Goal: Task Accomplishment & Management: Manage account settings

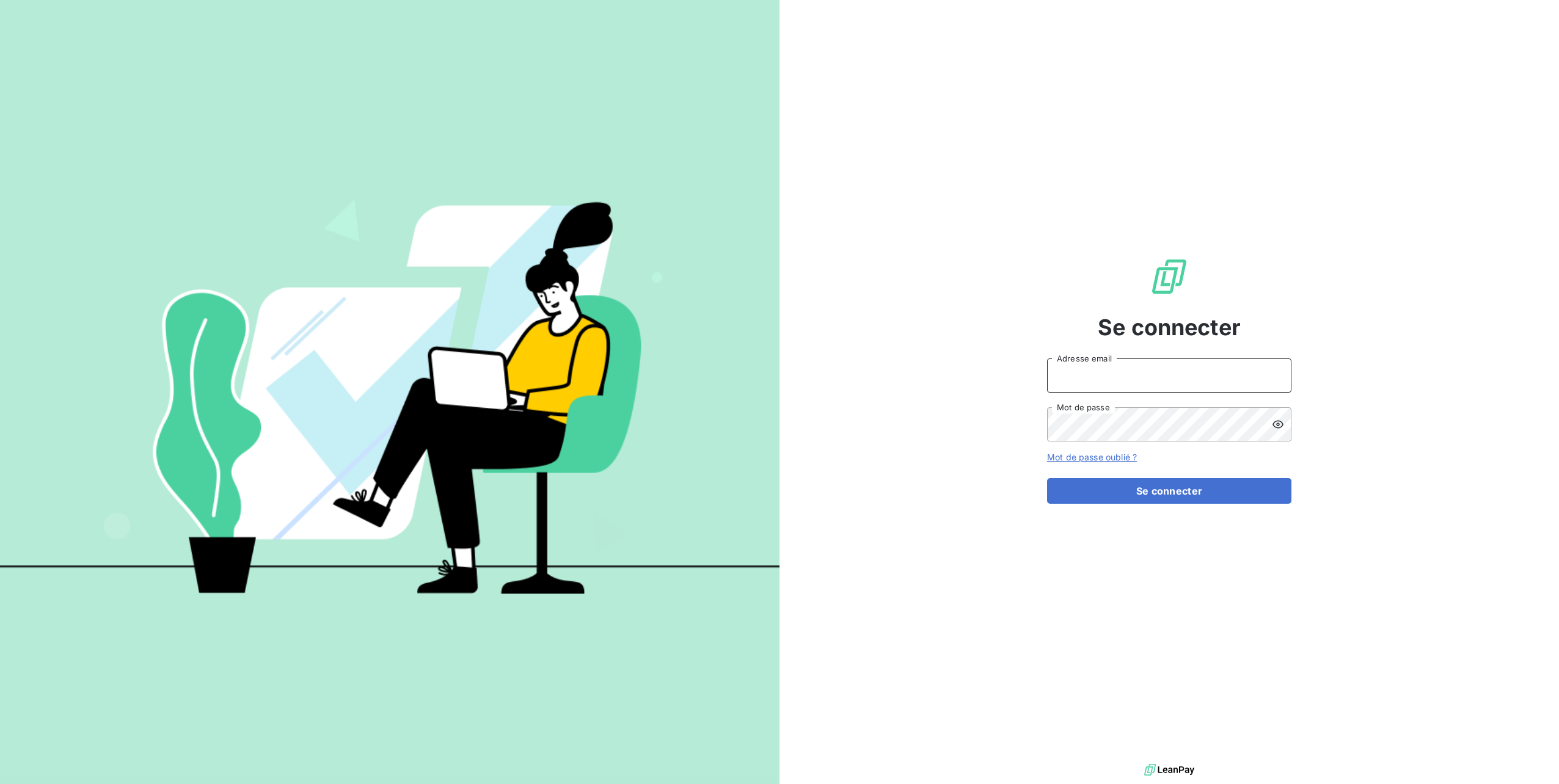
click at [1087, 379] on input "Adresse email" at bounding box center [1169, 375] width 244 height 35
type input "[PERSON_NAME][EMAIL_ADDRESS][DOMAIN_NAME]"
click at [1047, 478] on button "Se connecter" at bounding box center [1169, 491] width 244 height 25
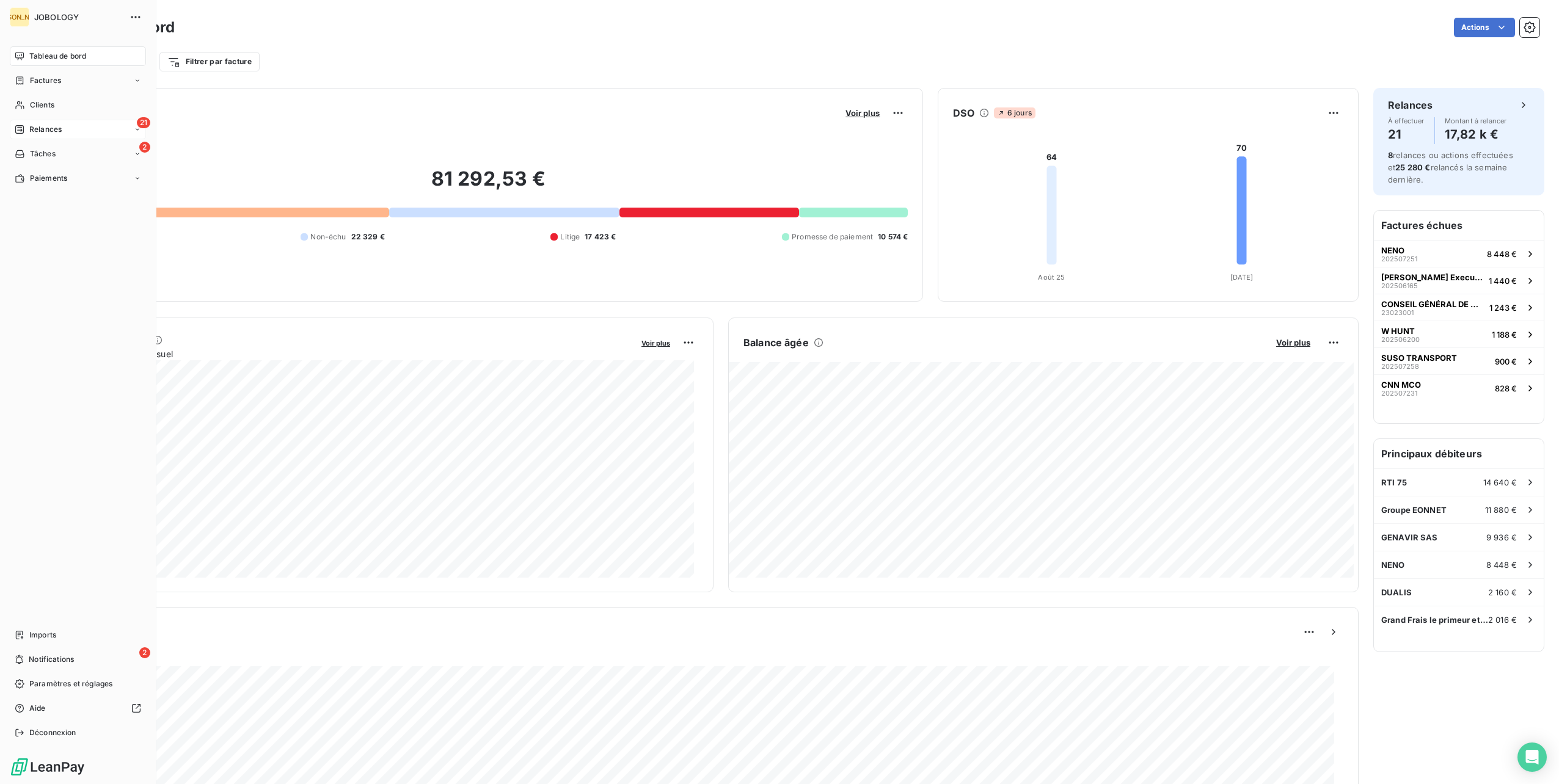
click at [19, 124] on div "21 Relances" at bounding box center [78, 129] width 136 height 19
click at [34, 145] on div "À effectuer" at bounding box center [85, 154] width 121 height 19
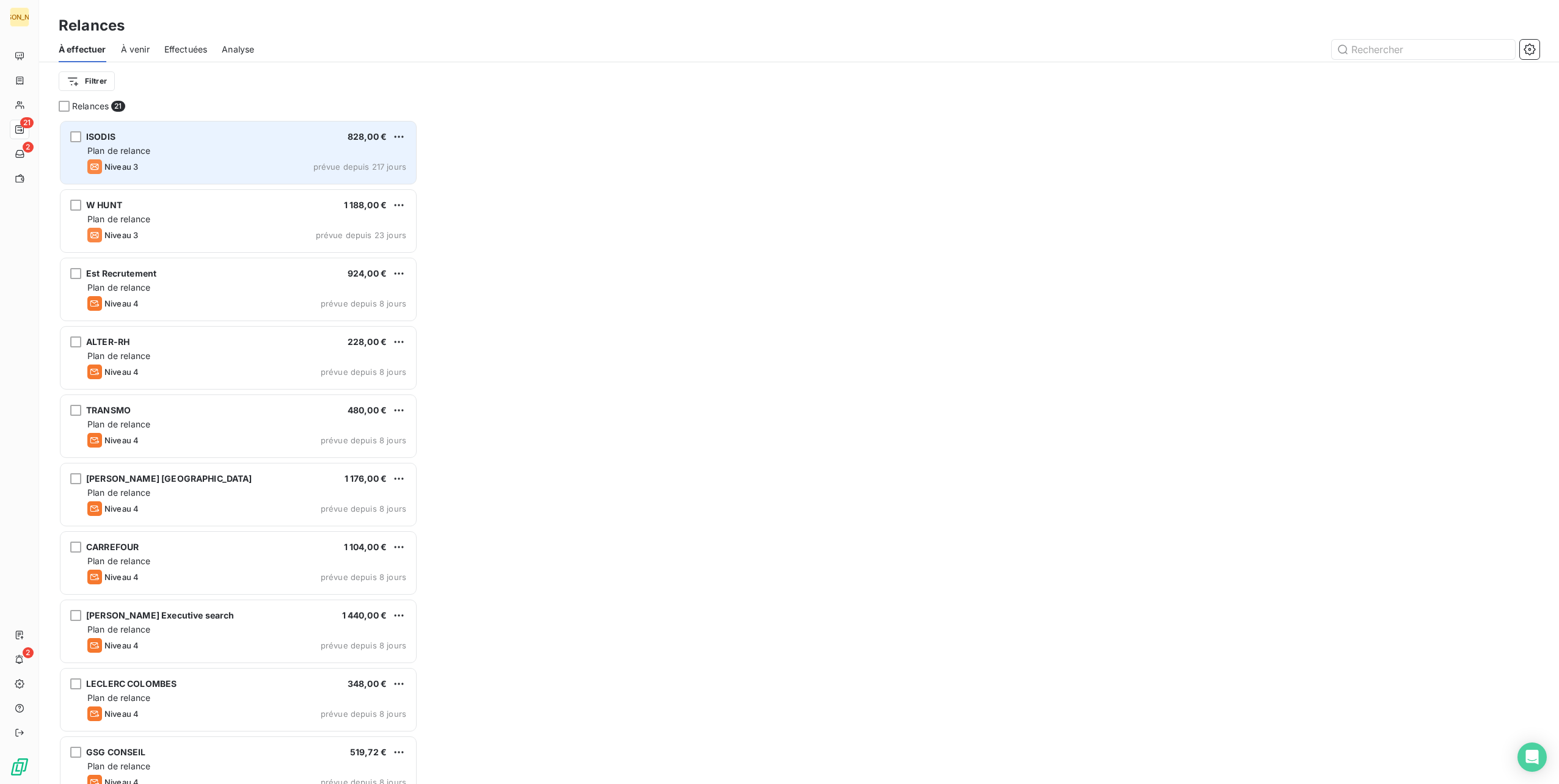
click at [253, 161] on div "Niveau 3 prévue depuis 217 jours" at bounding box center [247, 167] width 319 height 15
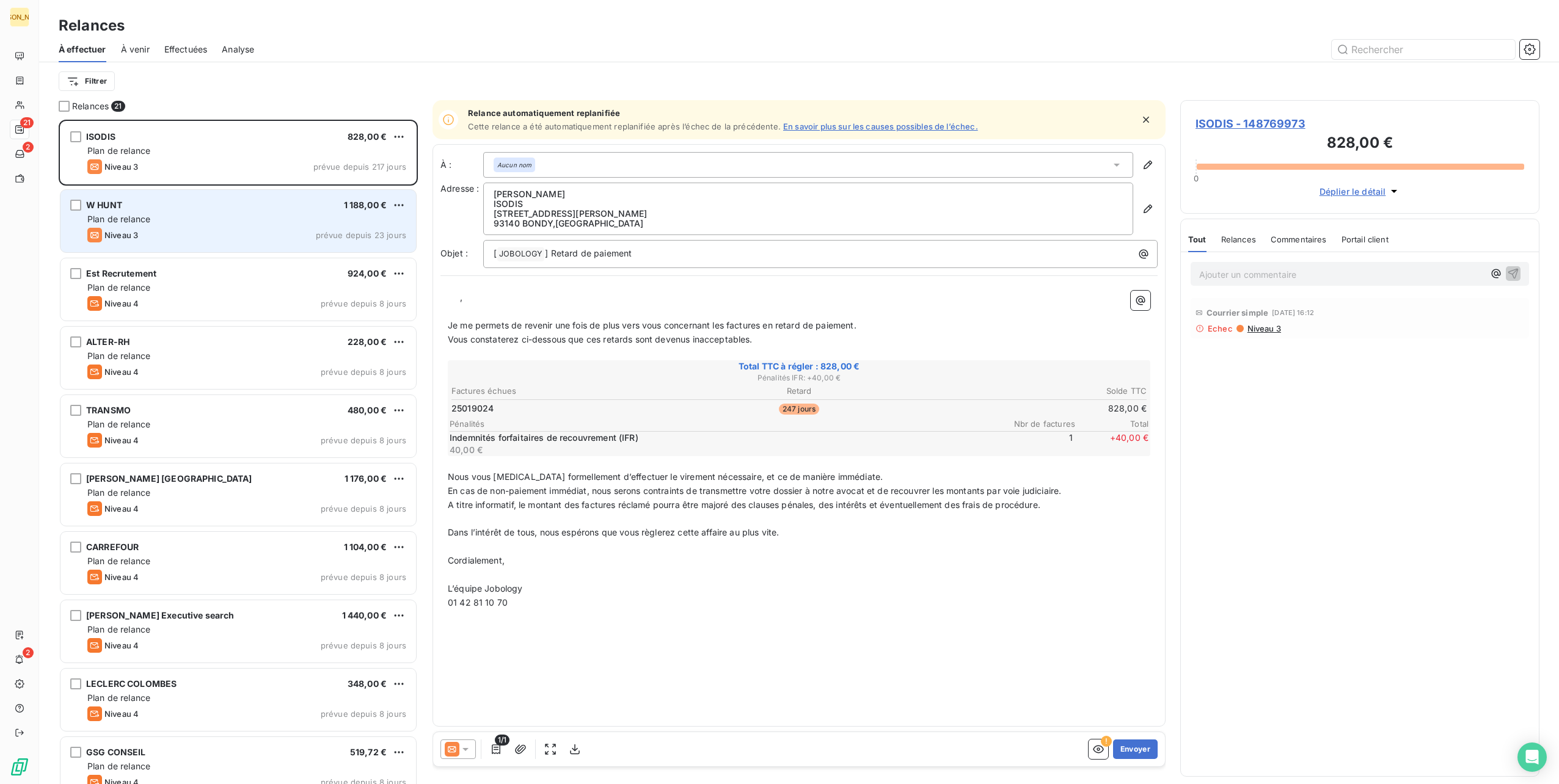
click at [254, 225] on div "W HUNT 1 188,00 € Plan de relance Niveau 3 prévue depuis 23 jours" at bounding box center [238, 220] width 356 height 62
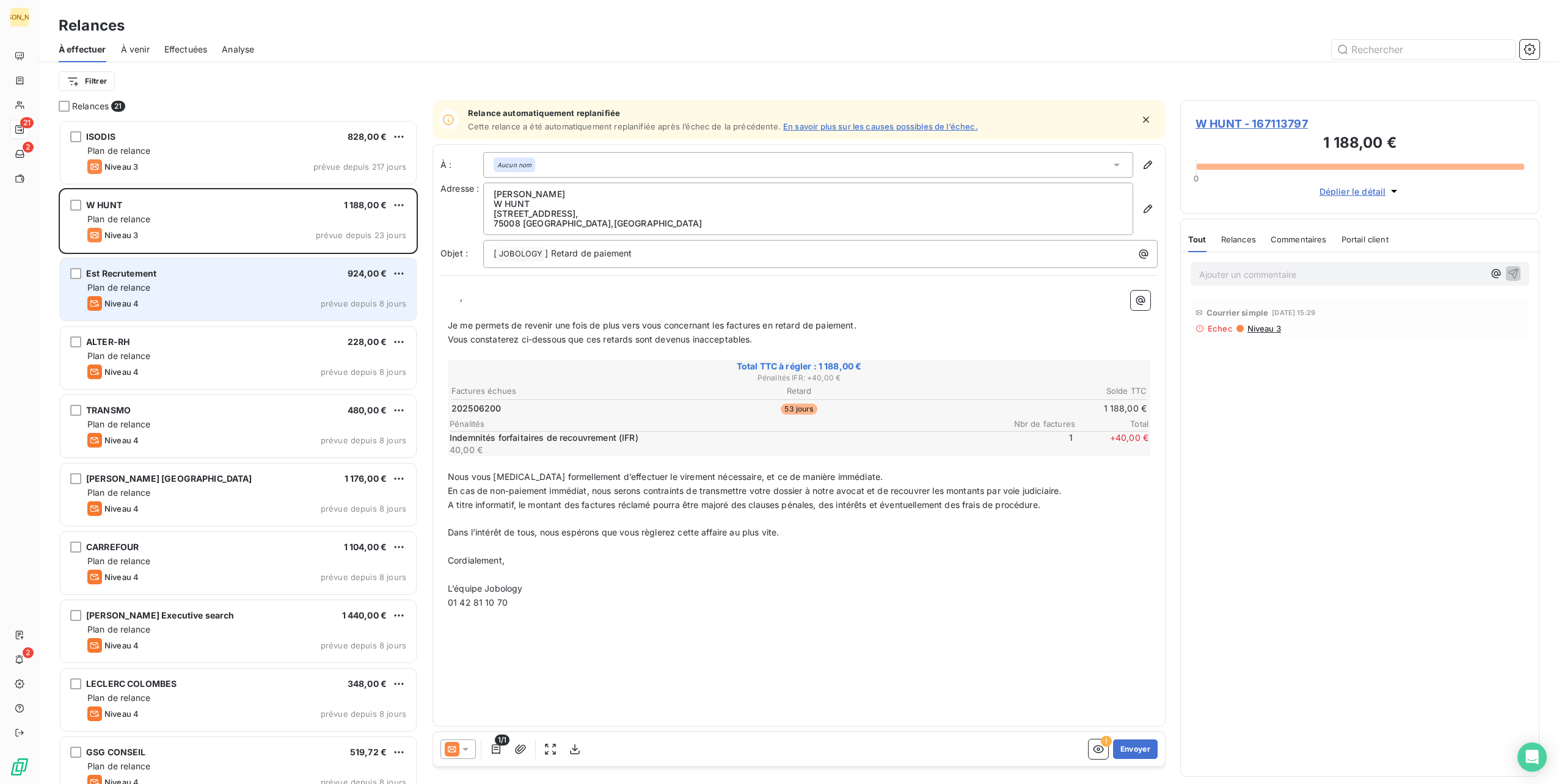
click at [243, 280] on div "Est Recrutement 924,00 € Plan de relance Niveau 4 prévue depuis 8 jours" at bounding box center [238, 289] width 356 height 62
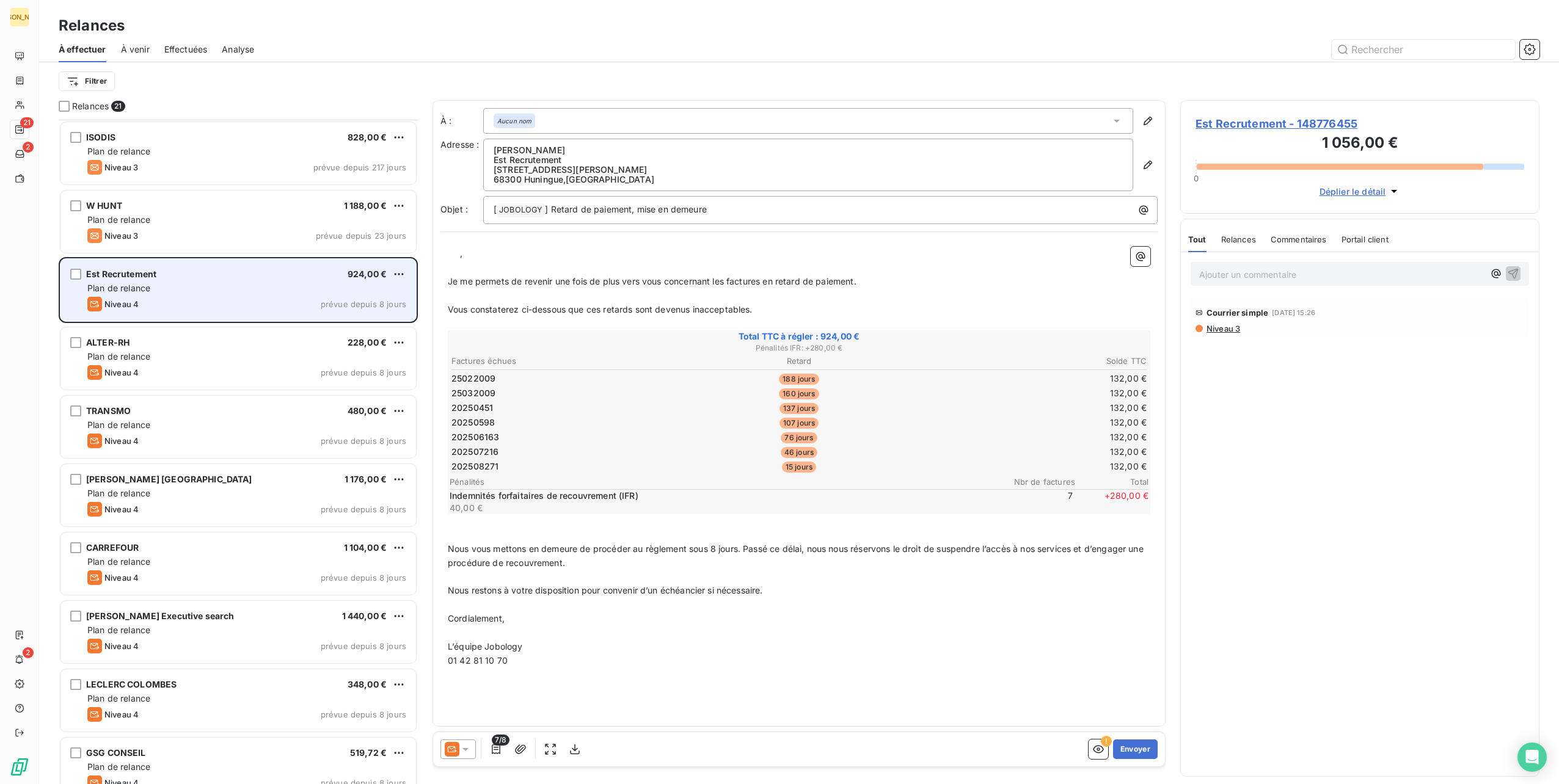
scroll to position [61, 0]
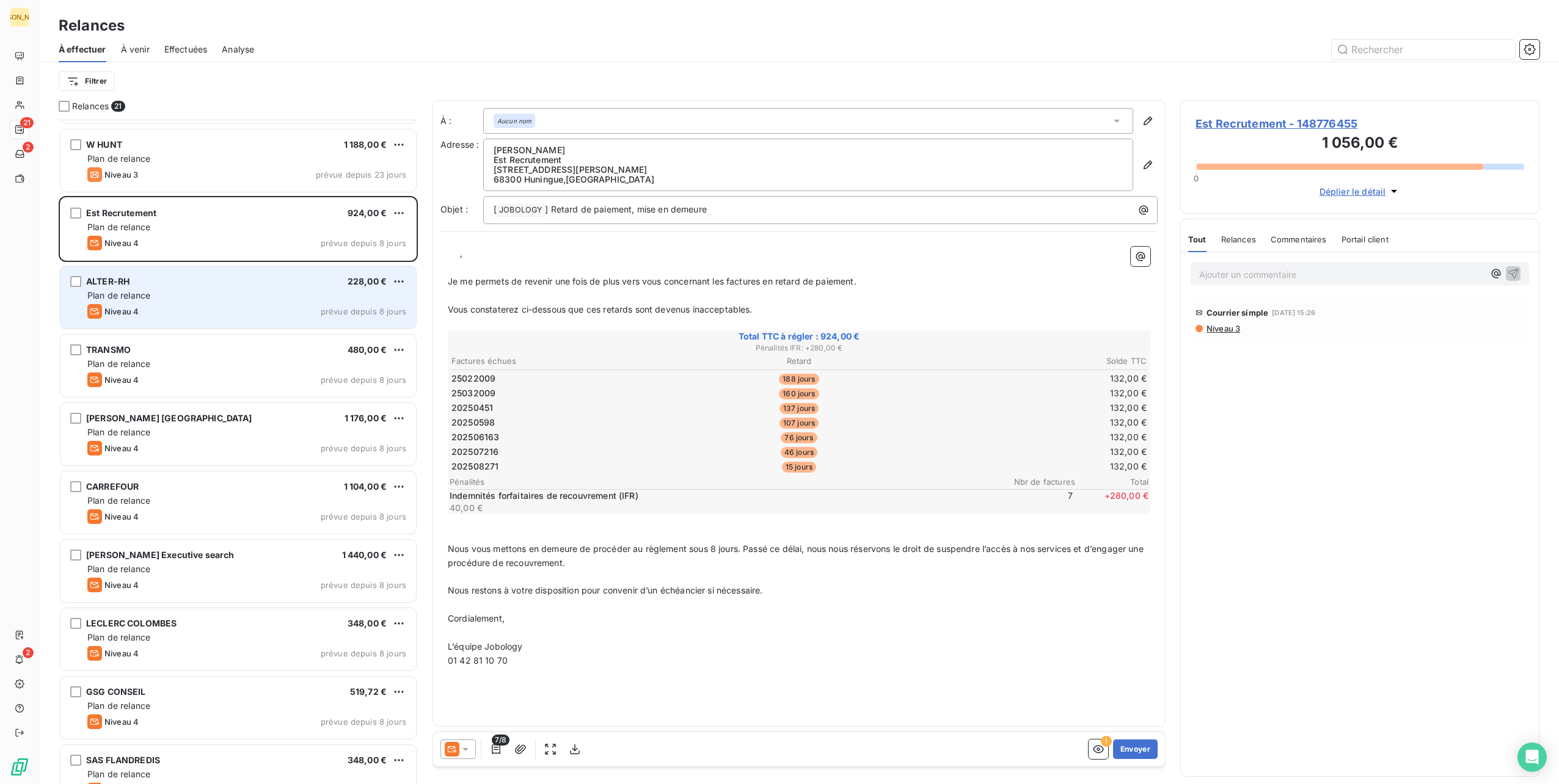
click at [243, 283] on div "ALTER-RH 228,00 €" at bounding box center [247, 282] width 319 height 11
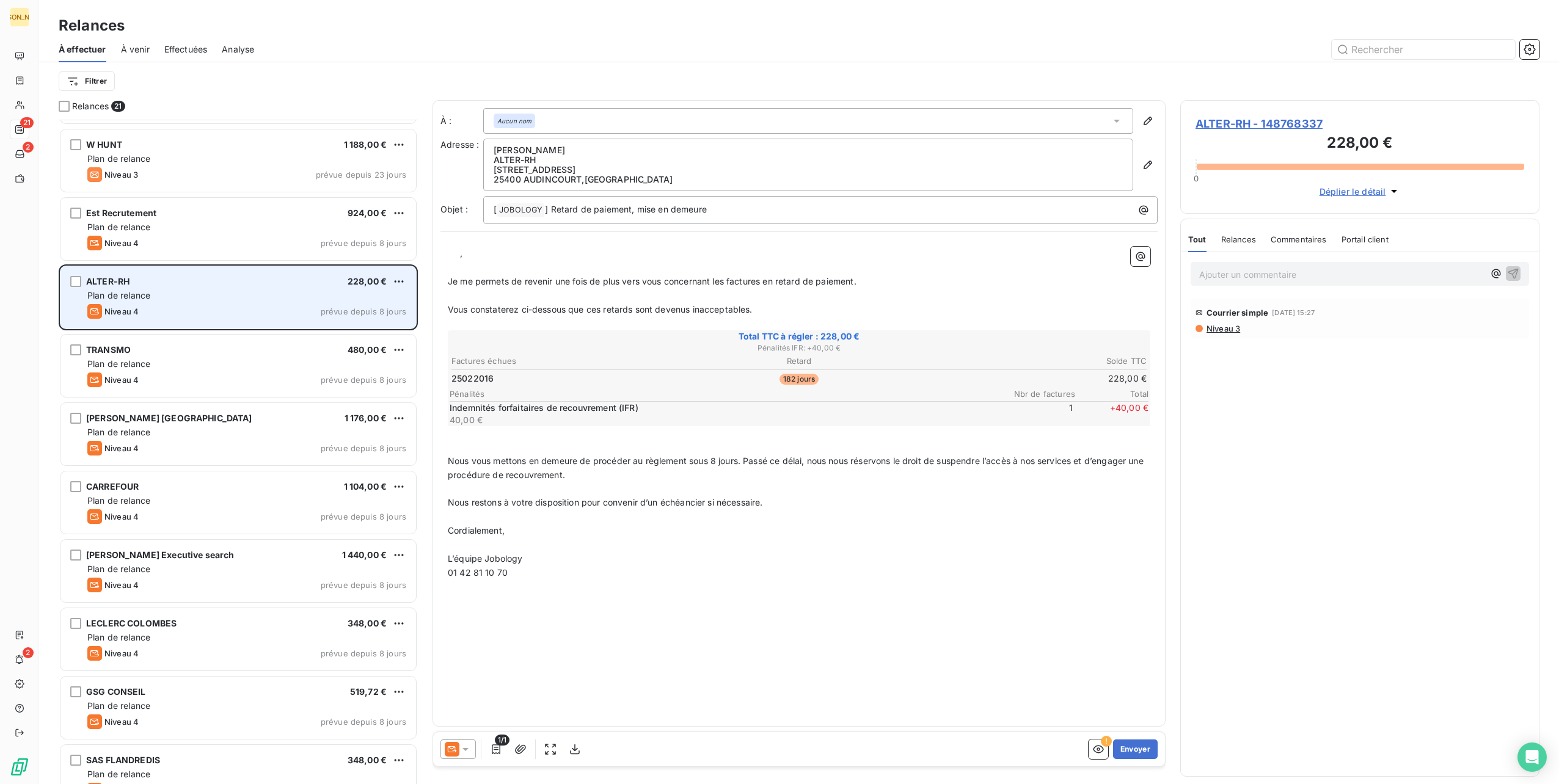
scroll to position [122, 0]
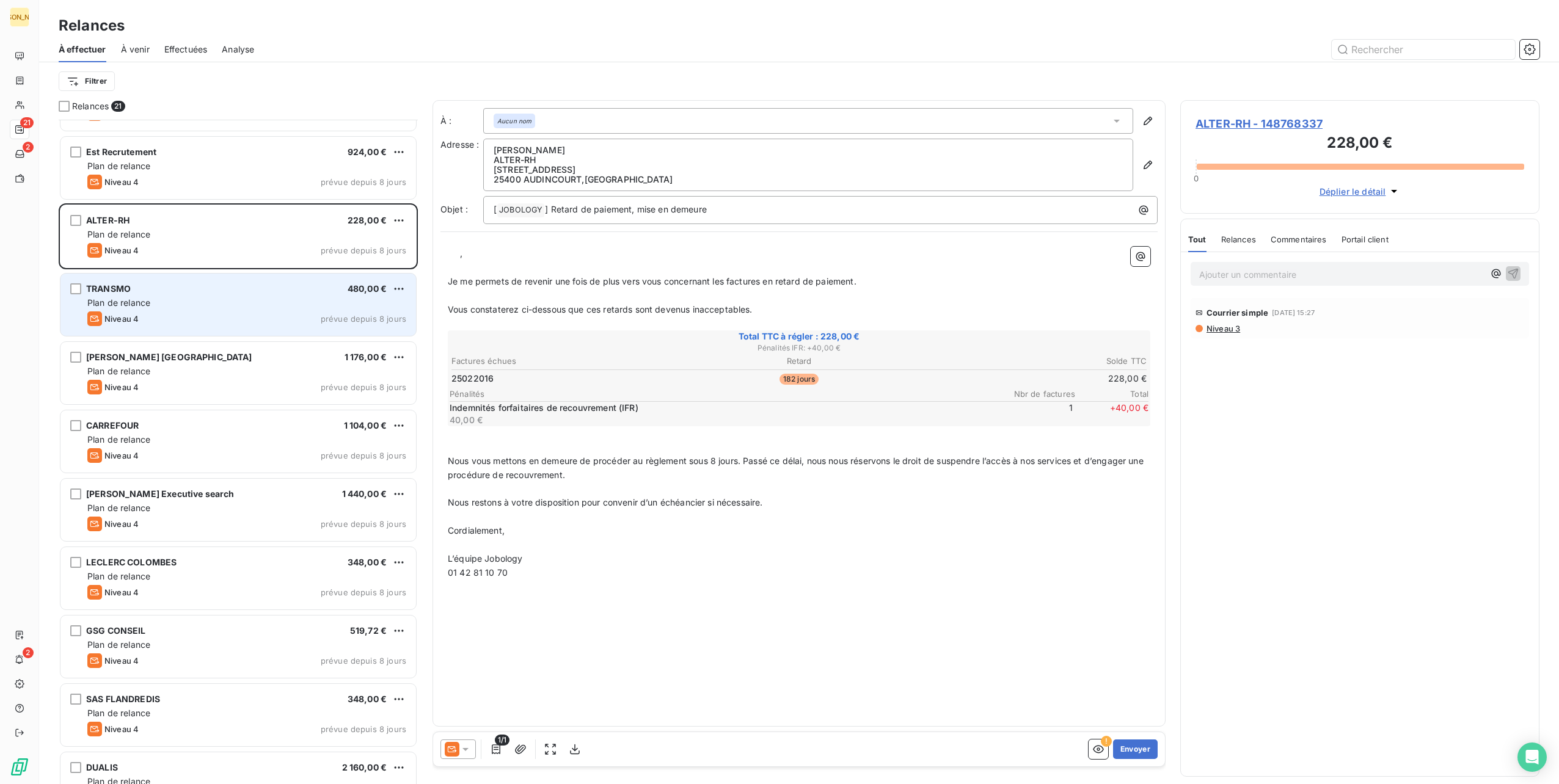
click at [243, 289] on div "TRANSMO 480,00 €" at bounding box center [247, 289] width 319 height 11
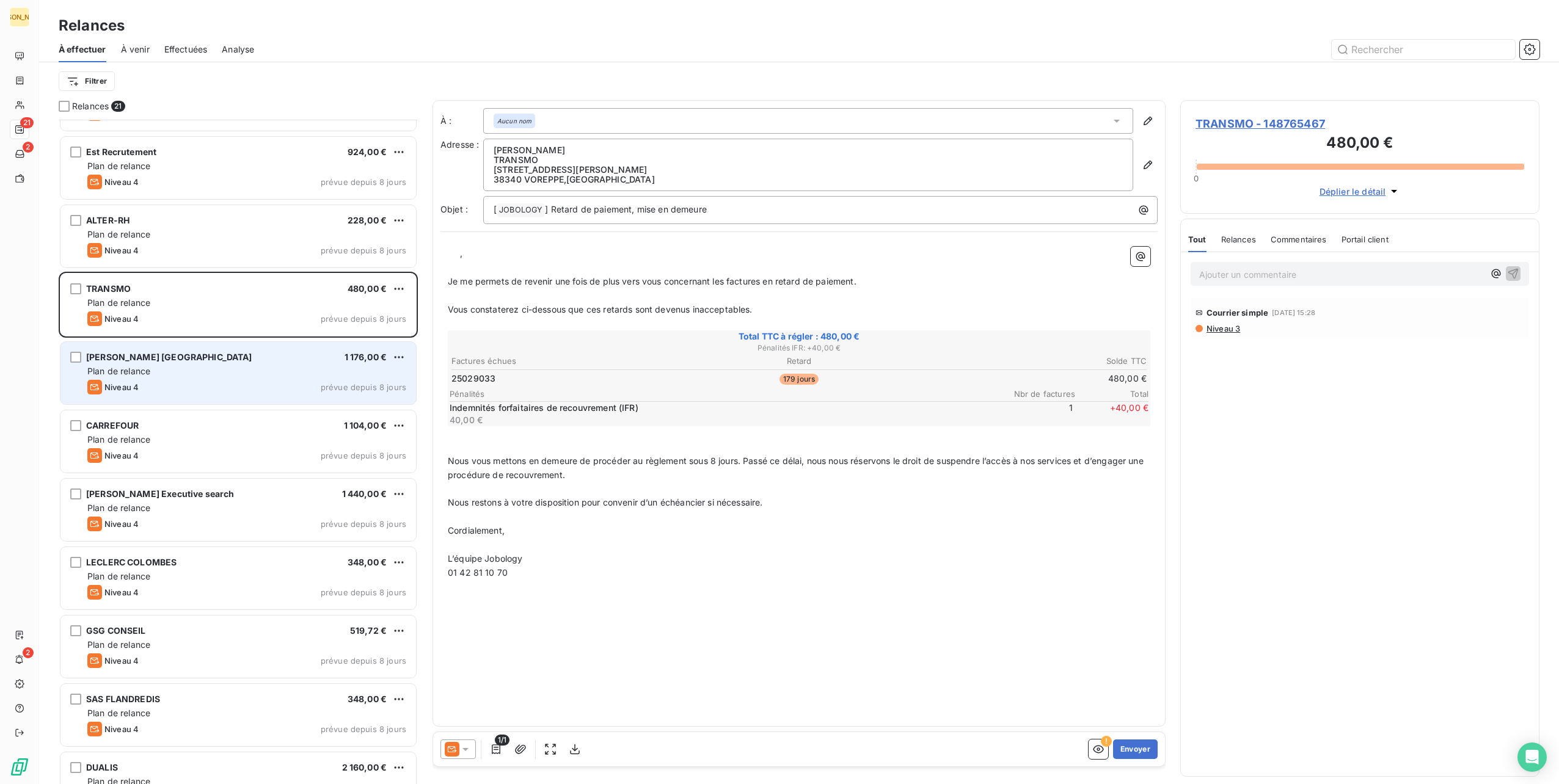
click at [207, 369] on div "Plan de relance" at bounding box center [247, 372] width 319 height 12
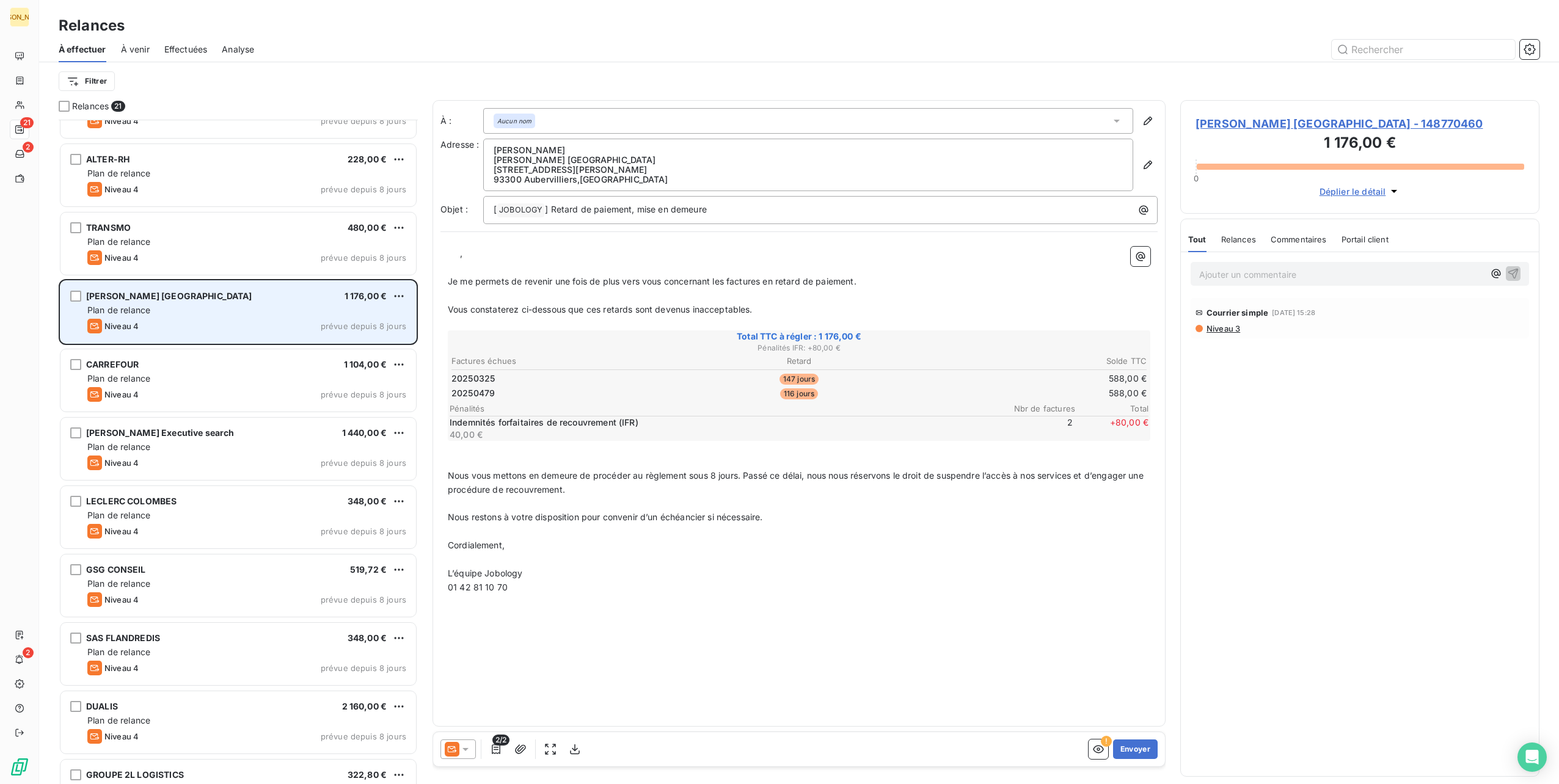
scroll to position [244, 0]
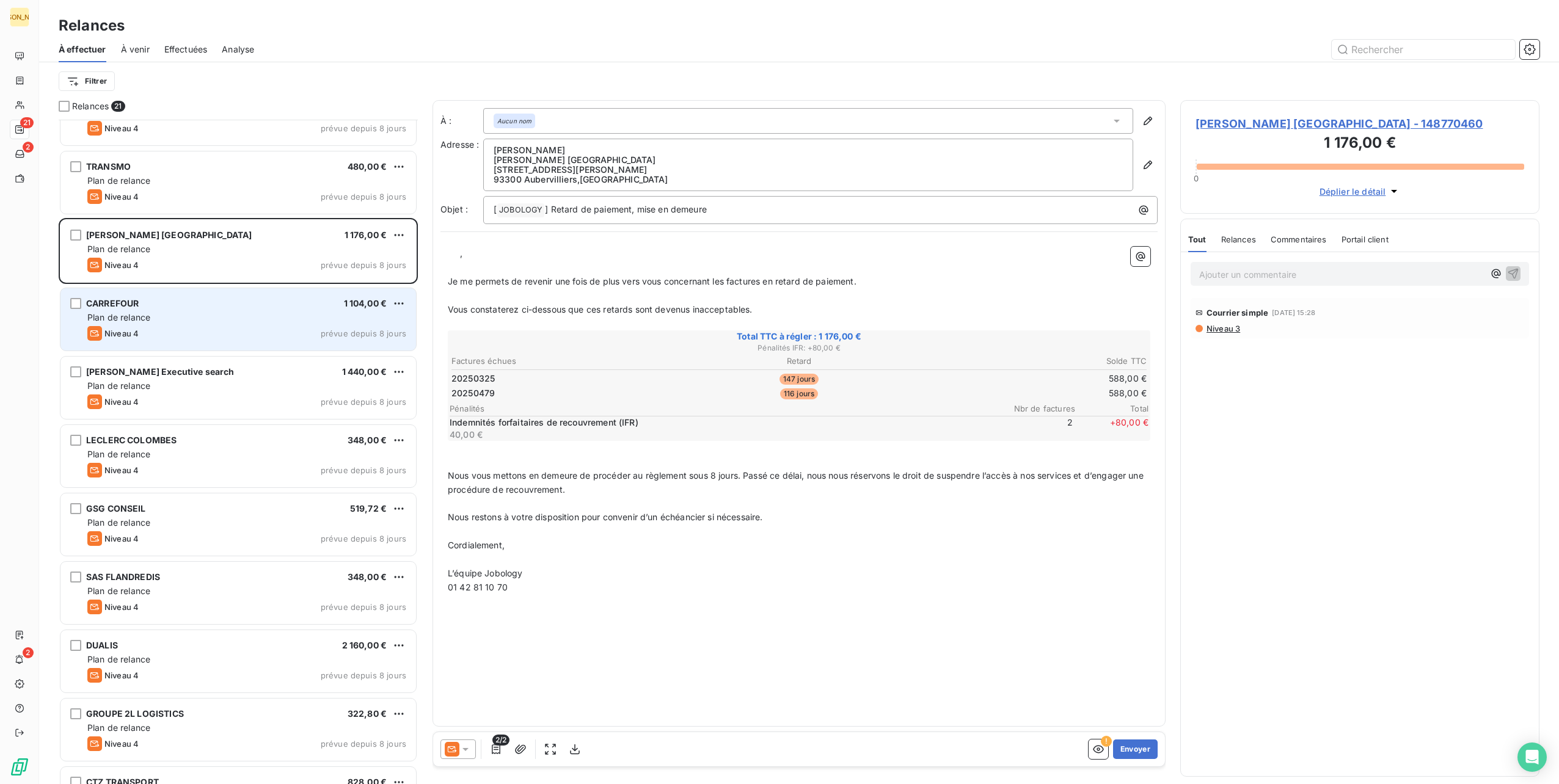
click at [243, 312] on div "Plan de relance" at bounding box center [247, 318] width 319 height 12
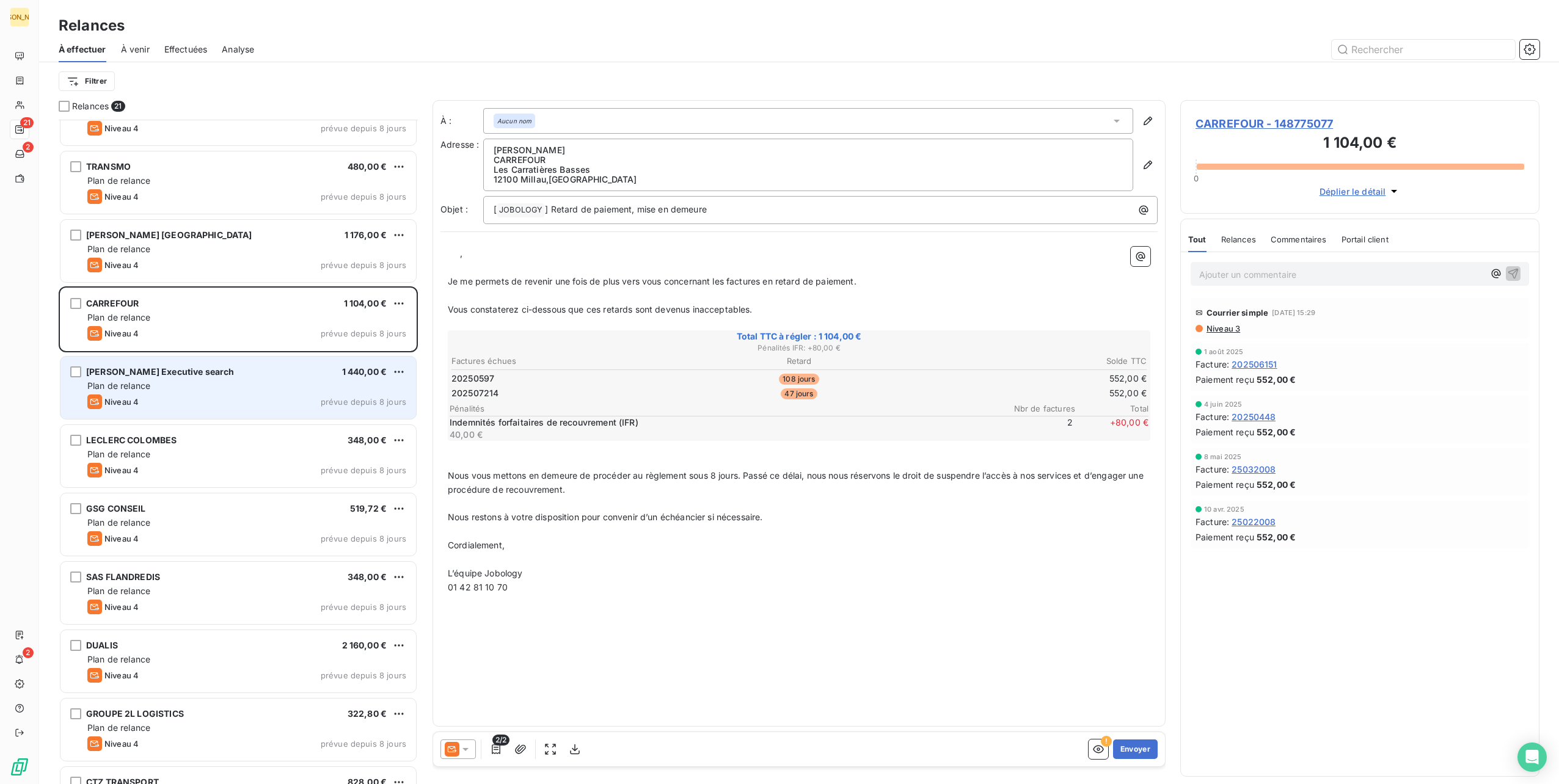
click at [236, 369] on div "[PERSON_NAME] Executive search 1 440,00 €" at bounding box center [247, 372] width 319 height 11
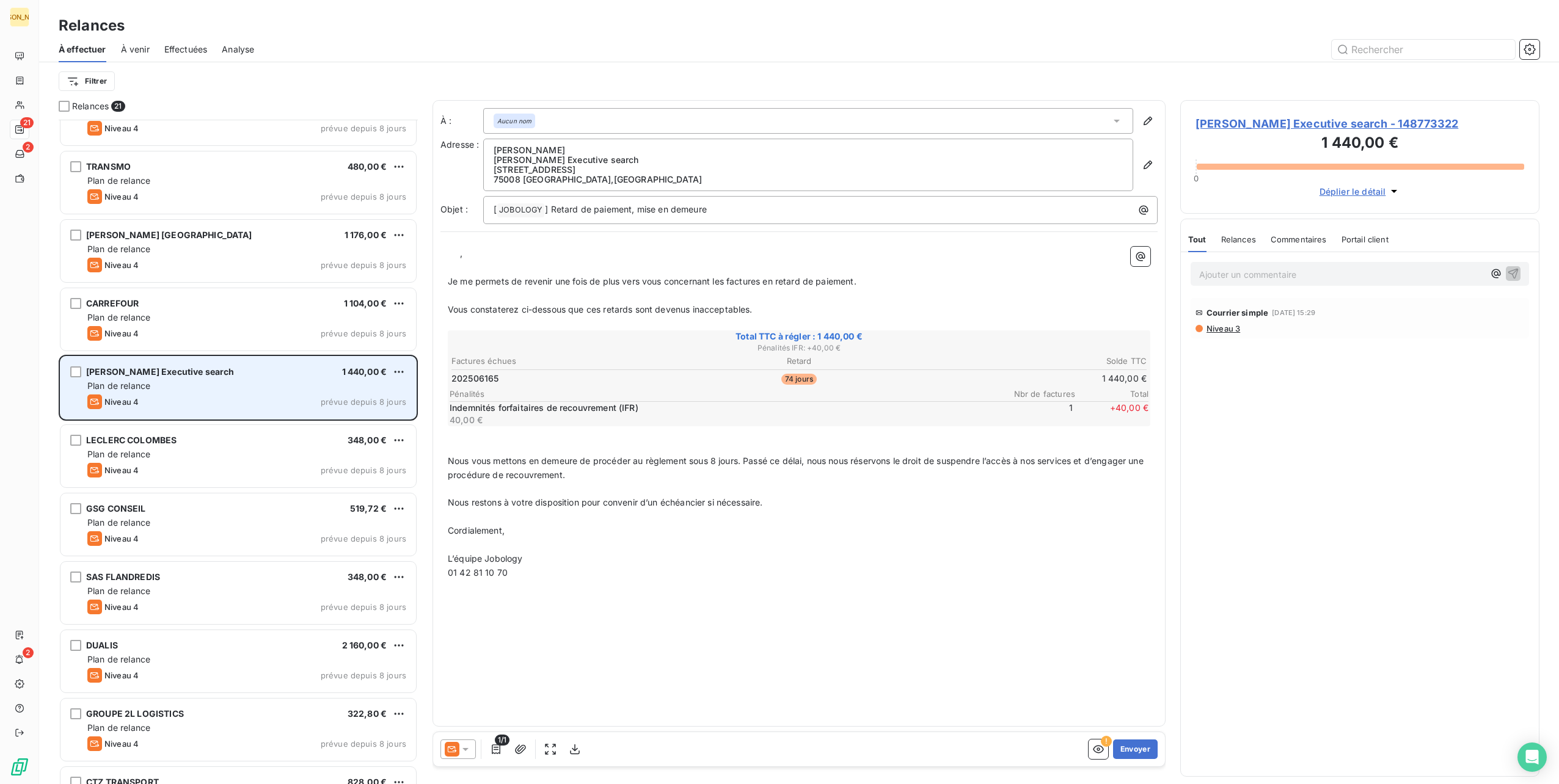
scroll to position [306, 0]
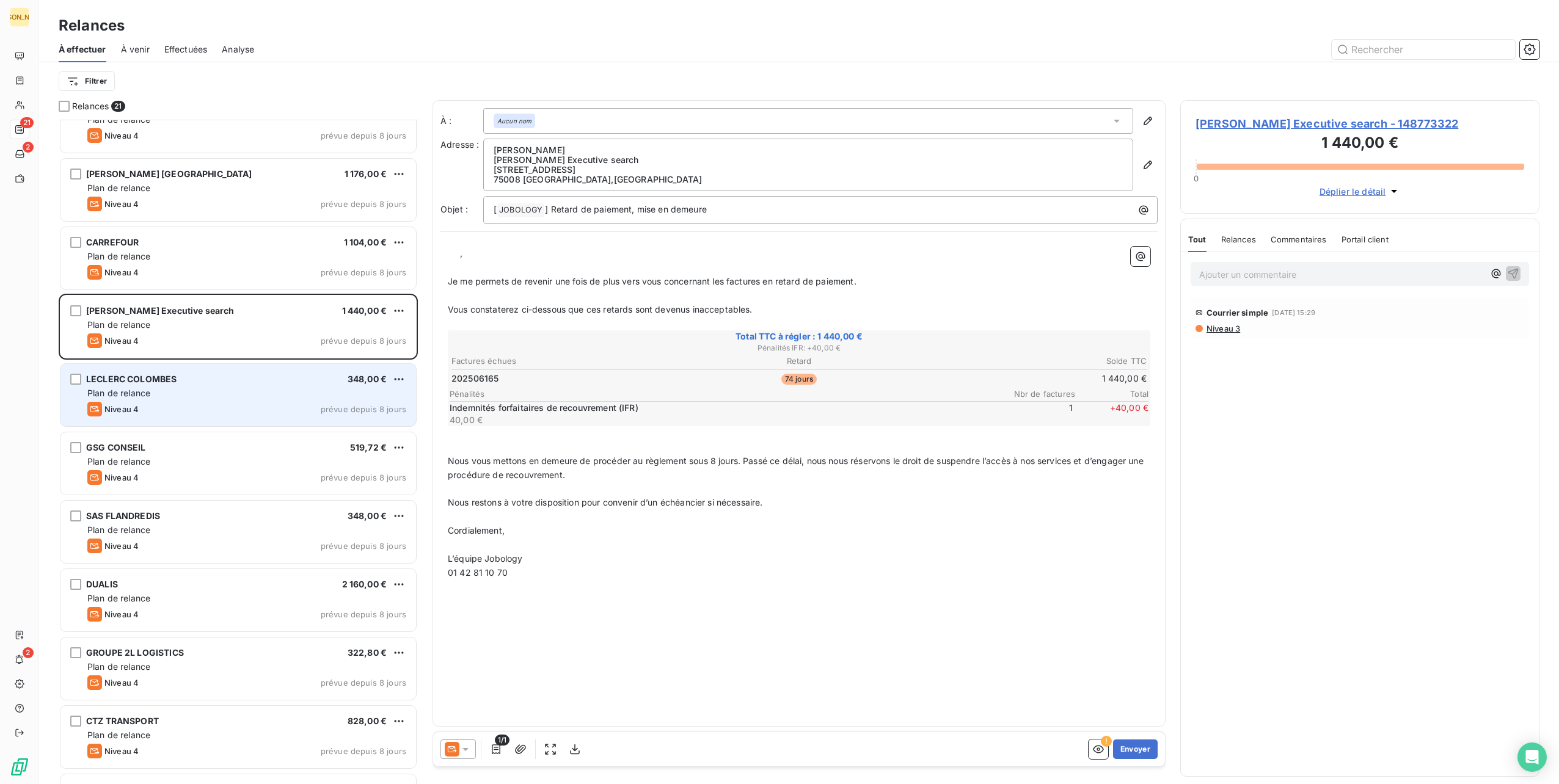
click at [258, 381] on div "LECLERC COLOMBES 348,00 €" at bounding box center [247, 379] width 319 height 11
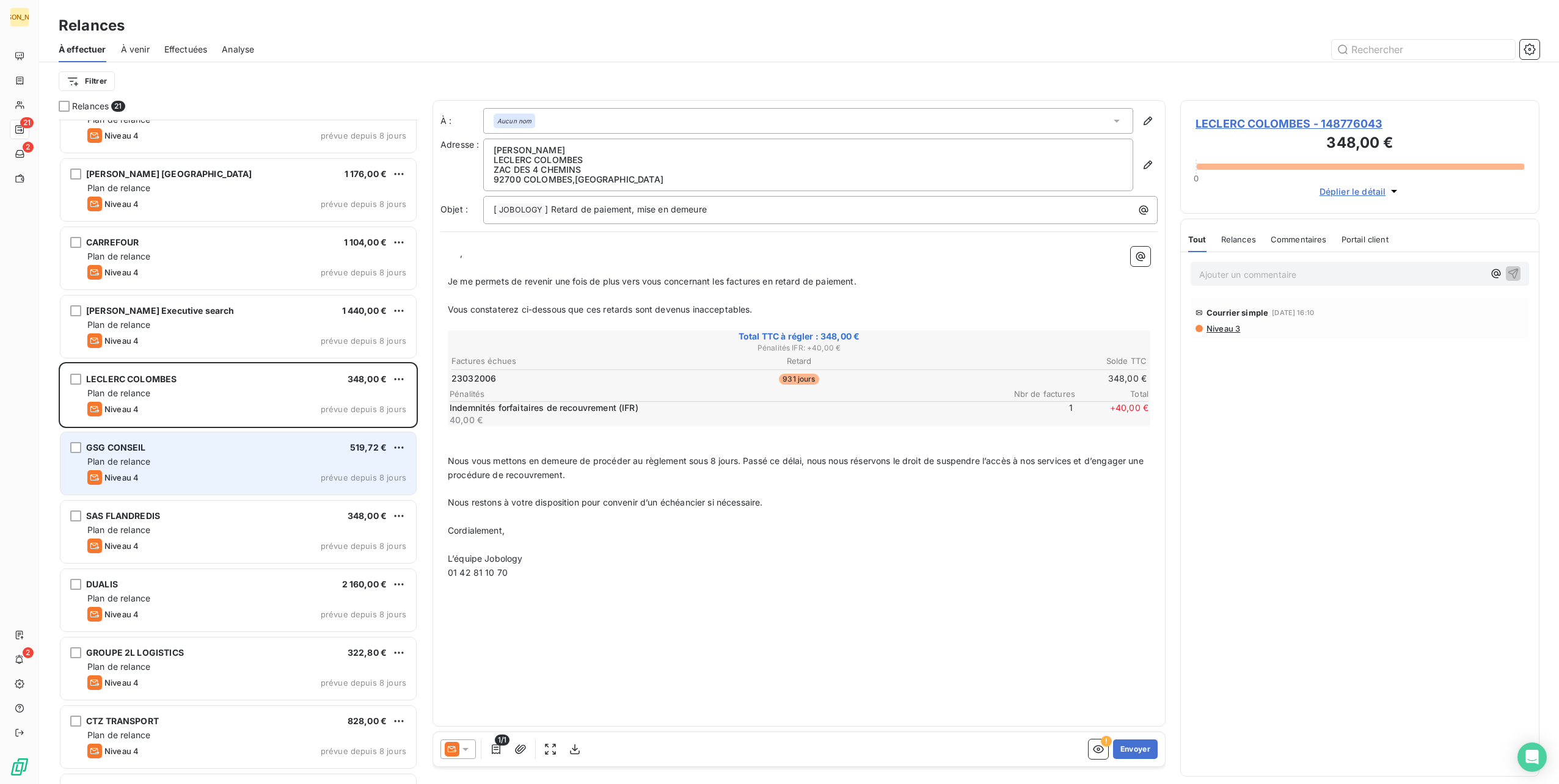
scroll to position [366, 0]
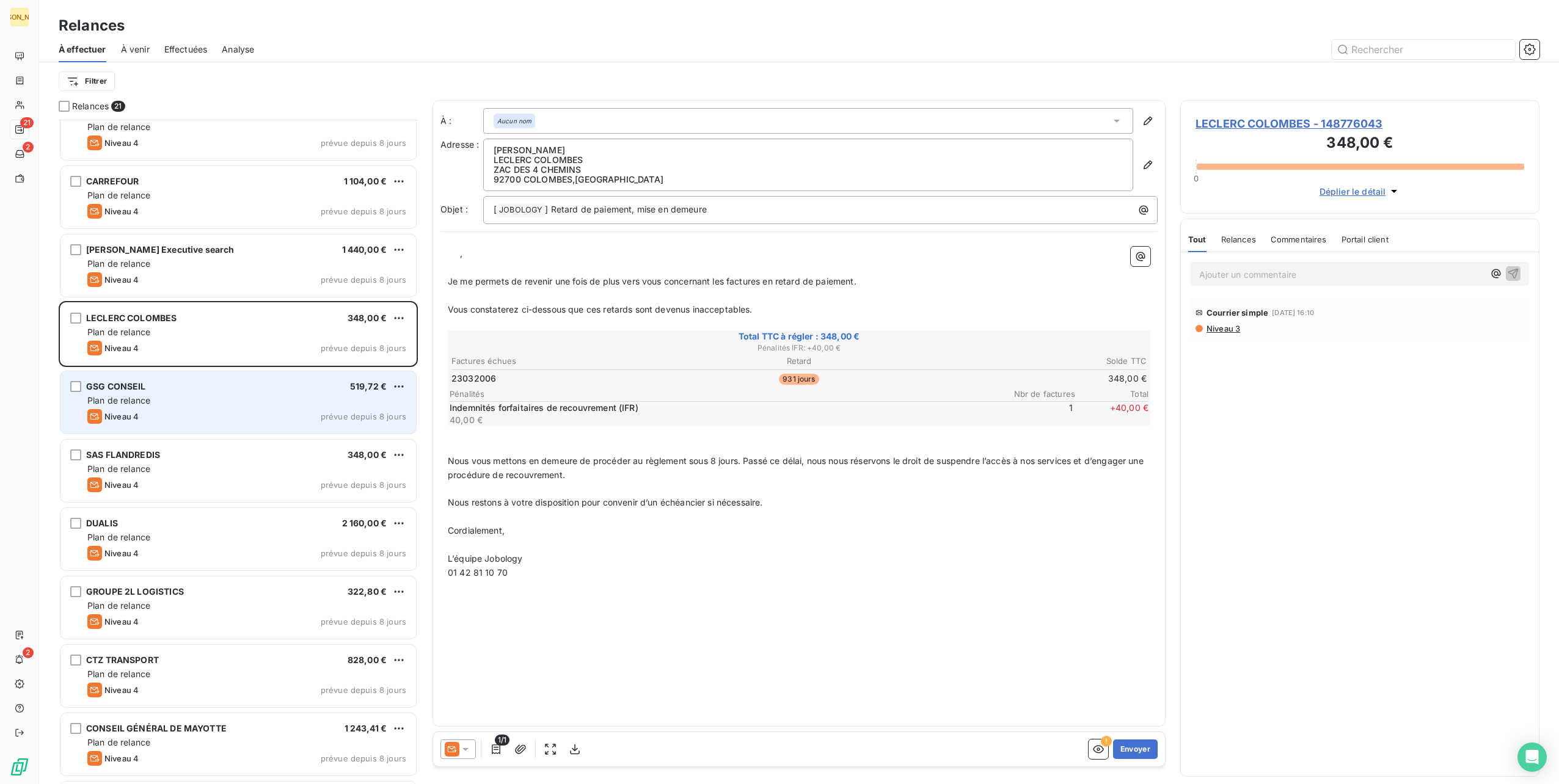
click at [258, 387] on div "GSG CONSEIL 519,72 €" at bounding box center [247, 386] width 319 height 11
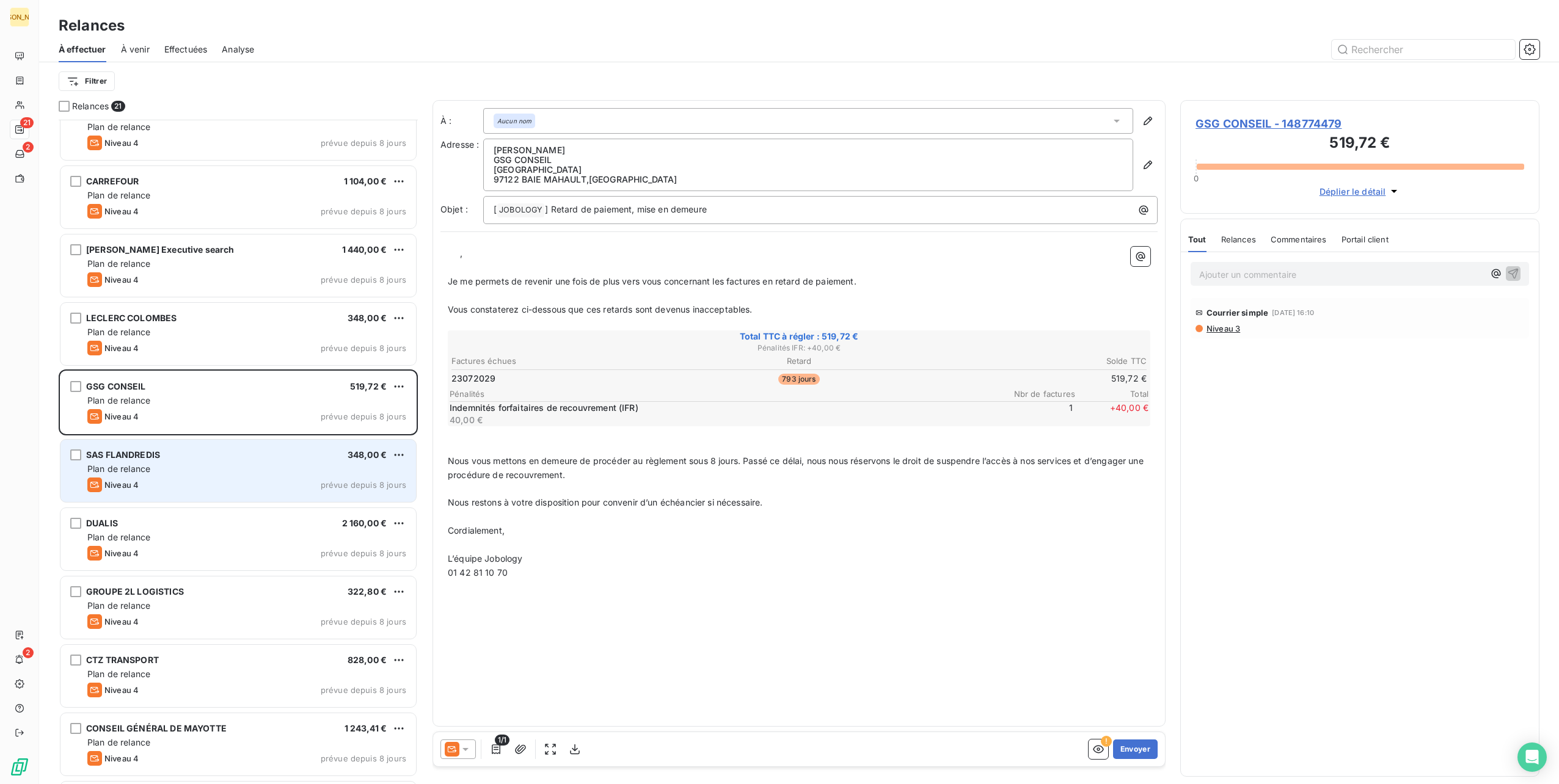
click at [237, 459] on div "SAS FLANDREDIS 348,00 €" at bounding box center [247, 455] width 319 height 11
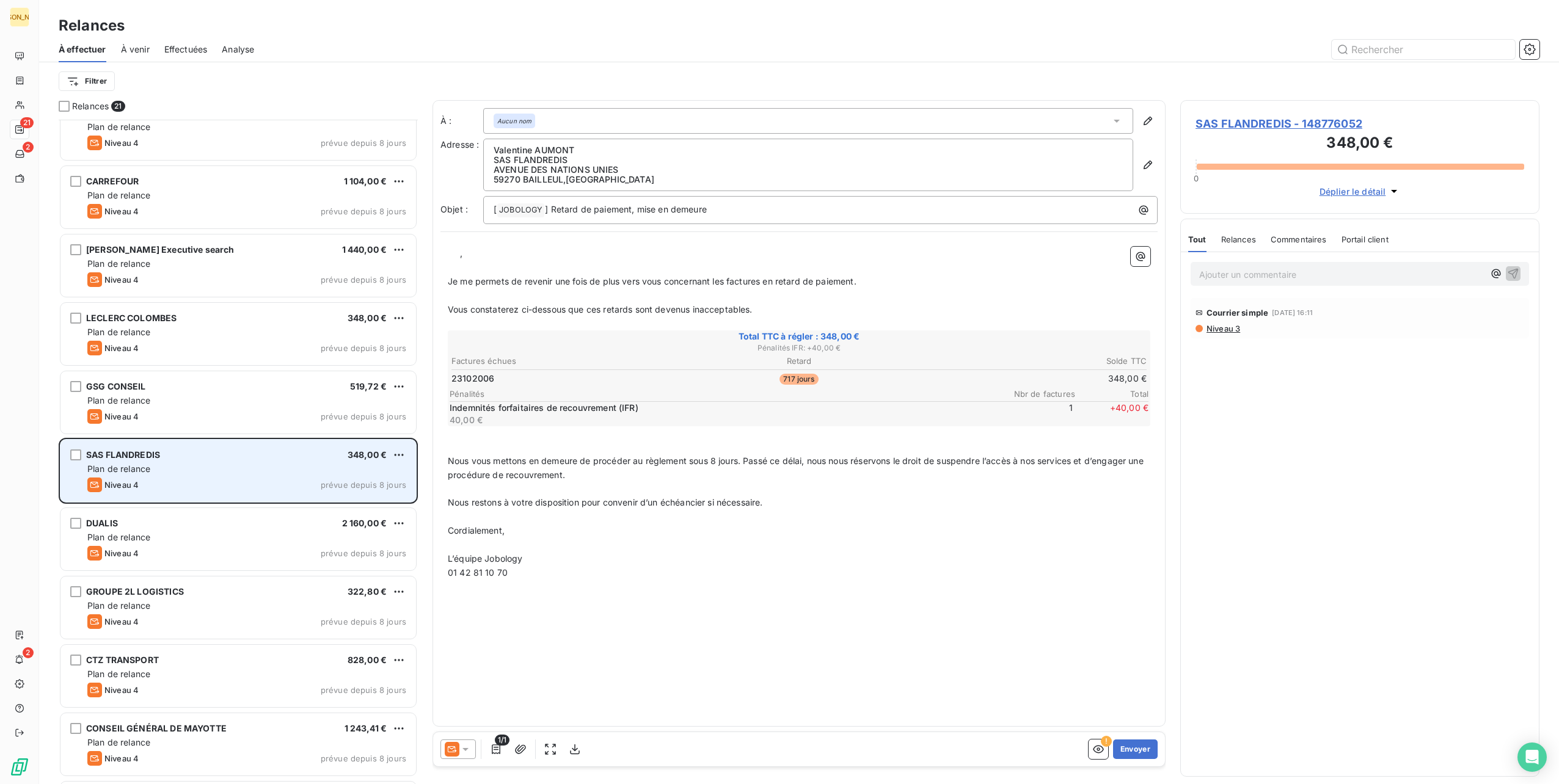
scroll to position [428, 0]
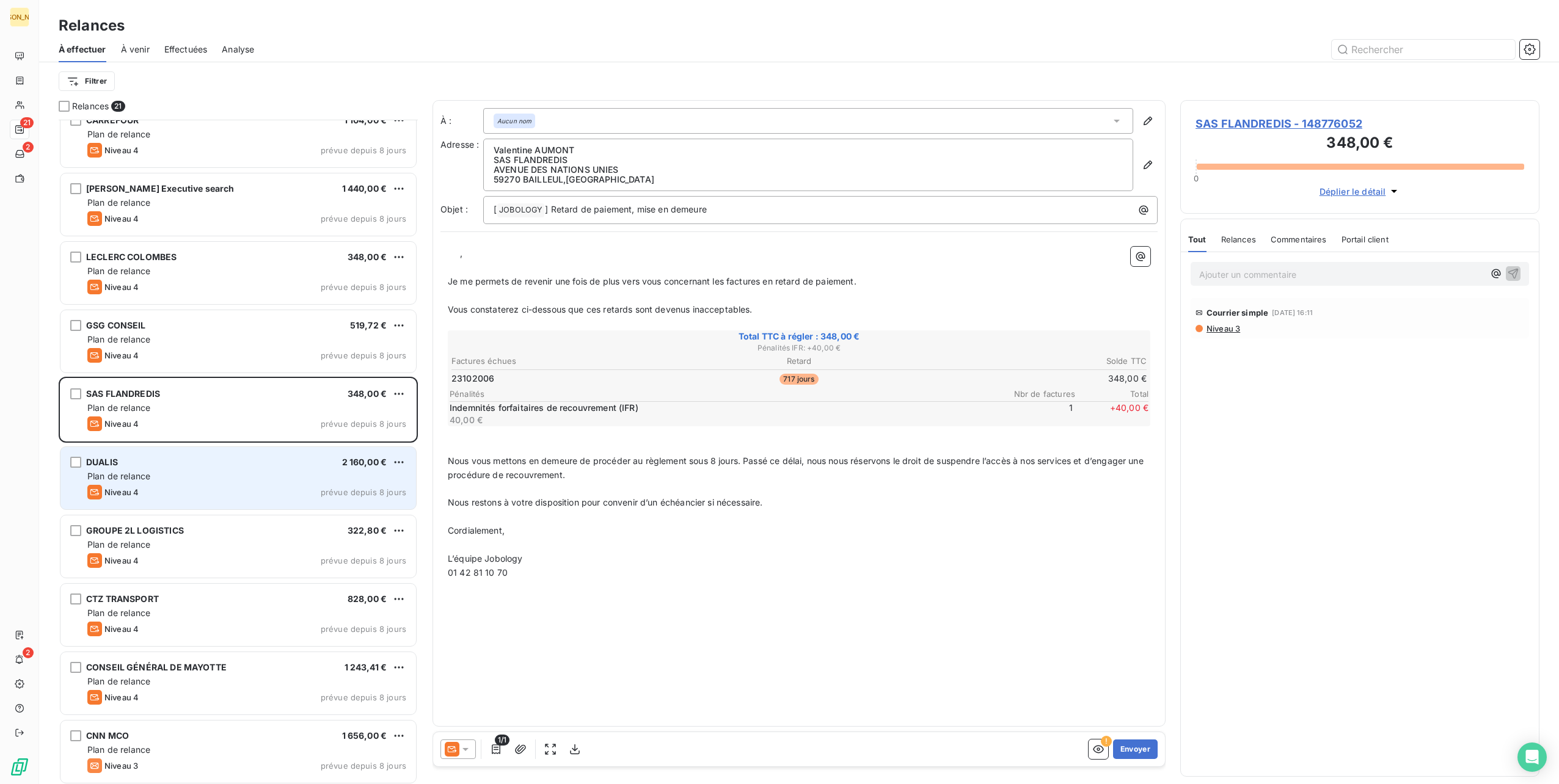
click at [247, 455] on div "DUALIS 2 160,00 € Plan de relance Niveau 4 prévue depuis 8 jours" at bounding box center [238, 478] width 356 height 62
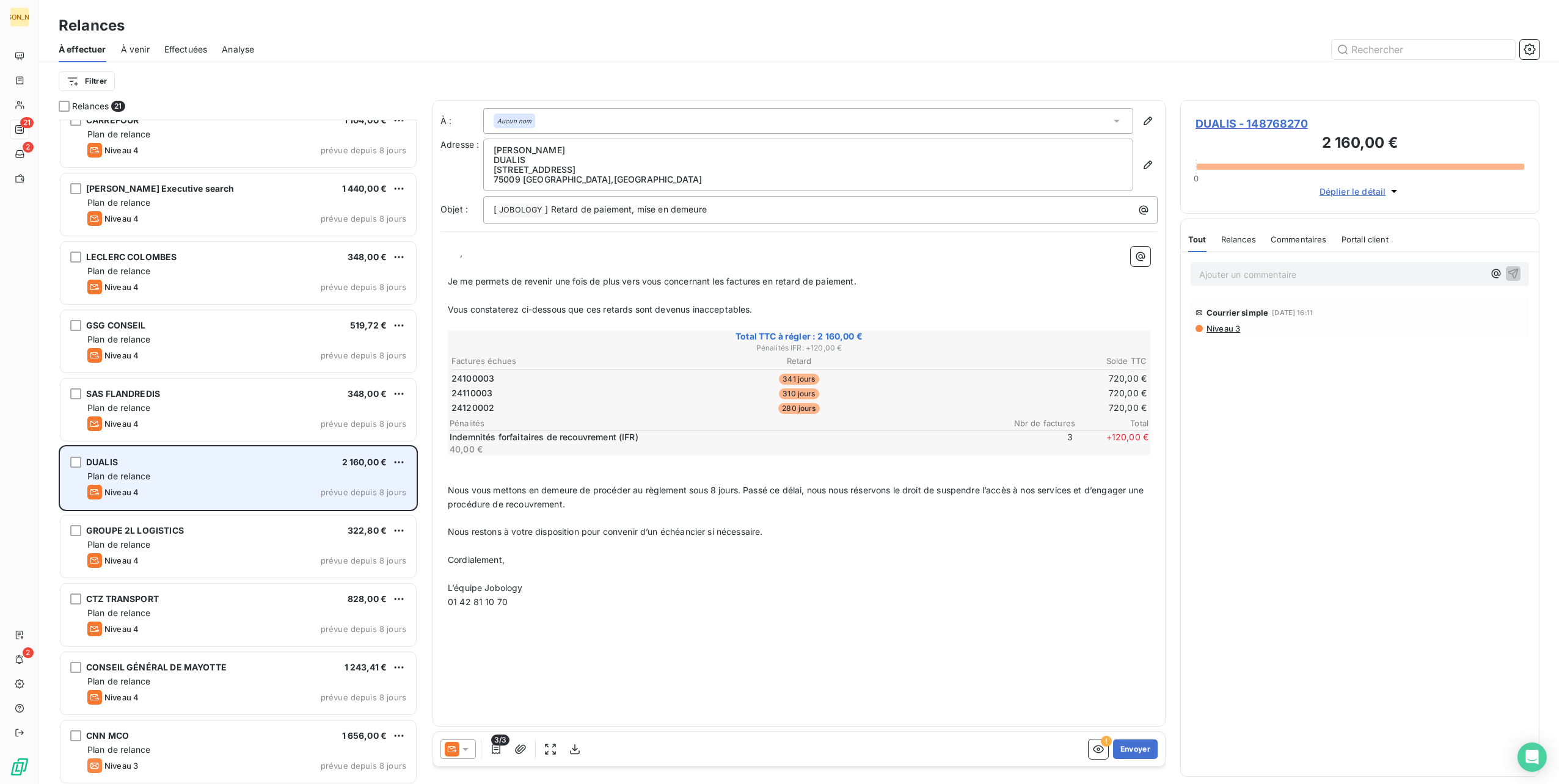
scroll to position [488, 0]
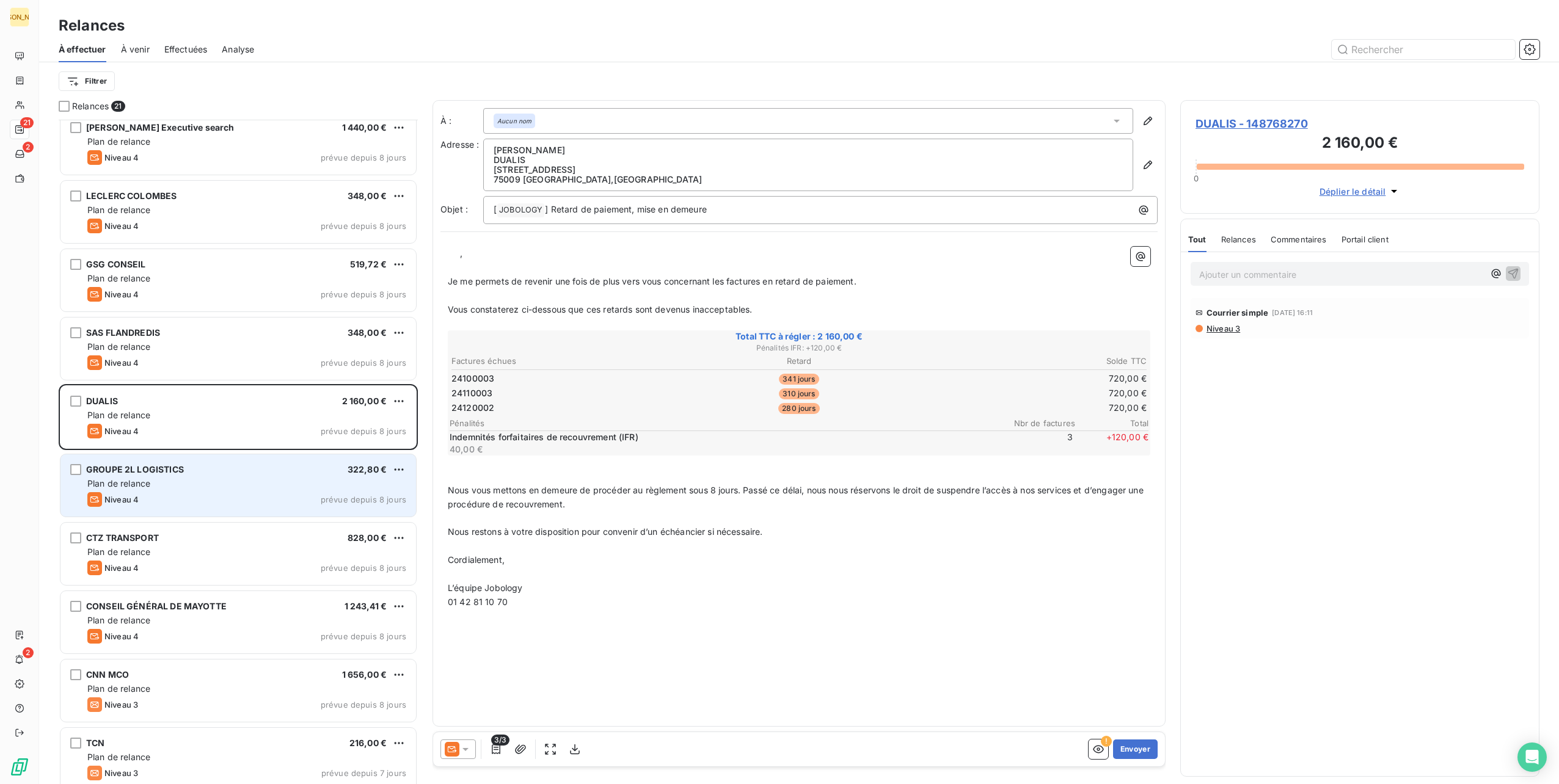
click at [227, 463] on div "GROUPE 2L LOGISTICS 322,80 € Plan de relance Niveau 4 prévue depuis 8 jours" at bounding box center [238, 485] width 356 height 62
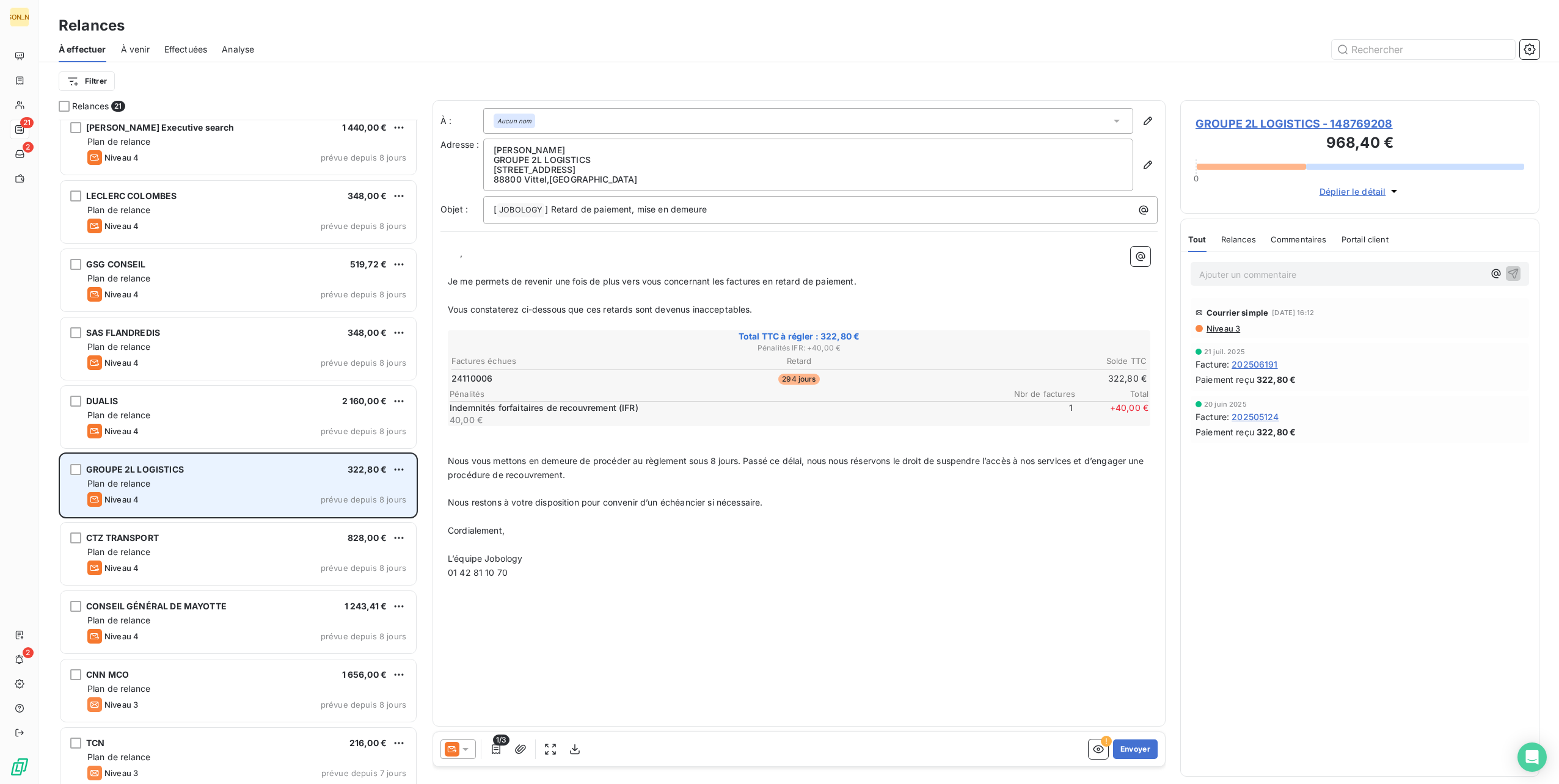
scroll to position [550, 0]
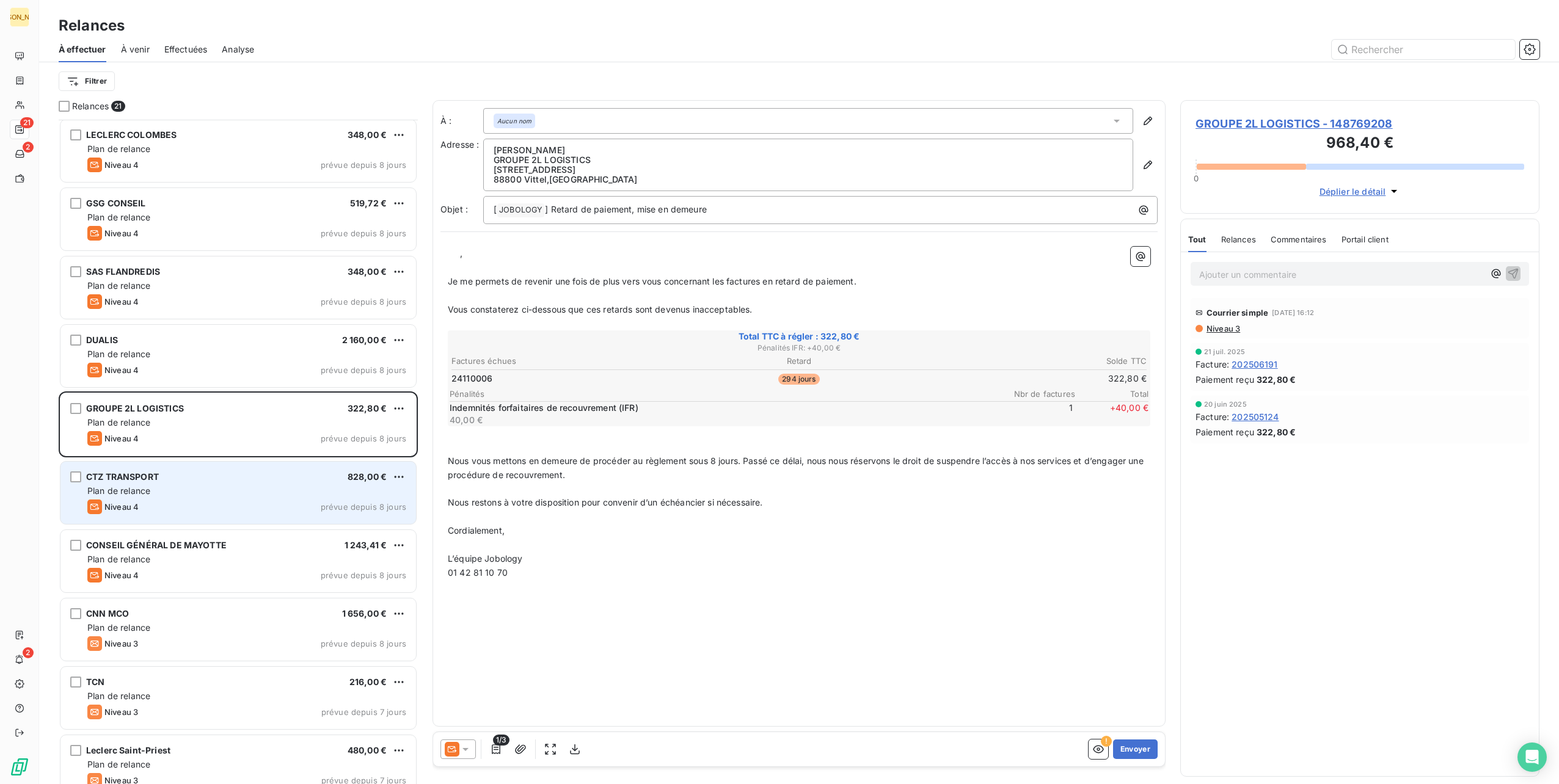
click at [225, 500] on div "Niveau 4 prévue depuis 8 jours" at bounding box center [247, 507] width 319 height 15
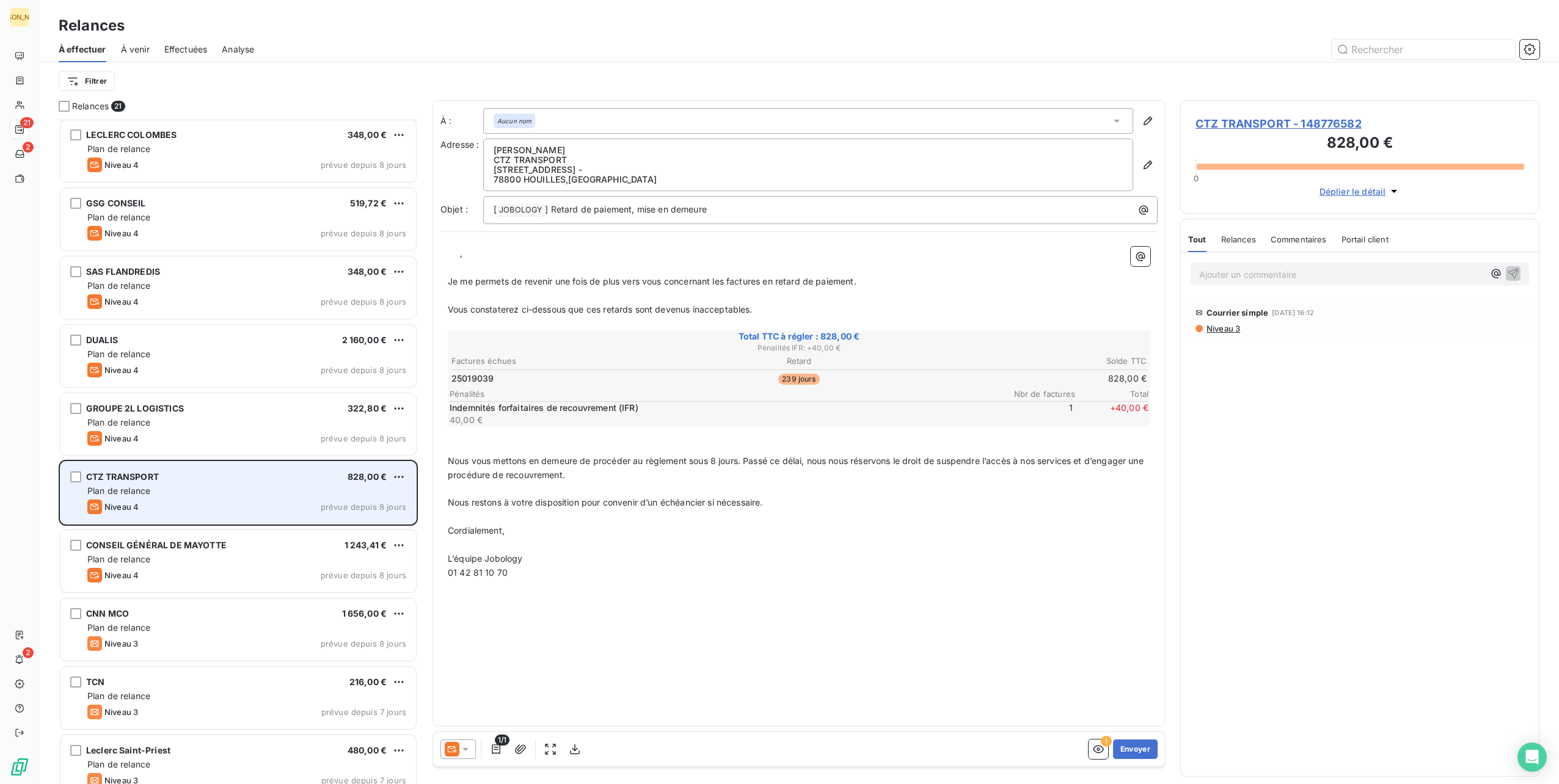
scroll to position [610, 0]
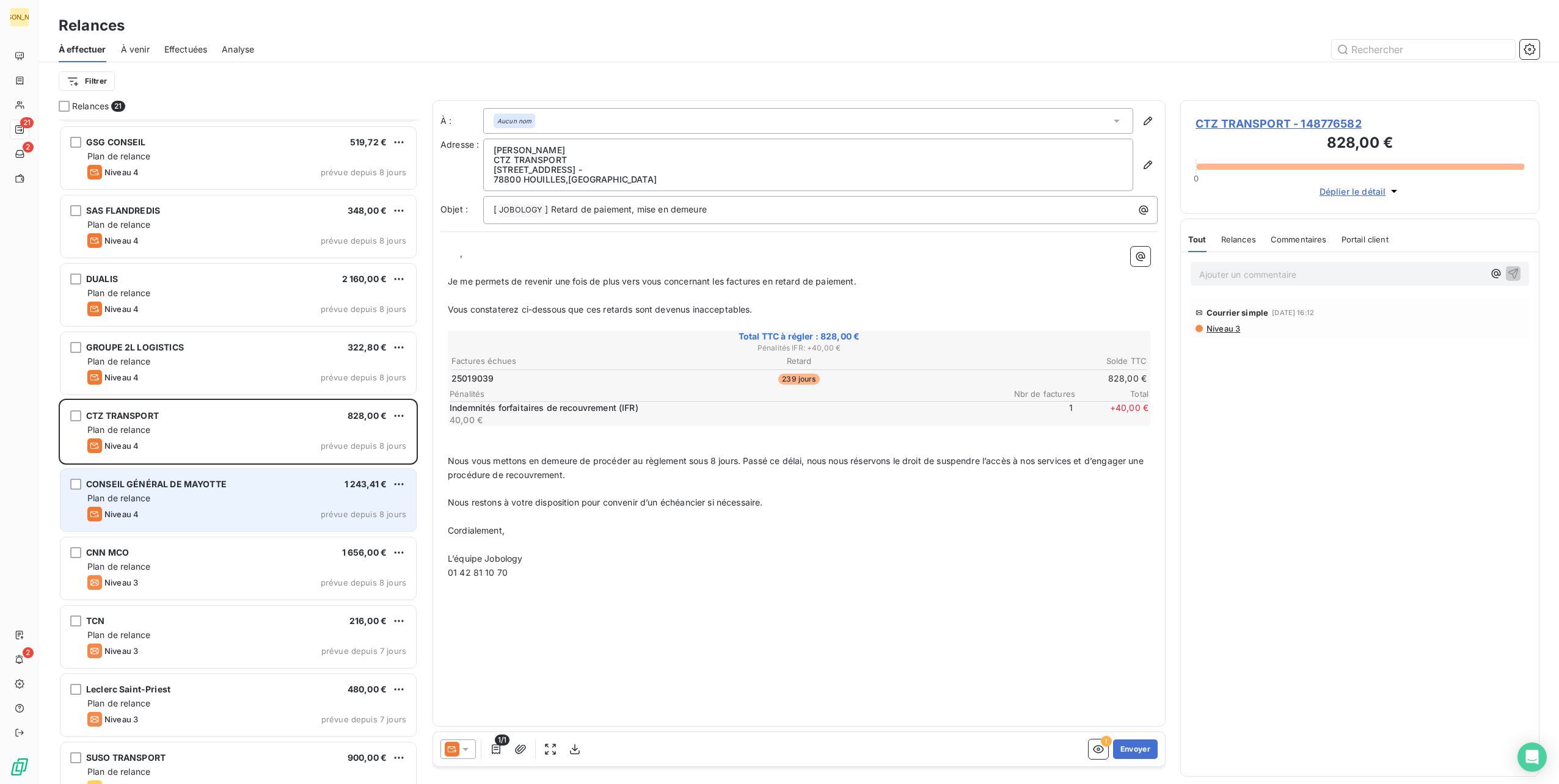
click at [253, 485] on div "CONSEIL GÉNÉRAL DE MAYOTTE 1 243,41 €" at bounding box center [247, 485] width 319 height 11
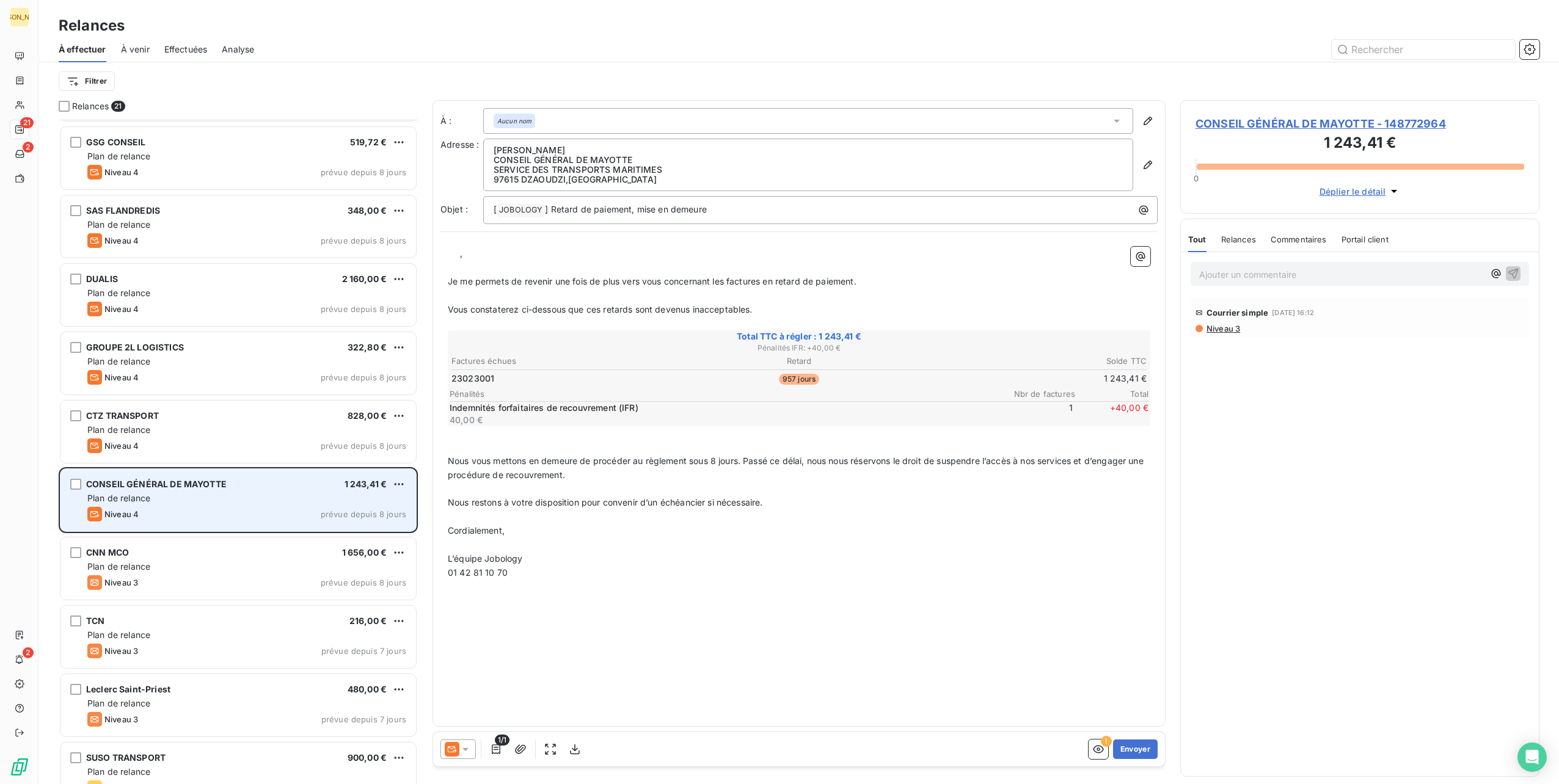
scroll to position [672, 0]
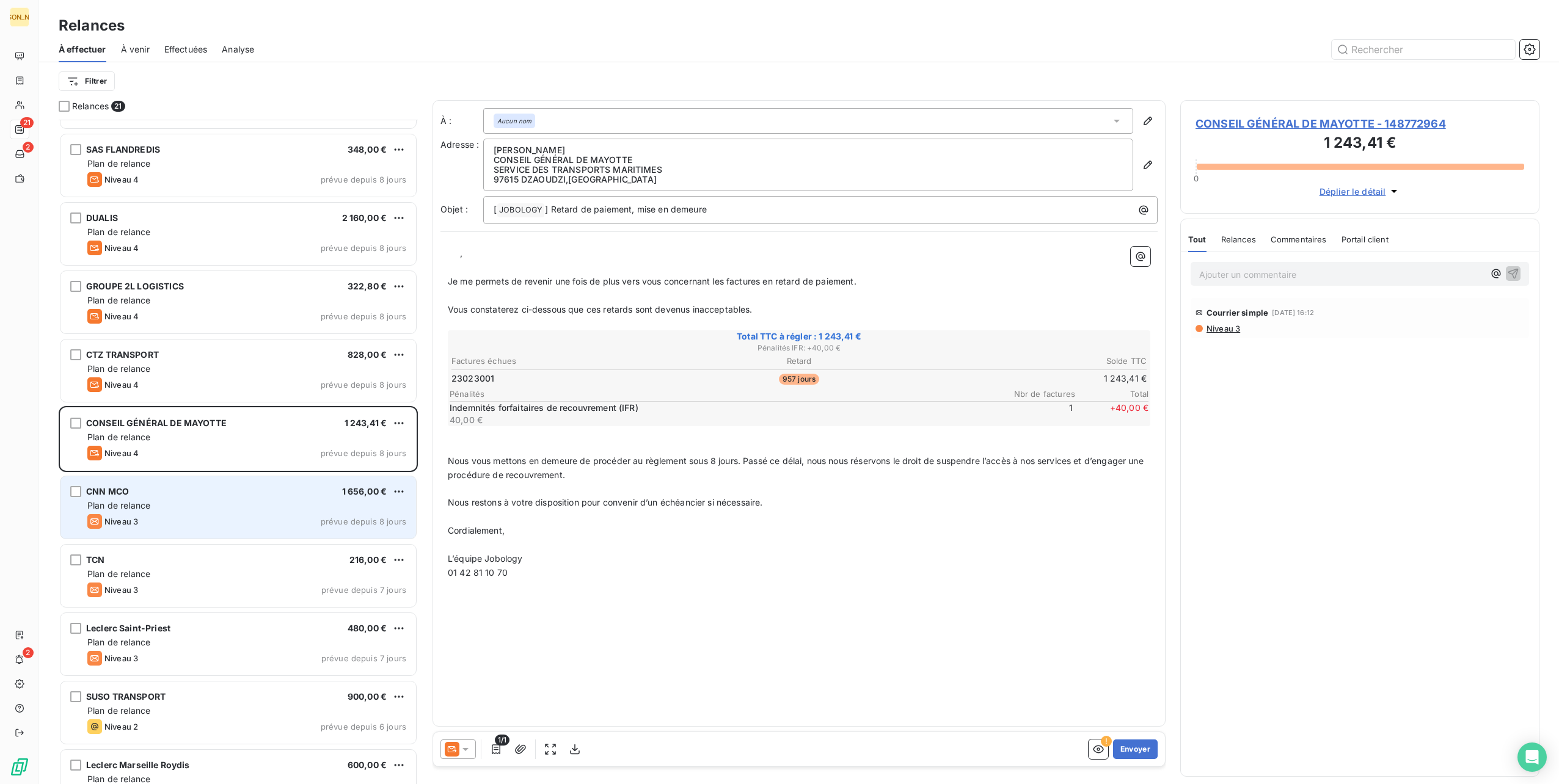
click at [250, 482] on div "CNN MCO 1 656,00 € Plan de relance Niveau 3 prévue depuis 8 jours" at bounding box center [238, 507] width 356 height 62
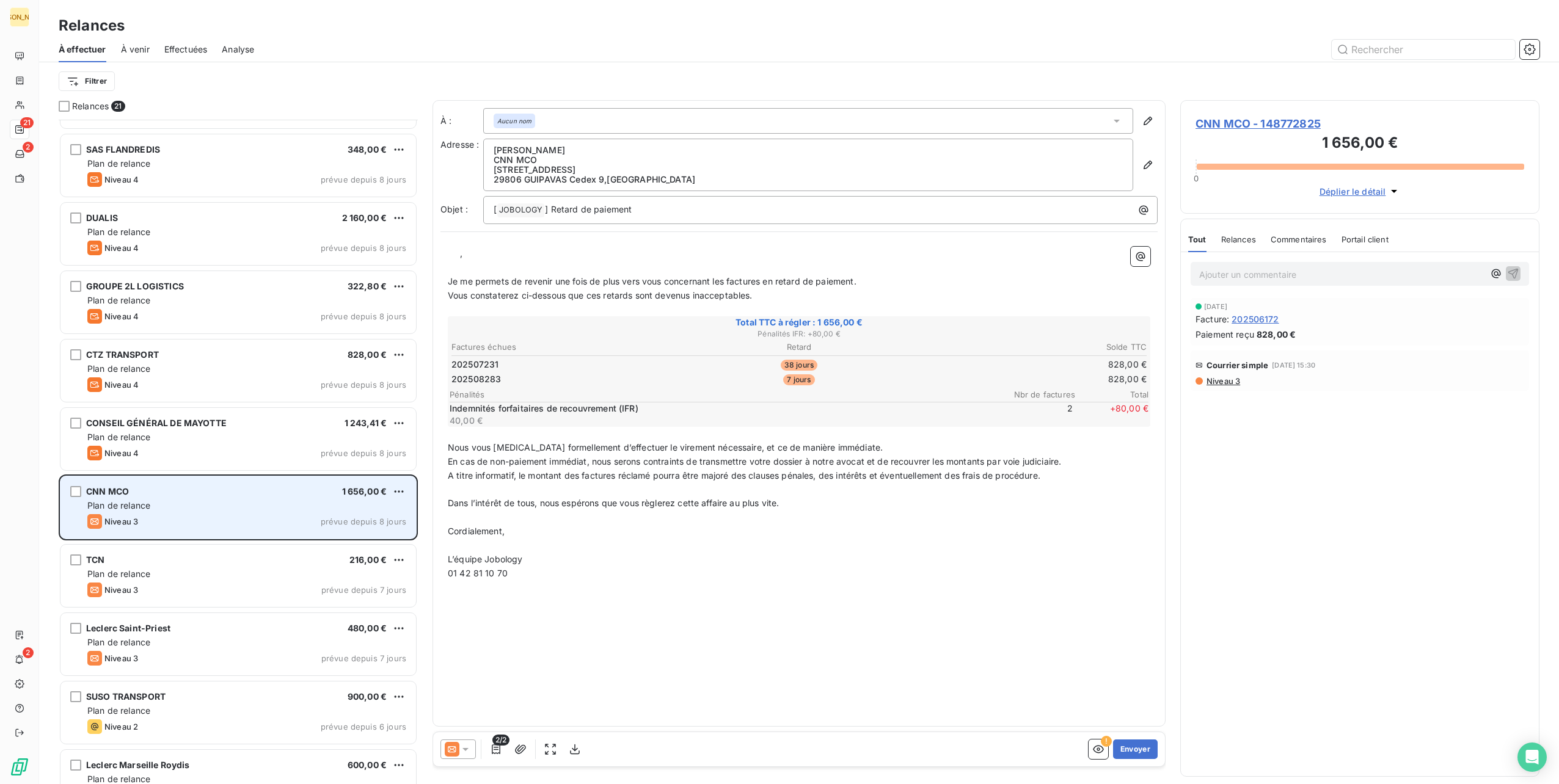
scroll to position [733, 0]
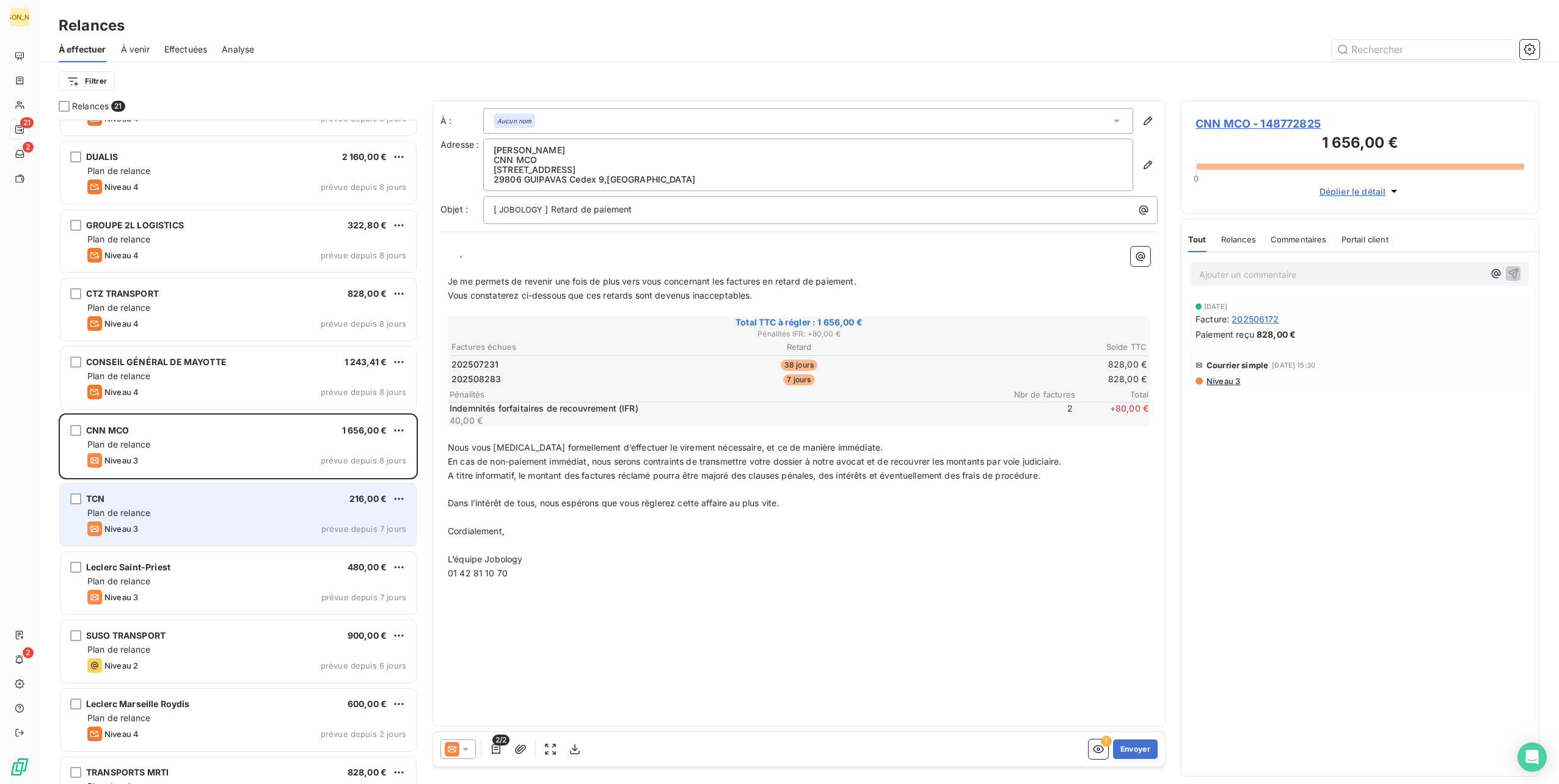
click at [250, 502] on div "TCN 216,00 €" at bounding box center [247, 499] width 319 height 11
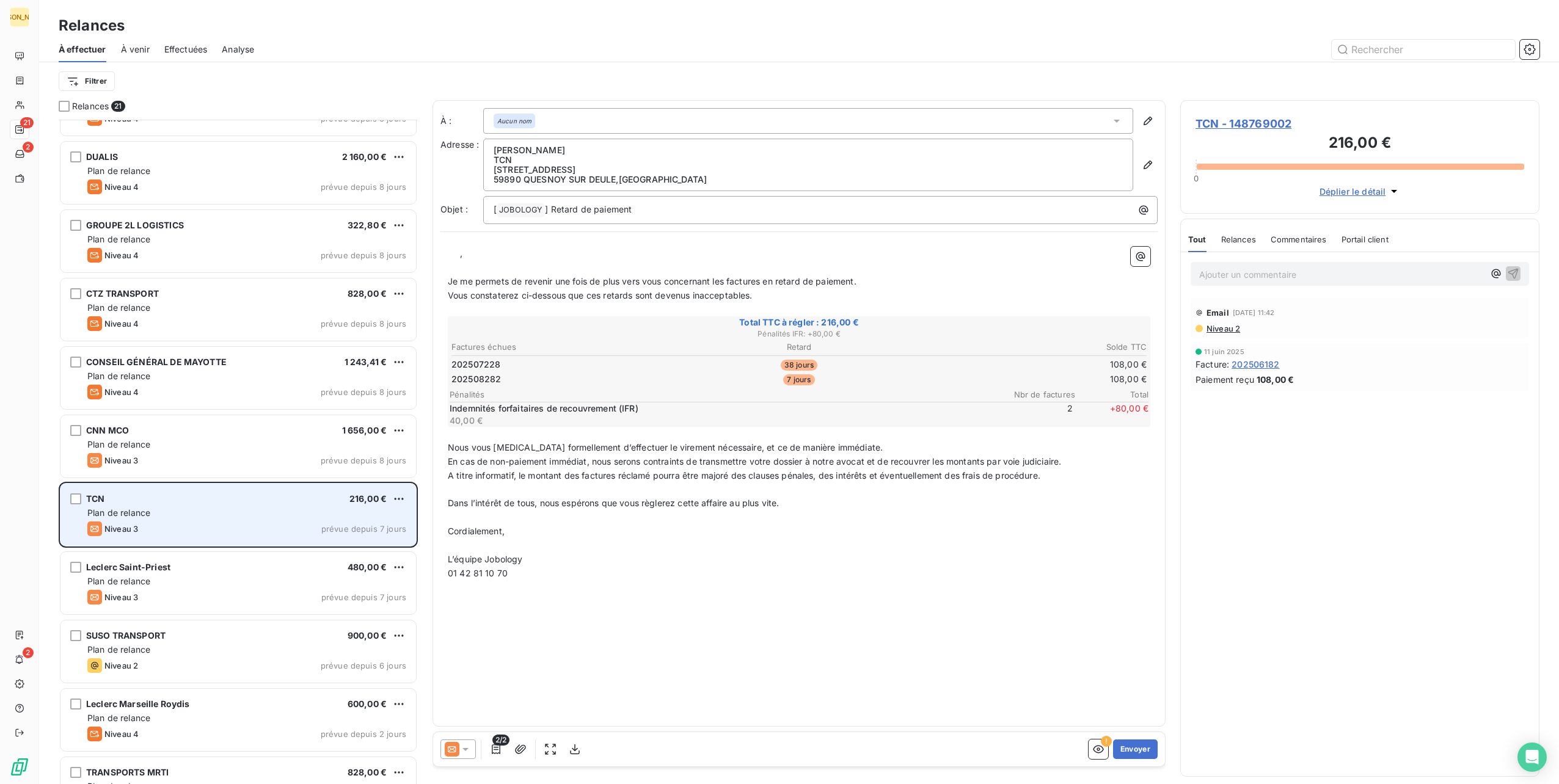
scroll to position [772, 0]
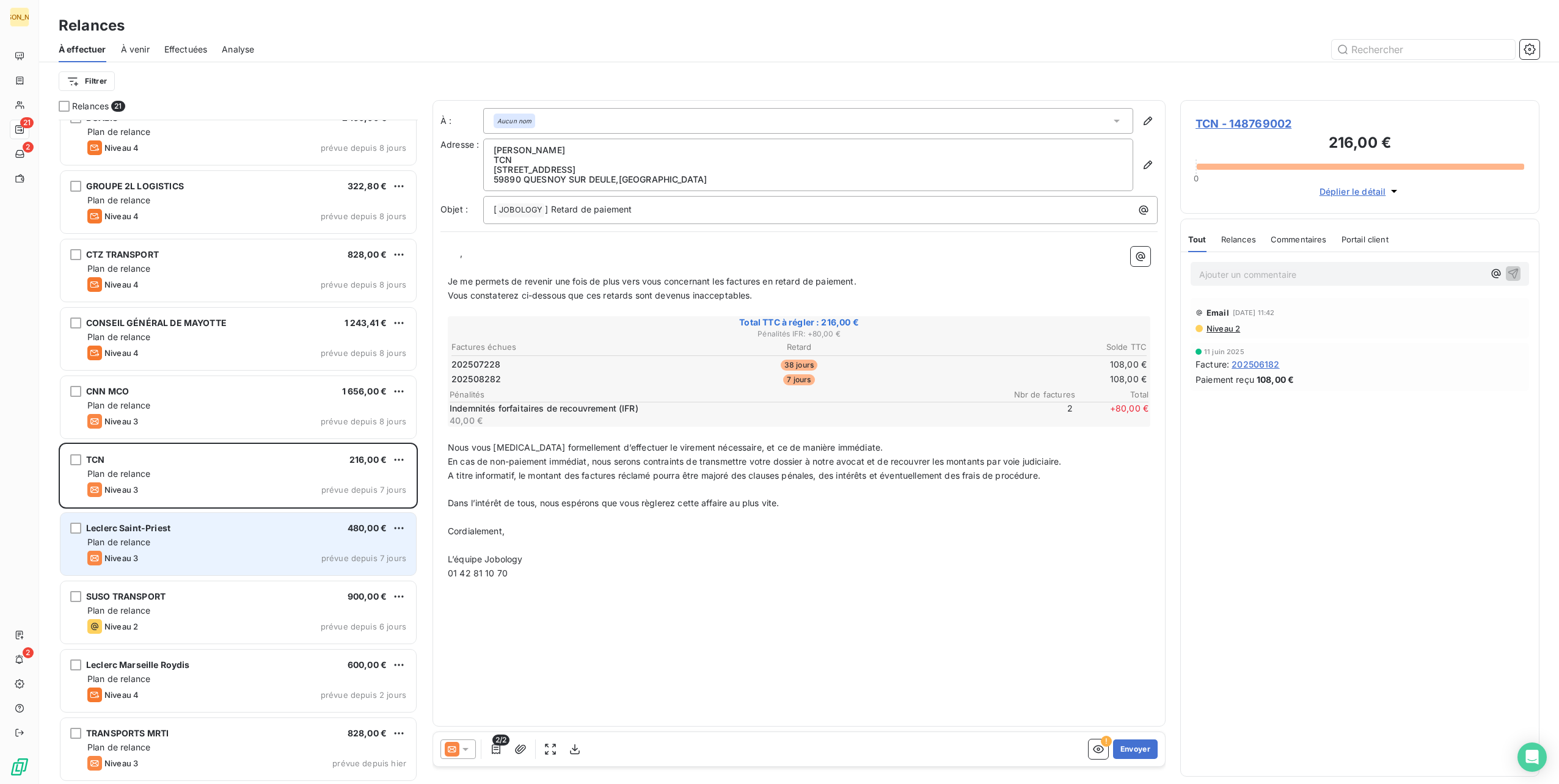
click at [253, 529] on div "Leclerc Saint-Priest 480,00 €" at bounding box center [247, 528] width 319 height 11
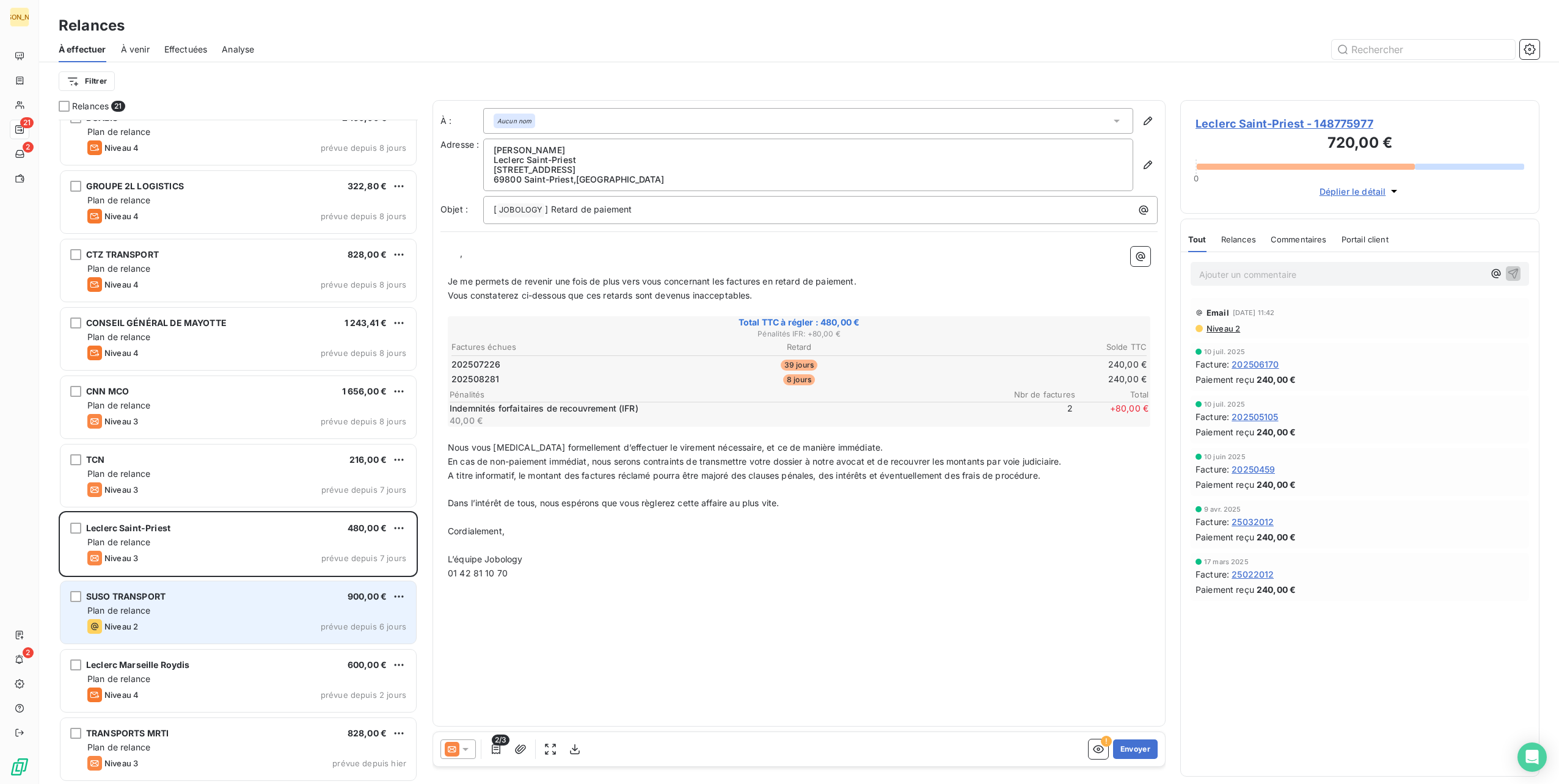
click at [258, 614] on div "Plan de relance" at bounding box center [247, 611] width 319 height 12
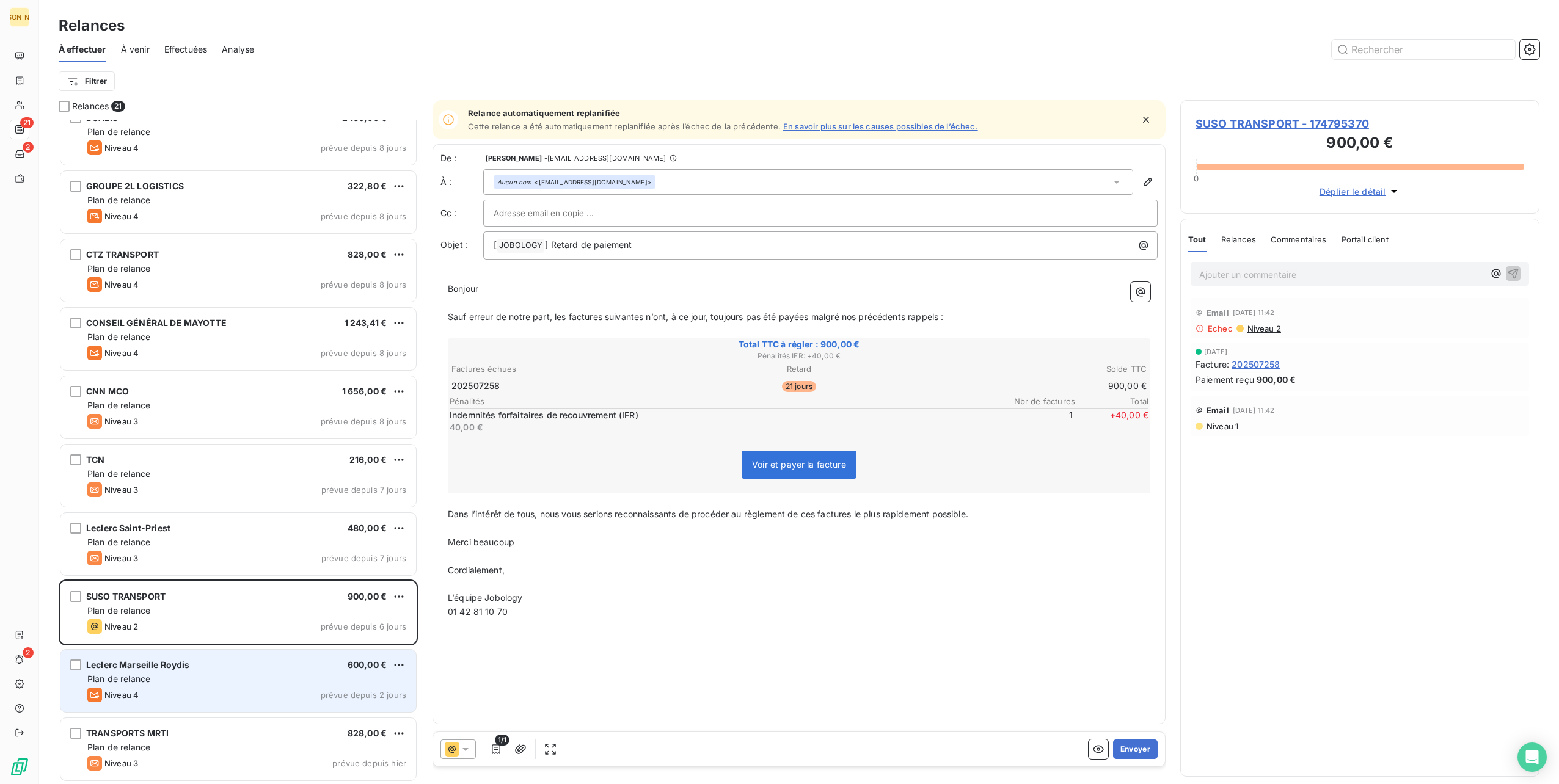
click at [266, 680] on div "Plan de relance" at bounding box center [247, 680] width 319 height 12
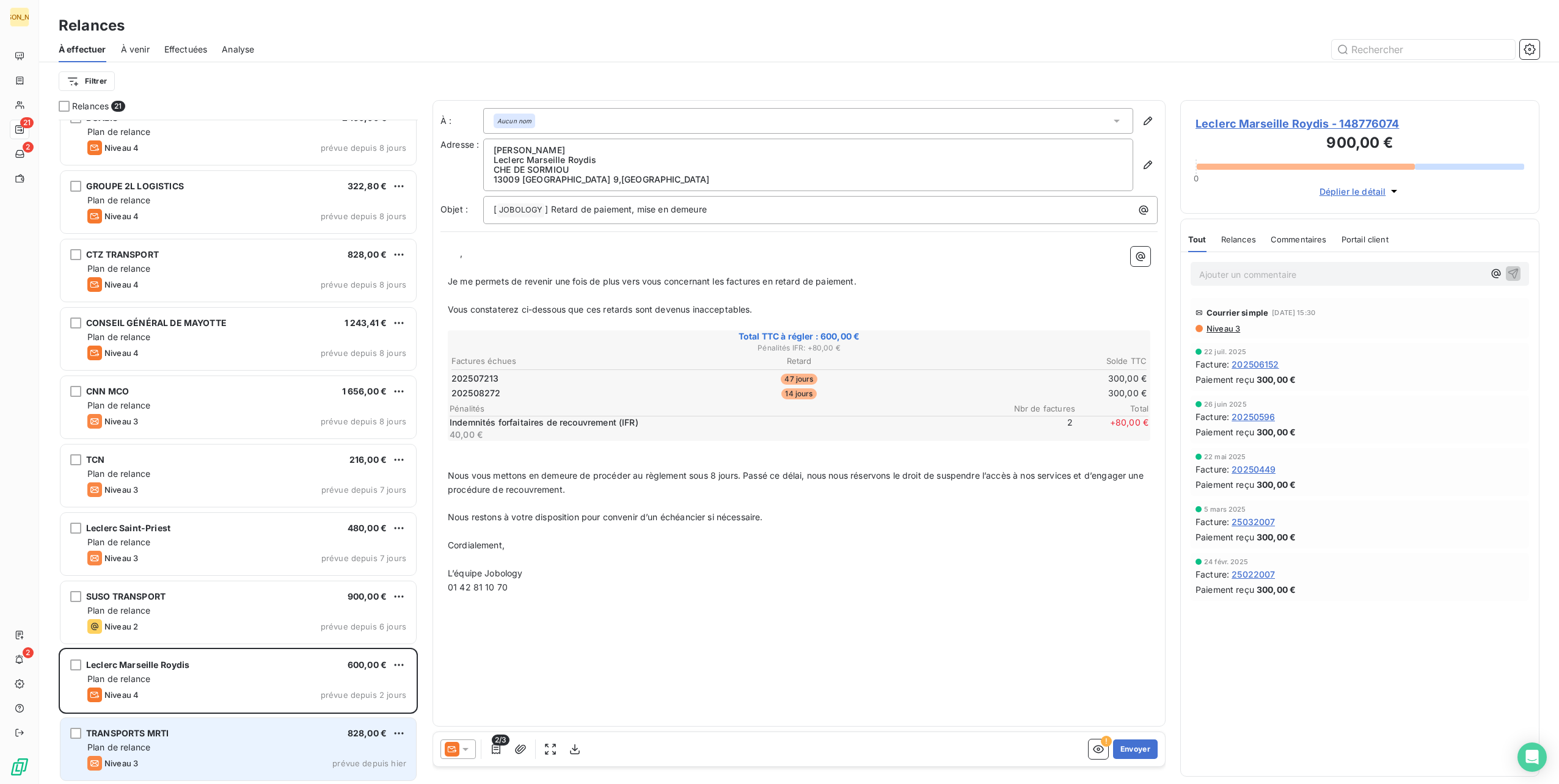
click at [249, 746] on div "Plan de relance" at bounding box center [247, 748] width 319 height 12
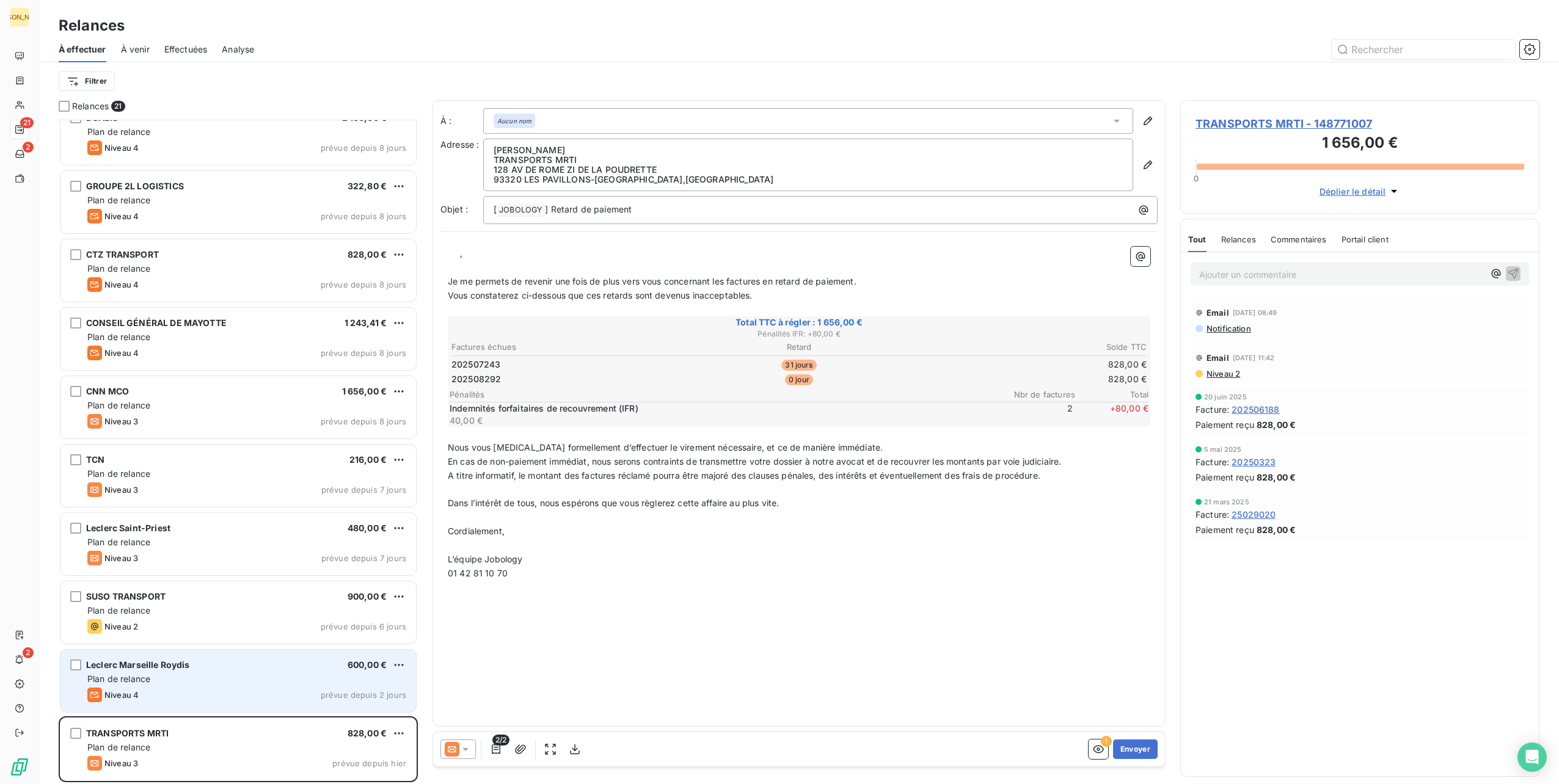
click at [271, 682] on div "Plan de relance" at bounding box center [247, 680] width 319 height 12
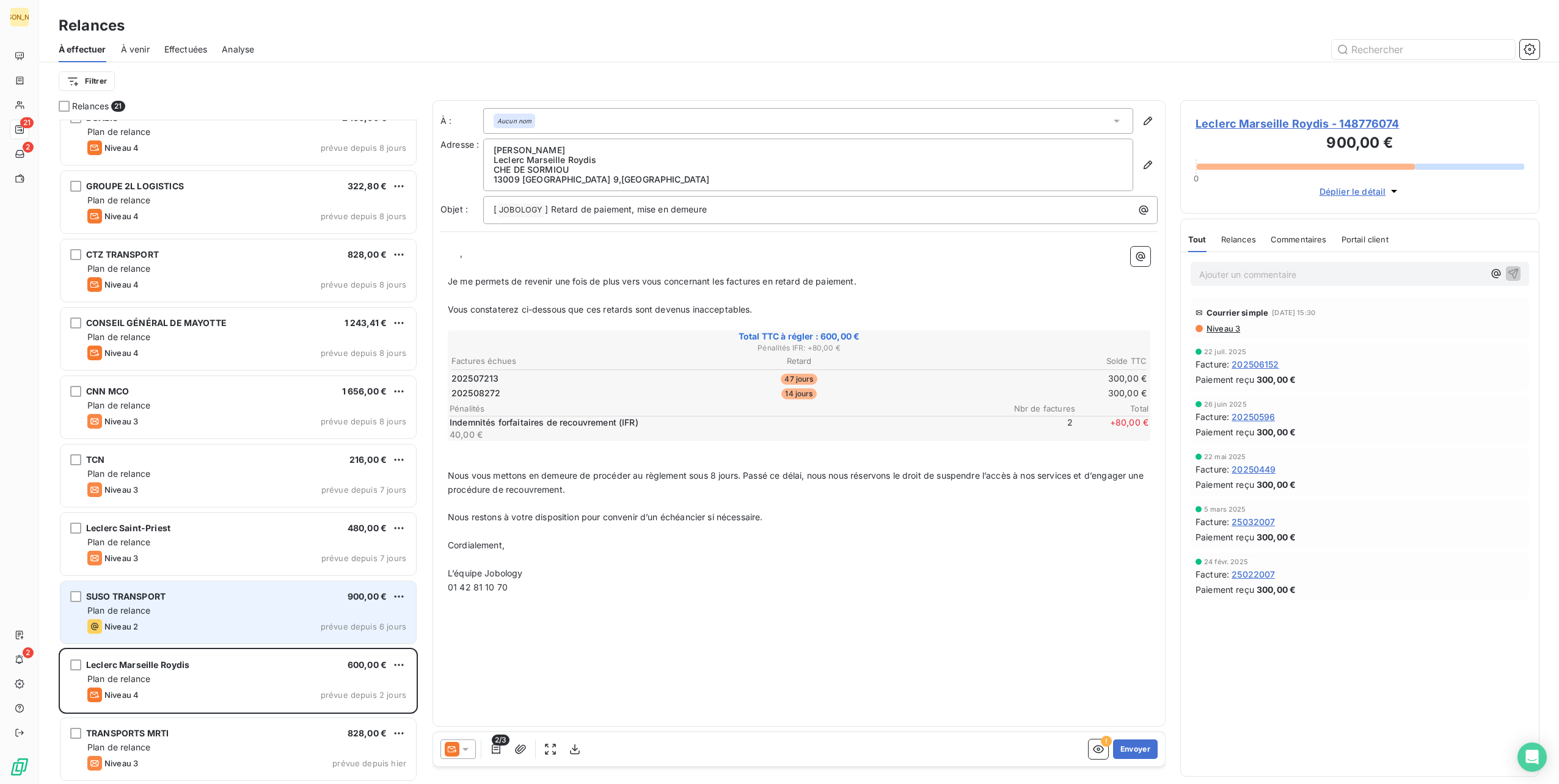
click at [273, 605] on div "Plan de relance" at bounding box center [247, 611] width 319 height 12
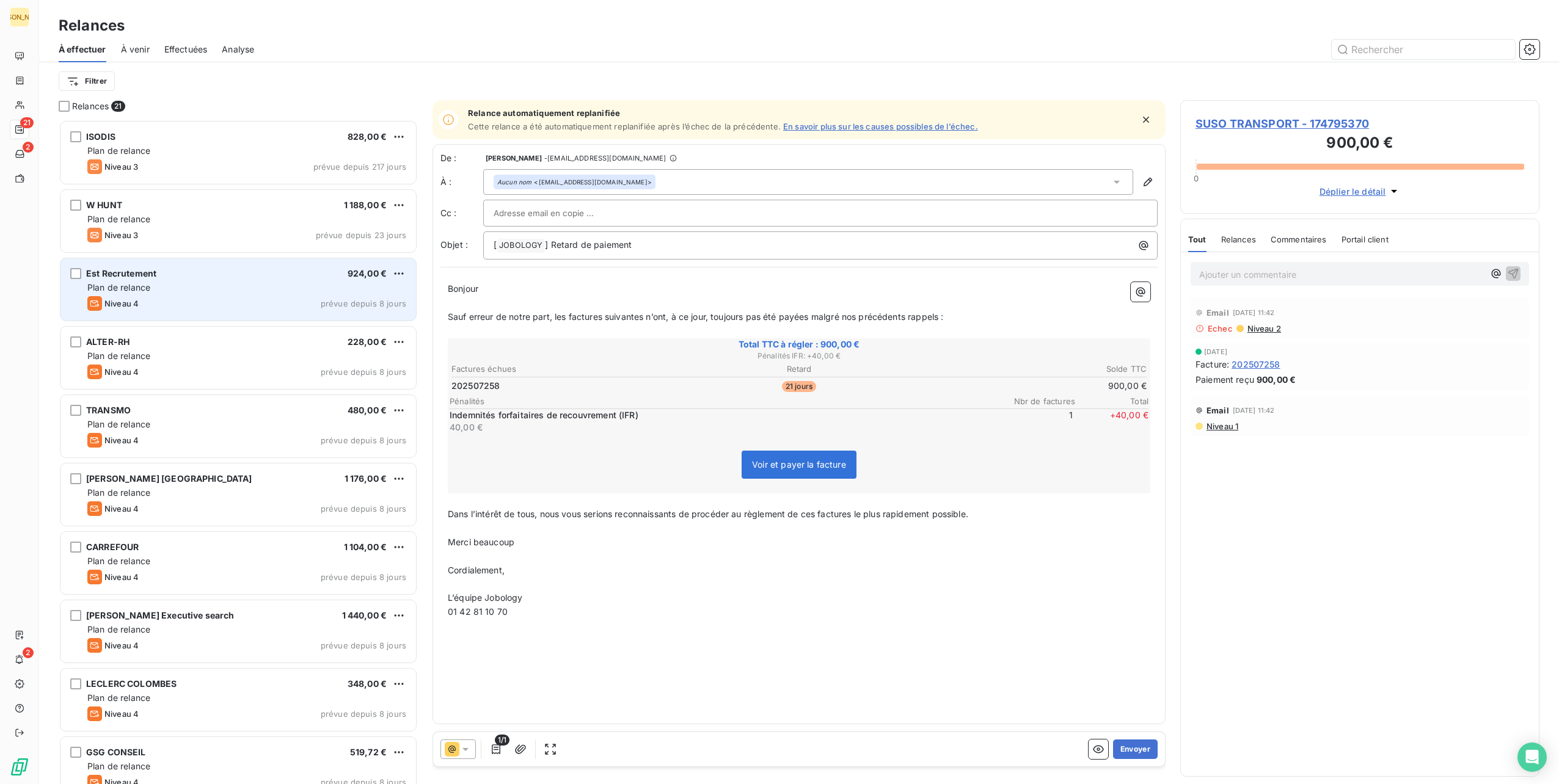
click at [220, 271] on div "Est Recrutement 924,00 €" at bounding box center [247, 273] width 319 height 11
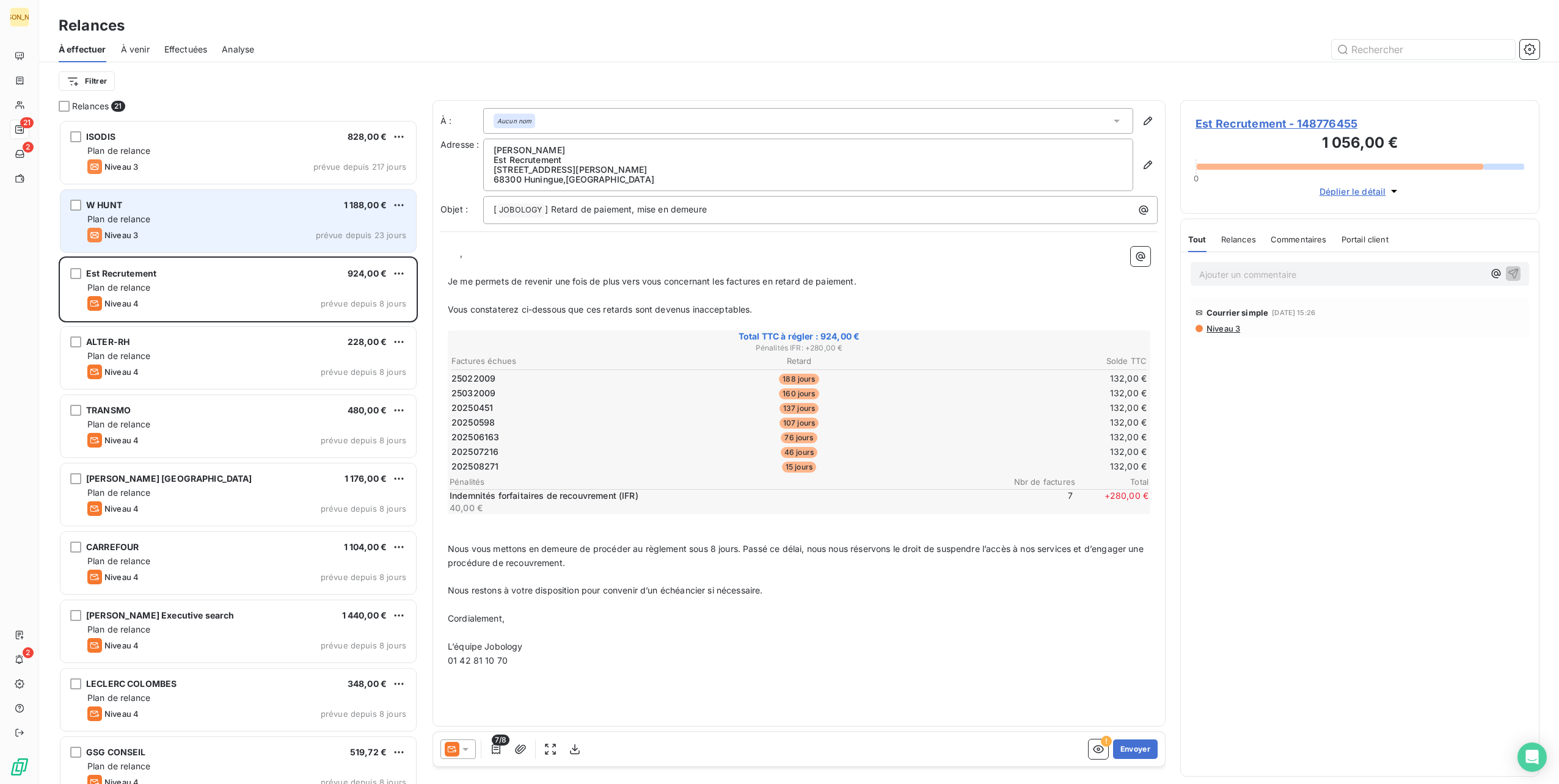
click at [188, 230] on div "Niveau 3 prévue depuis 23 jours" at bounding box center [247, 235] width 319 height 15
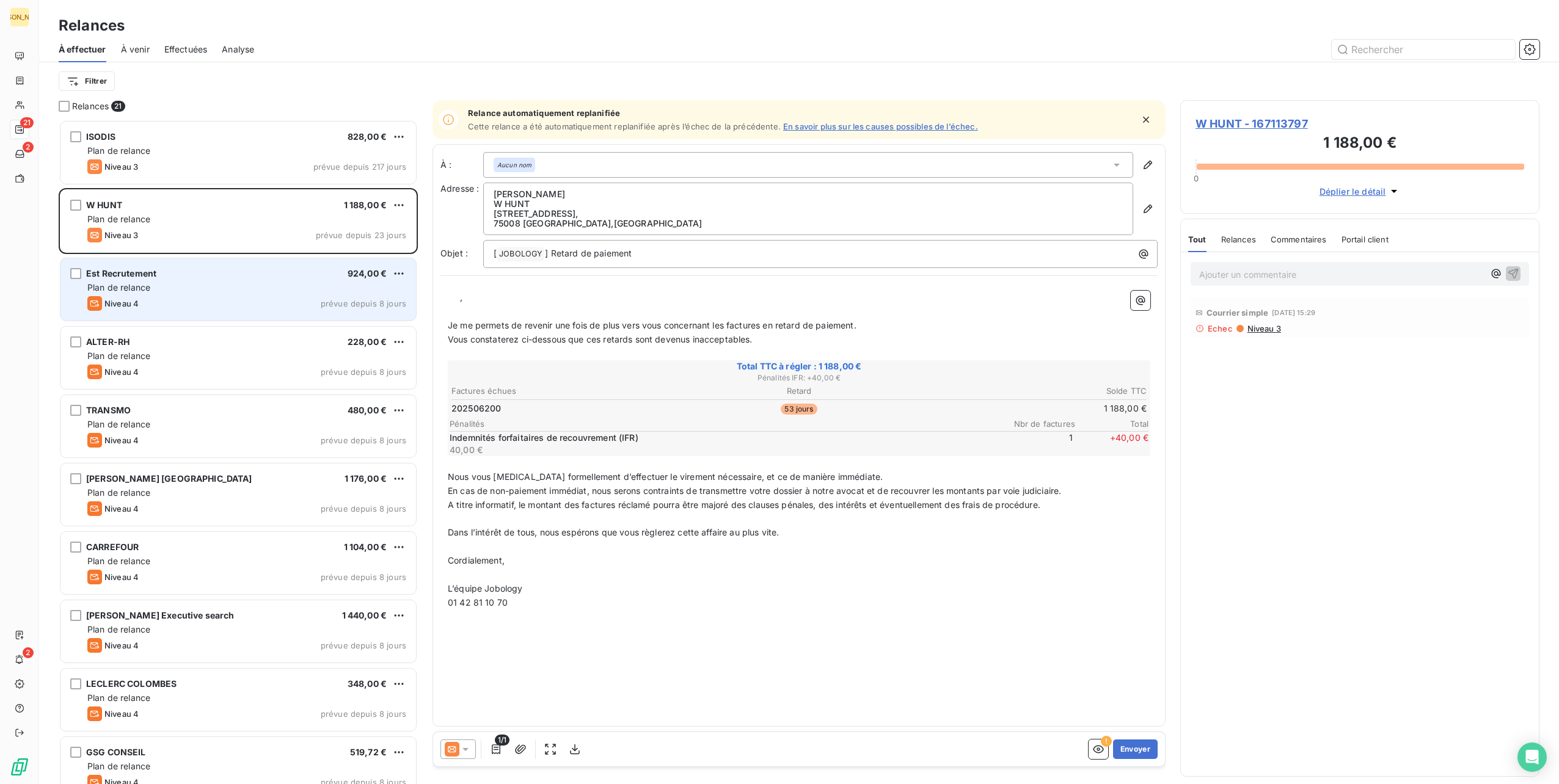
click at [210, 293] on div "Est Recrutement 924,00 € Plan de relance Niveau 4 prévue depuis 8 jours" at bounding box center [238, 289] width 356 height 62
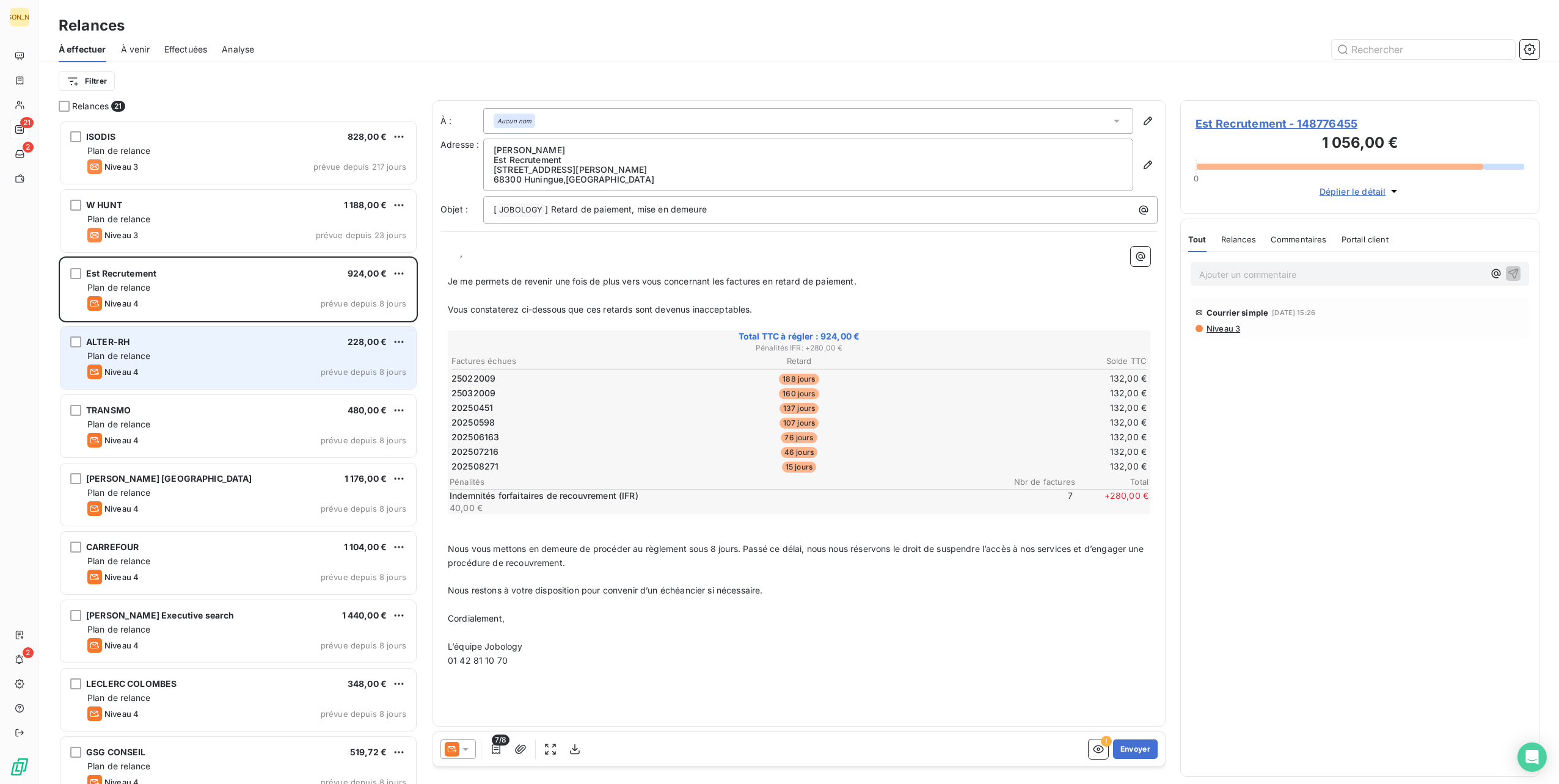
click at [229, 359] on div "Plan de relance" at bounding box center [247, 356] width 319 height 12
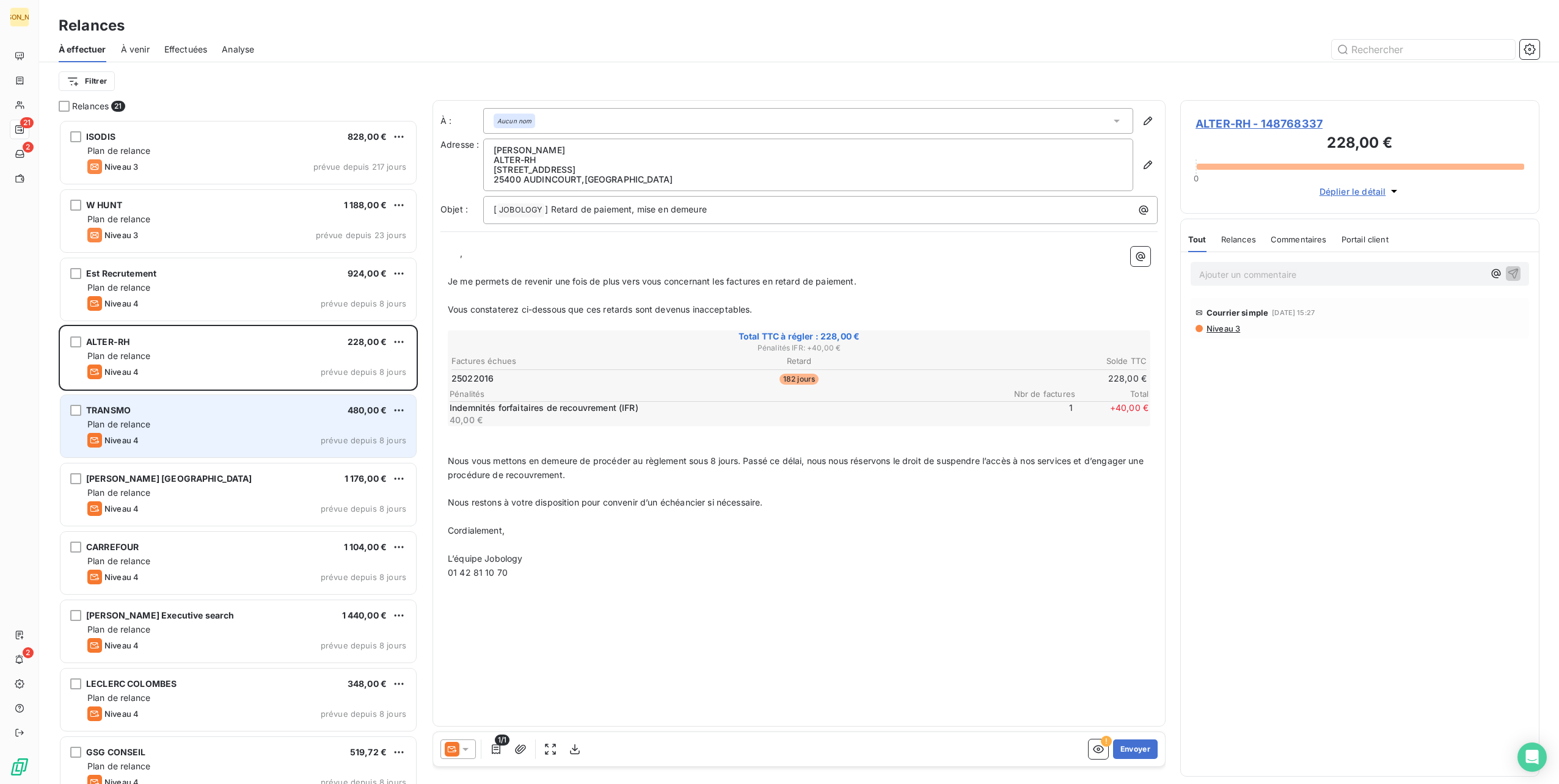
click at [246, 412] on div "TRANSMO 480,00 €" at bounding box center [247, 410] width 319 height 11
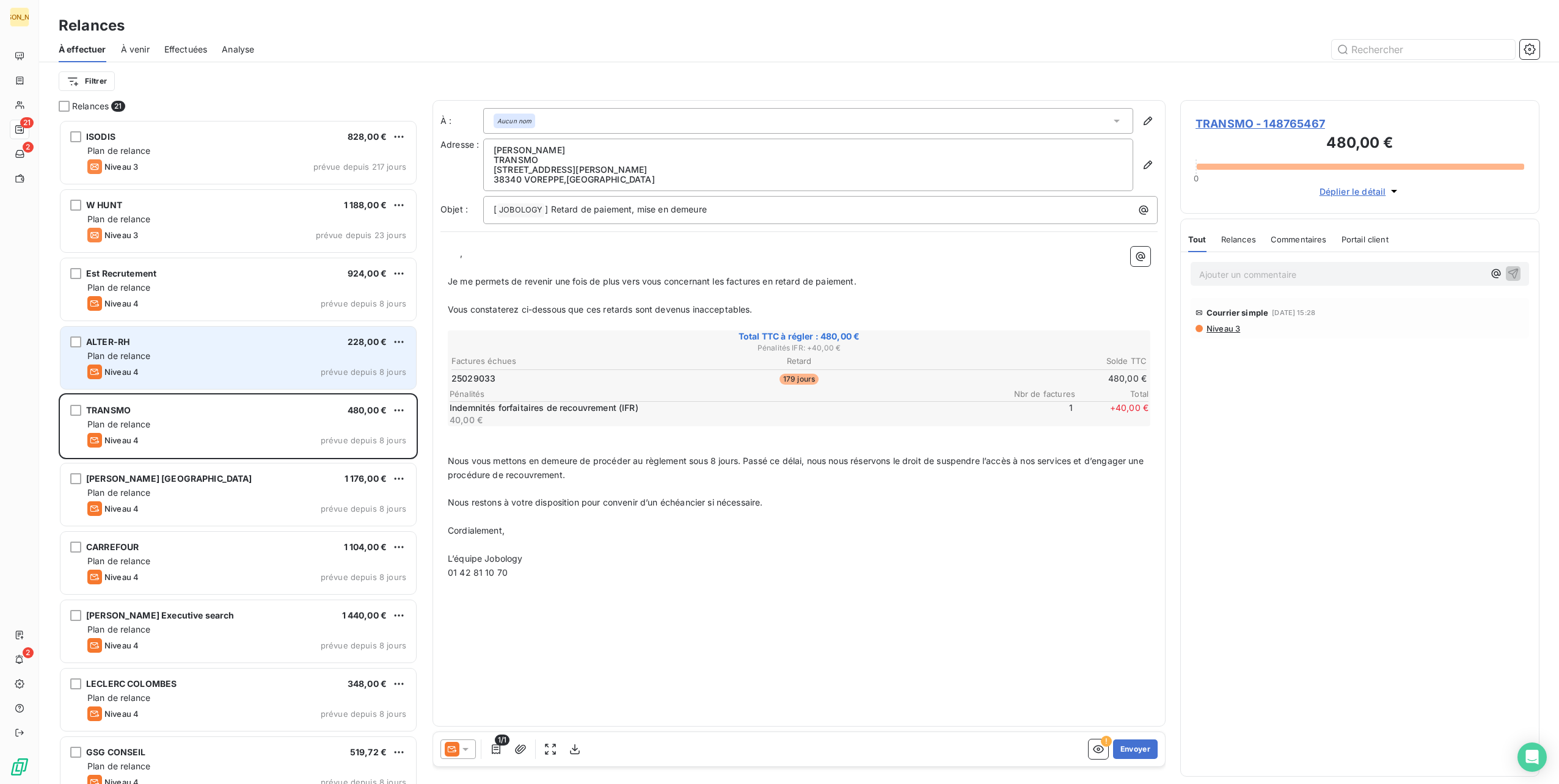
click at [253, 372] on div "Niveau 4 prévue depuis 8 jours" at bounding box center [247, 372] width 319 height 15
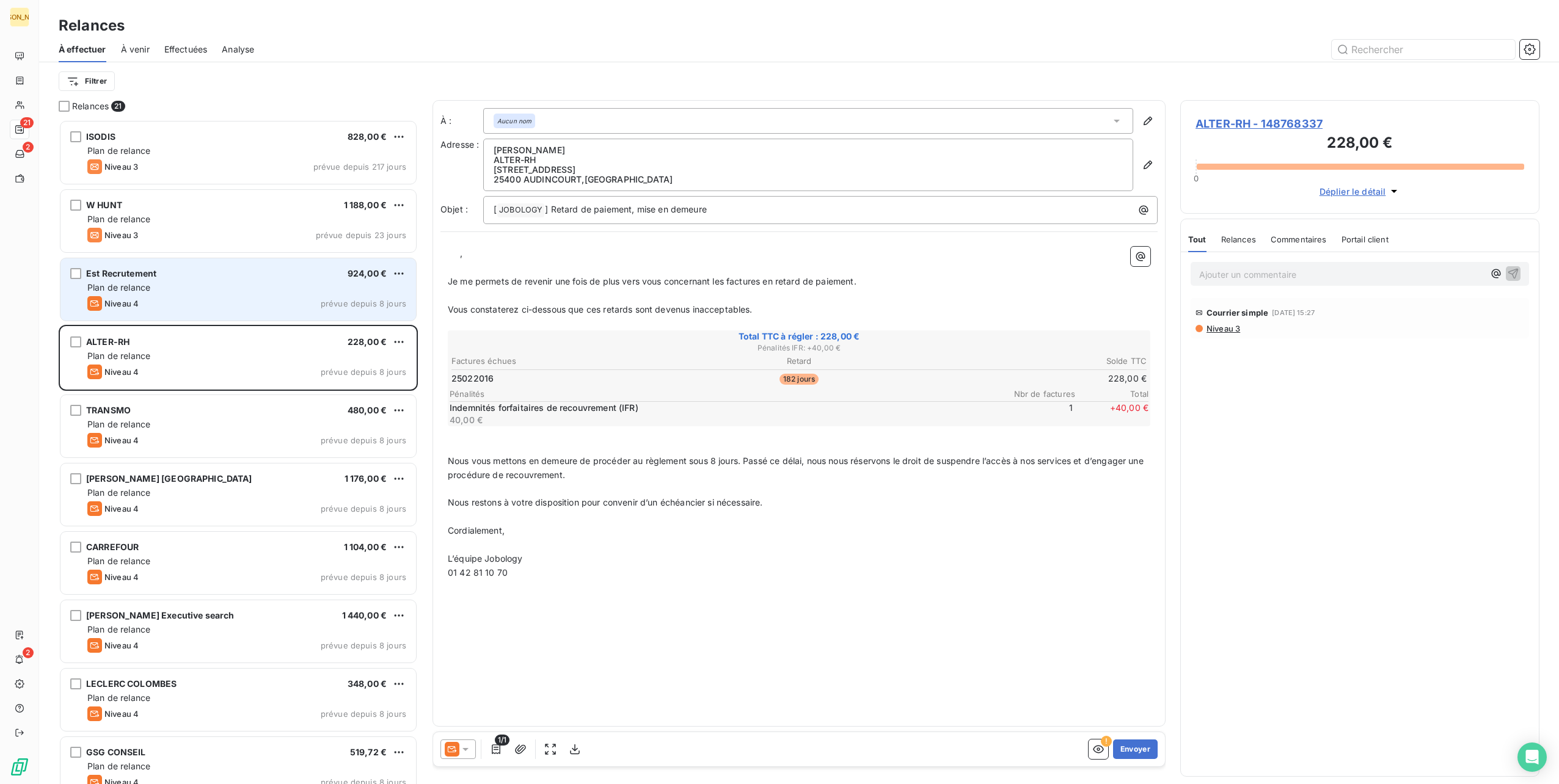
click at [253, 302] on div "Niveau 4 prévue depuis 8 jours" at bounding box center [247, 303] width 319 height 15
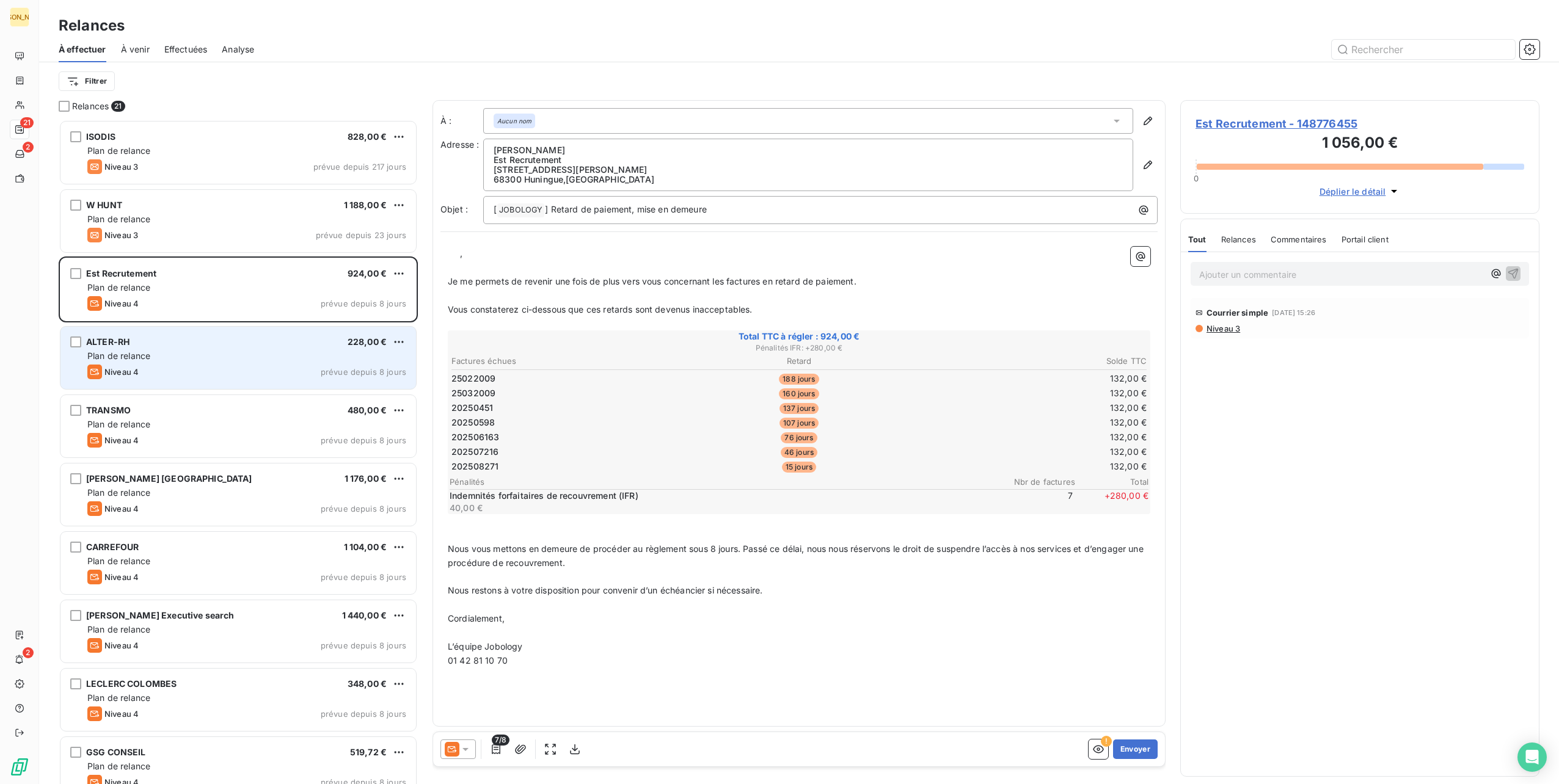
click at [270, 359] on div "Plan de relance" at bounding box center [247, 356] width 319 height 12
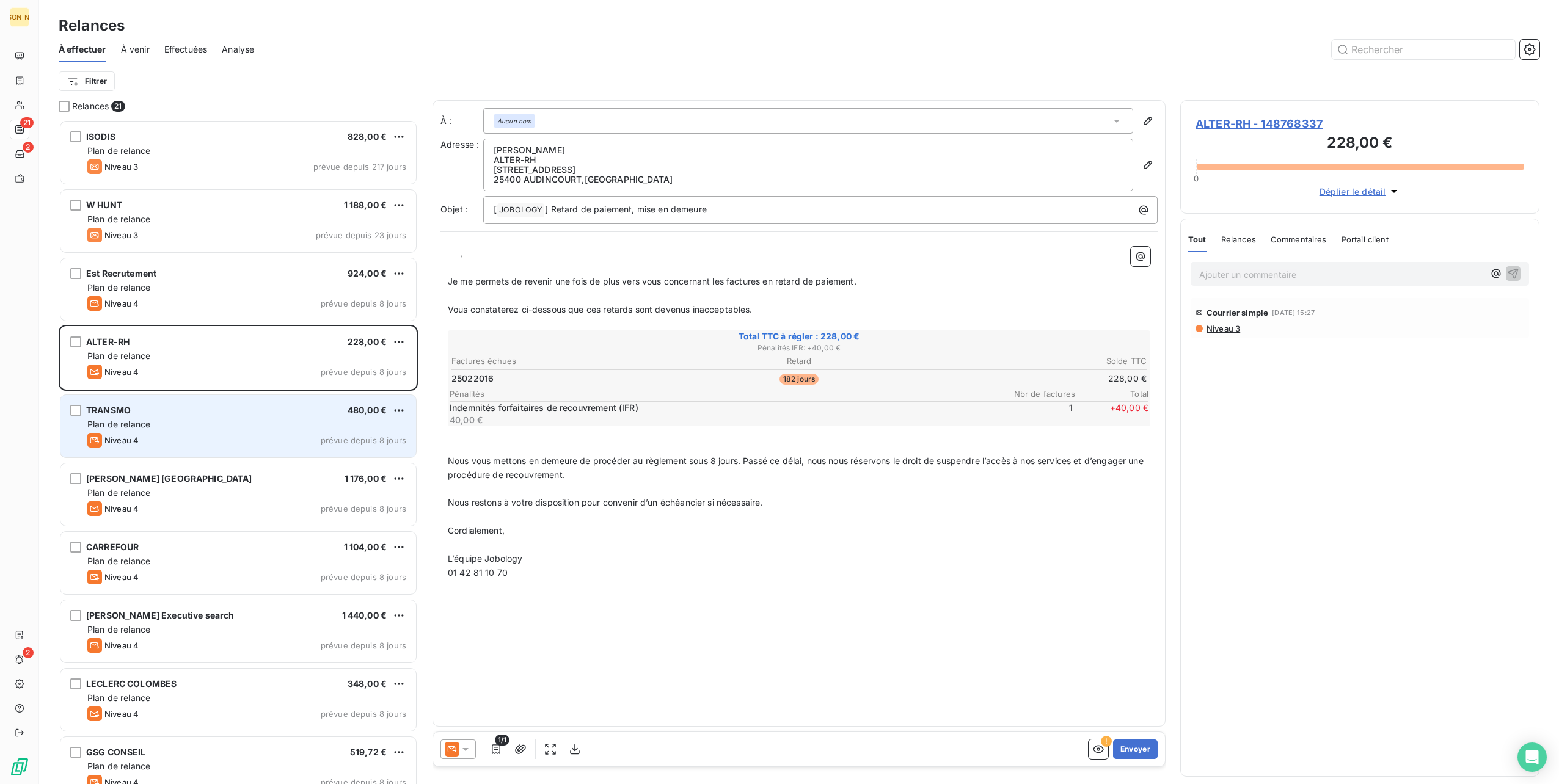
click at [270, 411] on div "TRANSMO 480,00 €" at bounding box center [247, 410] width 319 height 11
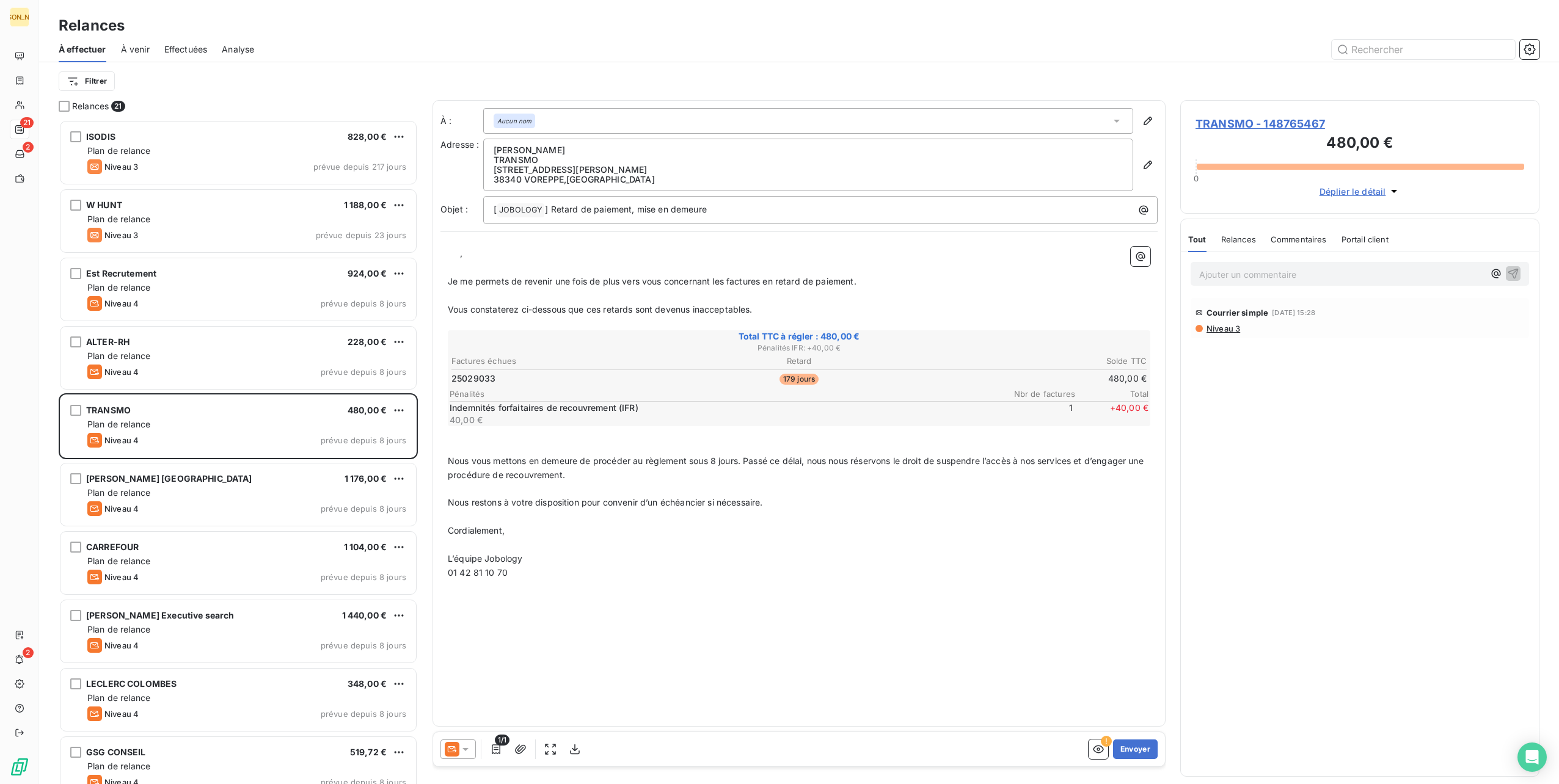
scroll to position [61, 0]
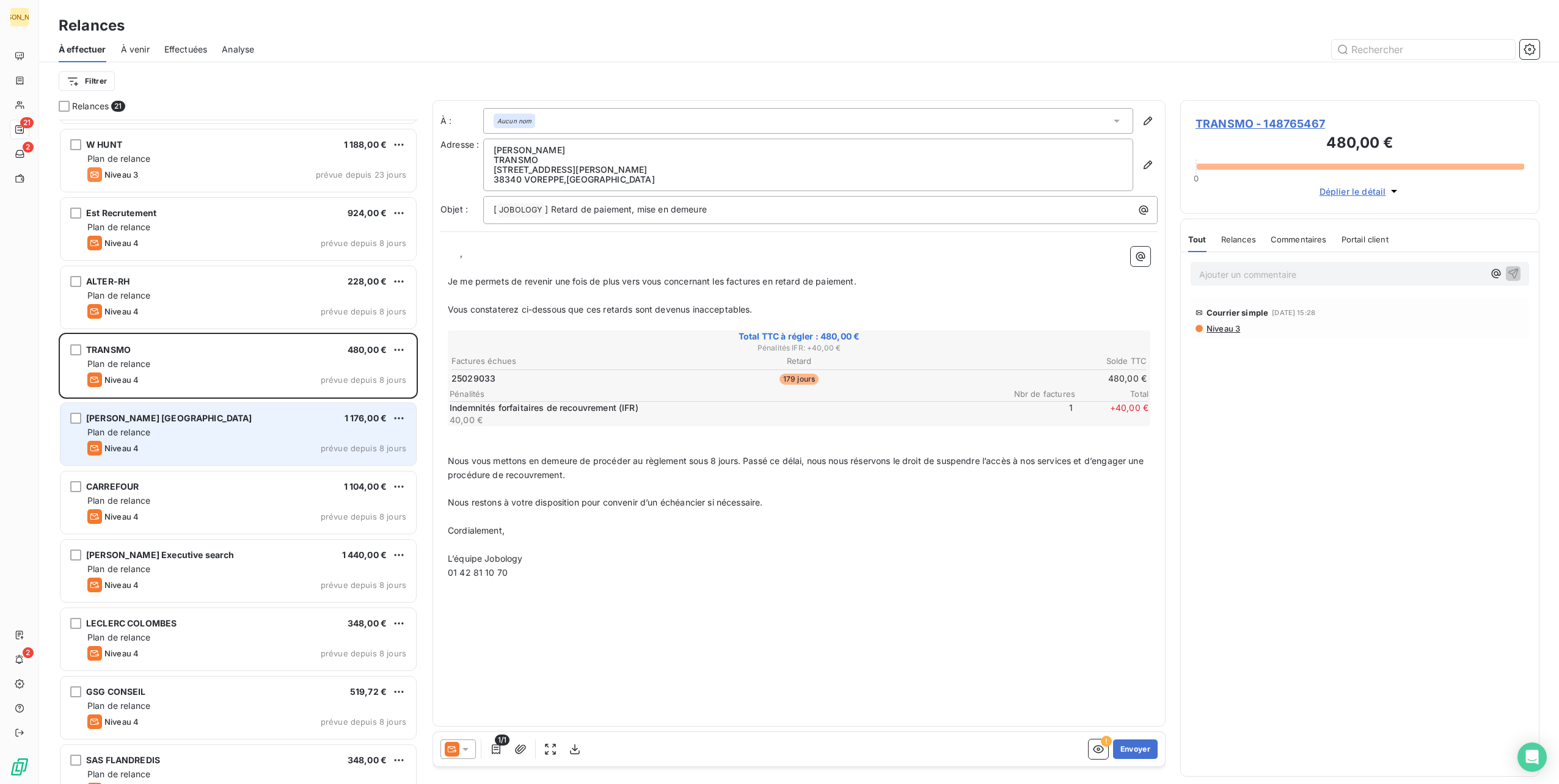
click at [253, 413] on div "[PERSON_NAME] [GEOGRAPHIC_DATA] 1 176,00 €" at bounding box center [247, 418] width 319 height 11
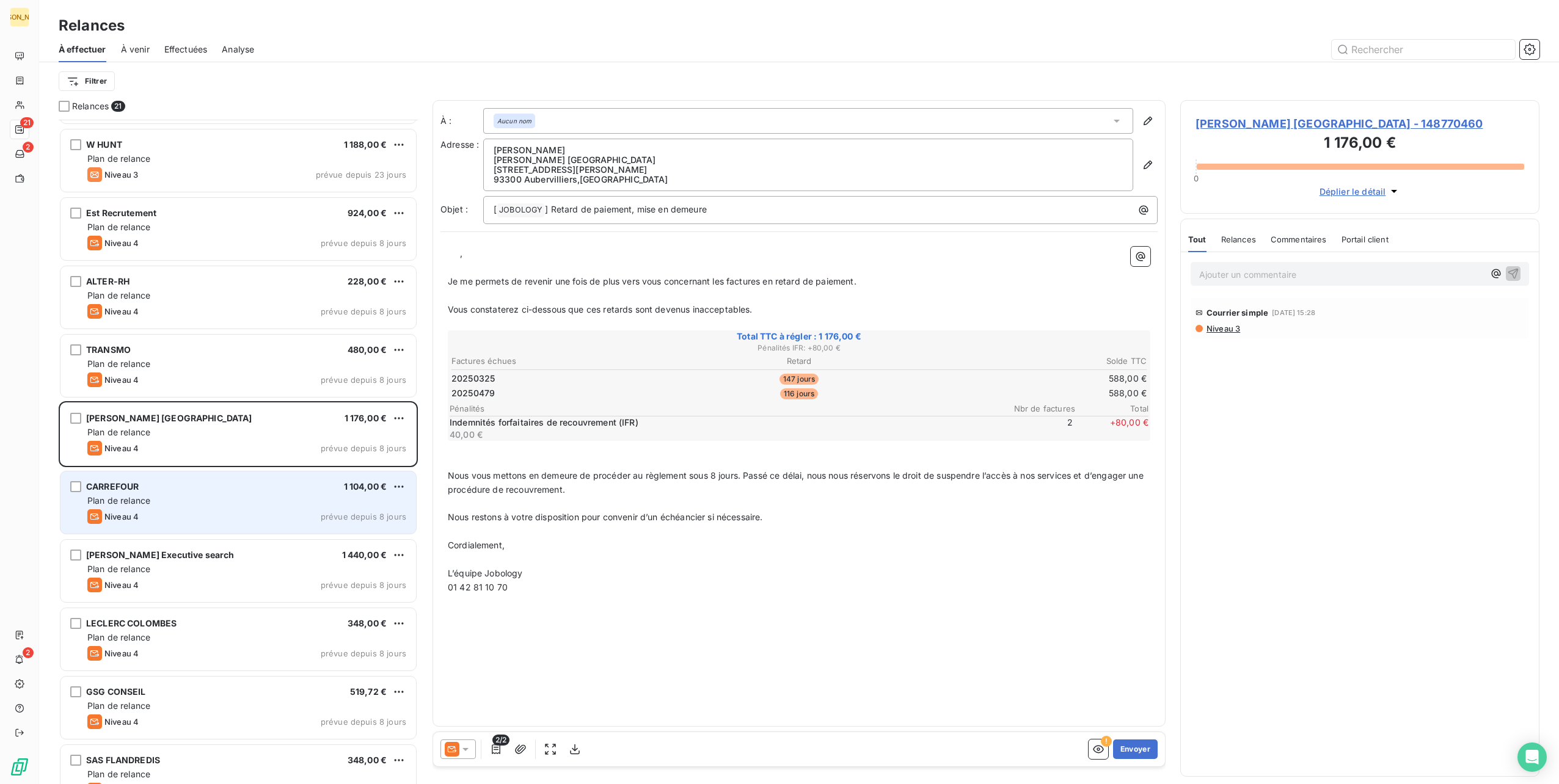
scroll to position [122, 0]
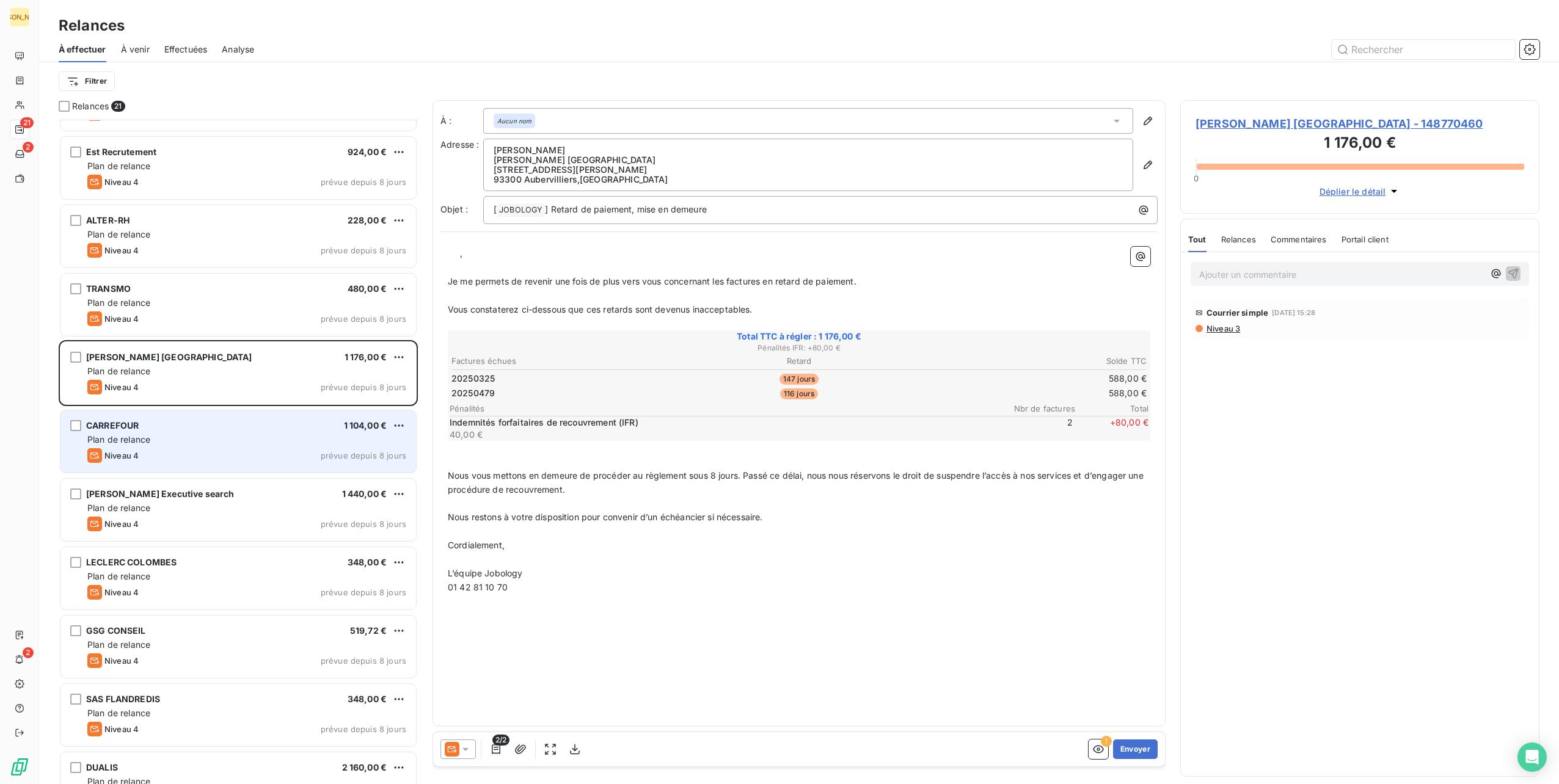
click at [271, 432] on div "CARREFOUR 1 104,00 € Plan de relance Niveau 4 prévue depuis 8 jours" at bounding box center [238, 442] width 356 height 62
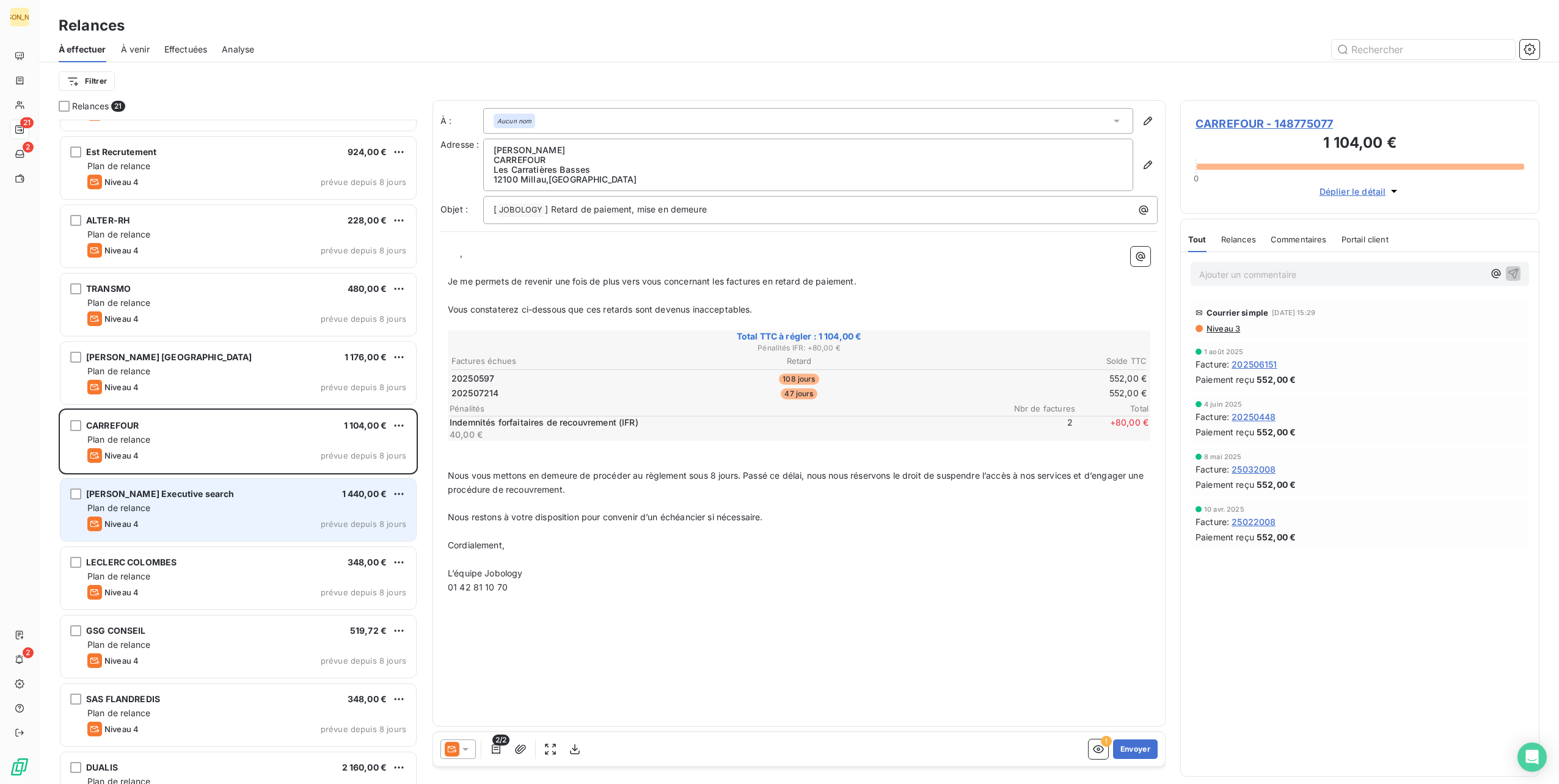
click at [280, 489] on div "[PERSON_NAME] Executive search 1 440,00 €" at bounding box center [247, 494] width 319 height 11
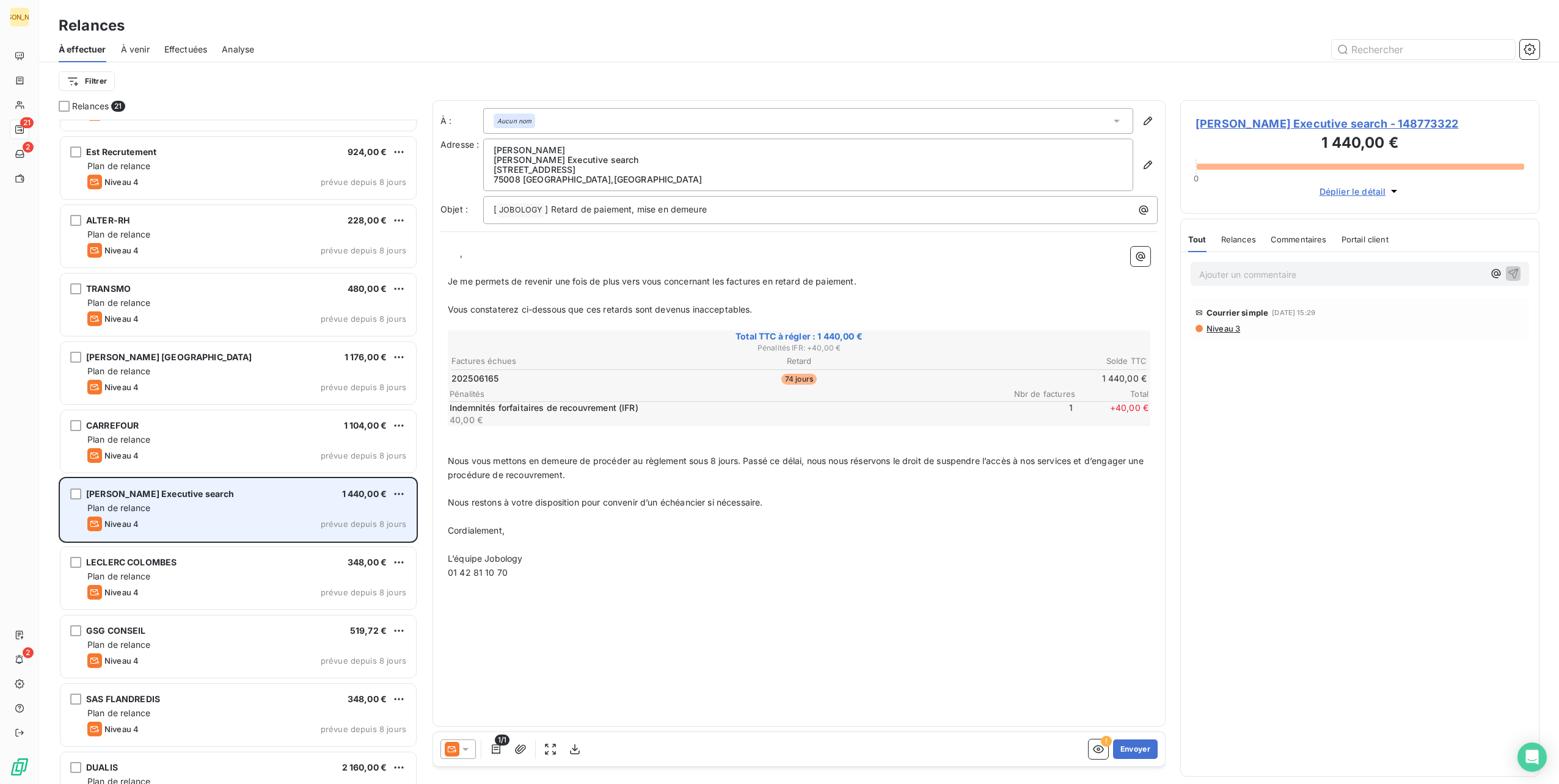
scroll to position [184, 0]
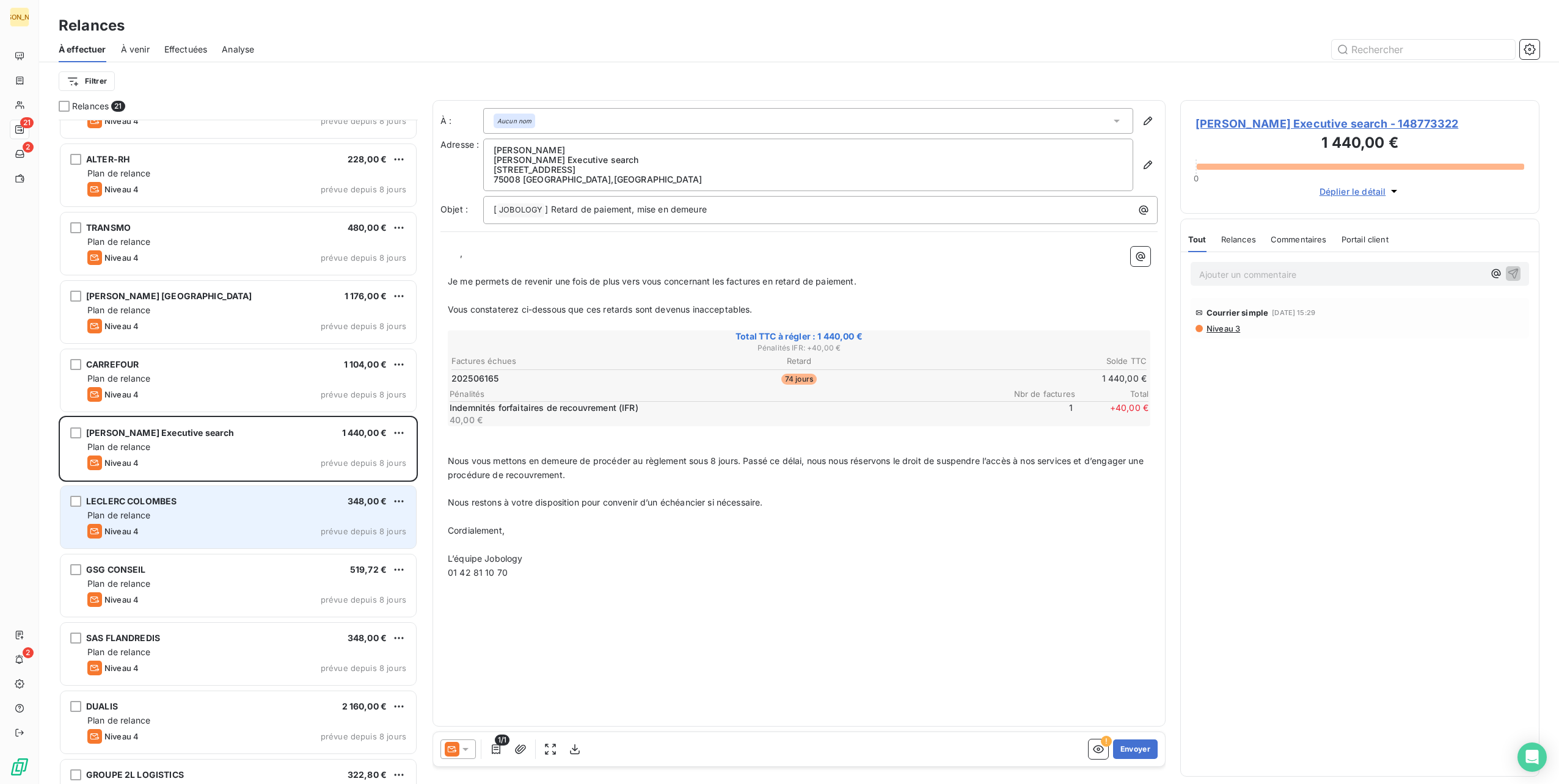
click at [279, 491] on div "LECLERC COLOMBES 348,00 € Plan de relance Niveau 4 prévue depuis 8 jours" at bounding box center [238, 517] width 356 height 62
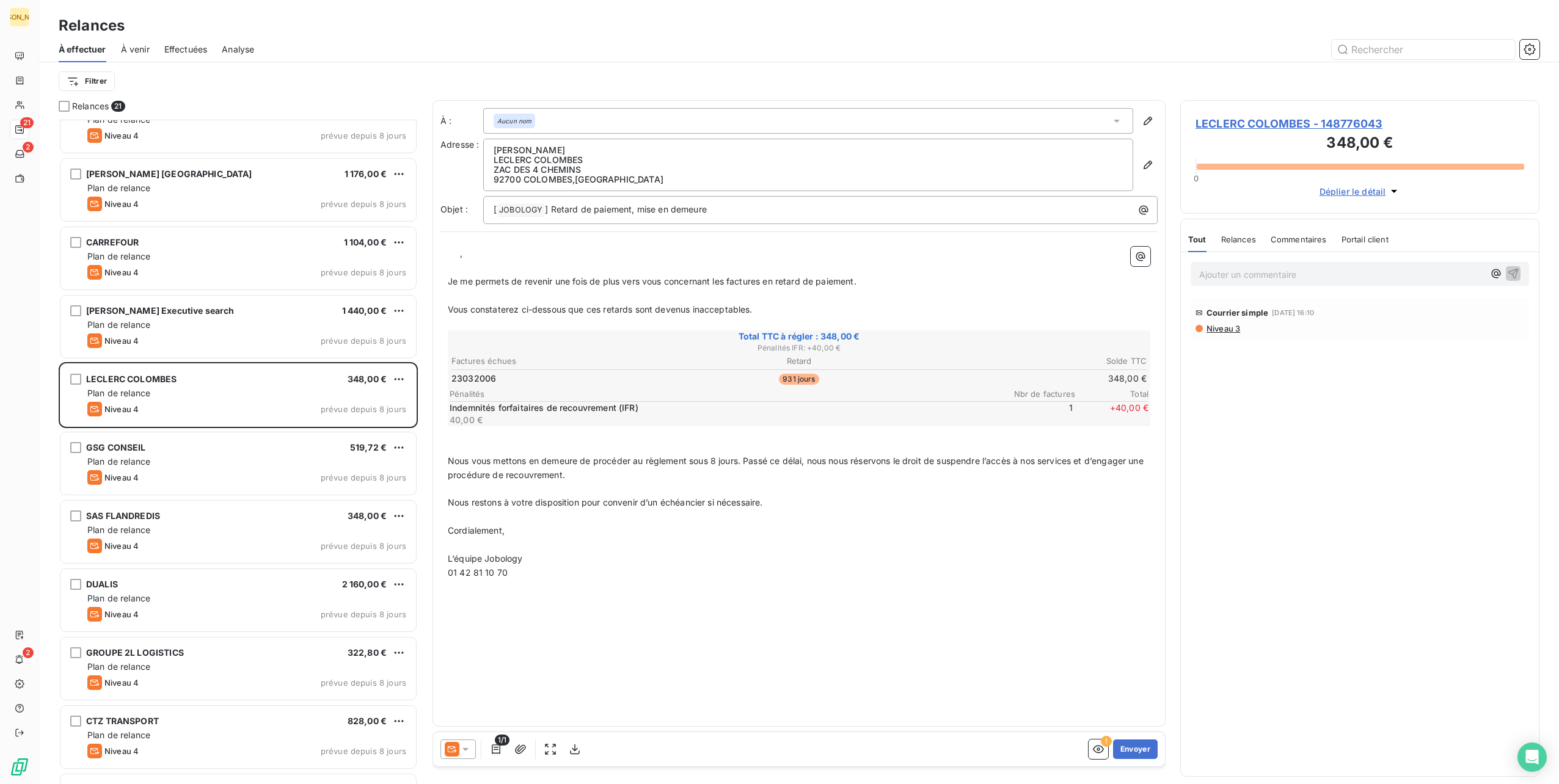
scroll to position [428, 0]
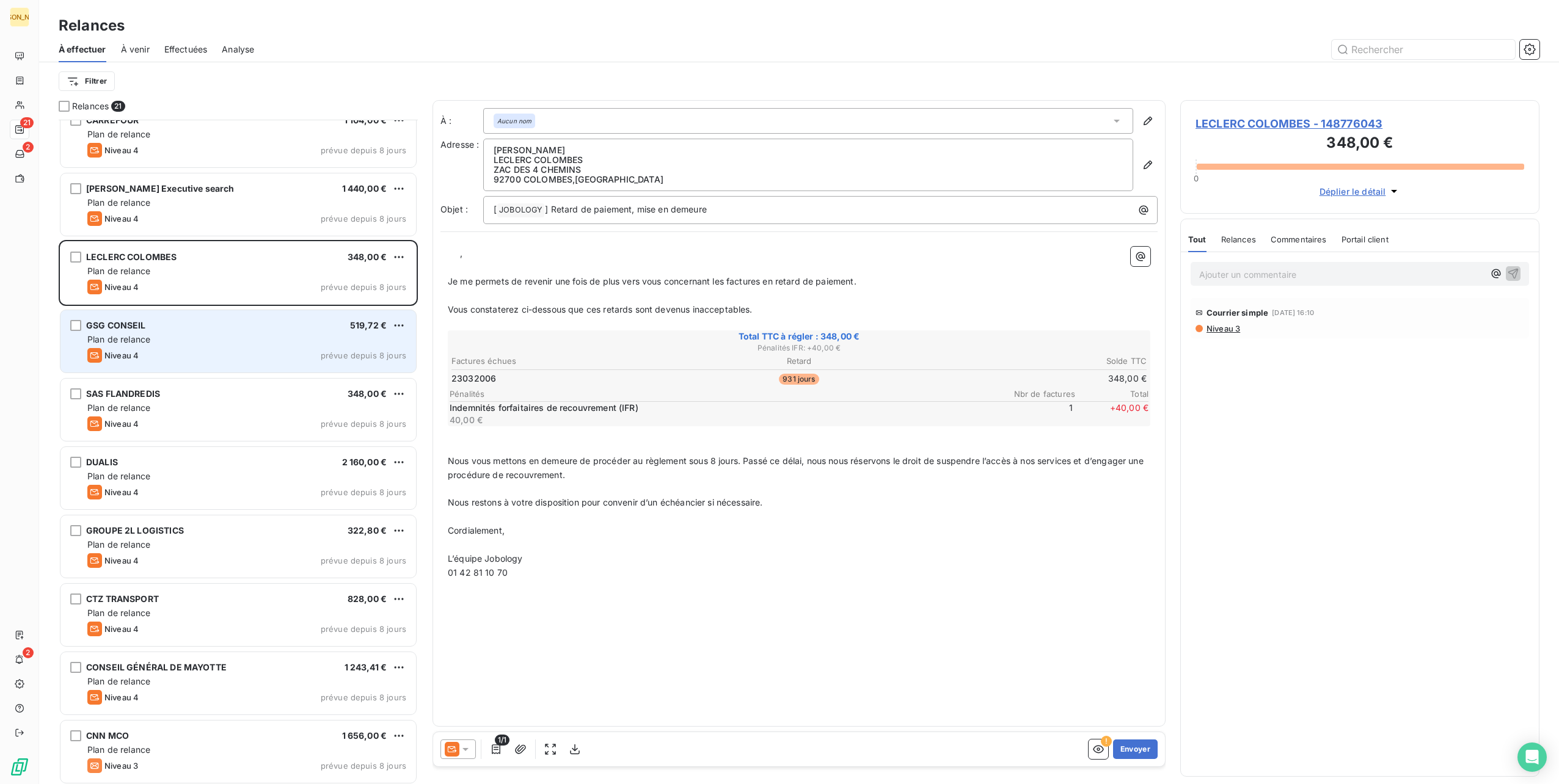
click at [273, 352] on div "Niveau 4 prévue depuis 8 jours" at bounding box center [247, 355] width 319 height 15
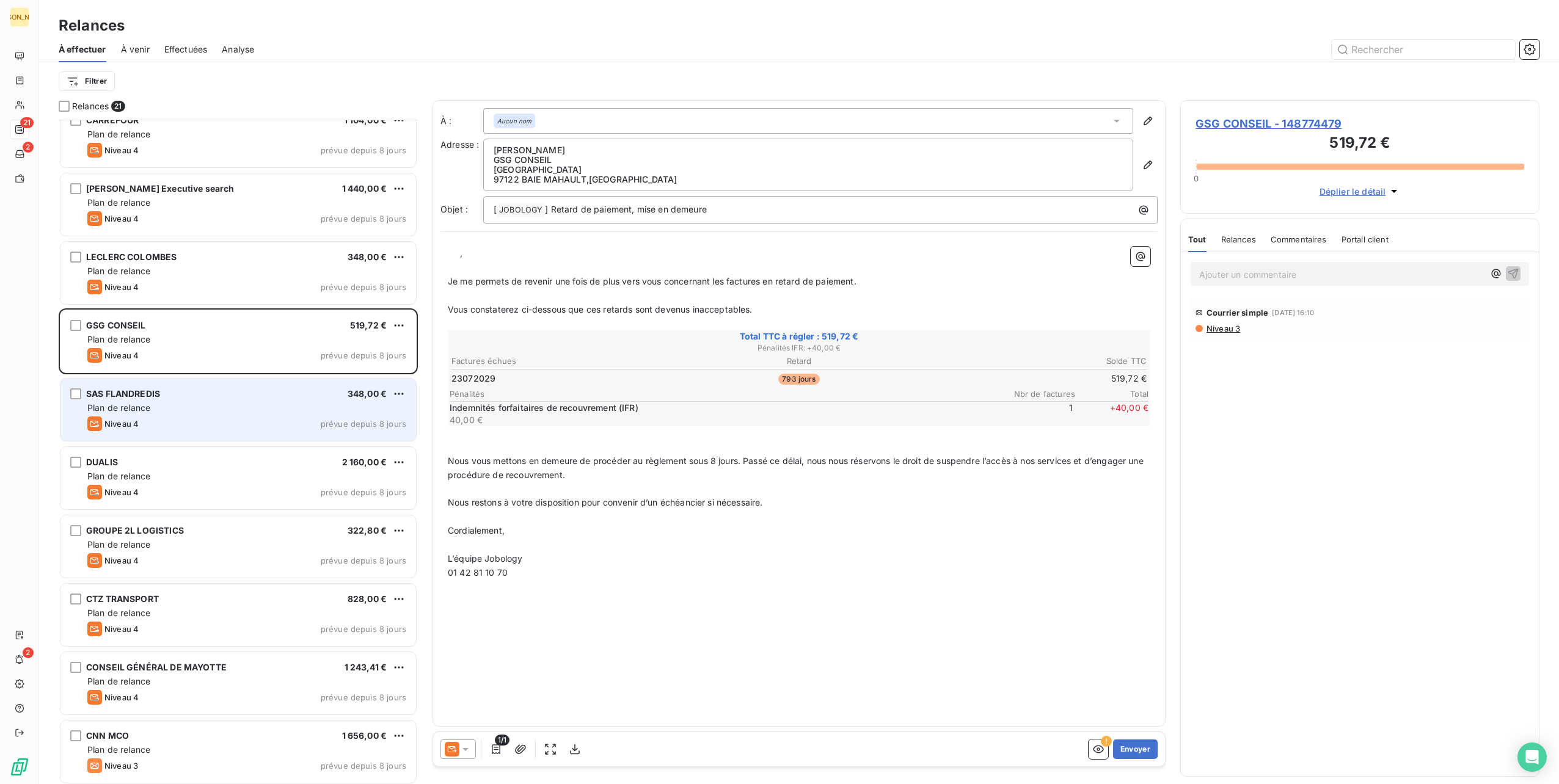
click at [278, 411] on div "Plan de relance" at bounding box center [247, 408] width 319 height 12
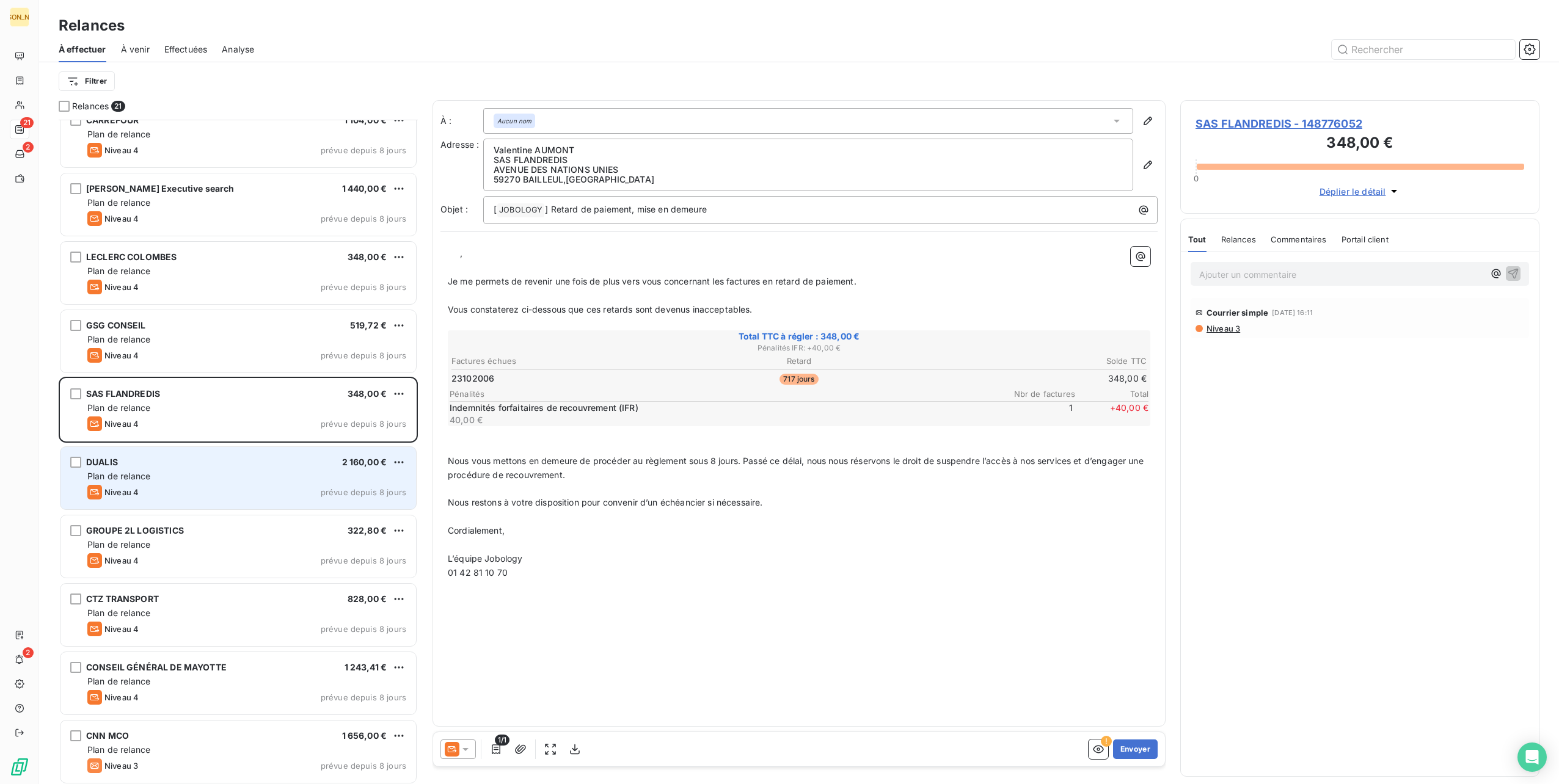
click at [288, 468] on div "DUALIS 2 160,00 € Plan de relance Niveau 4 prévue depuis 8 jours" at bounding box center [238, 478] width 356 height 62
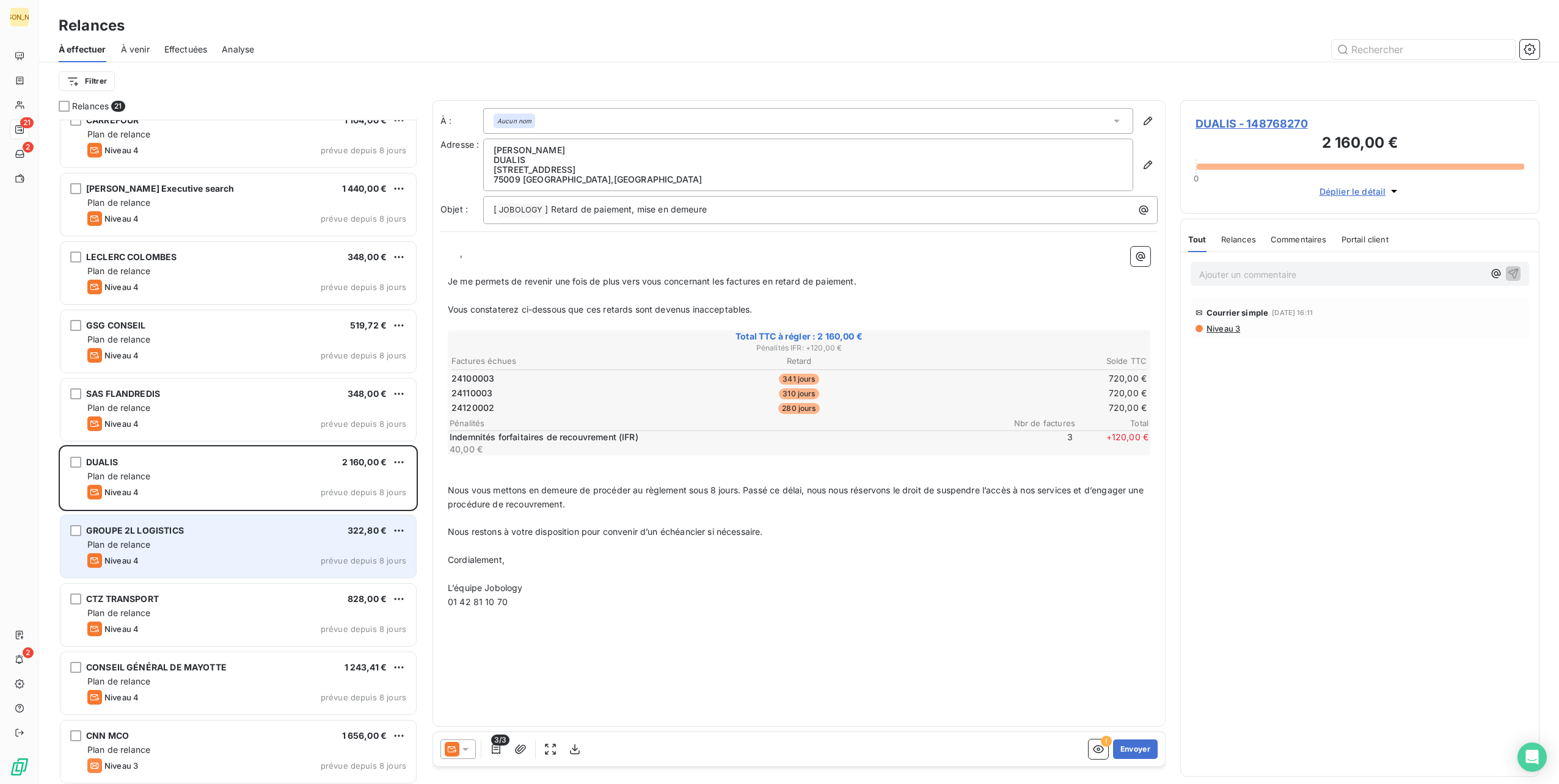
click at [280, 530] on div "GROUPE 2L LOGISTICS 322,80 €" at bounding box center [247, 531] width 319 height 11
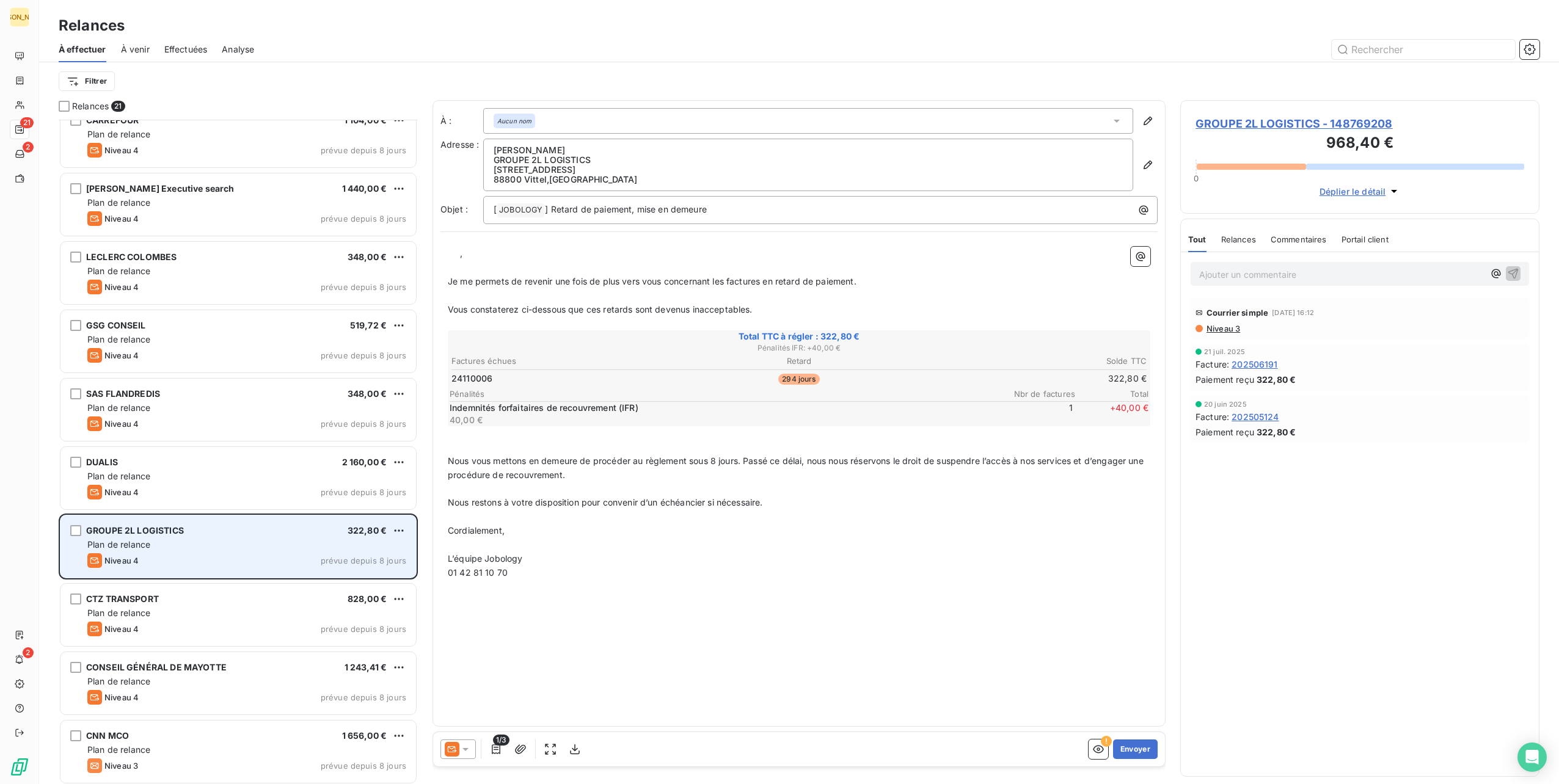
scroll to position [550, 0]
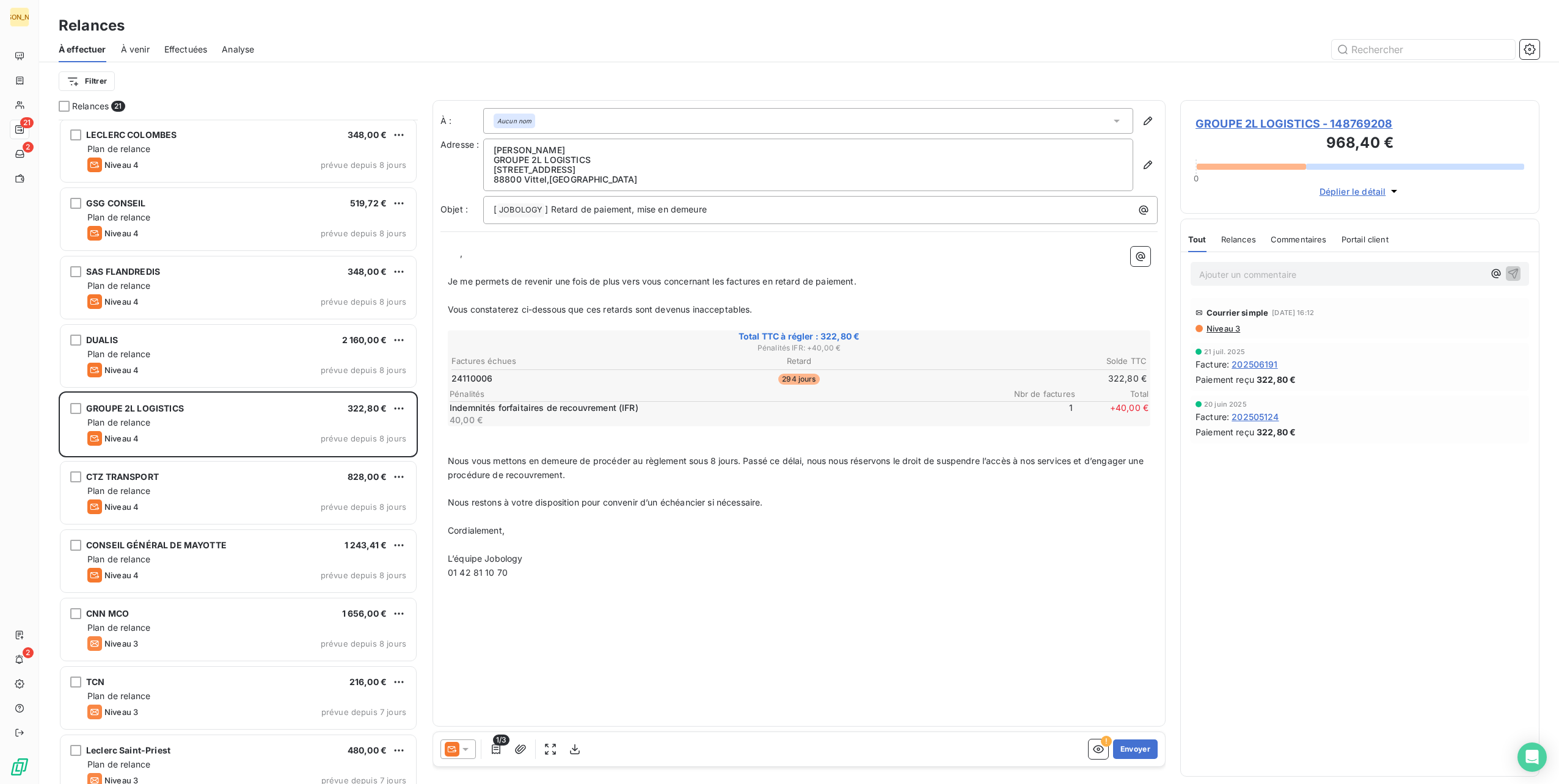
click at [601, 465] on p "Nous vous mettons en demeure de procéder au règlement sous 8 jours. Passé ce dé…" at bounding box center [799, 468] width 703 height 28
click at [602, 473] on p "Nous vous mettons en demeure de procéder au règlement sous 8 jours. Passé ce dé…" at bounding box center [799, 468] width 703 height 28
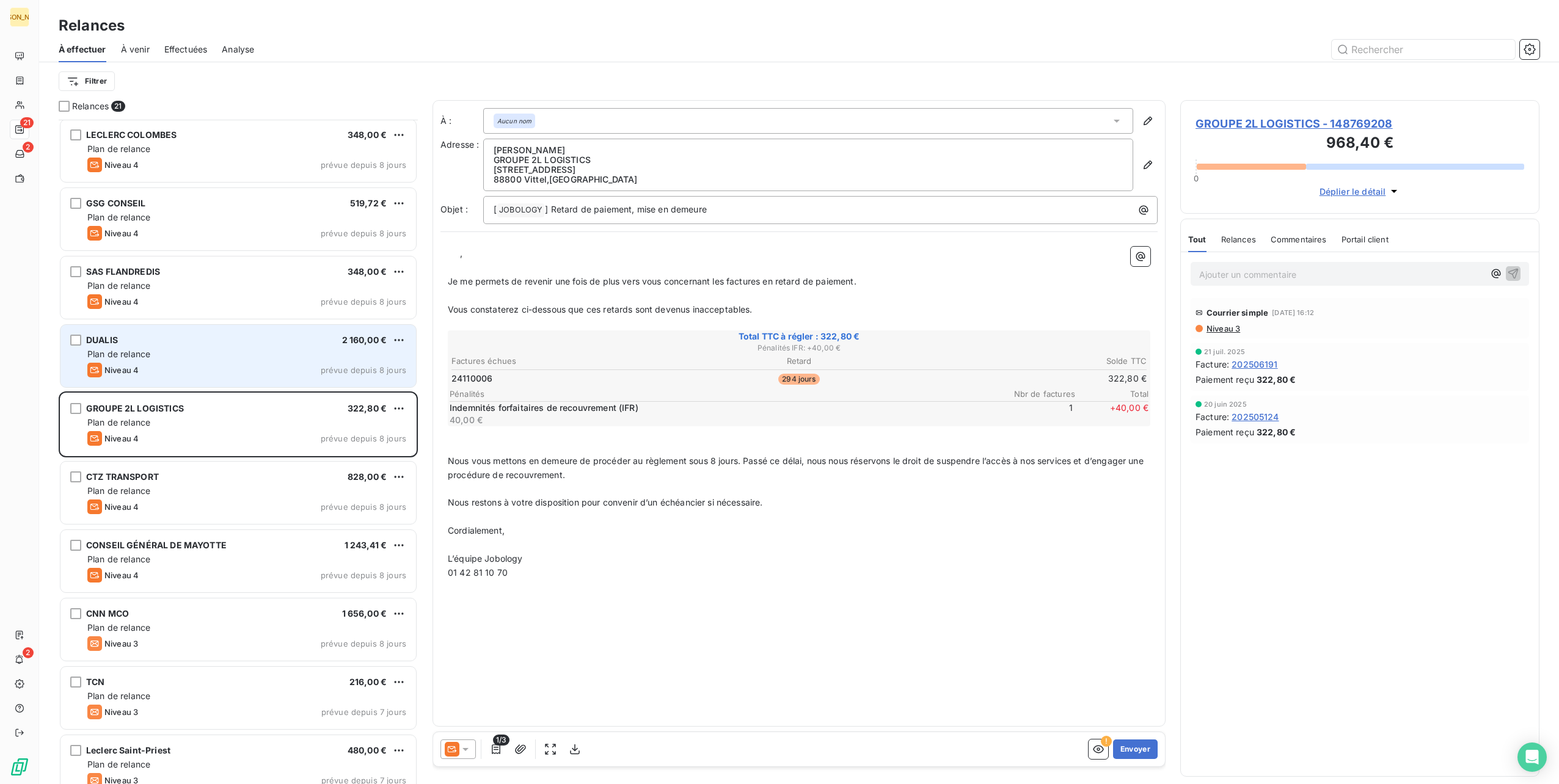
click at [261, 359] on div "DUALIS 2 160,00 € Plan de relance Niveau 4 prévue depuis 8 jours" at bounding box center [238, 356] width 356 height 62
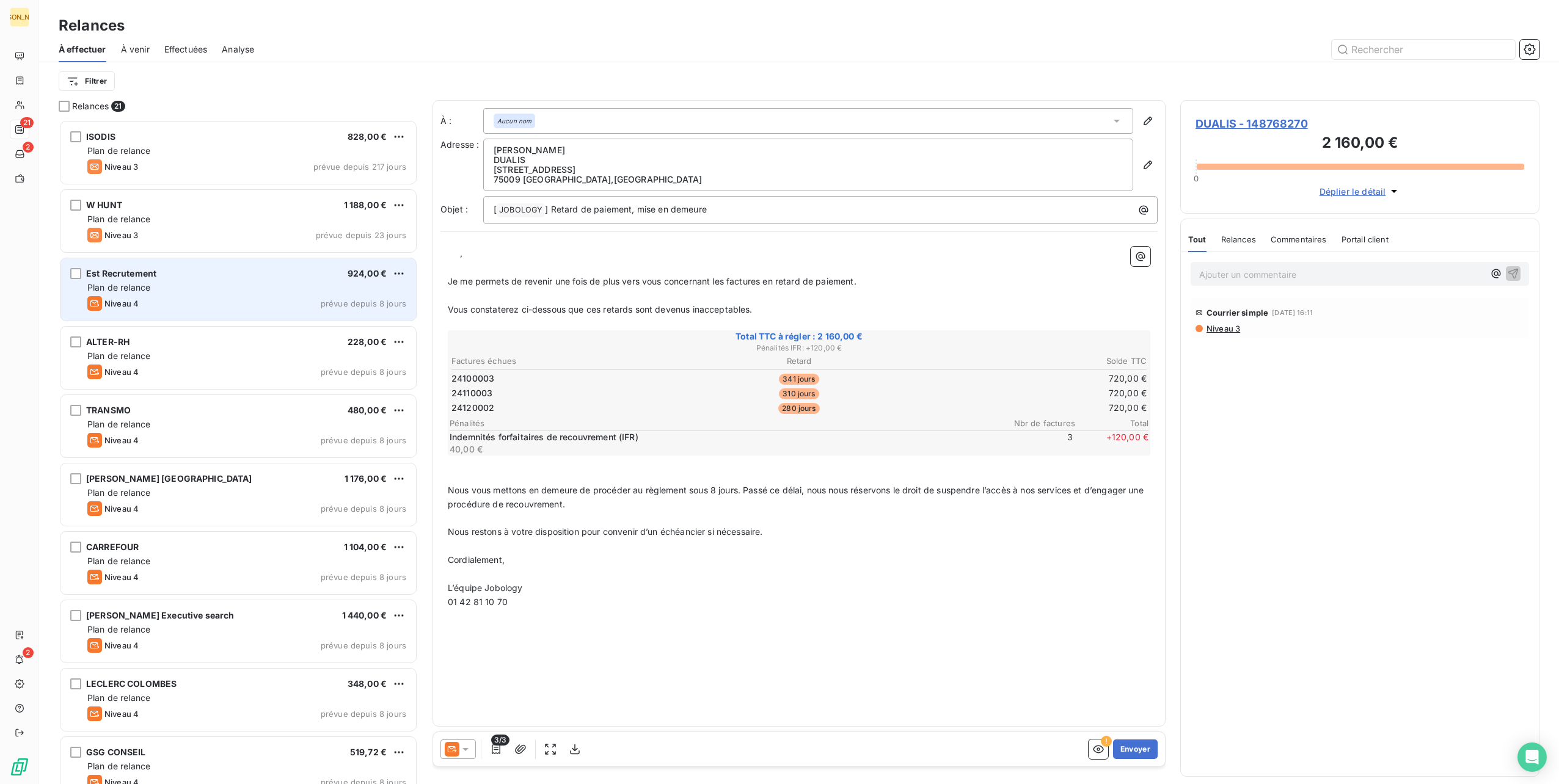
click at [213, 289] on div "Plan de relance" at bounding box center [247, 288] width 319 height 12
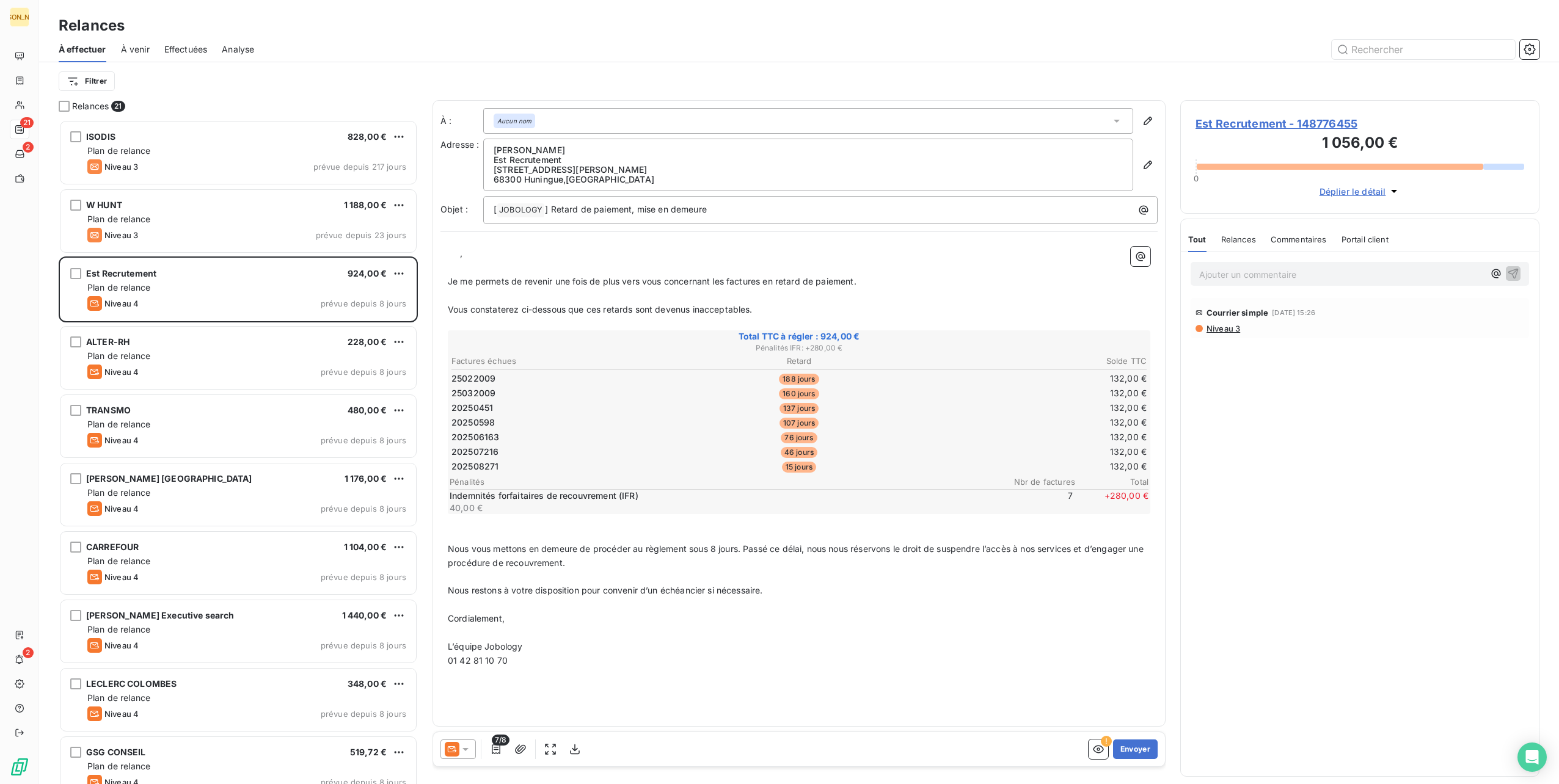
click at [492, 745] on span "7/8" at bounding box center [500, 740] width 18 height 11
click at [497, 749] on icon "button" at bounding box center [496, 749] width 12 height 12
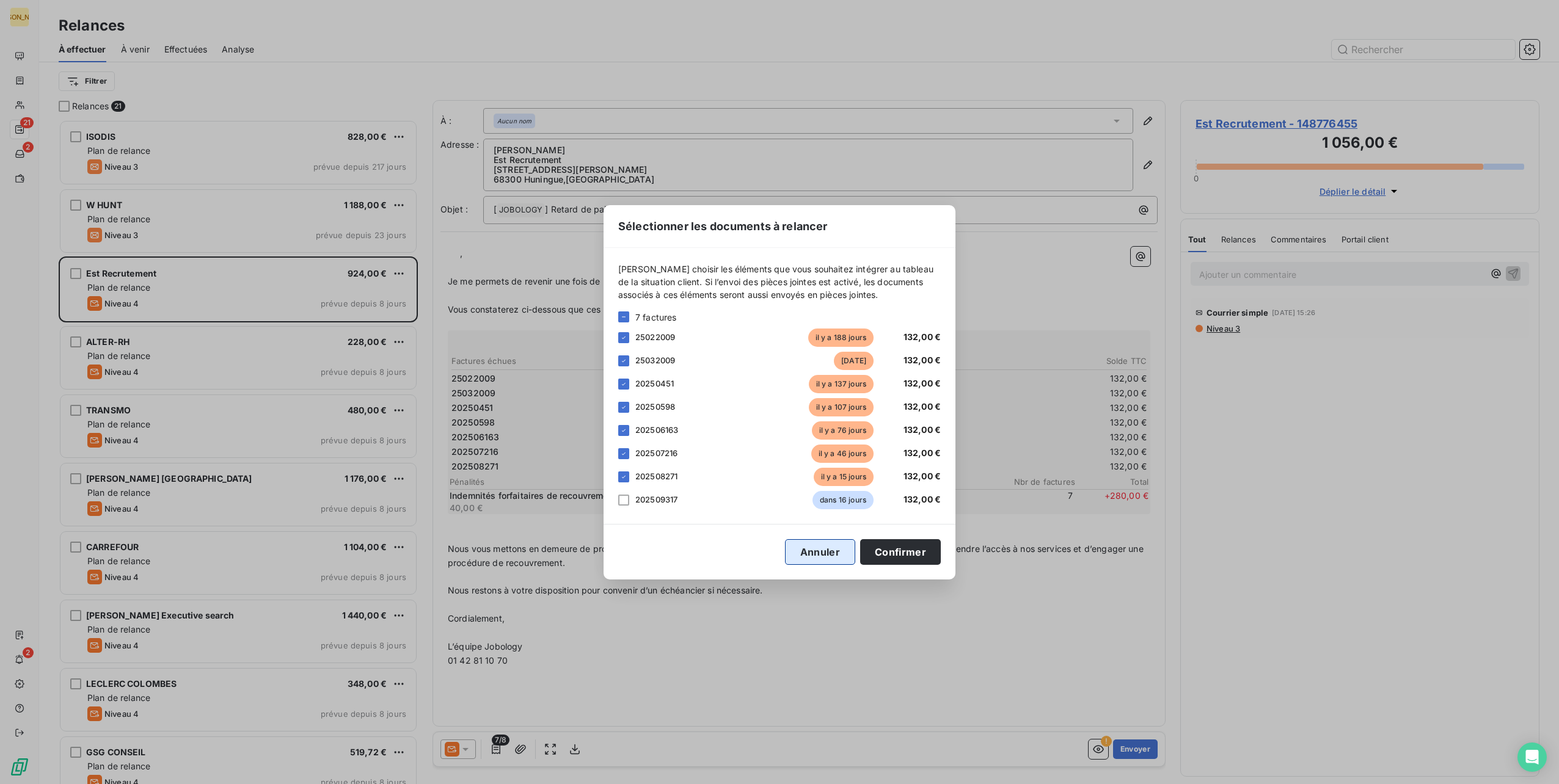
click at [824, 547] on button "Annuler" at bounding box center [819, 551] width 70 height 25
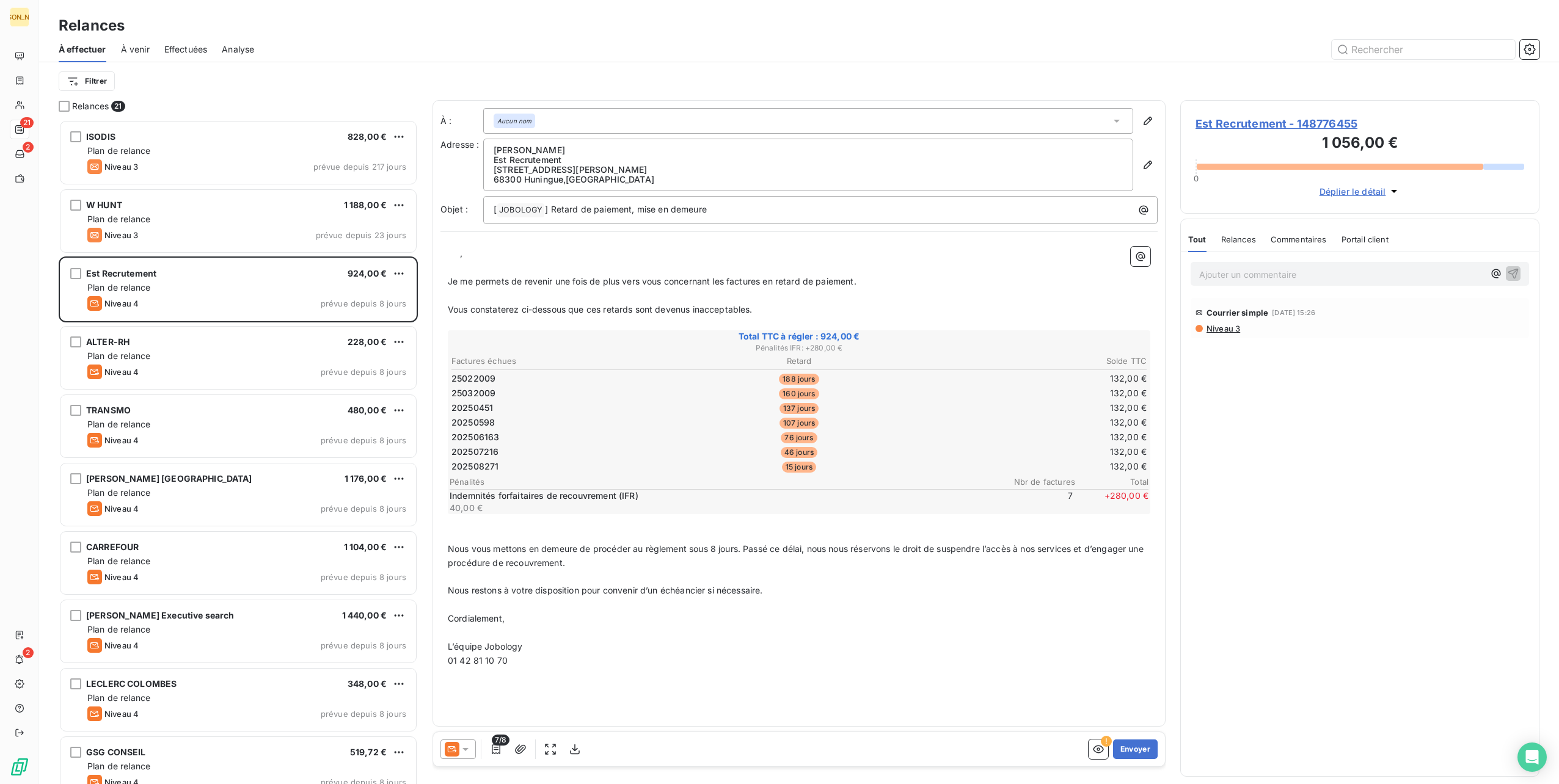
click at [484, 265] on p "﻿" at bounding box center [799, 268] width 703 height 14
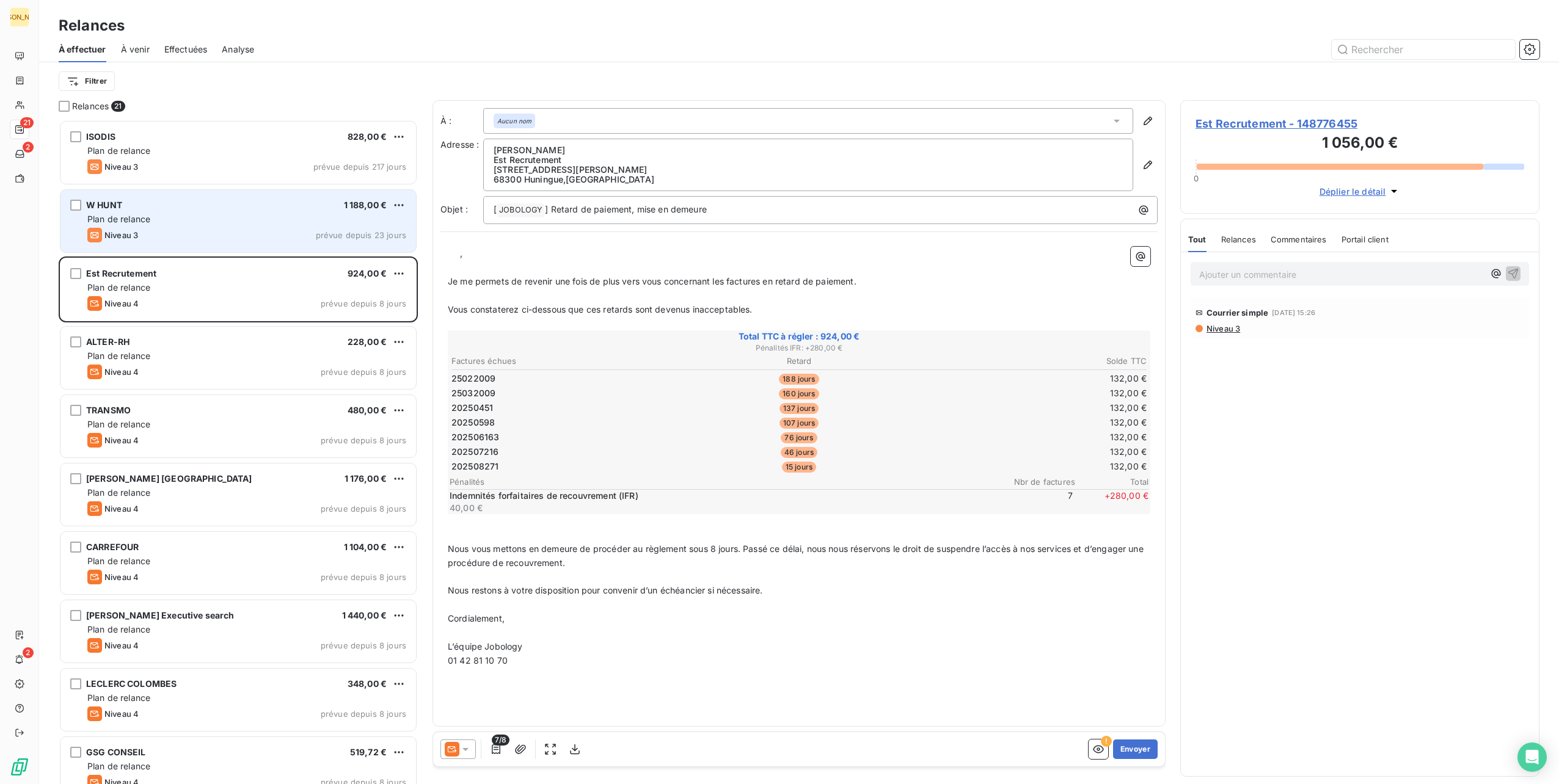
click at [257, 227] on div "W HUNT 1 188,00 € Plan de relance Niveau 3 prévue depuis 23 jours" at bounding box center [238, 220] width 356 height 62
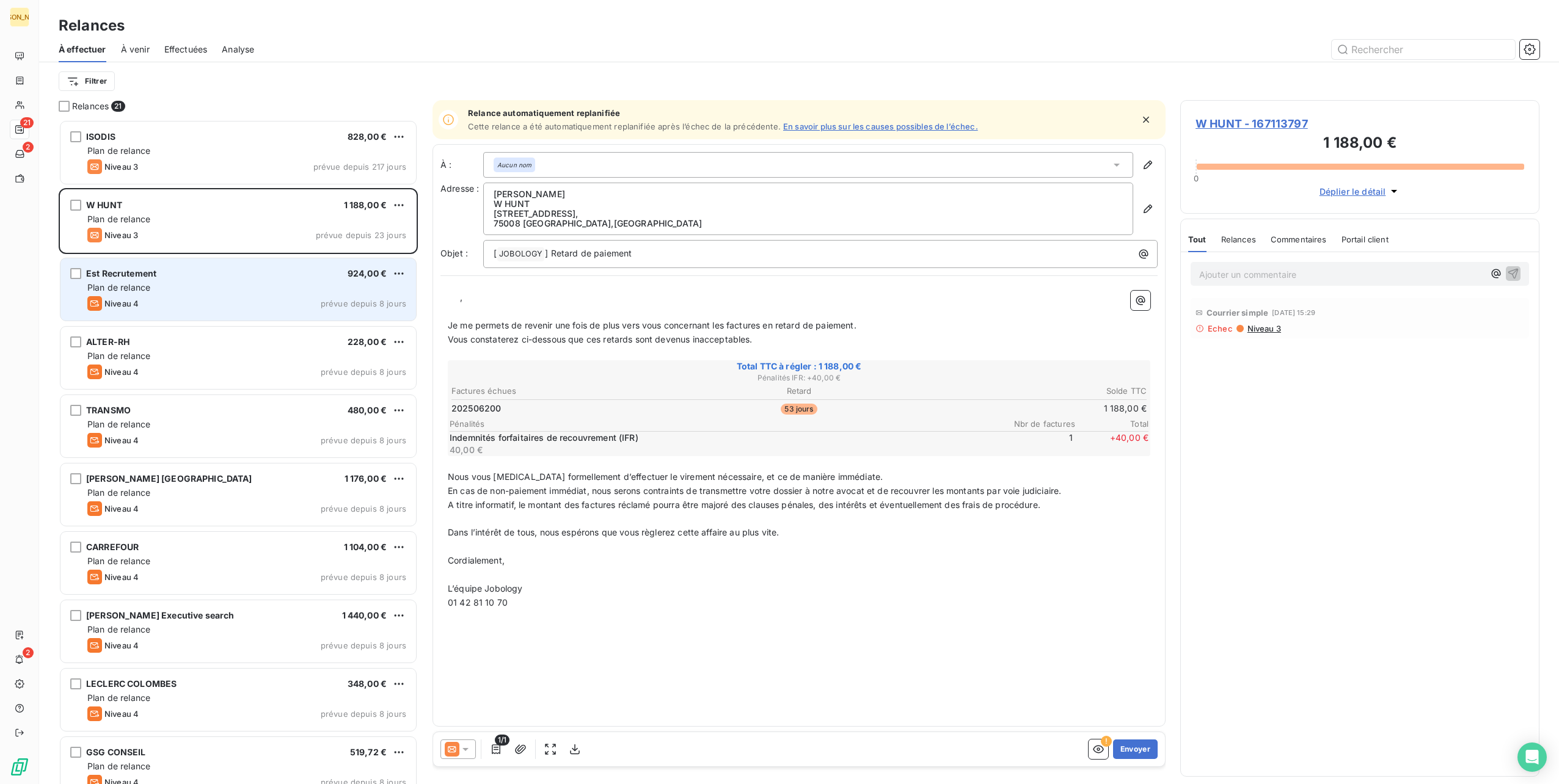
click at [246, 282] on div "Plan de relance" at bounding box center [247, 288] width 319 height 12
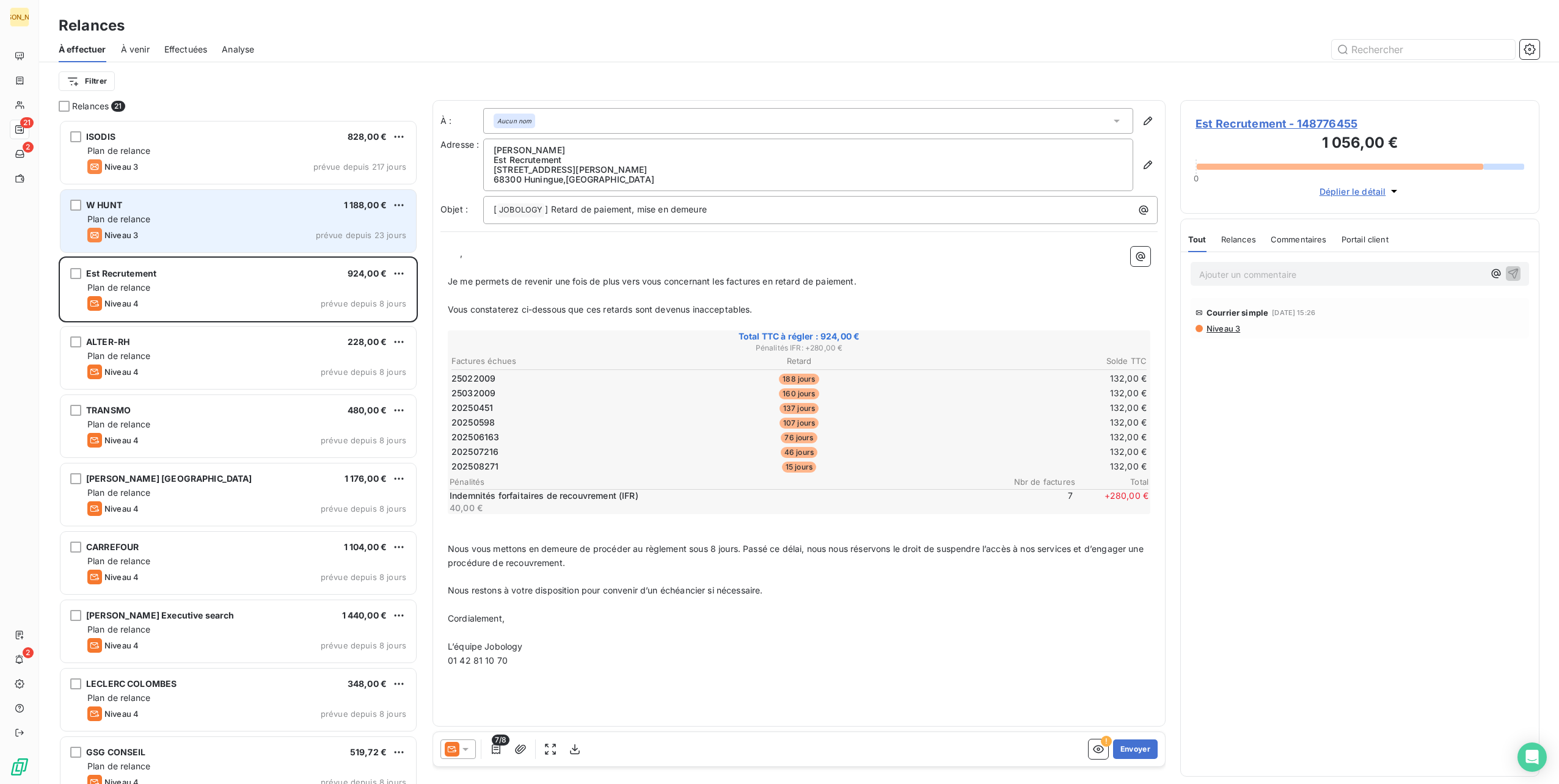
click at [249, 229] on div "Niveau 3 prévue depuis 23 jours" at bounding box center [247, 235] width 319 height 15
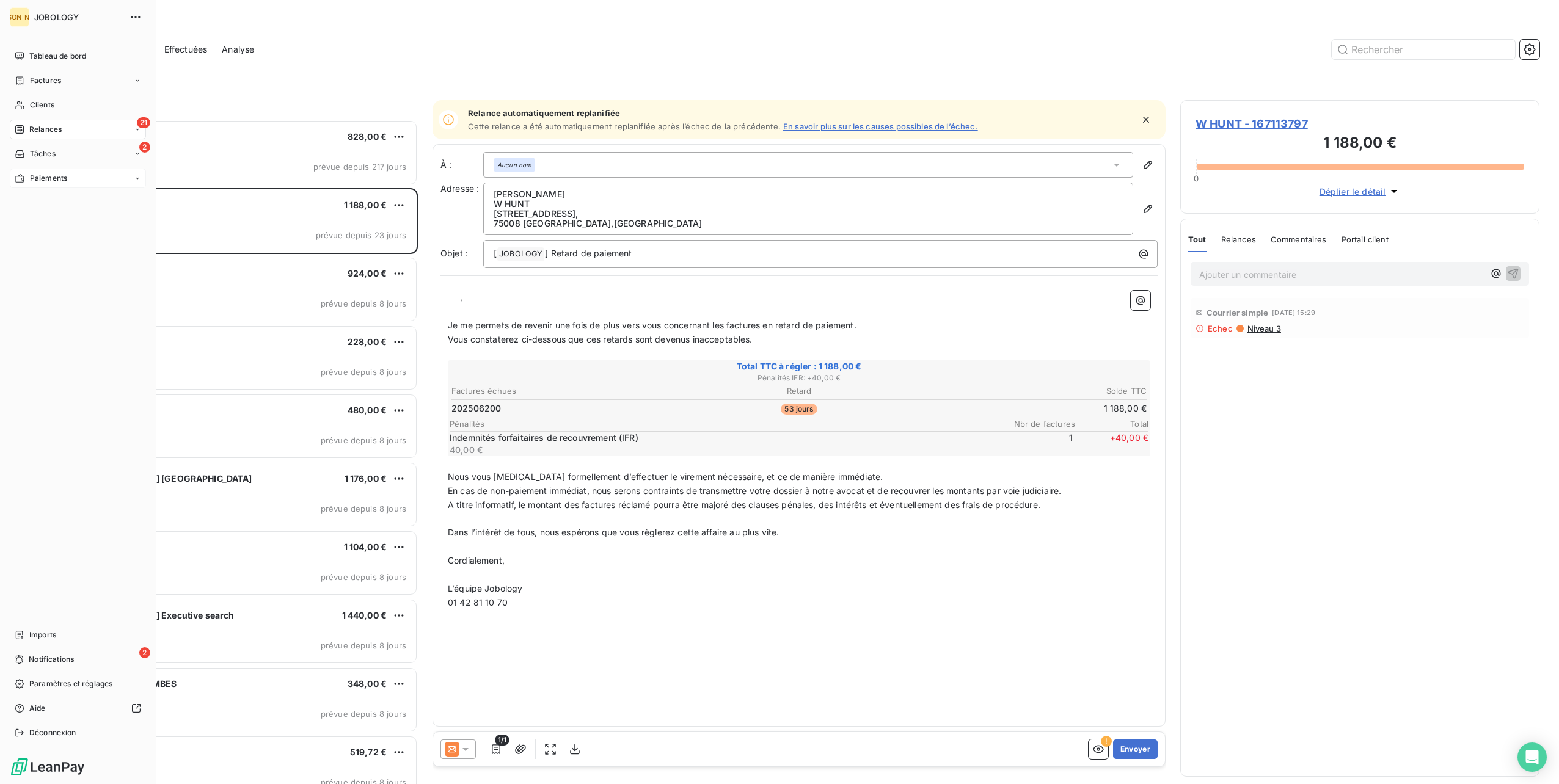
click at [28, 178] on div "Paiements" at bounding box center [41, 178] width 52 height 11
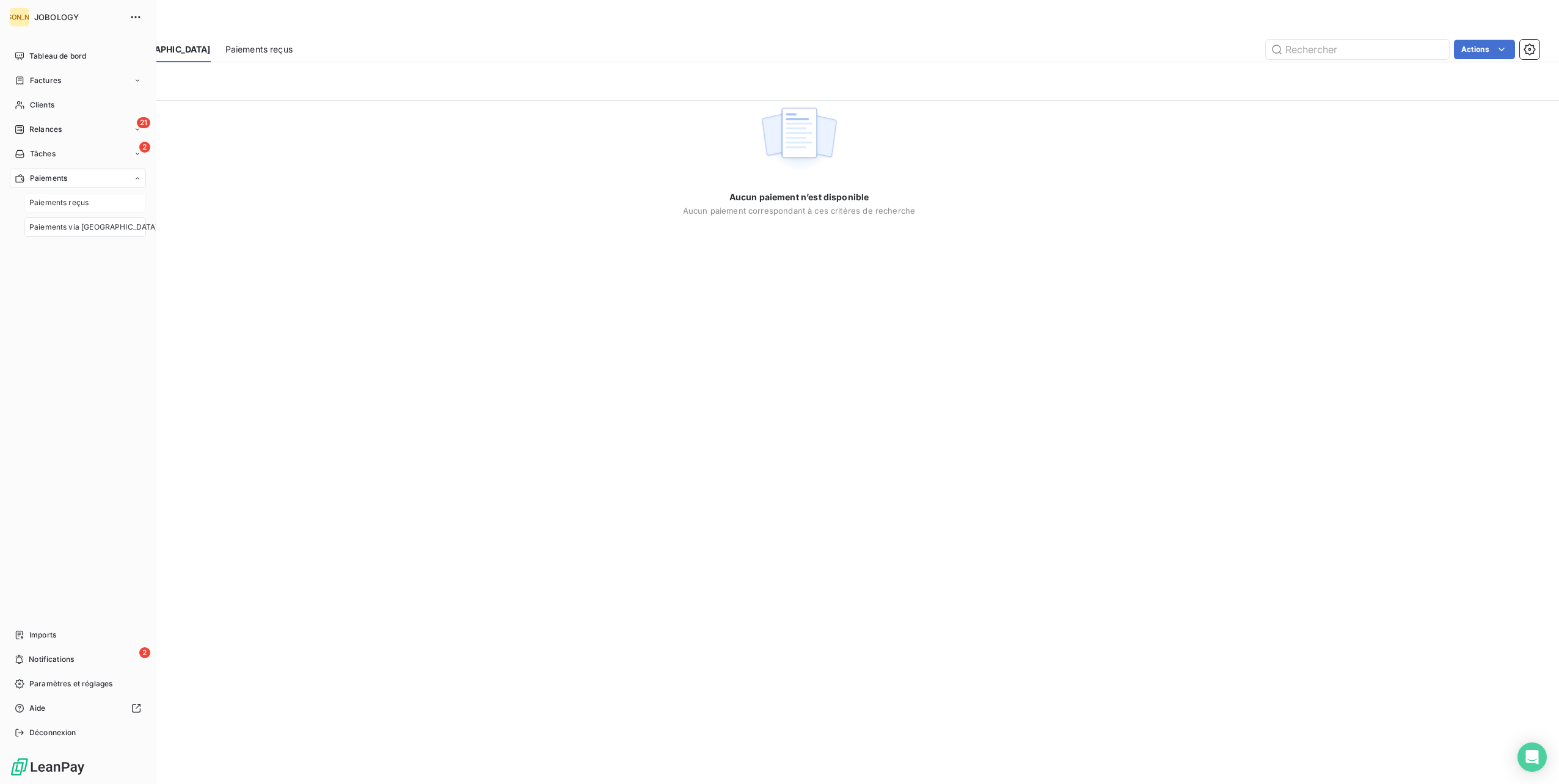
click at [61, 204] on span "Paiements reçus" at bounding box center [58, 203] width 59 height 11
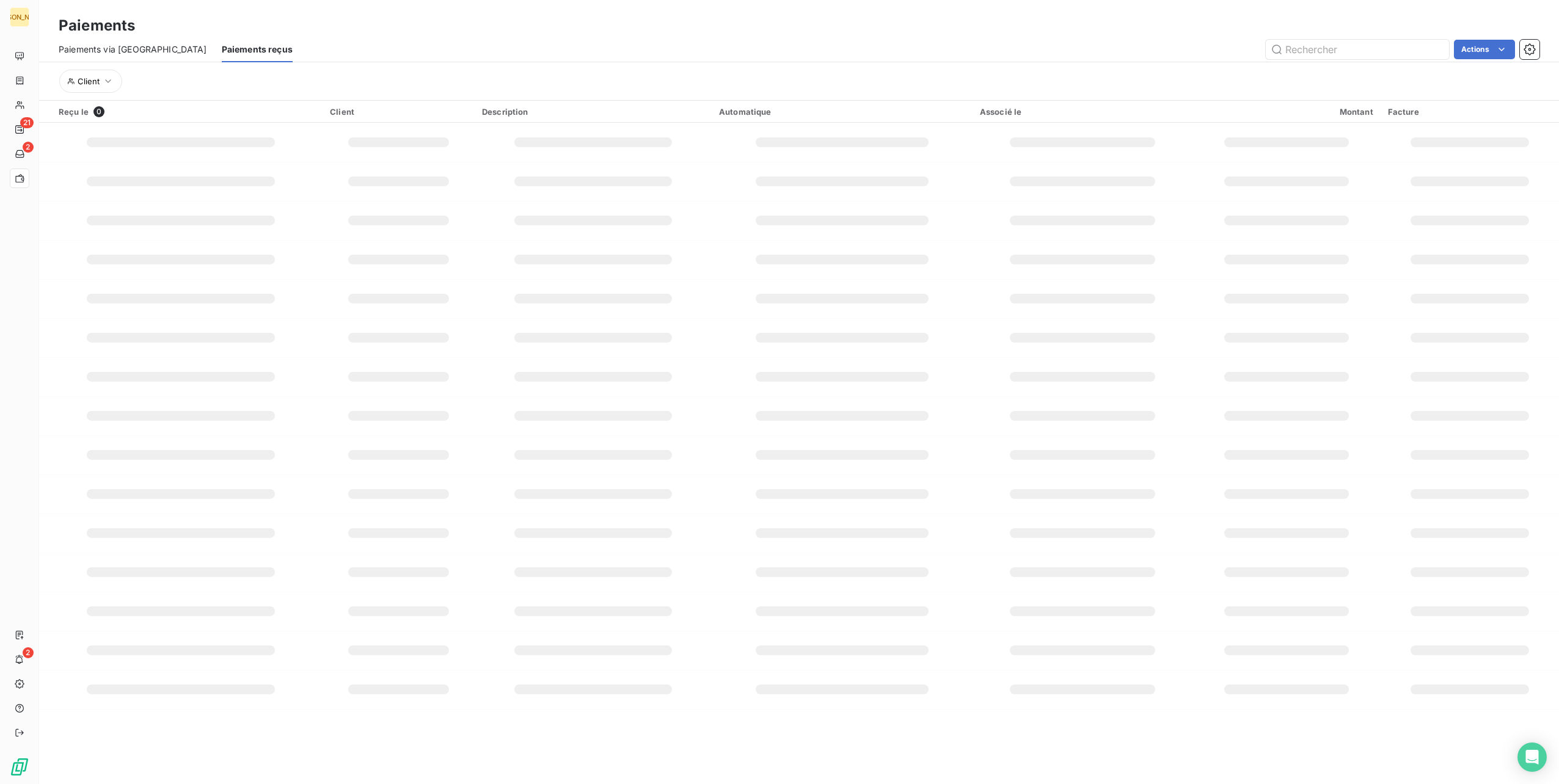
click at [127, 47] on span "Paiements via [GEOGRAPHIC_DATA]" at bounding box center [132, 49] width 148 height 12
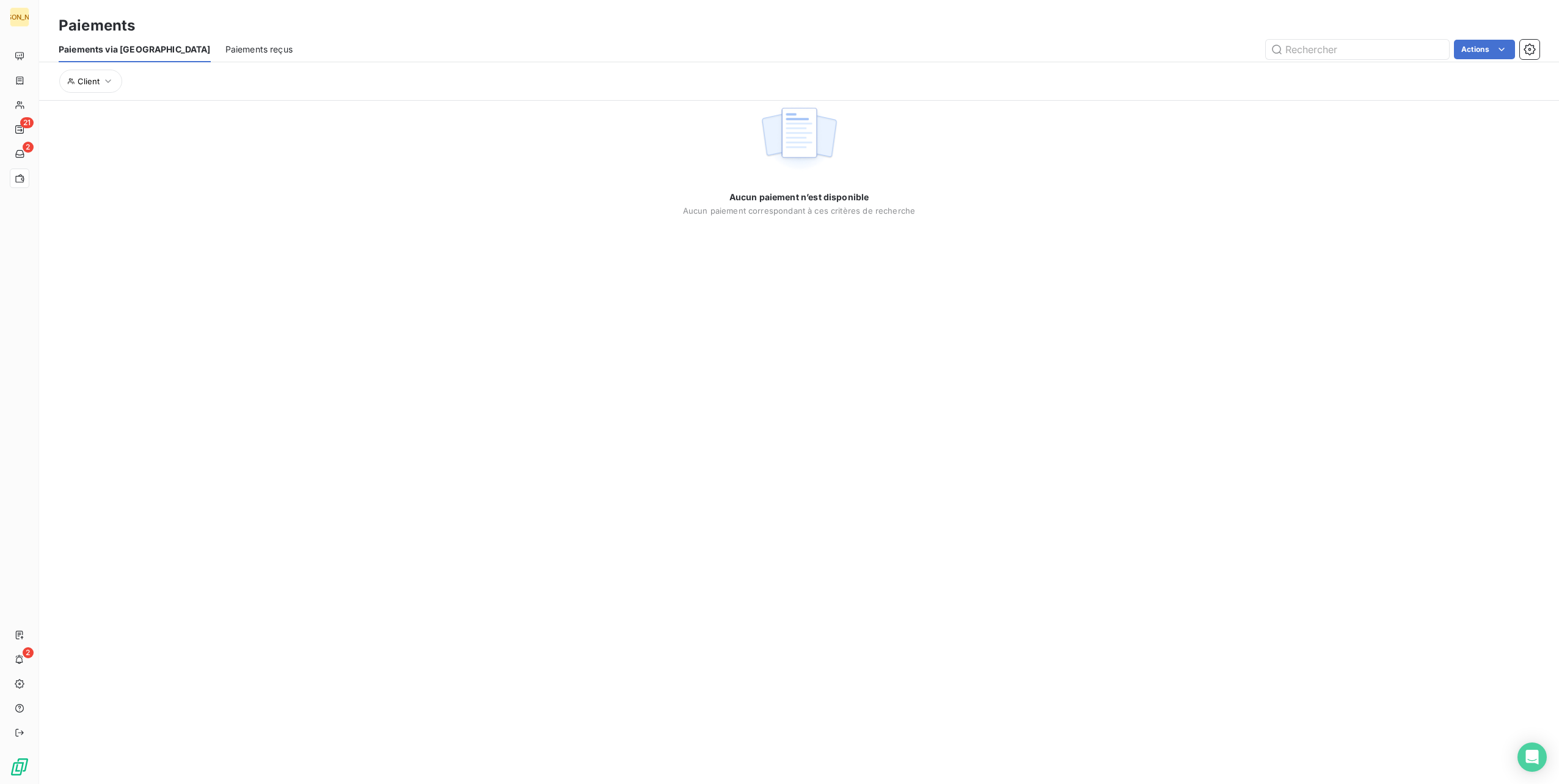
click at [226, 43] on span "Paiements reçus" at bounding box center [260, 49] width 68 height 12
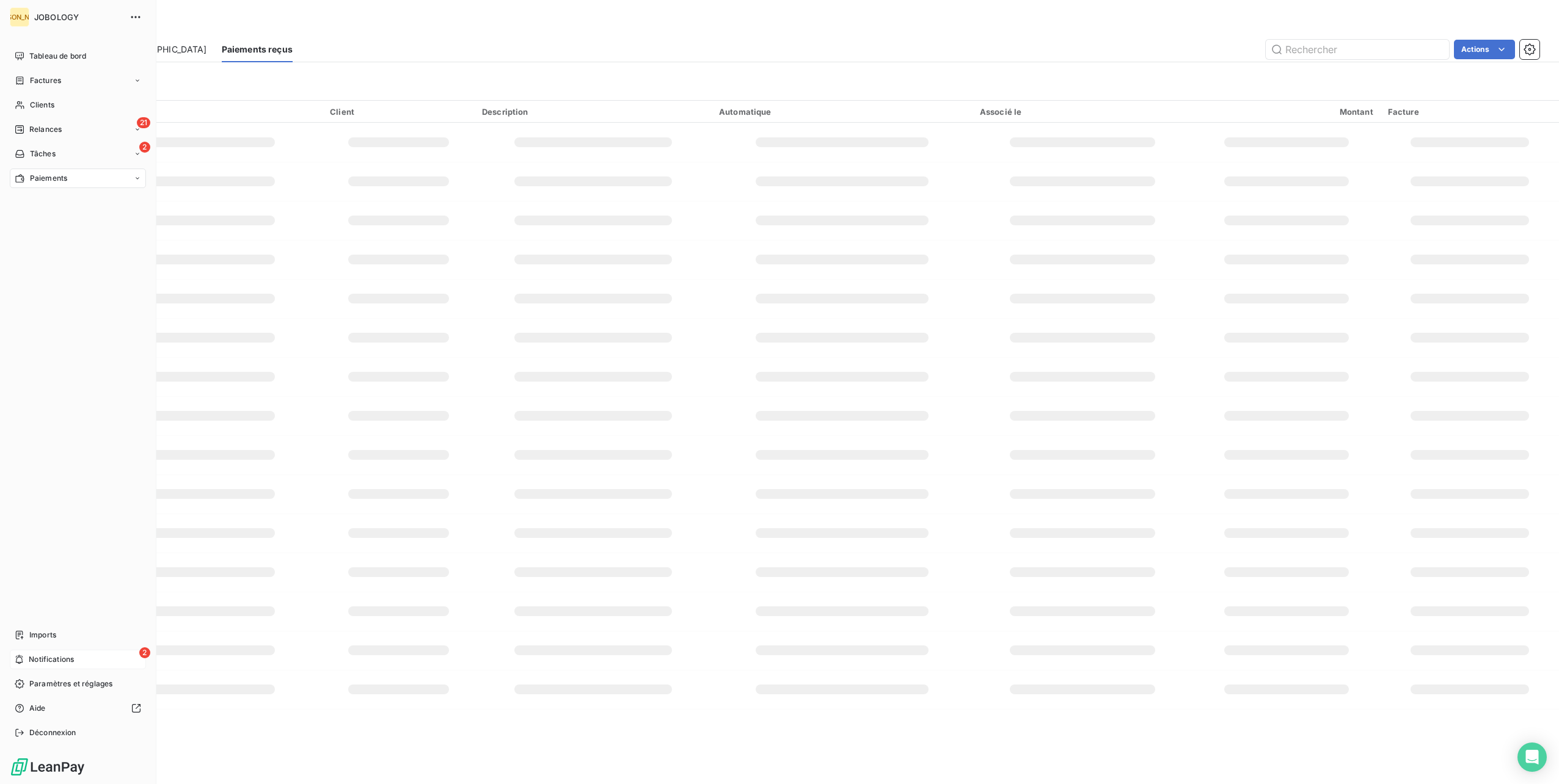
click at [58, 657] on span "Notifications" at bounding box center [51, 660] width 45 height 11
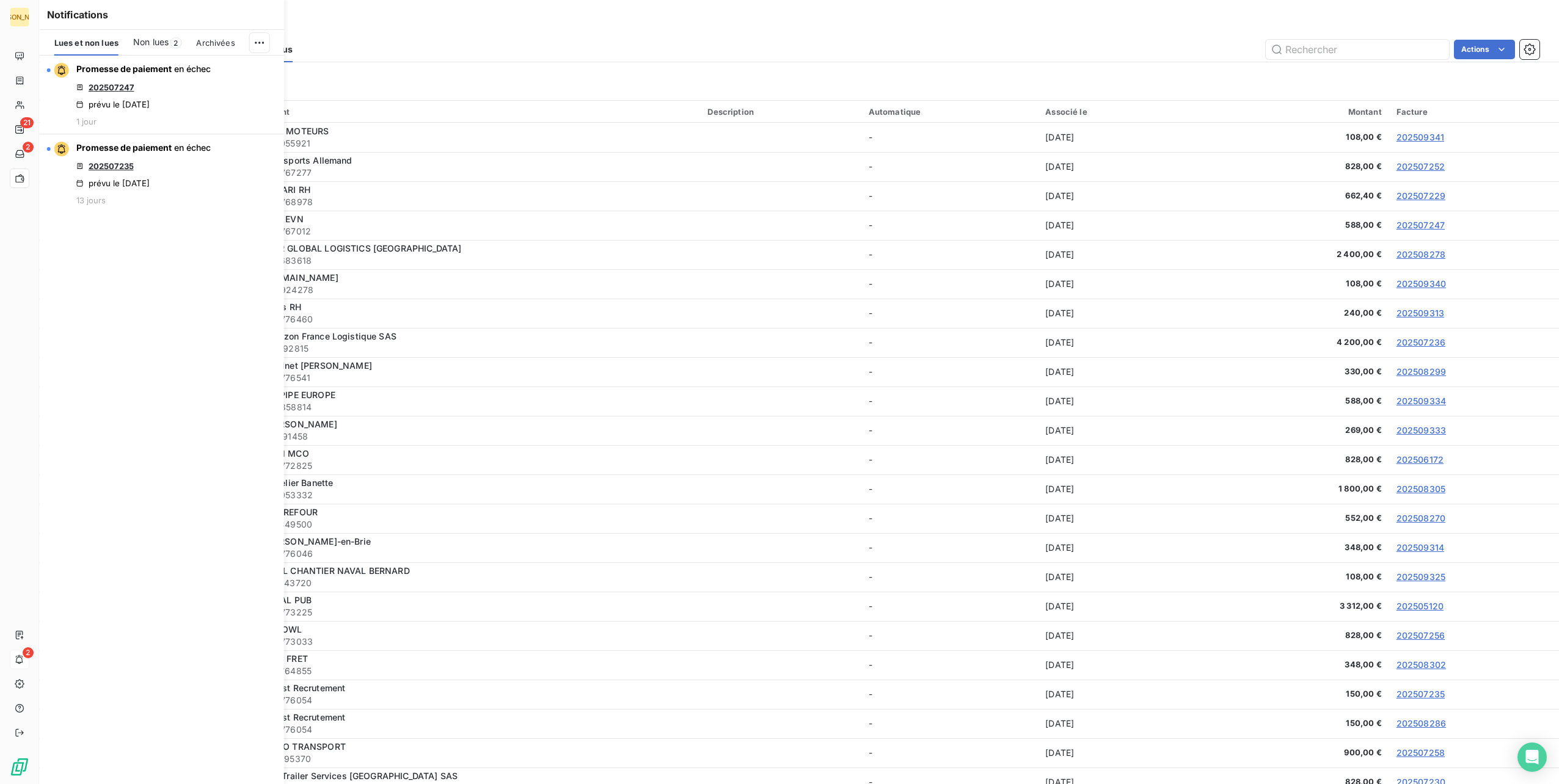
click at [614, 15] on div "Paiements" at bounding box center [799, 25] width 1520 height 22
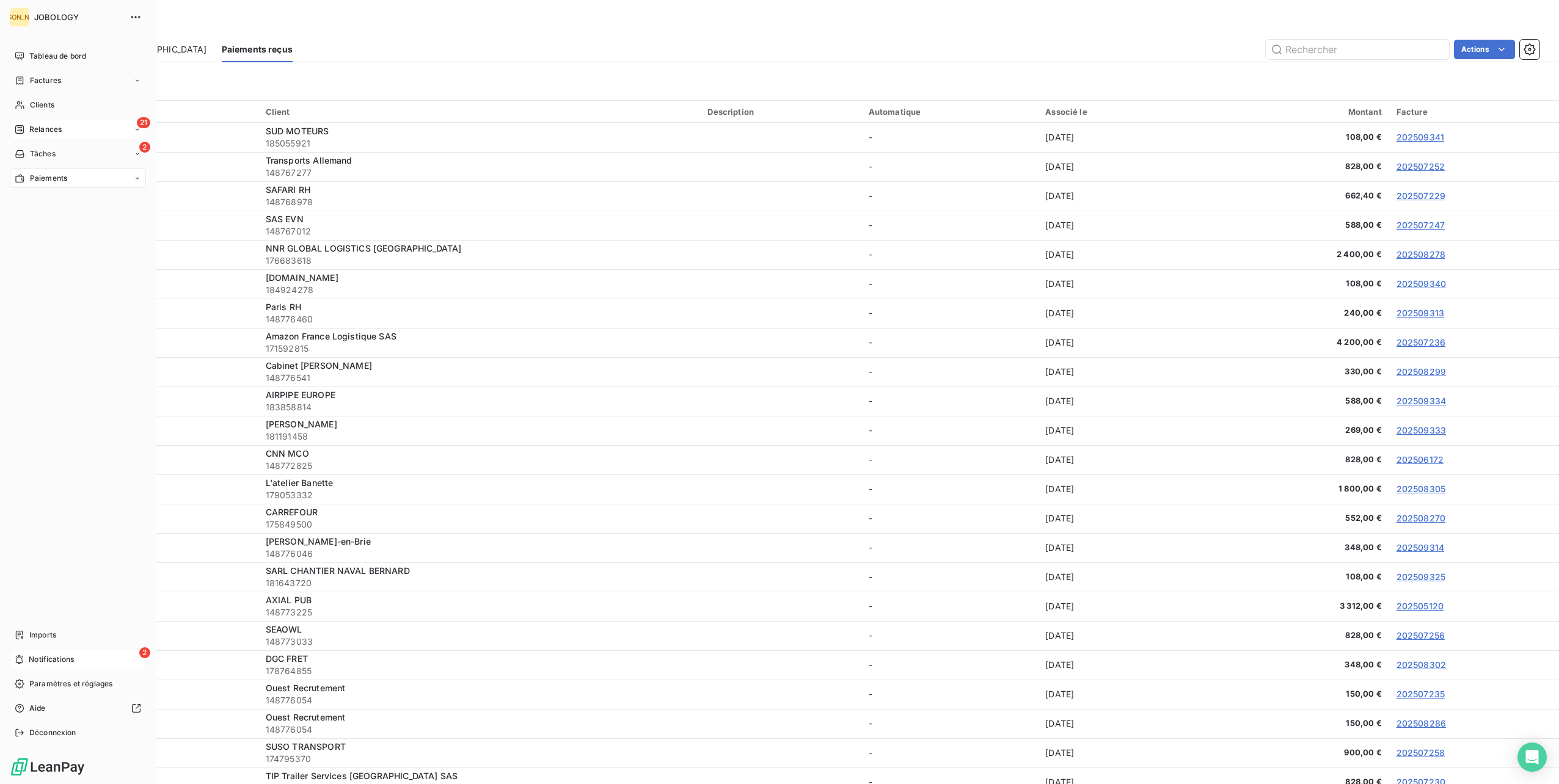
click at [28, 122] on div "21 Relances" at bounding box center [78, 129] width 136 height 19
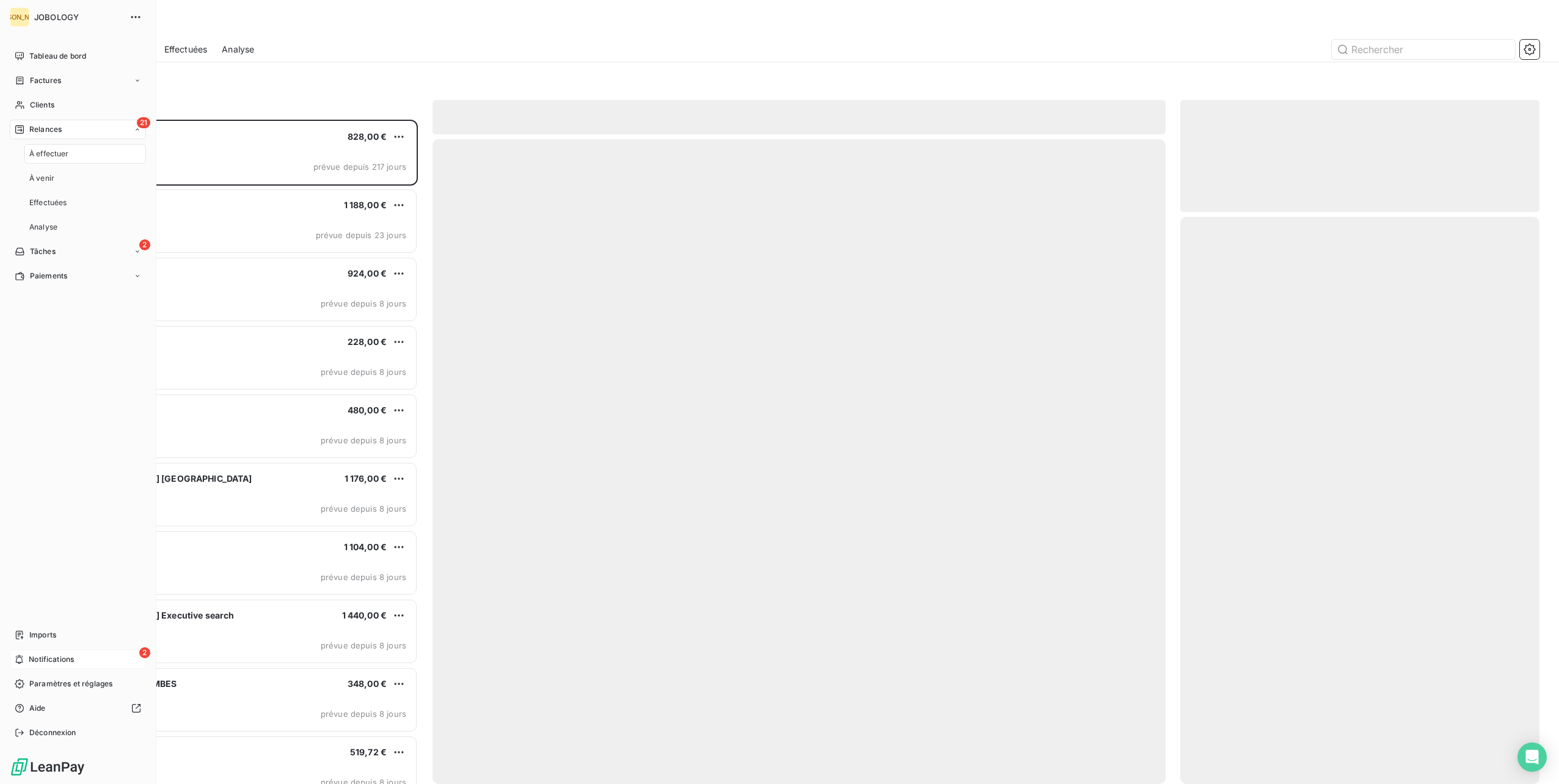
scroll to position [655, 349]
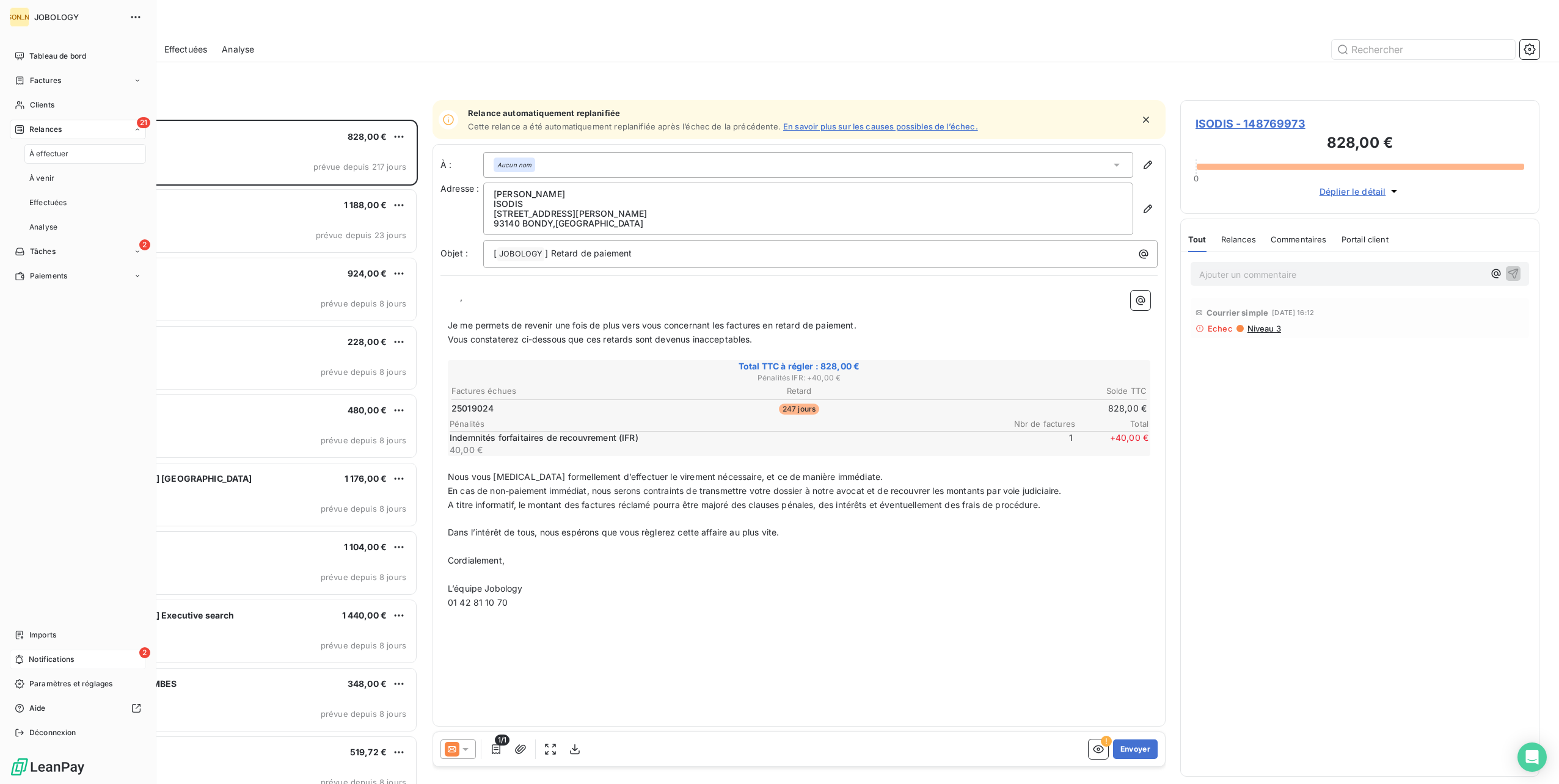
click at [36, 147] on div "À effectuer" at bounding box center [85, 154] width 121 height 19
click at [35, 682] on span "Paramètres et réglages" at bounding box center [71, 684] width 83 height 11
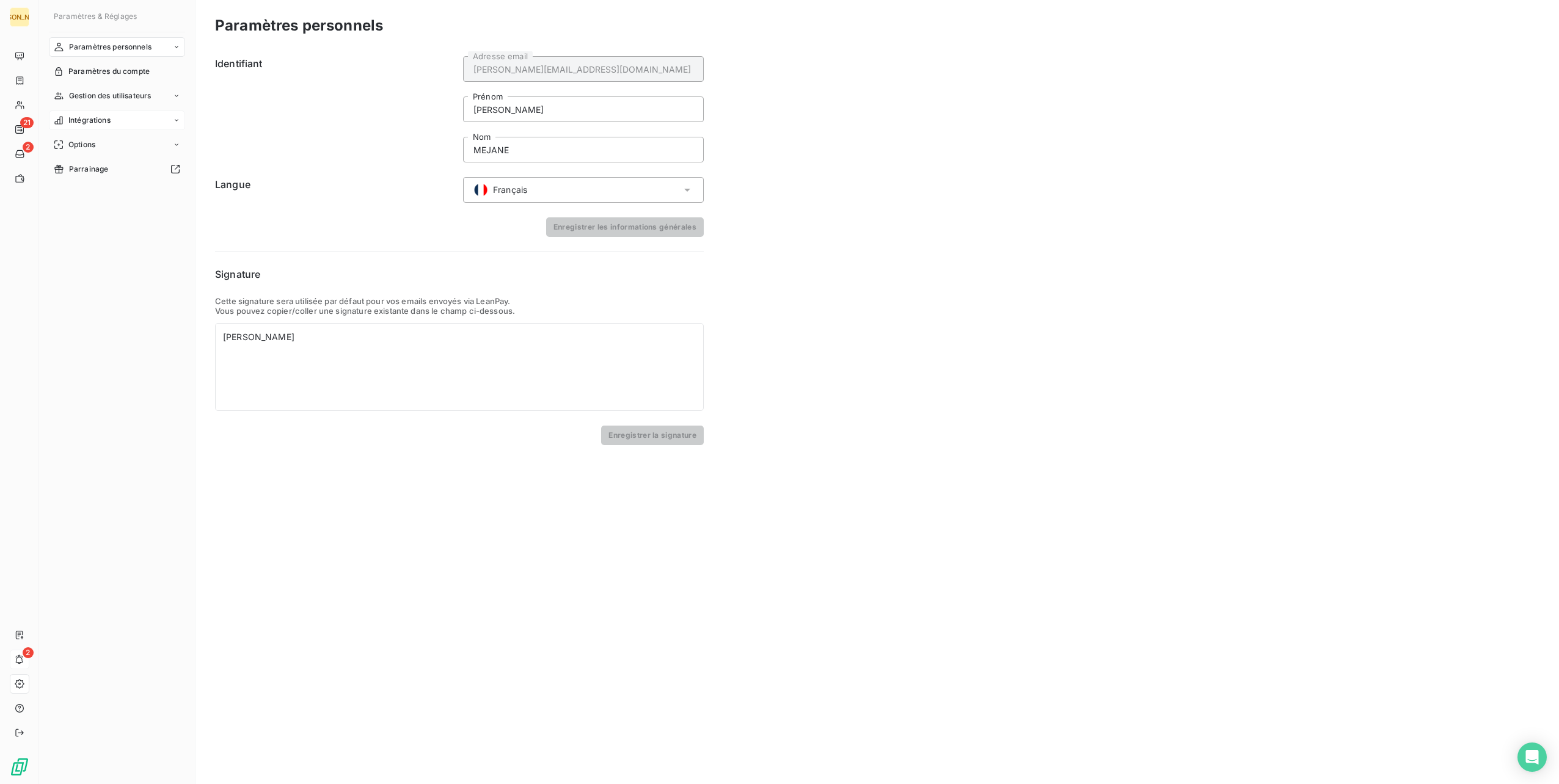
click at [173, 117] on icon at bounding box center [177, 121] width 8 height 8
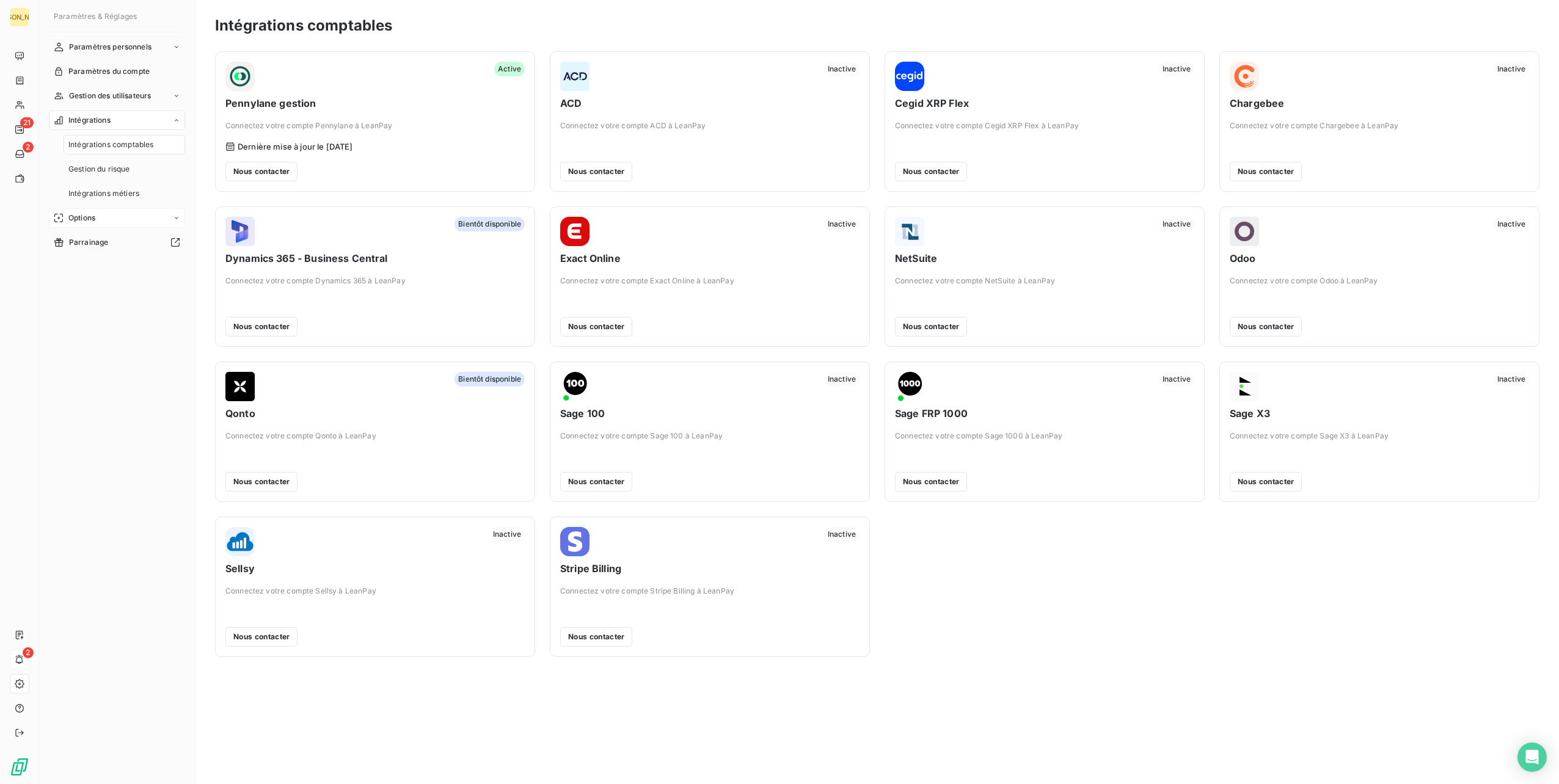
click at [176, 217] on icon at bounding box center [177, 218] width 8 height 8
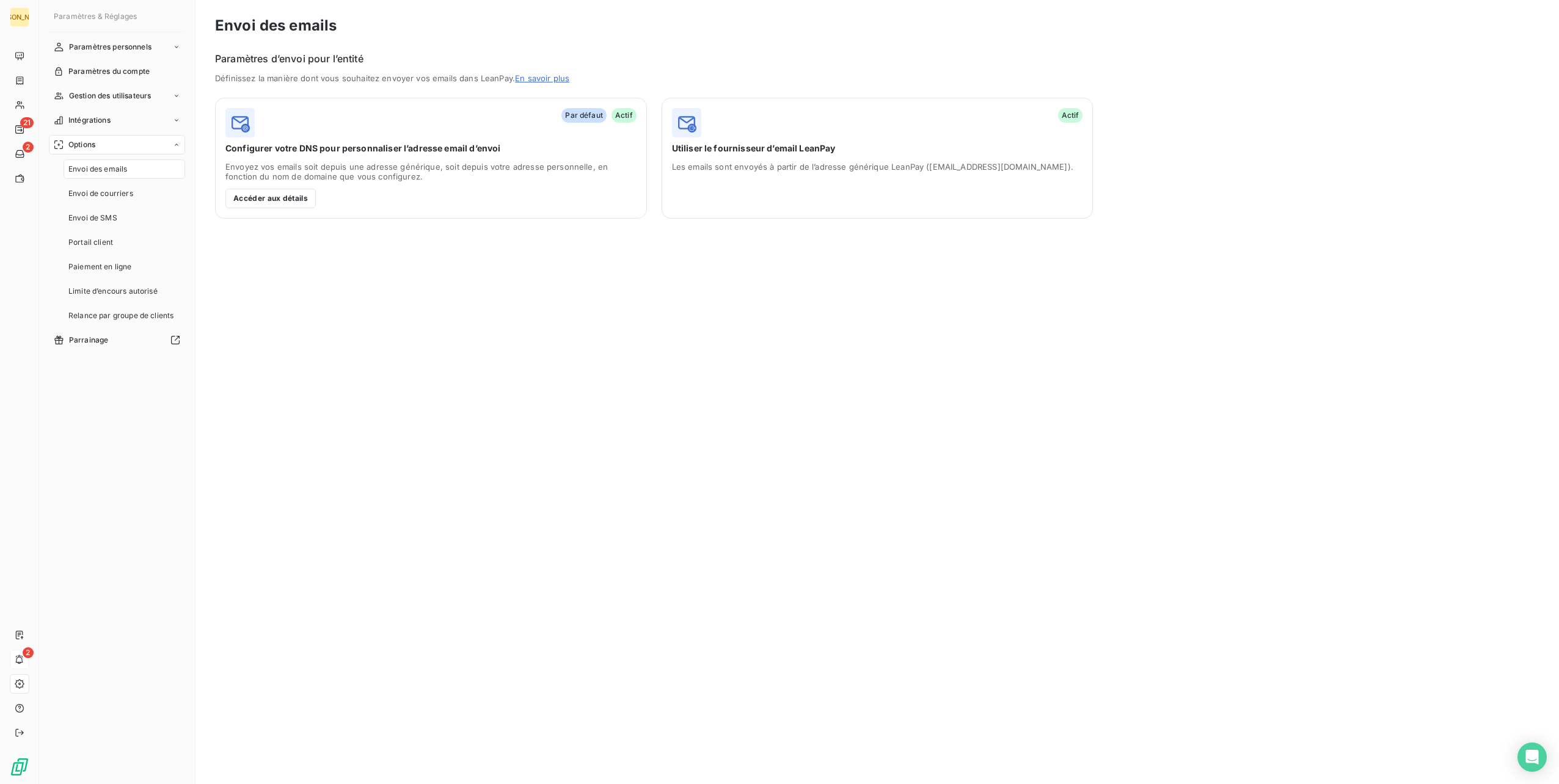
click at [113, 170] on span "Envoi des emails" at bounding box center [98, 169] width 58 height 11
click at [326, 151] on span "Configurer votre DNS pour personnaliser l’adresse email d’envoi" at bounding box center [431, 148] width 411 height 12
click at [271, 202] on button "Accéder aux détails" at bounding box center [271, 198] width 91 height 19
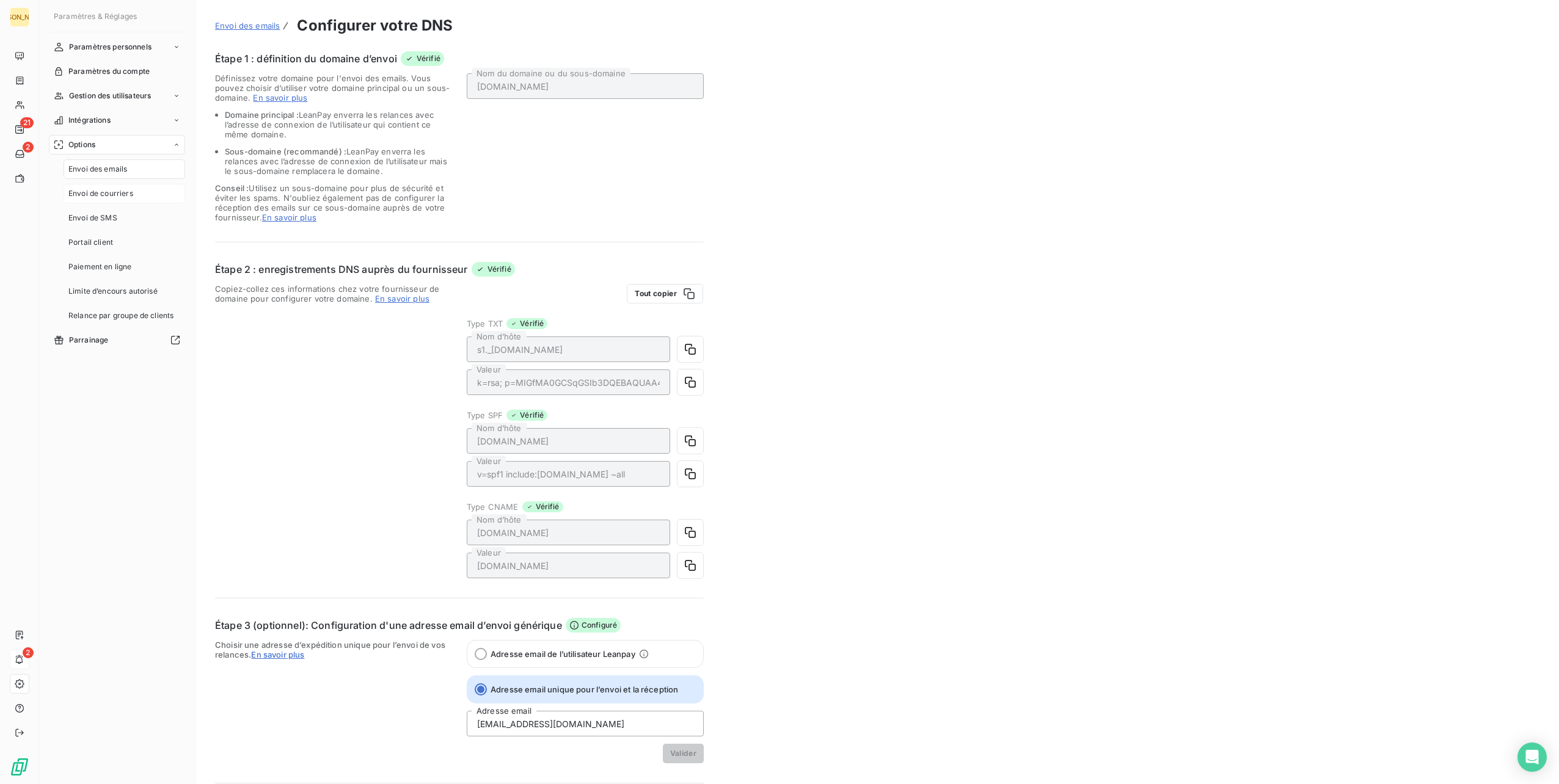
click at [102, 188] on span "Envoi de courriers" at bounding box center [101, 194] width 65 height 11
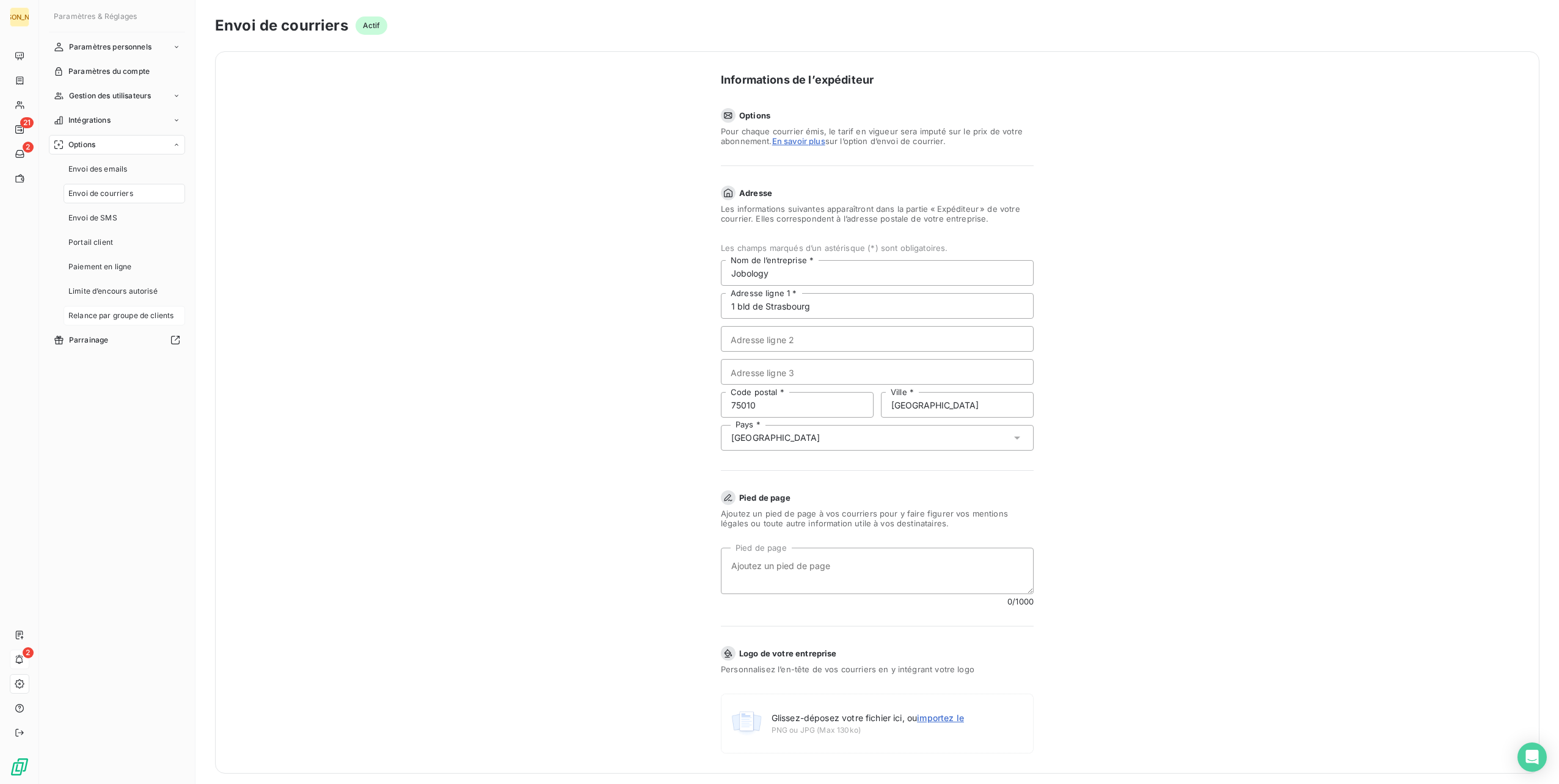
click at [95, 308] on div "Relance par groupe de clients" at bounding box center [124, 316] width 121 height 19
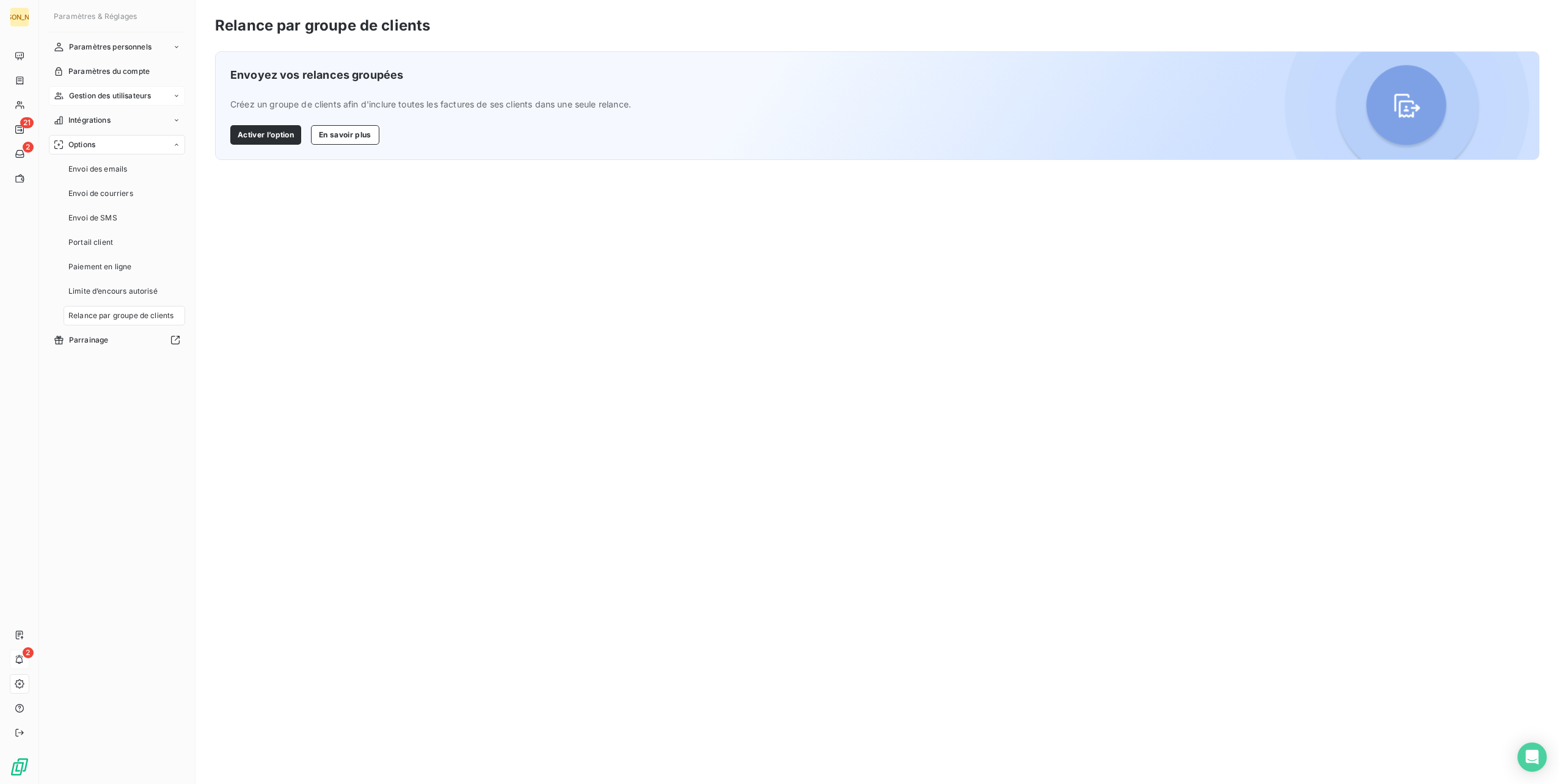
click at [164, 97] on div "Gestion des utilisateurs" at bounding box center [117, 95] width 136 height 19
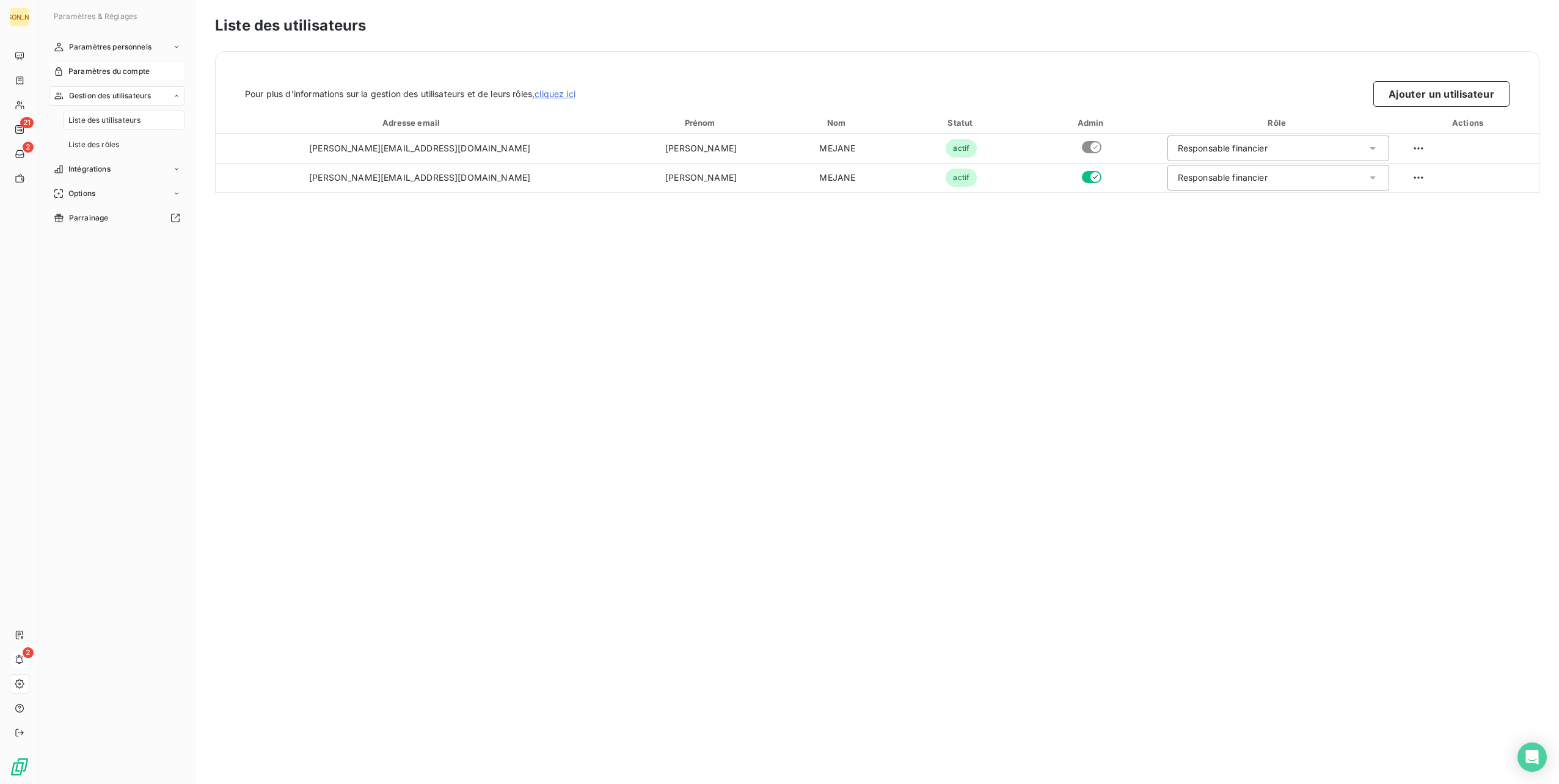
click at [133, 70] on span "Paramètres du compte" at bounding box center [109, 71] width 81 height 11
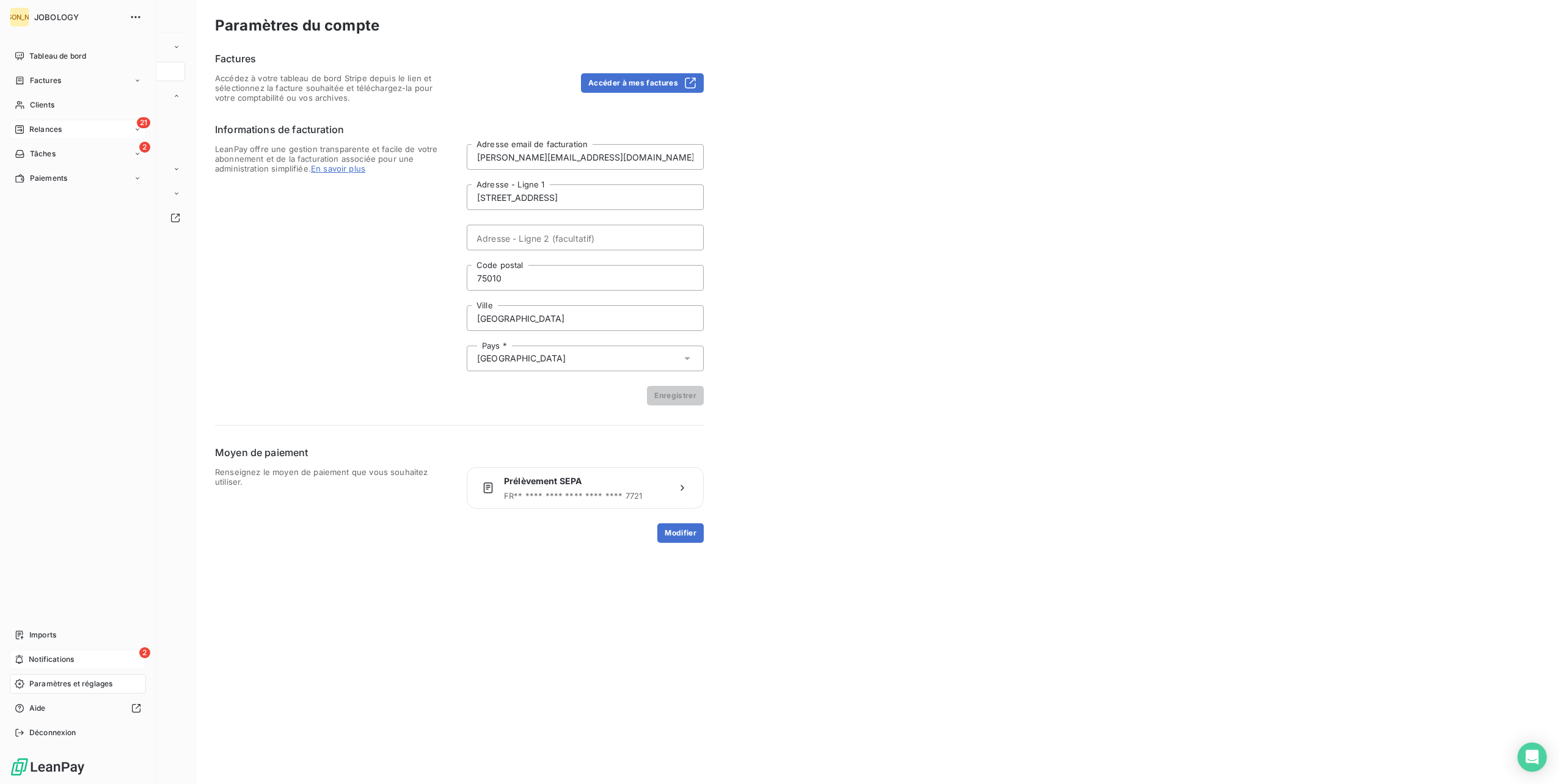
click at [38, 123] on div "21 Relances" at bounding box center [78, 129] width 136 height 19
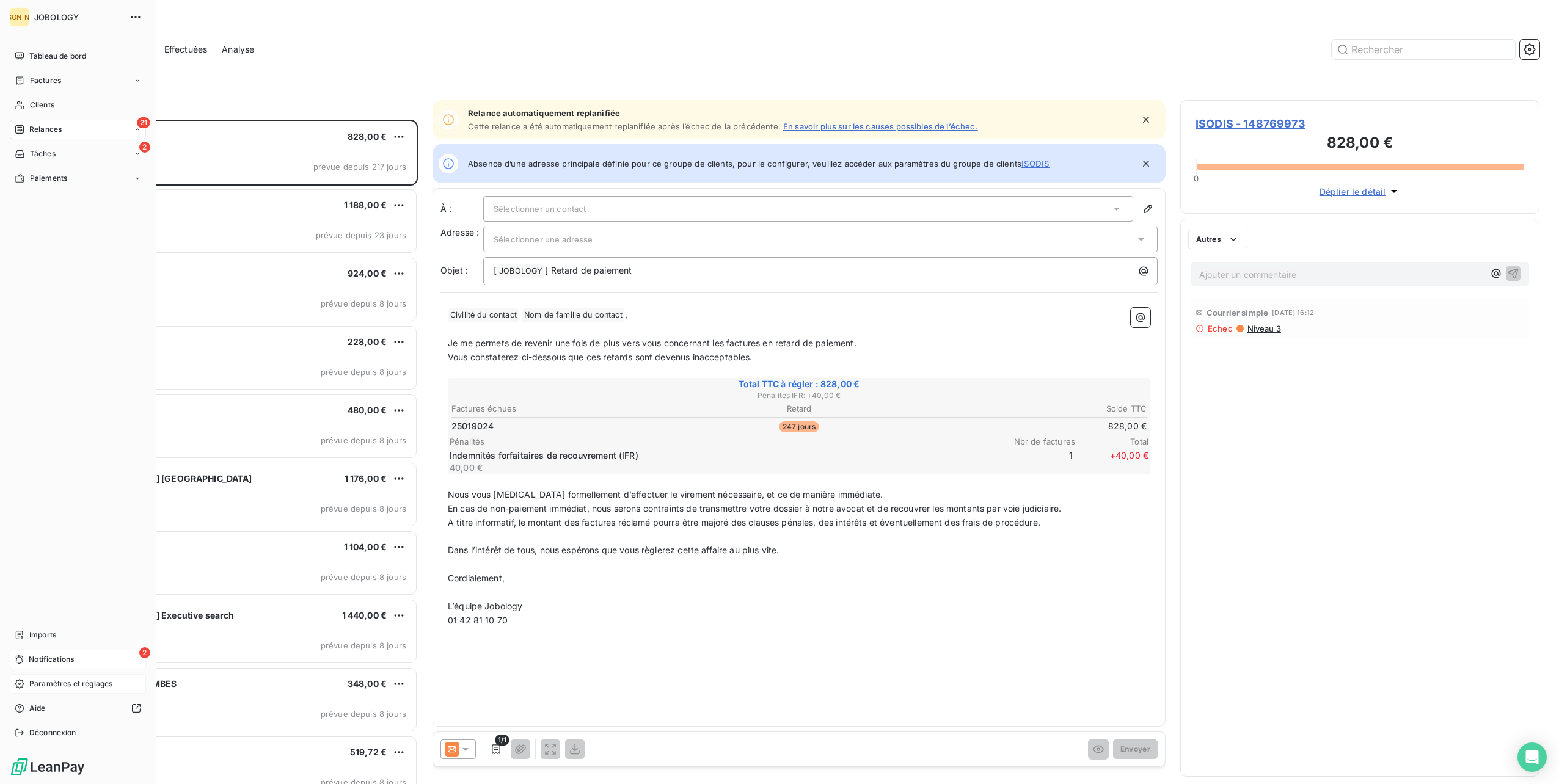
scroll to position [655, 349]
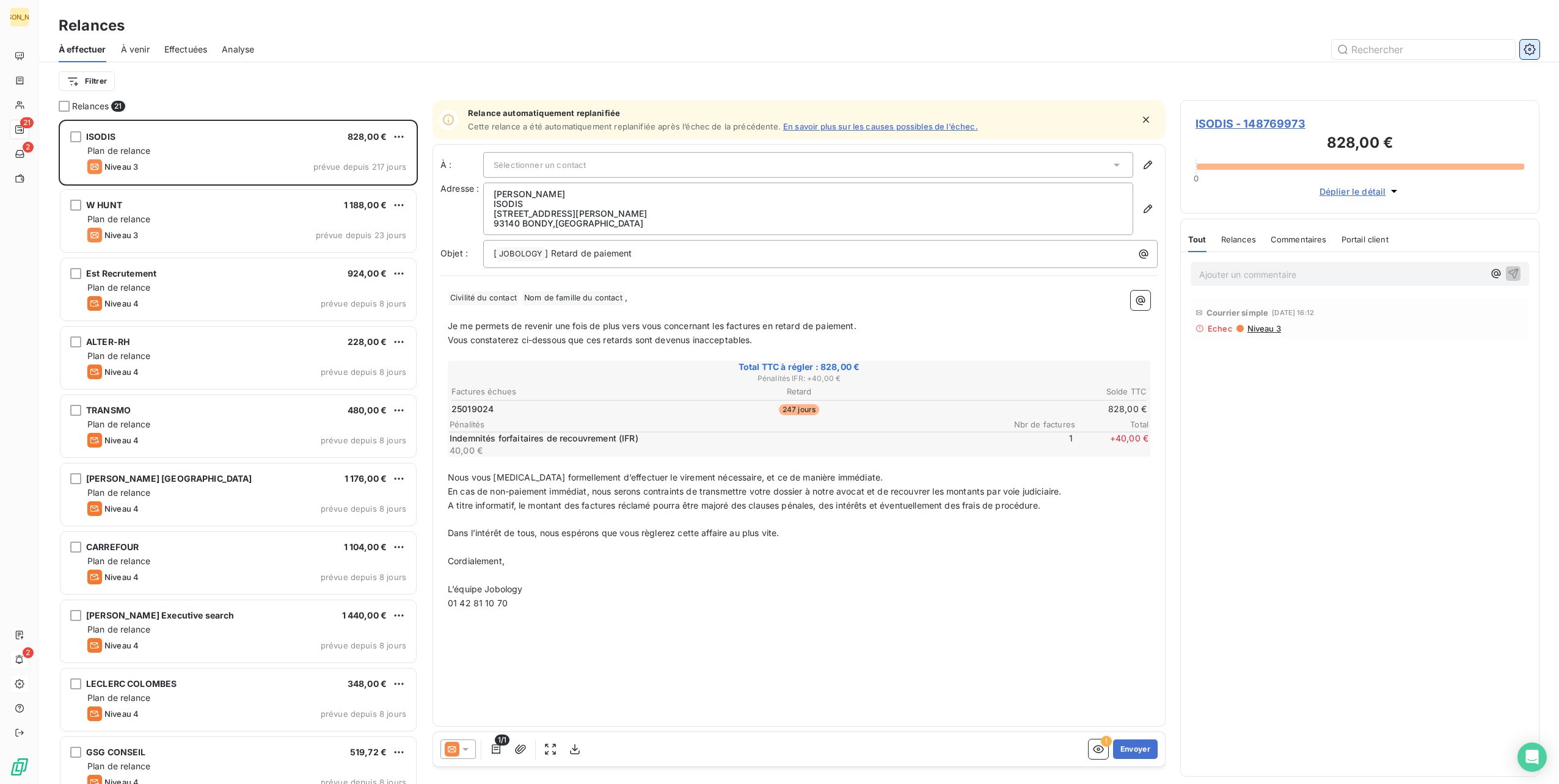
click at [1531, 46] on icon "button" at bounding box center [1530, 49] width 12 height 12
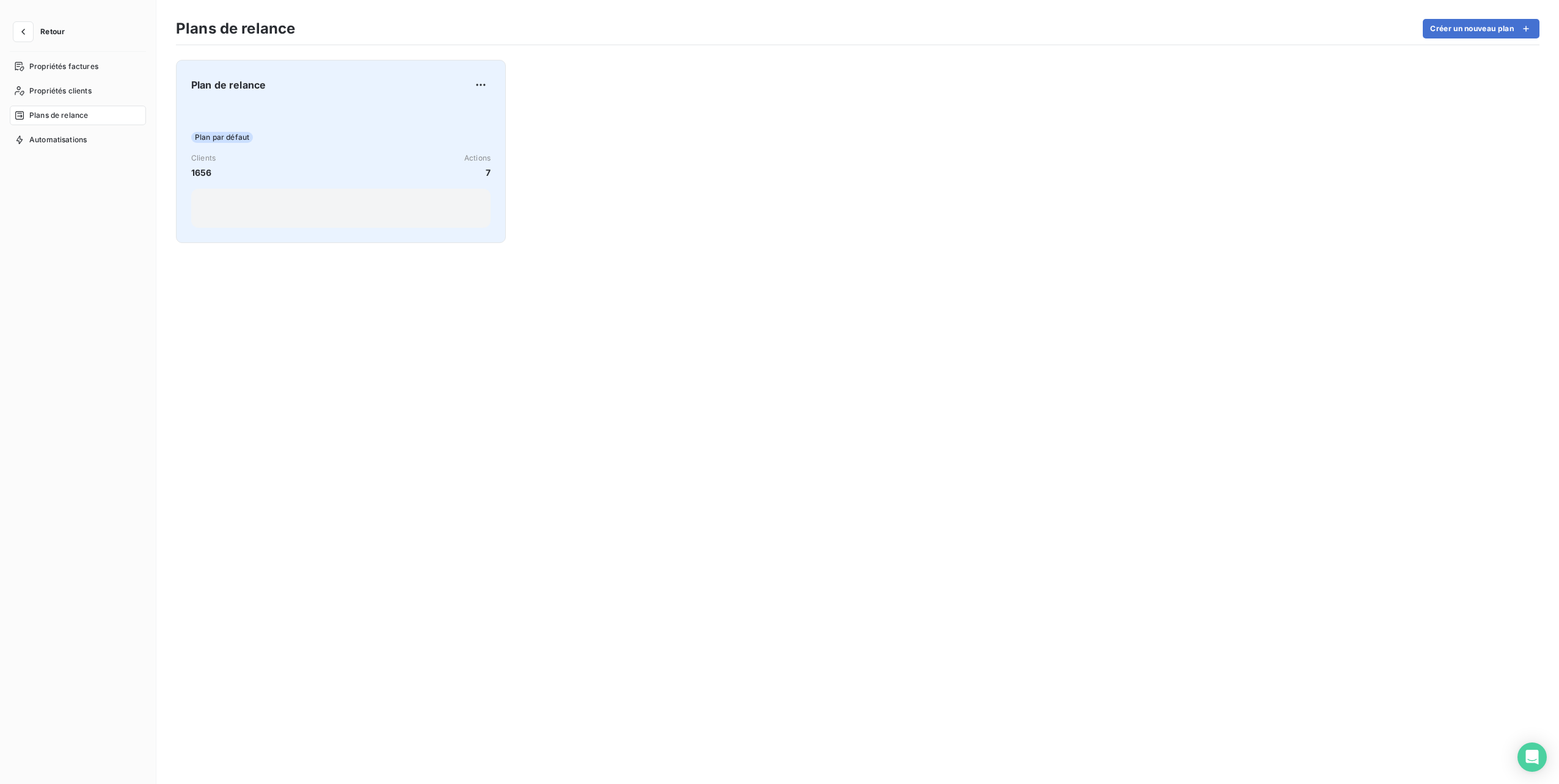
click at [290, 142] on div "Plan par défaut" at bounding box center [341, 137] width 300 height 11
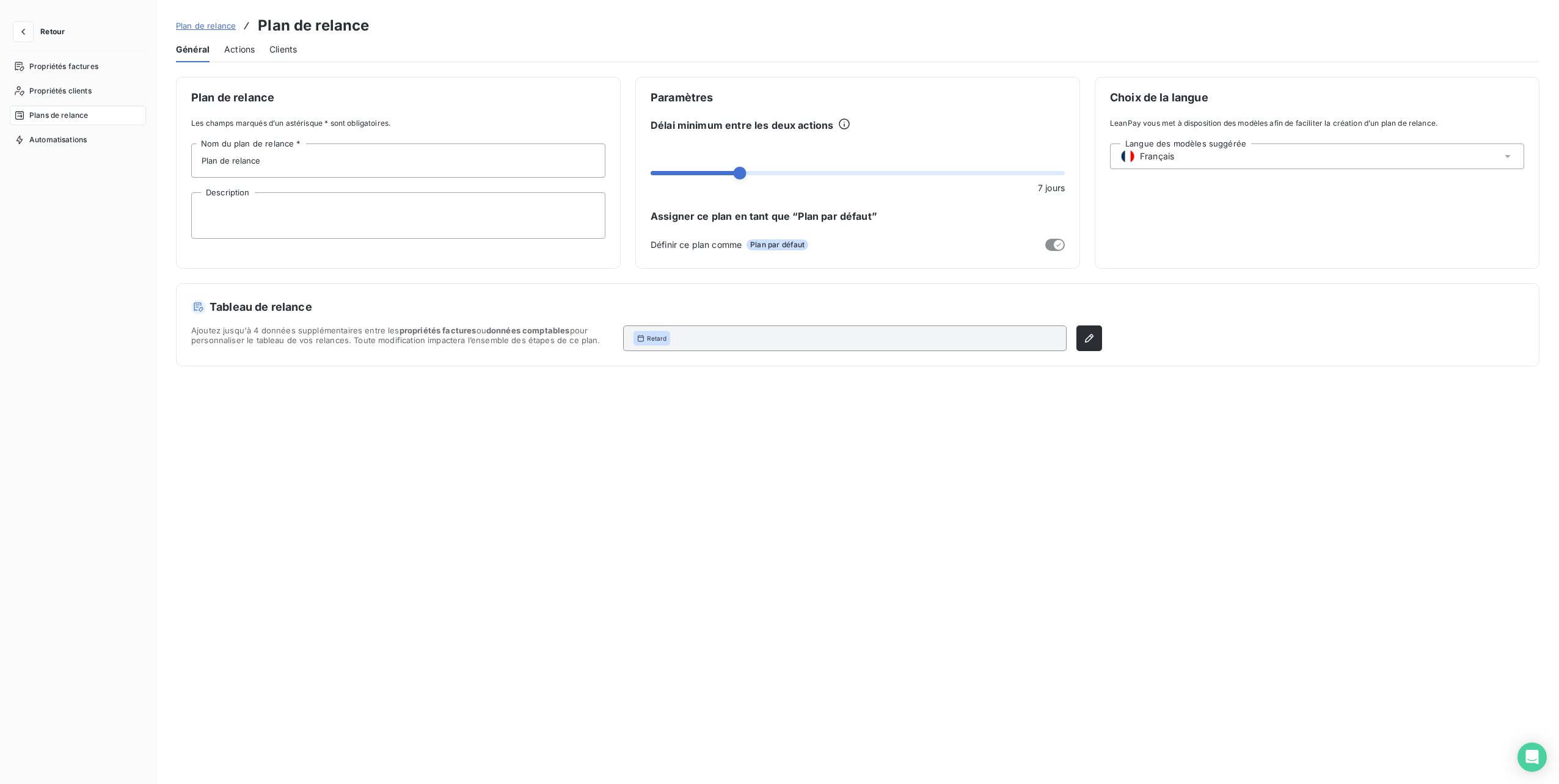
click at [237, 50] on span "Actions" at bounding box center [240, 49] width 31 height 12
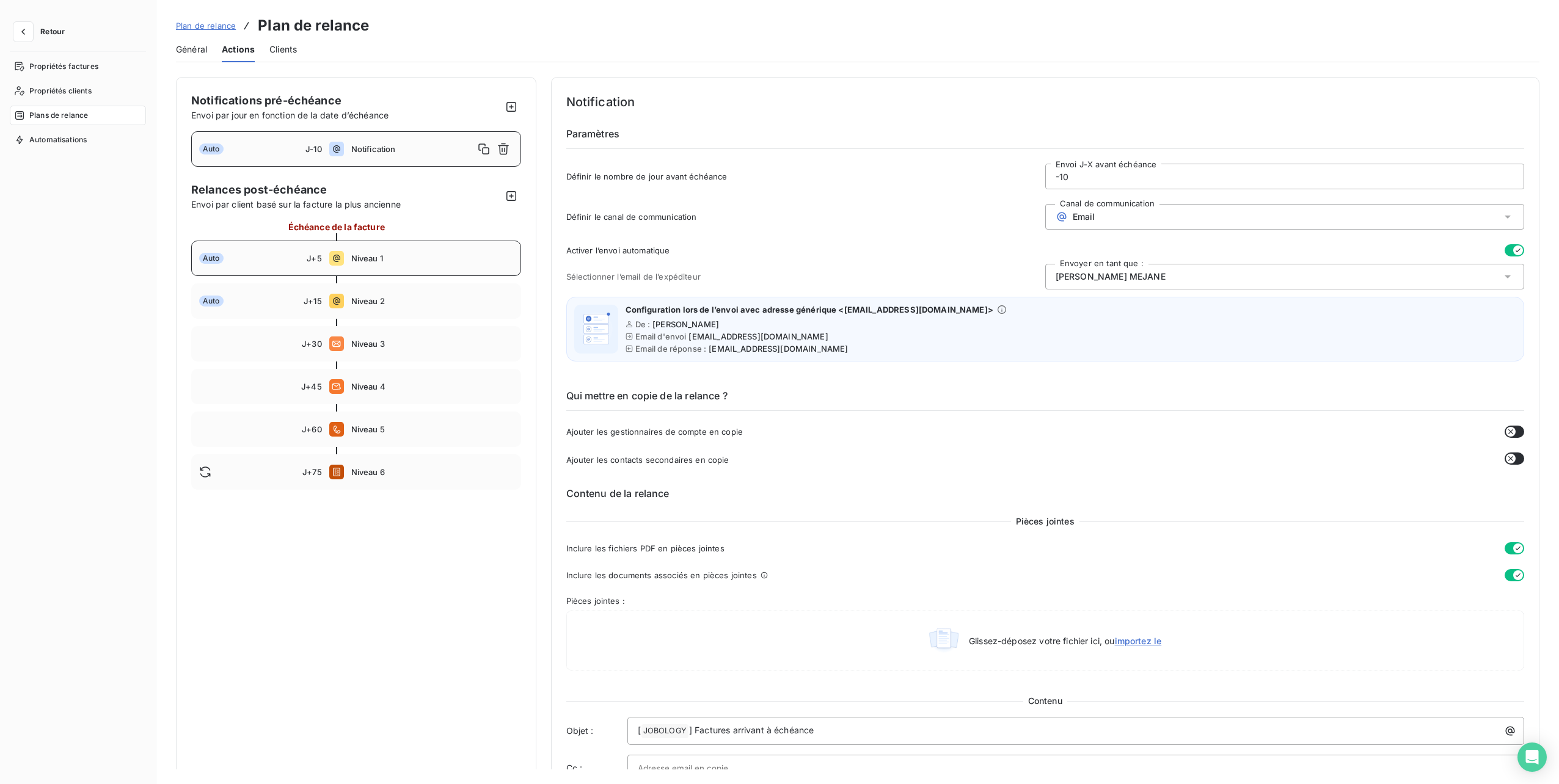
click at [369, 264] on div "Auto J+5 Niveau 1" at bounding box center [356, 258] width 330 height 35
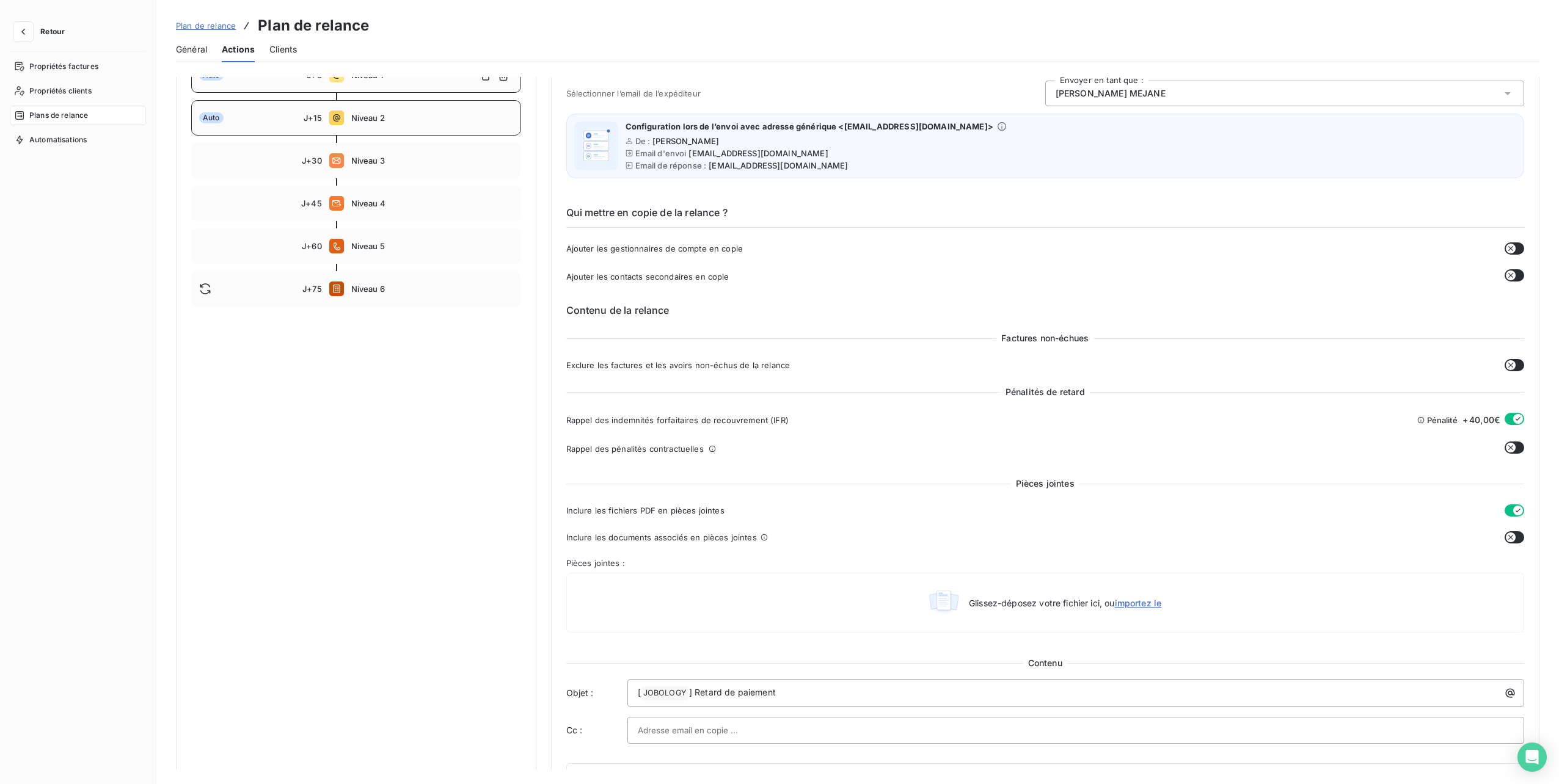
scroll to position [122, 0]
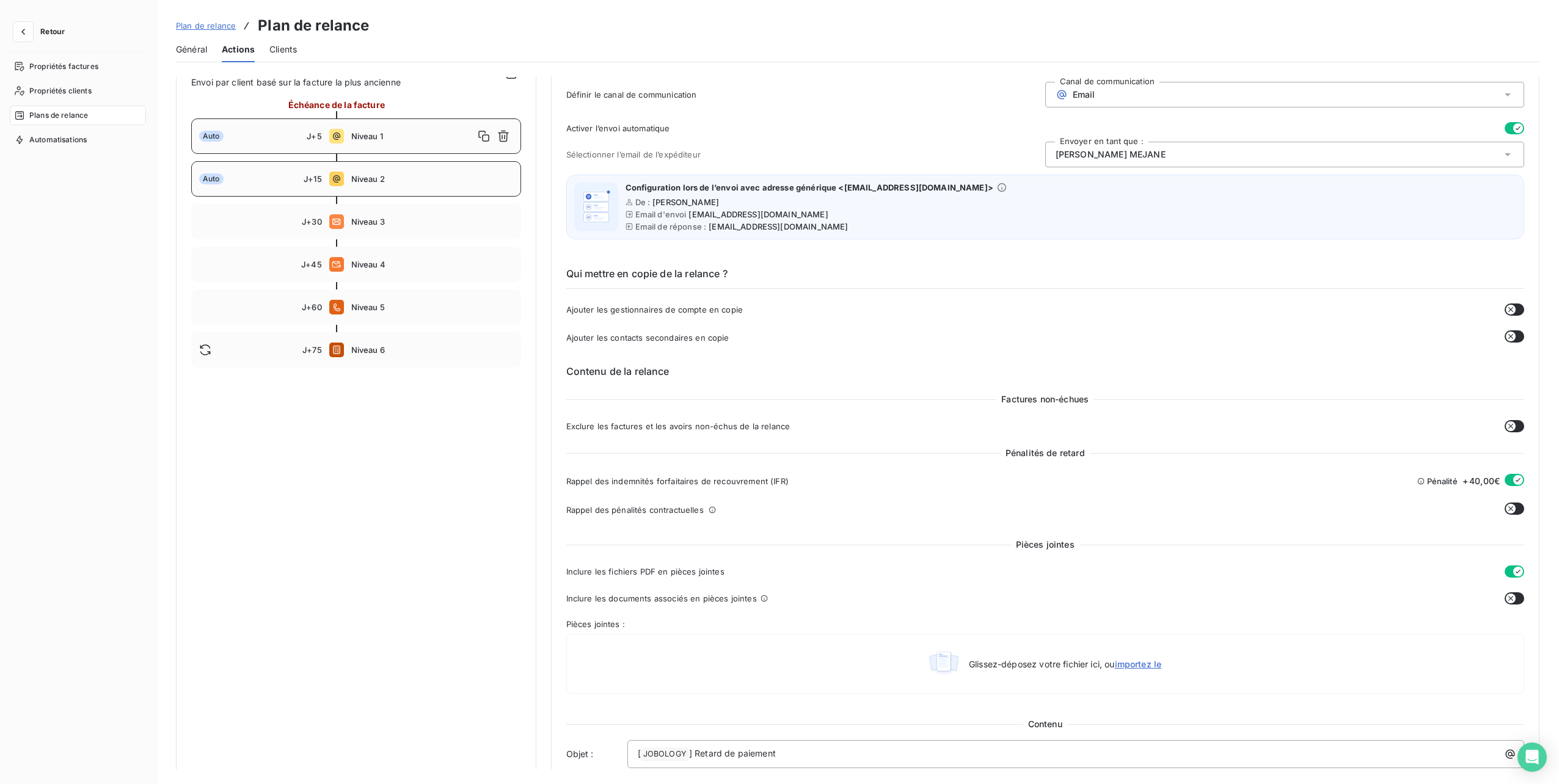
click at [371, 187] on div "Auto J+15 Niveau 2" at bounding box center [356, 179] width 330 height 35
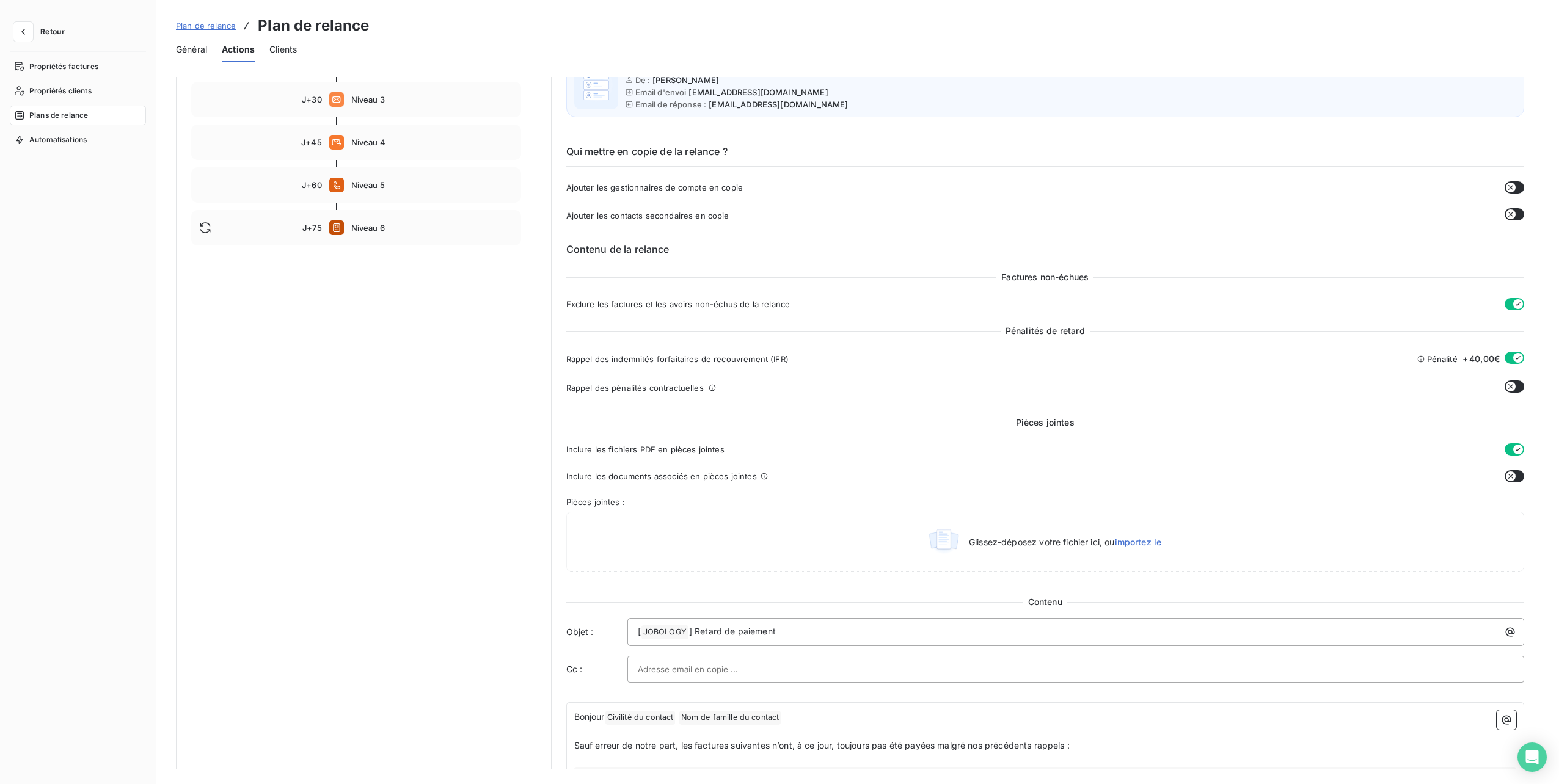
scroll to position [184, 0]
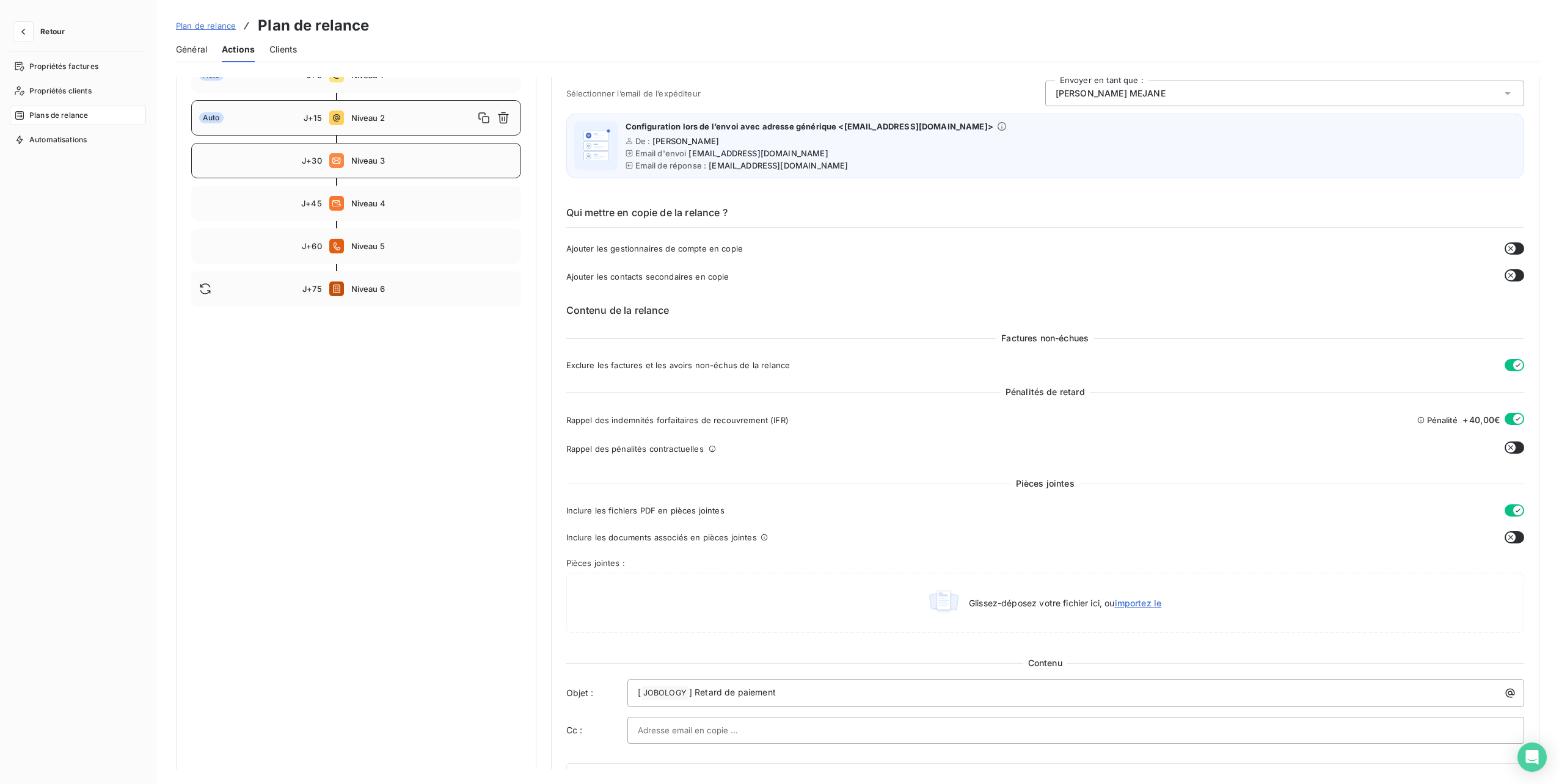
click at [376, 156] on span "Niveau 3" at bounding box center [432, 160] width 162 height 10
type input "30"
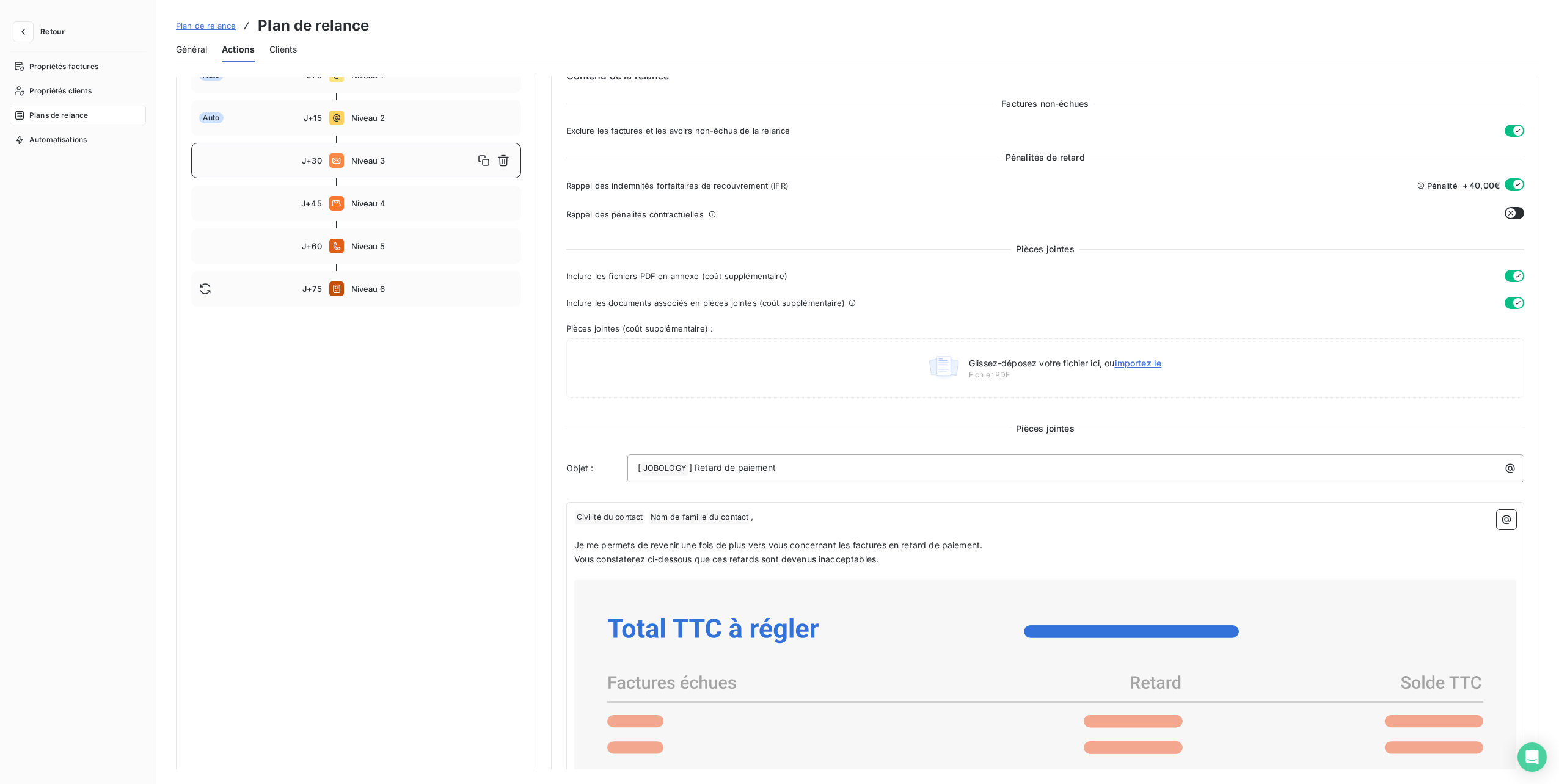
scroll to position [306, 0]
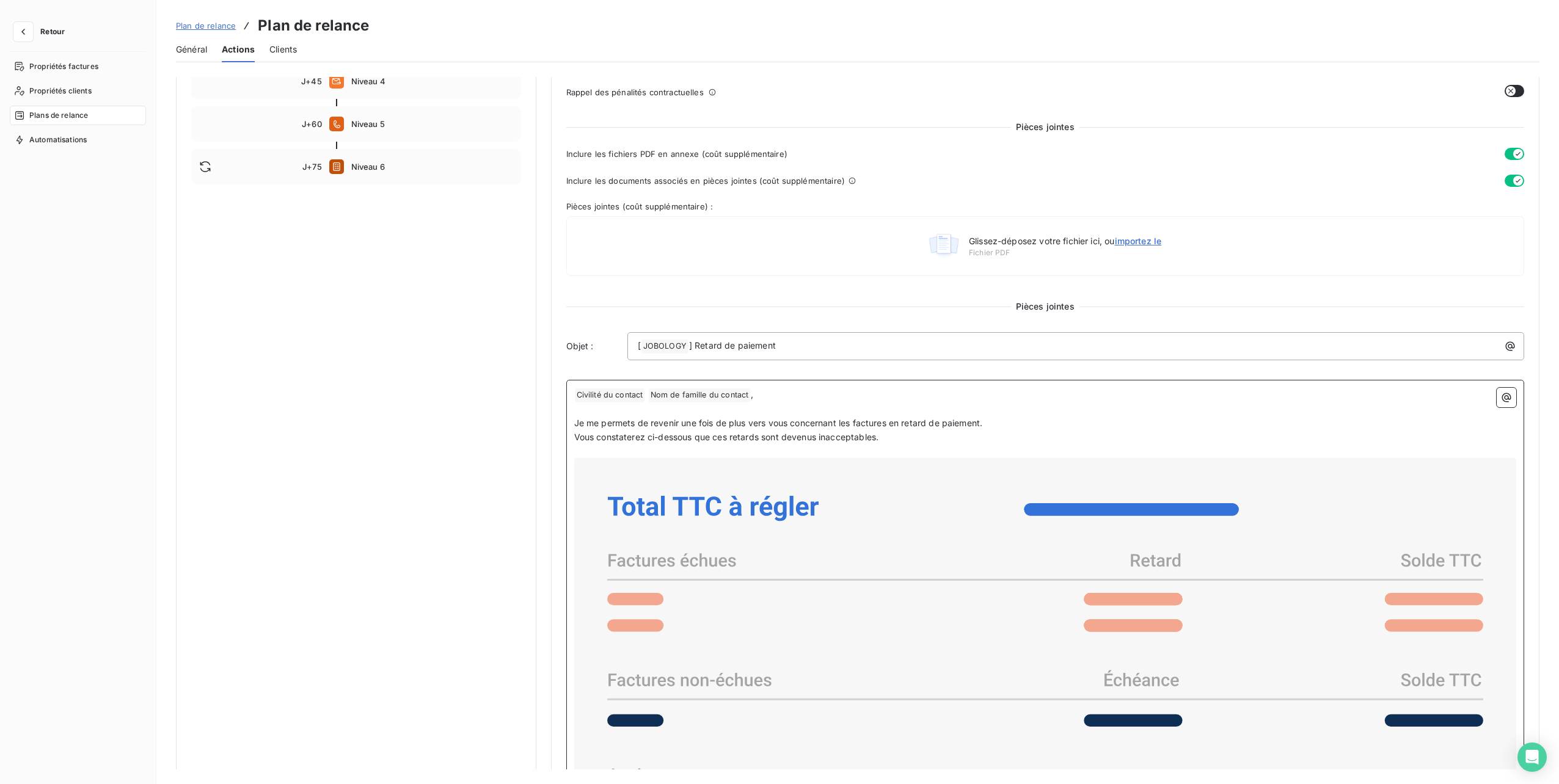
click at [575, 390] on span "Civilité du contact ﻿" at bounding box center [610, 395] width 70 height 14
click at [571, 397] on div "﻿ Civilité du contact ﻿ Nom de famille du contact ﻿ , ﻿ Je me permets de reveni…" at bounding box center [1045, 746] width 958 height 733
click at [759, 393] on p "﻿ Civilité du contact ﻿ Nom de famille du contact ﻿ ," at bounding box center [1045, 395] width 942 height 15
click at [286, 767] on button "Enregistrer les modifications" at bounding box center [263, 762] width 174 height 25
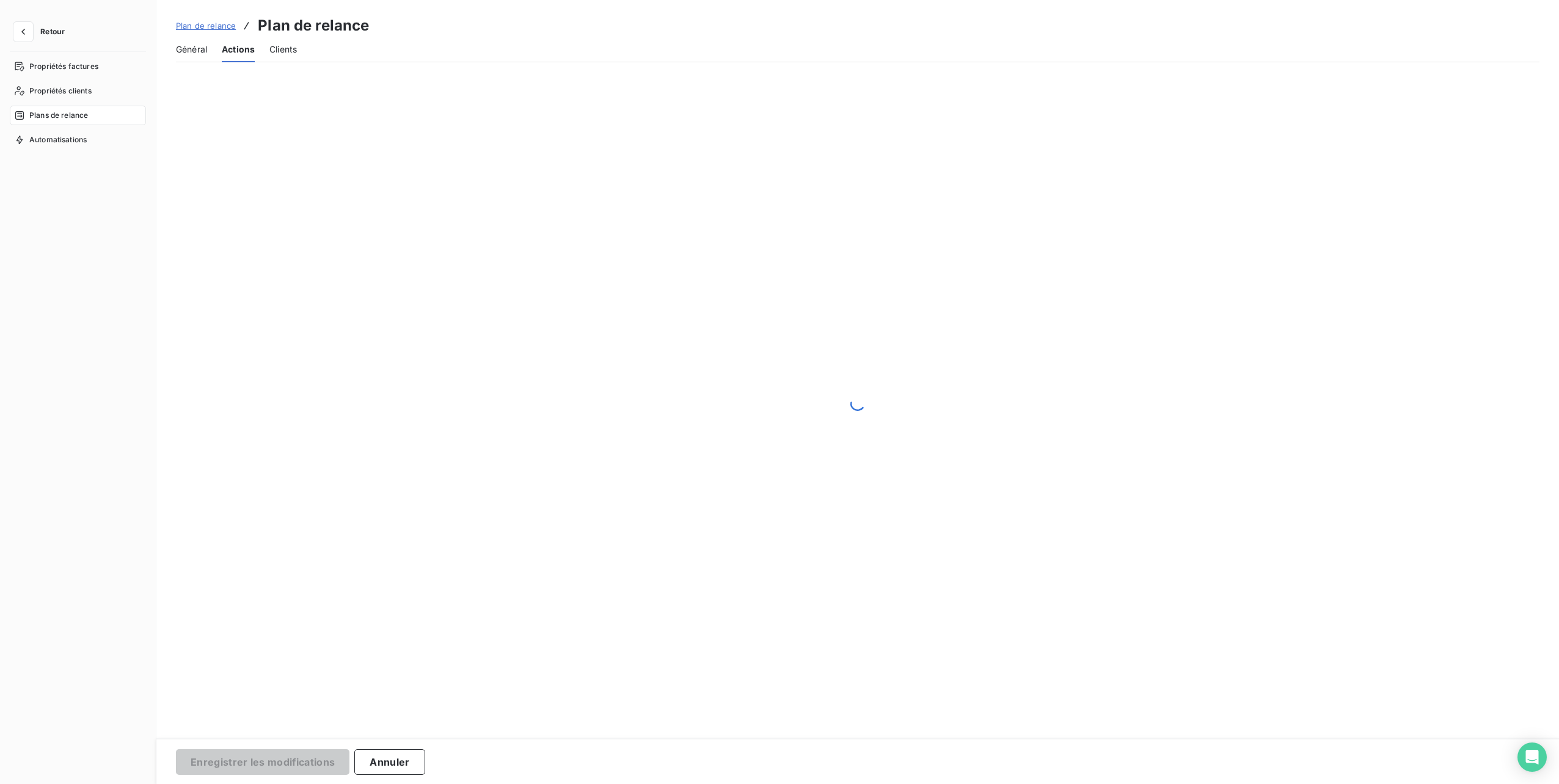
scroll to position [0, 0]
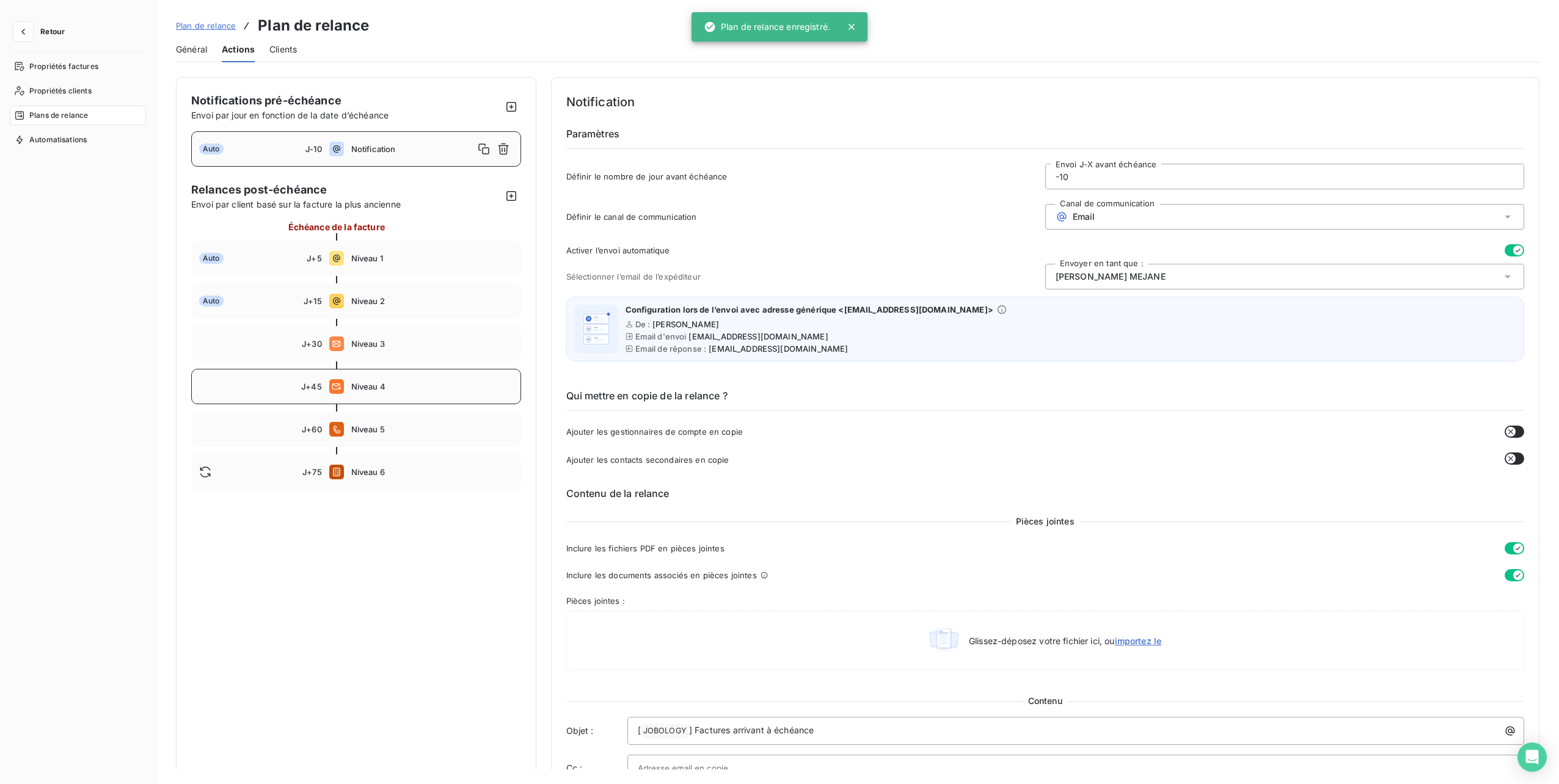
click at [378, 385] on span "Niveau 4" at bounding box center [432, 386] width 162 height 10
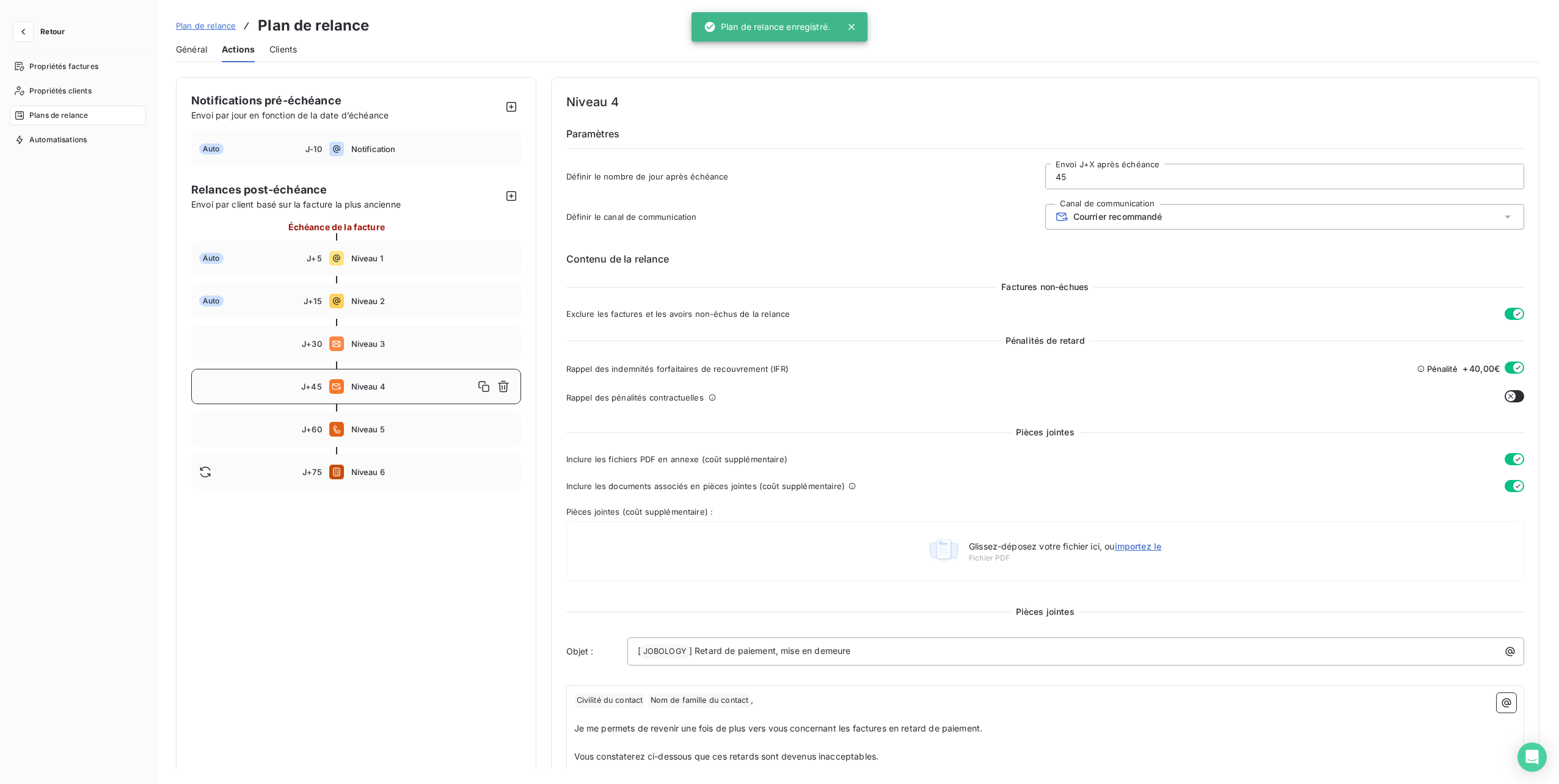
type input "45"
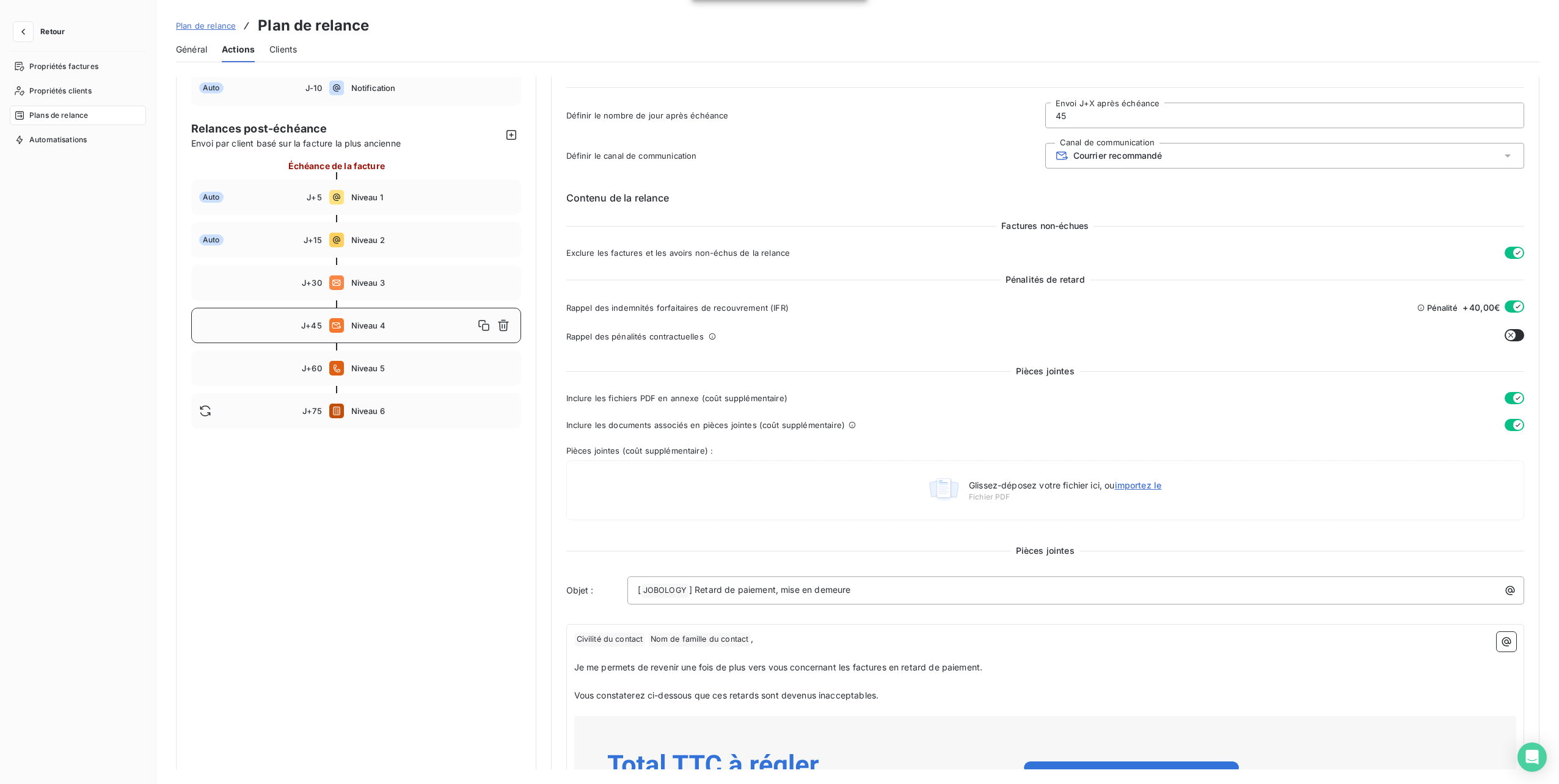
scroll to position [122, 0]
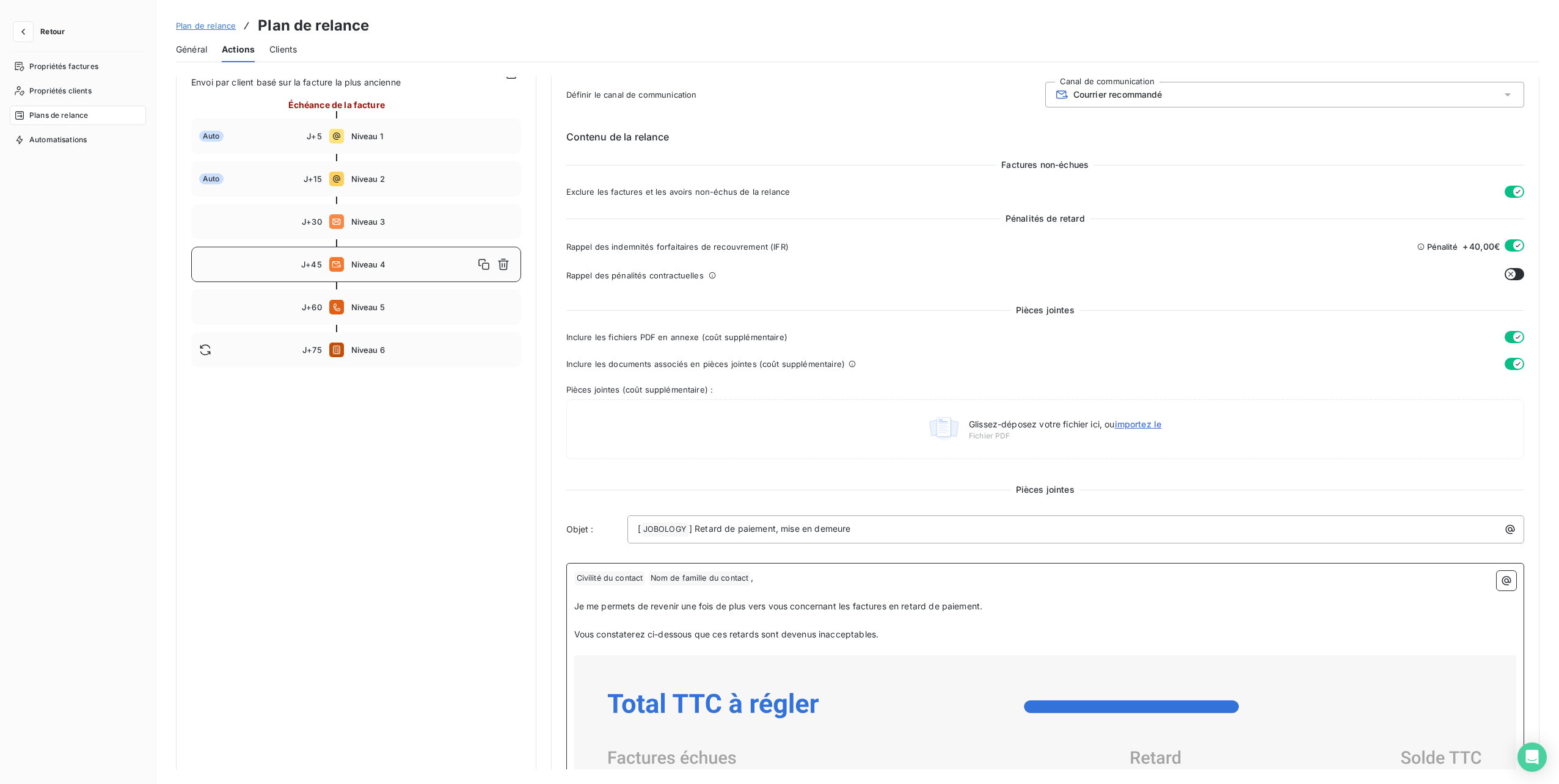
click at [763, 578] on p "﻿ Civilité du contact ﻿ Nom de famille du contact ﻿ ," at bounding box center [1045, 578] width 942 height 15
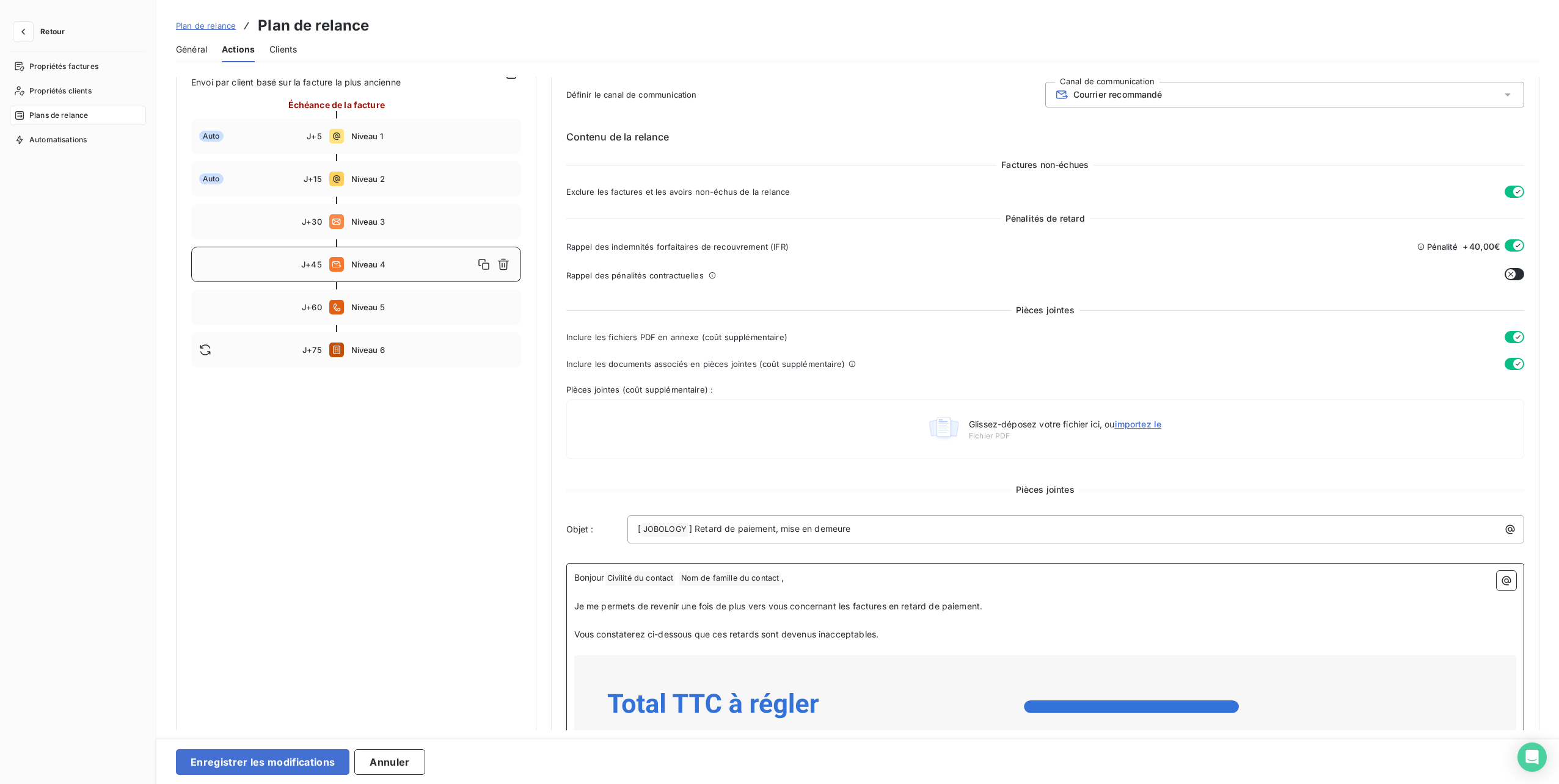
click at [832, 575] on p "Bonjour Civilité du contact ﻿ Nom de famille du contact ﻿ ," at bounding box center [1045, 578] width 942 height 15
click at [288, 754] on button "Enregistrer les modifications" at bounding box center [263, 762] width 174 height 25
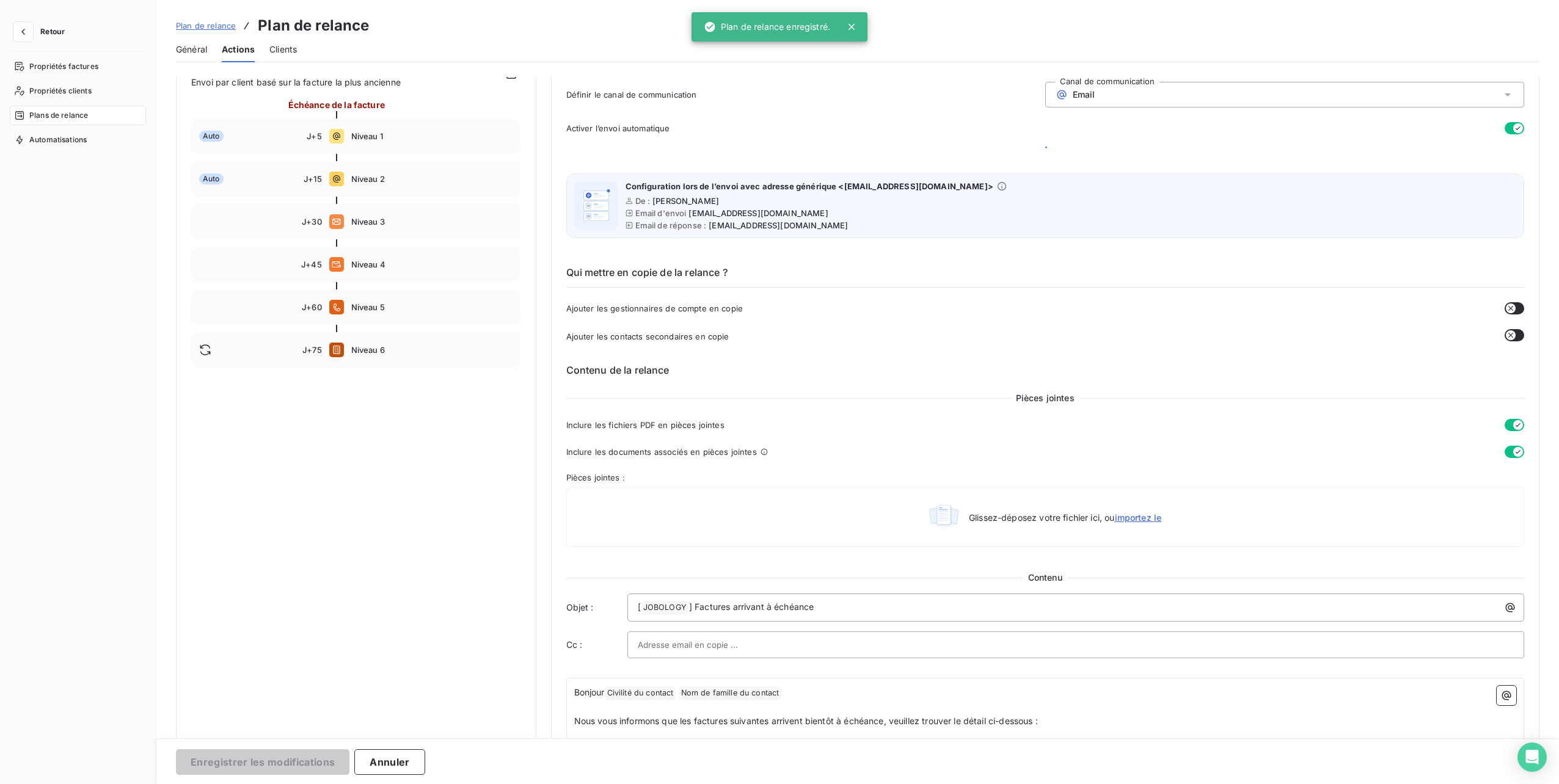
scroll to position [0, 0]
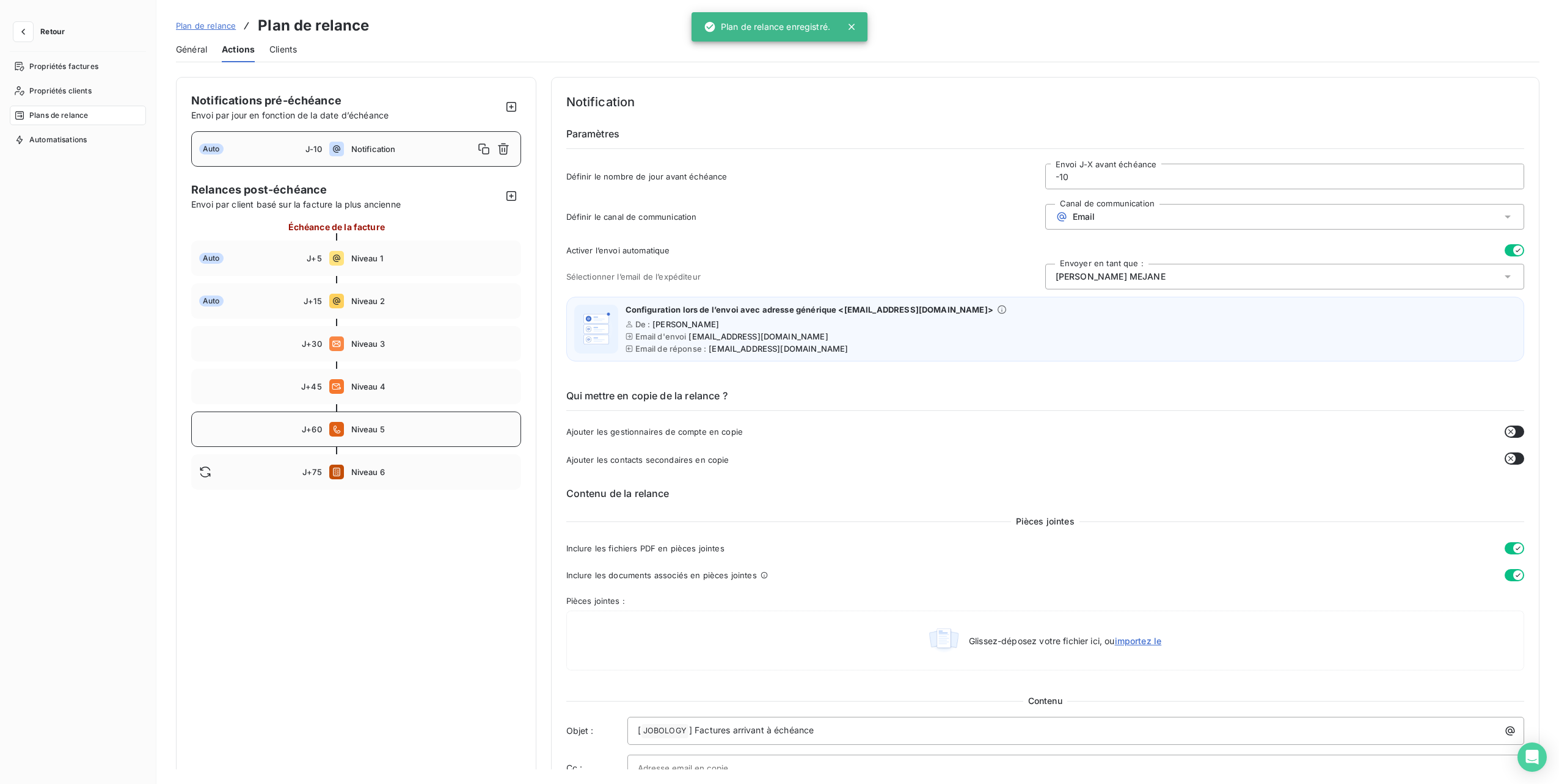
click at [382, 418] on div "J+60 Niveau 5" at bounding box center [356, 429] width 330 height 35
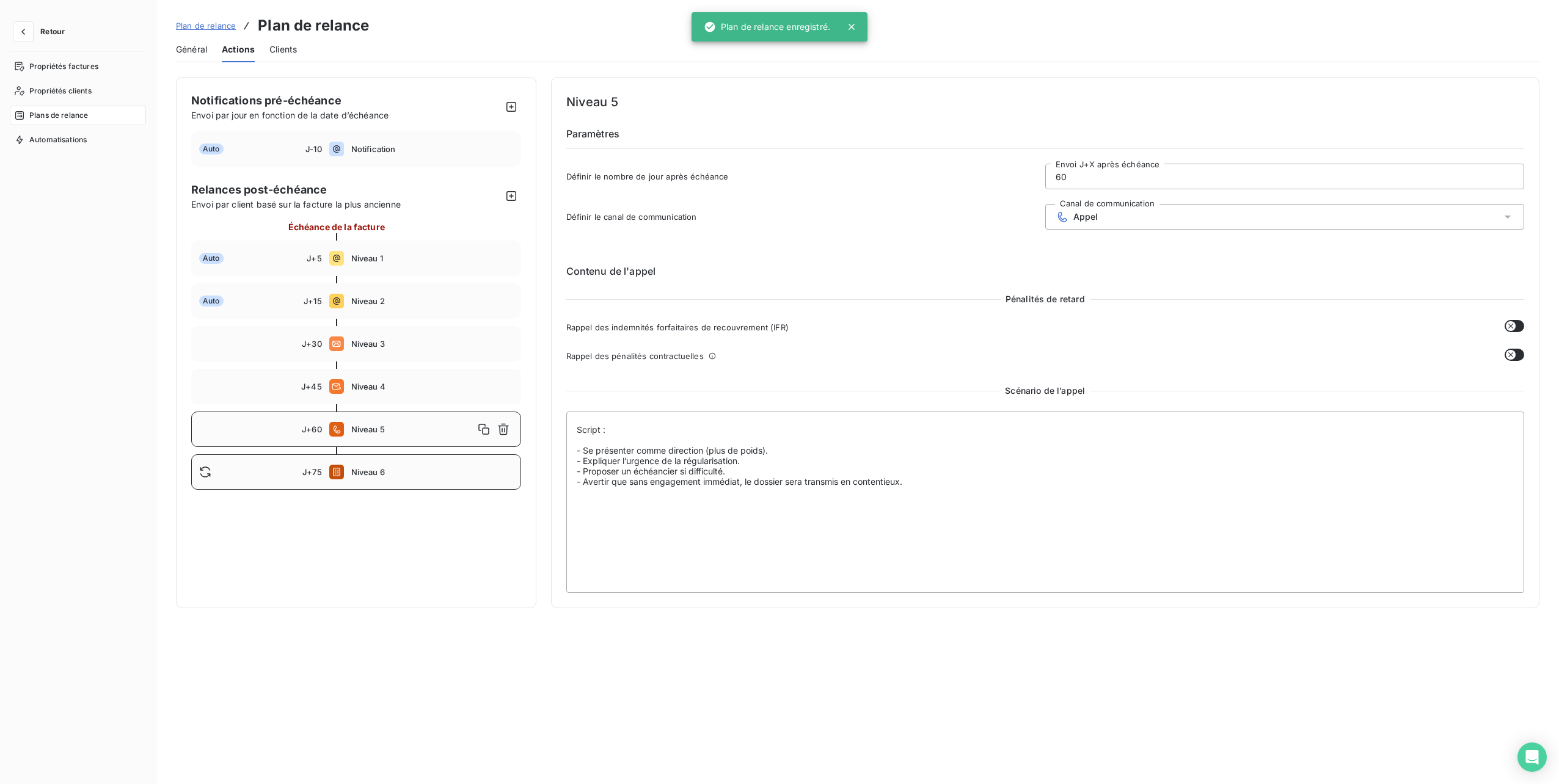
click at [369, 471] on span "Niveau 6" at bounding box center [432, 472] width 162 height 10
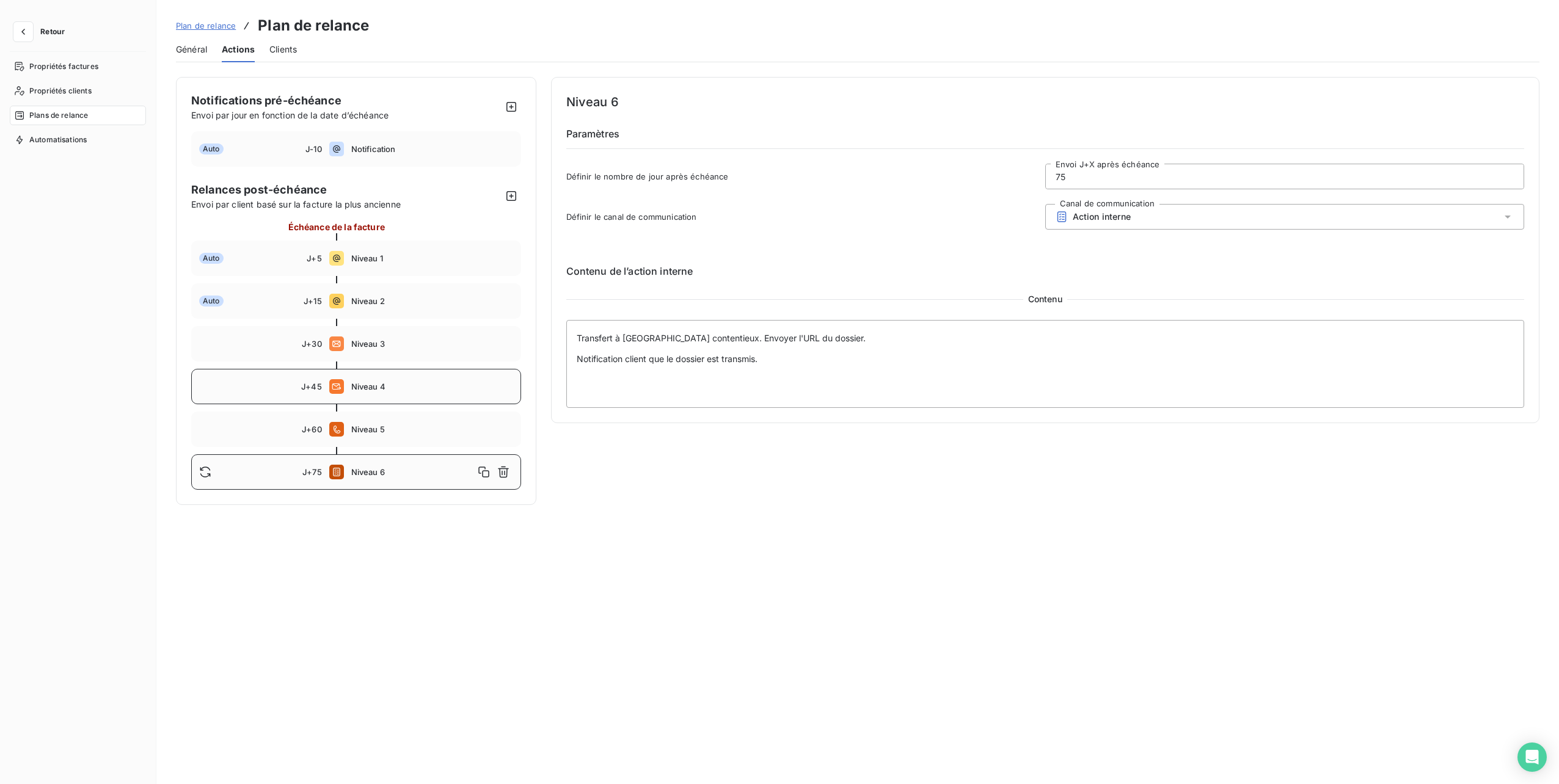
click at [368, 379] on div "J+45 Niveau 4" at bounding box center [356, 386] width 330 height 35
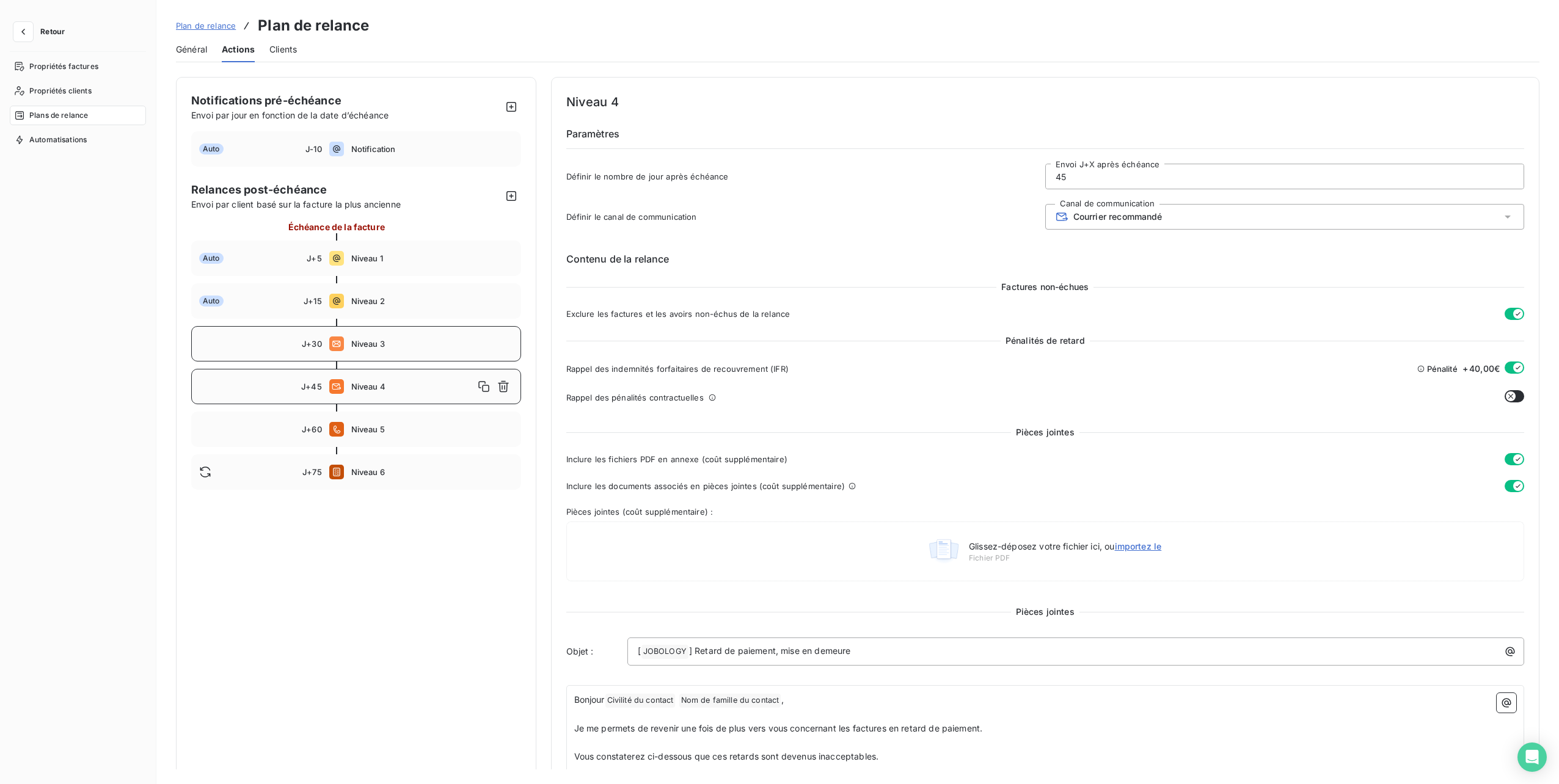
click at [369, 347] on span "Niveau 3" at bounding box center [432, 344] width 162 height 10
click at [356, 395] on div "J+45 Niveau 4" at bounding box center [356, 386] width 330 height 35
click at [362, 309] on div "Auto J+15 Niveau 2" at bounding box center [356, 301] width 330 height 35
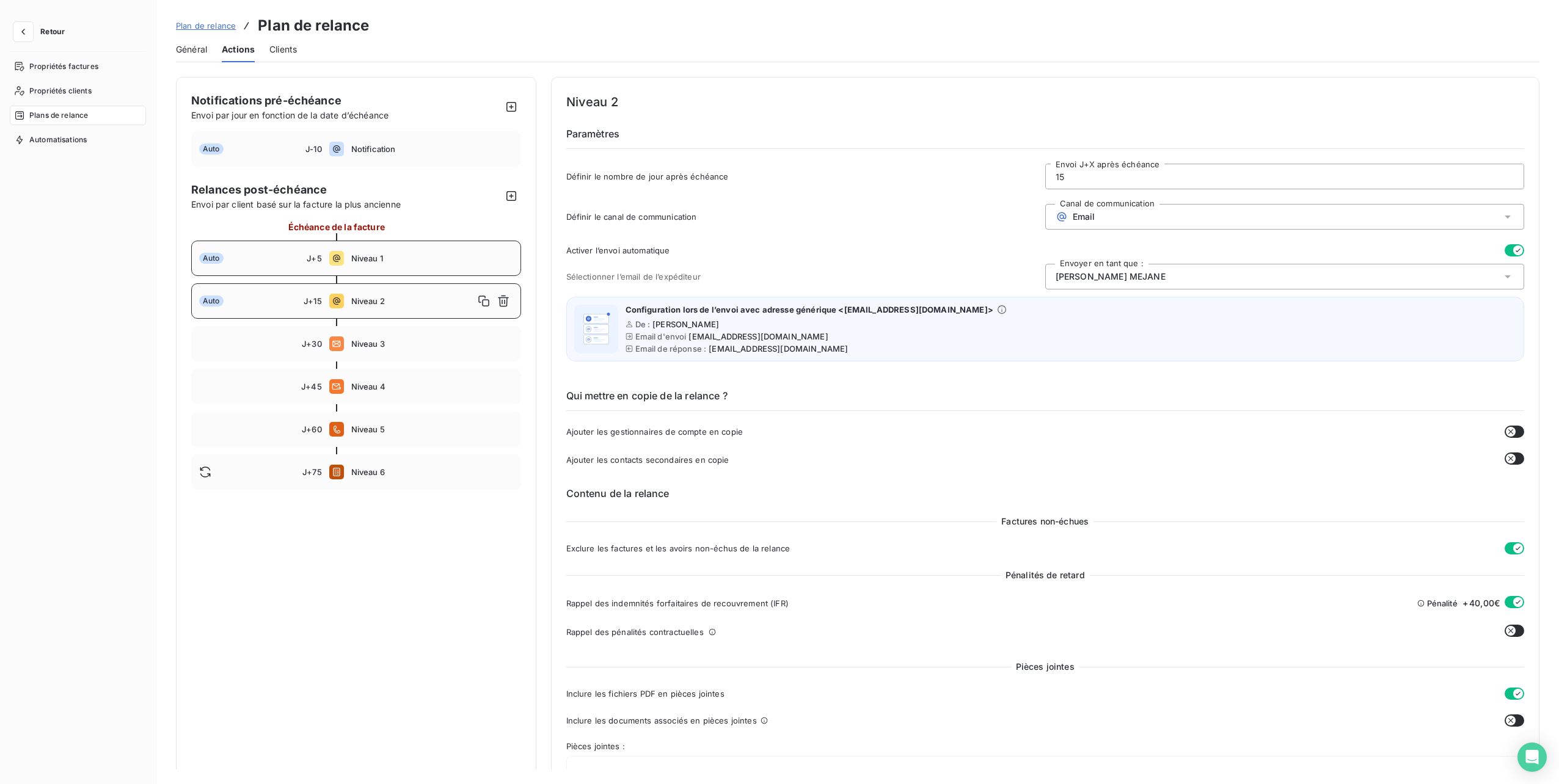
click at [369, 266] on div "Auto J+5 Niveau 1" at bounding box center [356, 258] width 330 height 35
type input "5"
click at [184, 39] on div "Général" at bounding box center [191, 49] width 31 height 25
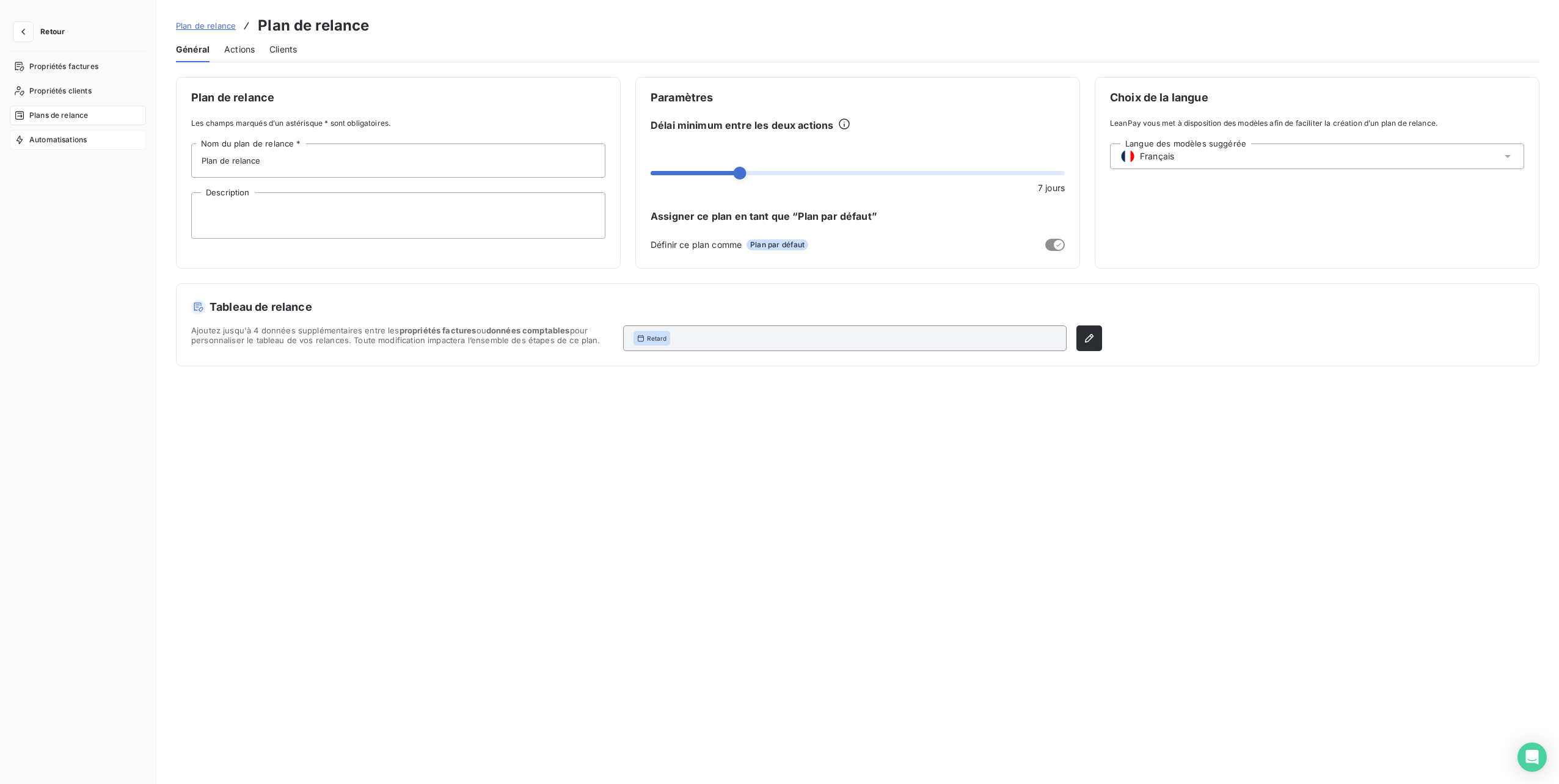
click at [57, 143] on span "Automatisations" at bounding box center [58, 140] width 58 height 11
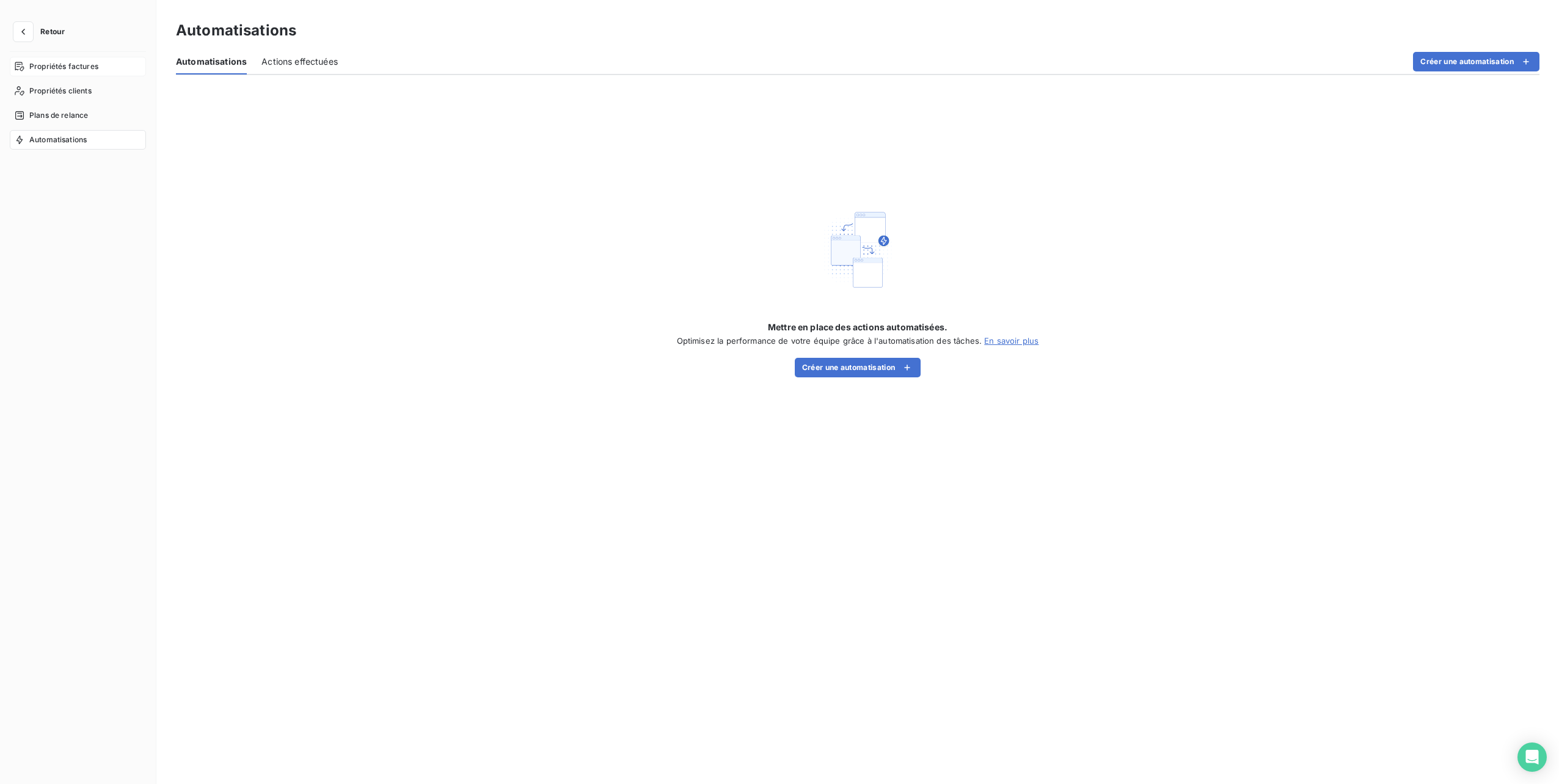
click at [54, 68] on span "Propriétés factures" at bounding box center [64, 67] width 69 height 11
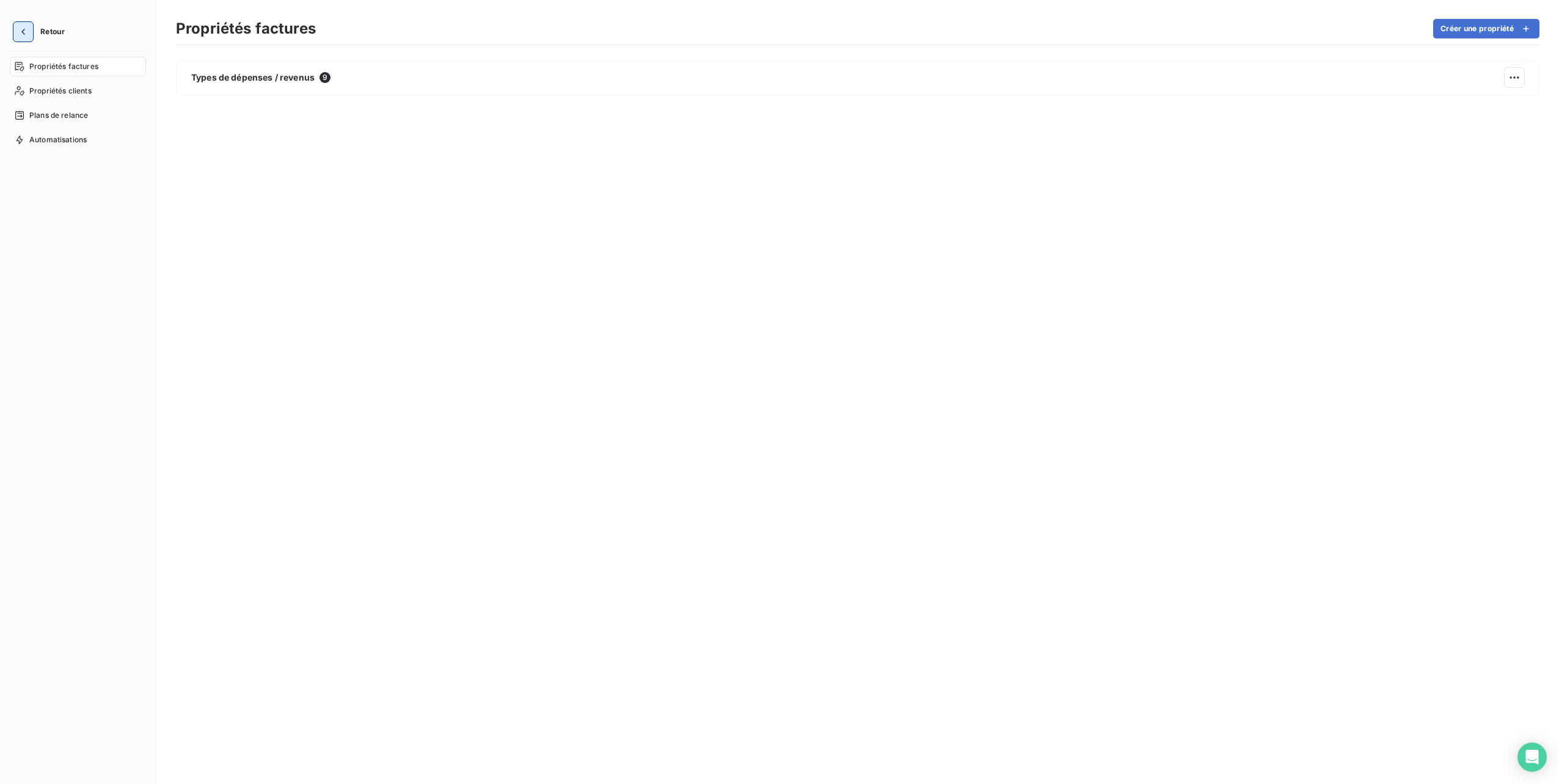
click at [17, 33] on icon "button" at bounding box center [23, 31] width 12 height 12
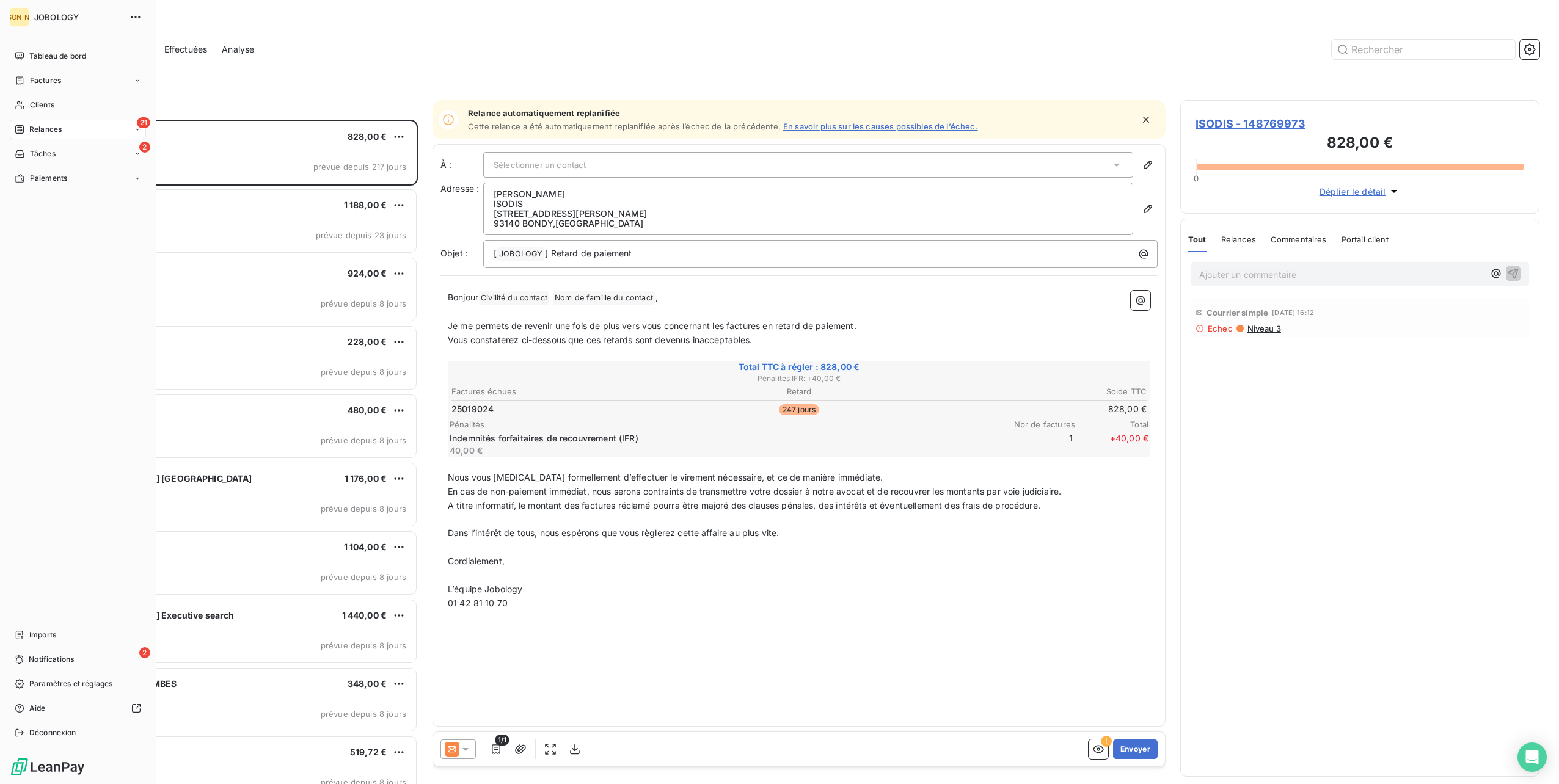
scroll to position [655, 349]
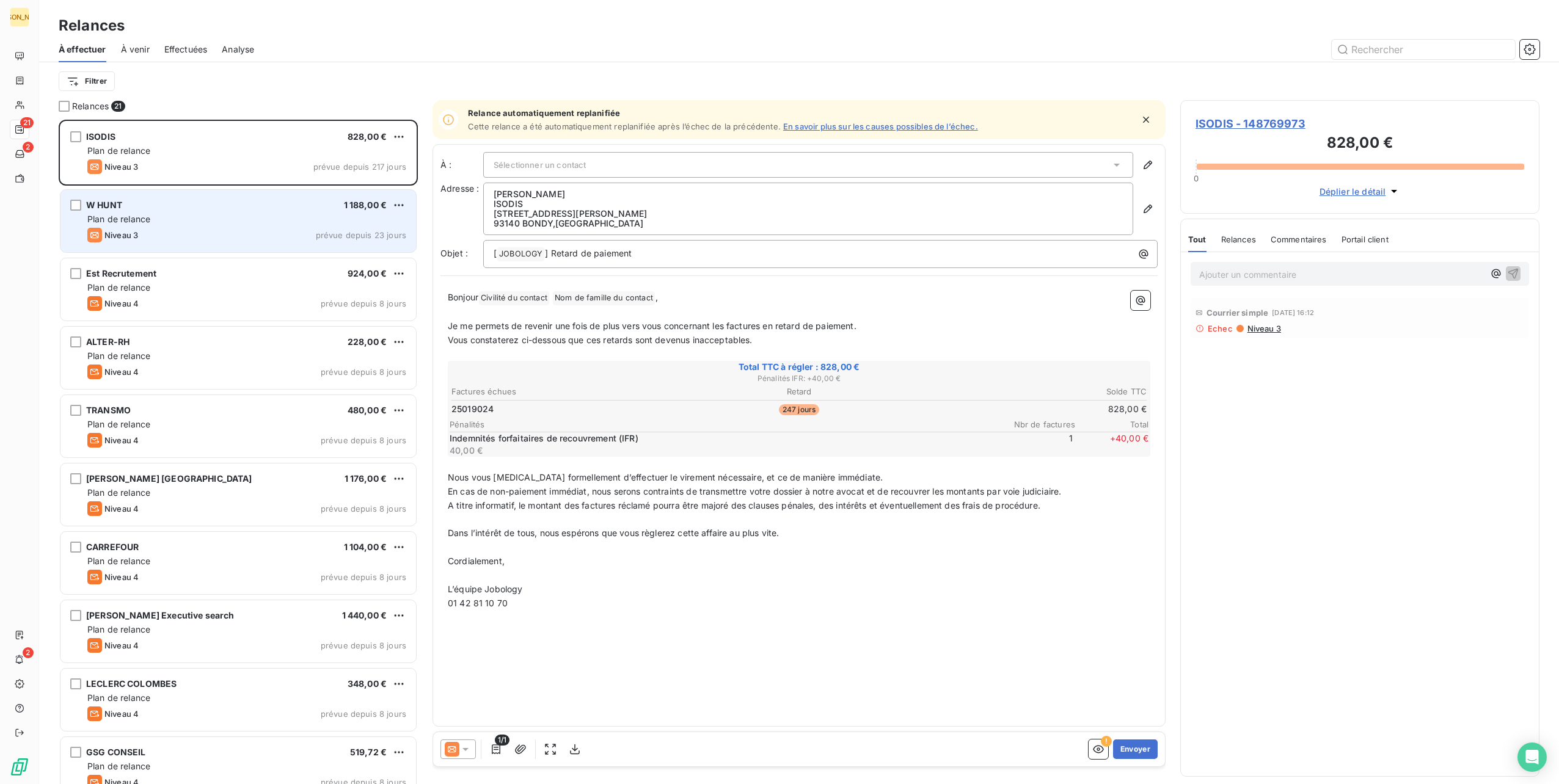
click at [197, 223] on div "Plan de relance" at bounding box center [247, 220] width 319 height 12
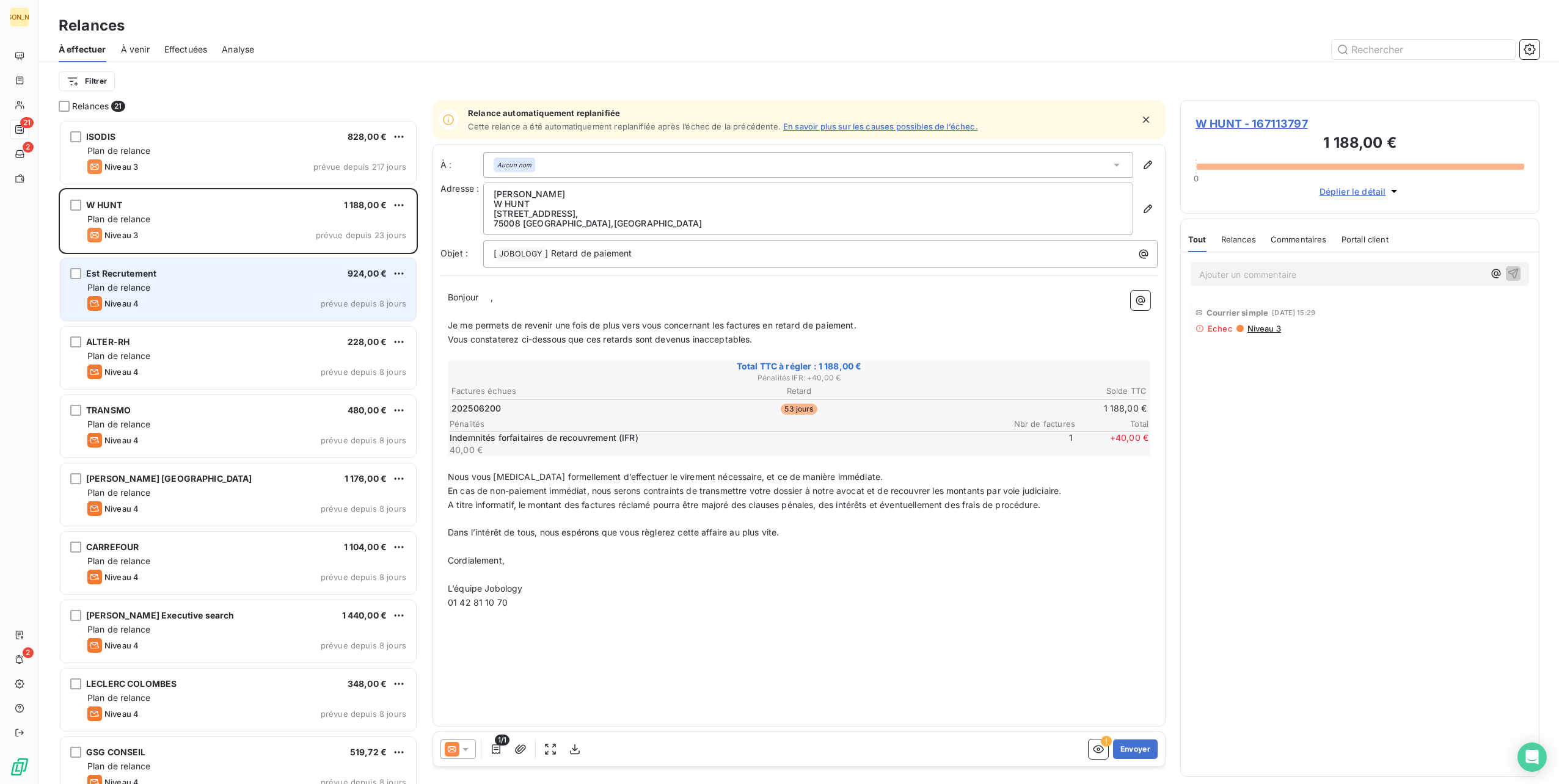
click at [190, 267] on div "Est Recrutement 924,00 € Plan de relance Niveau 4 prévue depuis 8 jours" at bounding box center [238, 289] width 356 height 62
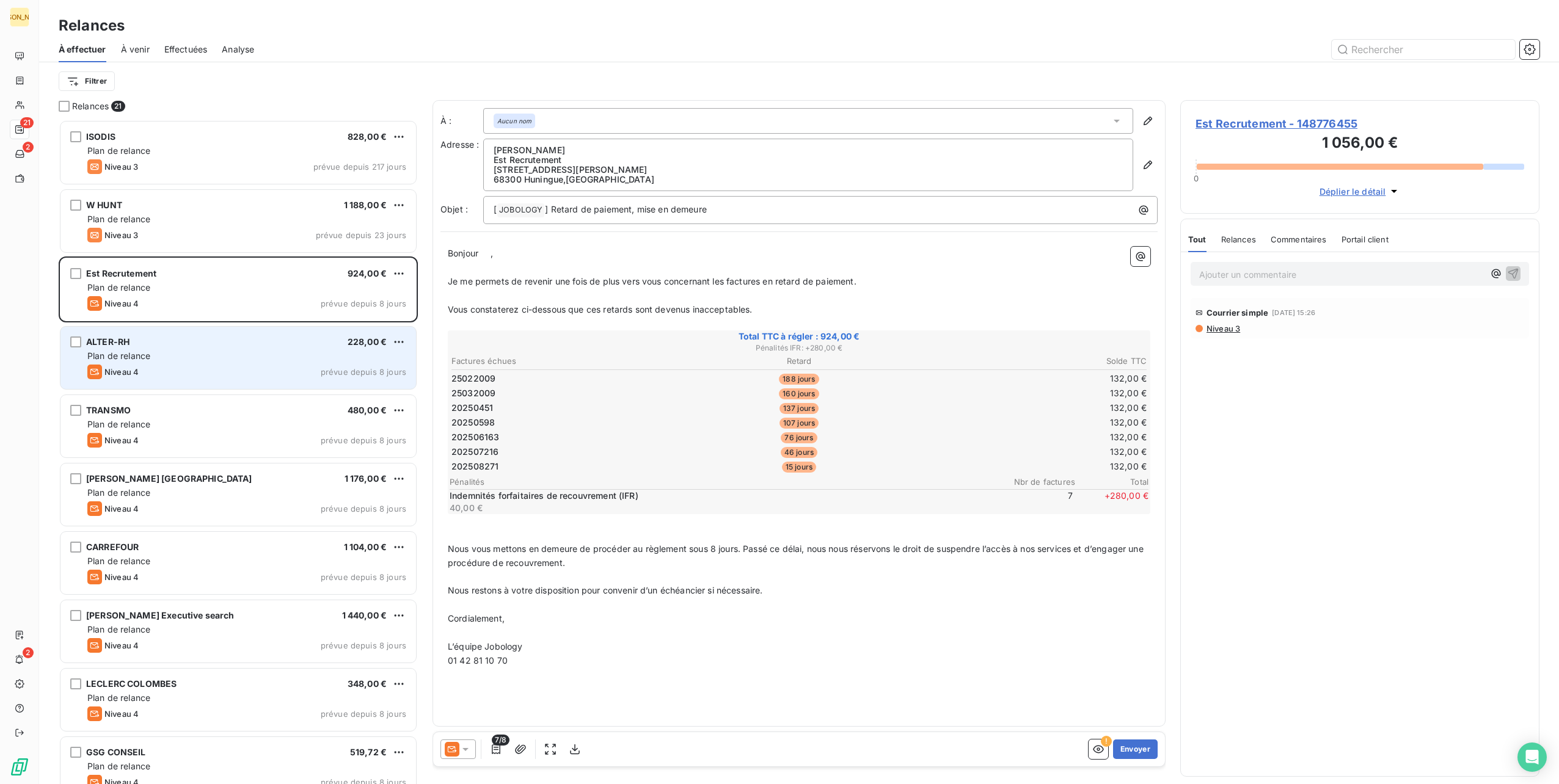
click at [178, 339] on div "ALTER-RH 228,00 €" at bounding box center [247, 342] width 319 height 11
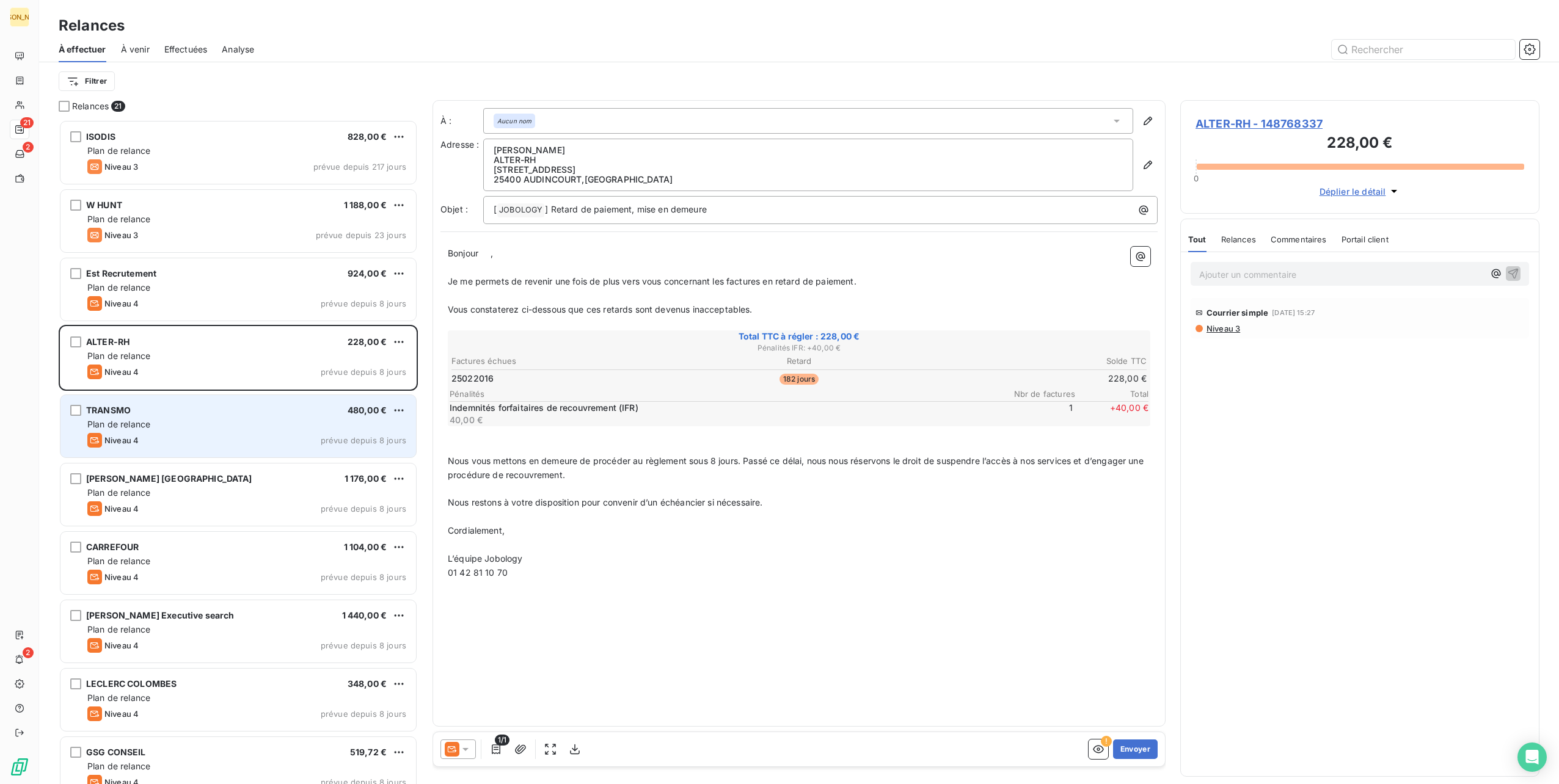
click at [172, 451] on div "TRANSMO 480,00 € Plan de relance Niveau 4 prévue depuis 8 jours" at bounding box center [238, 426] width 356 height 62
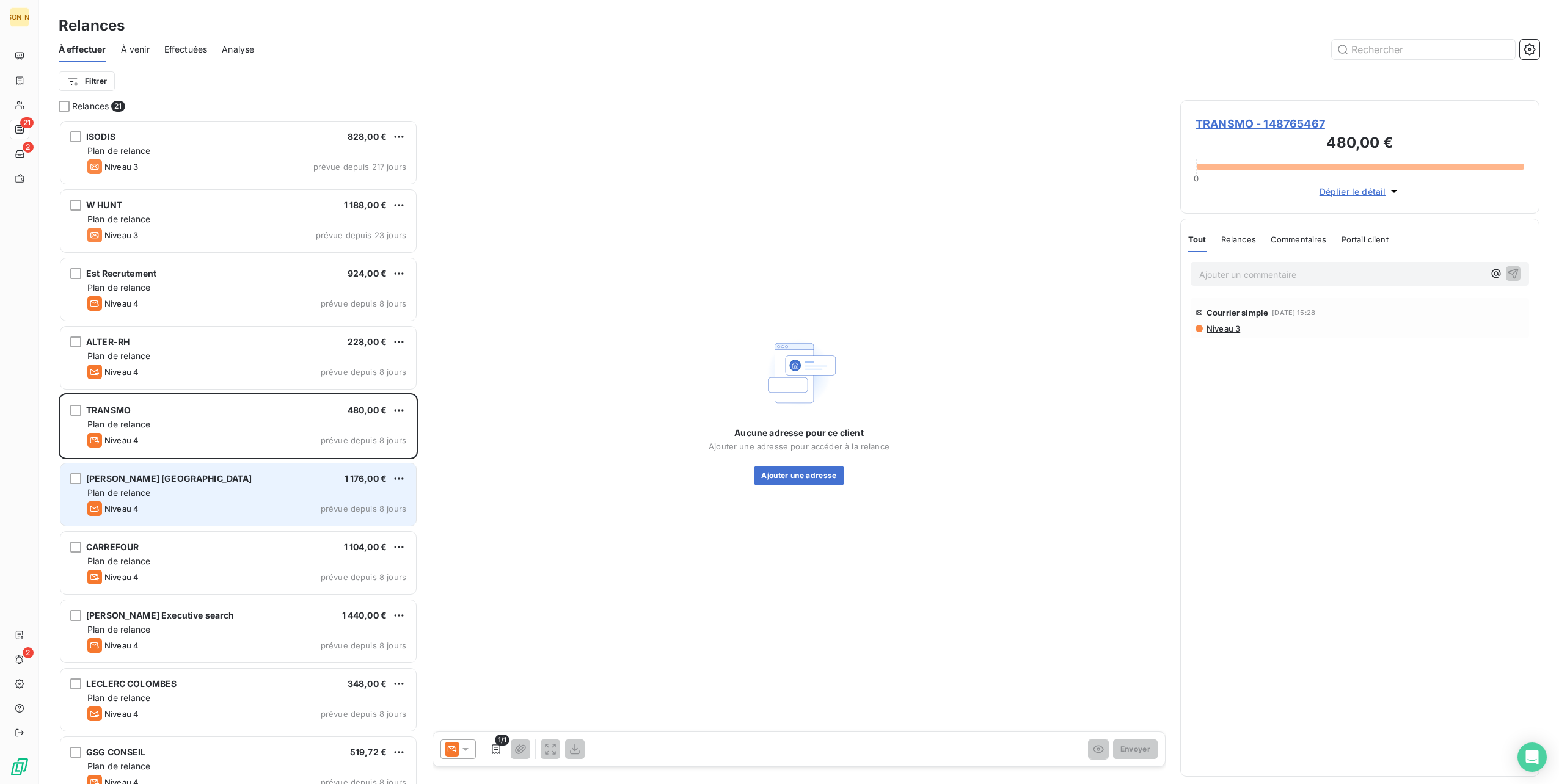
click at [187, 492] on div "Plan de relance" at bounding box center [247, 493] width 319 height 12
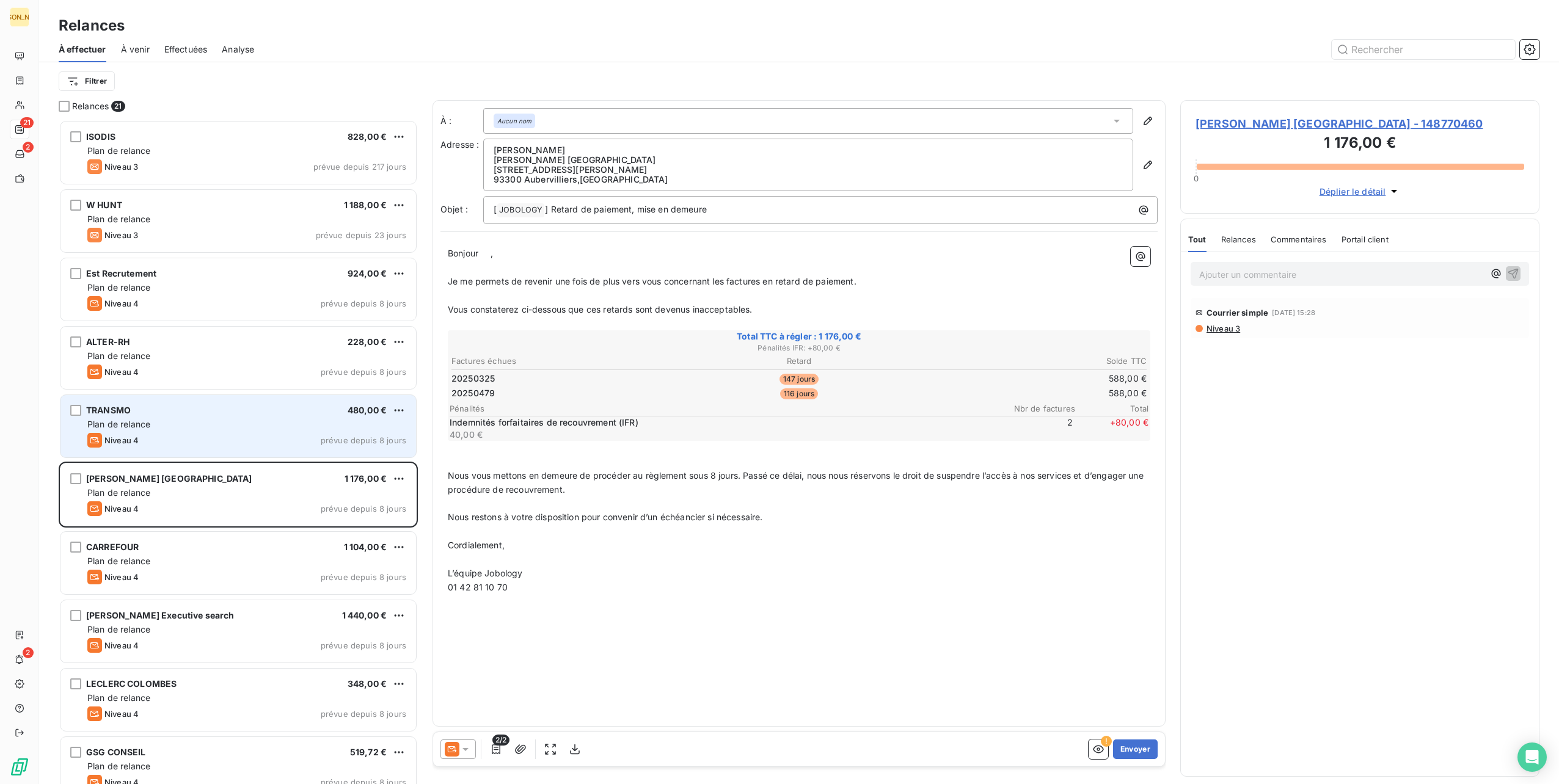
click at [196, 430] on div "Plan de relance" at bounding box center [247, 425] width 319 height 12
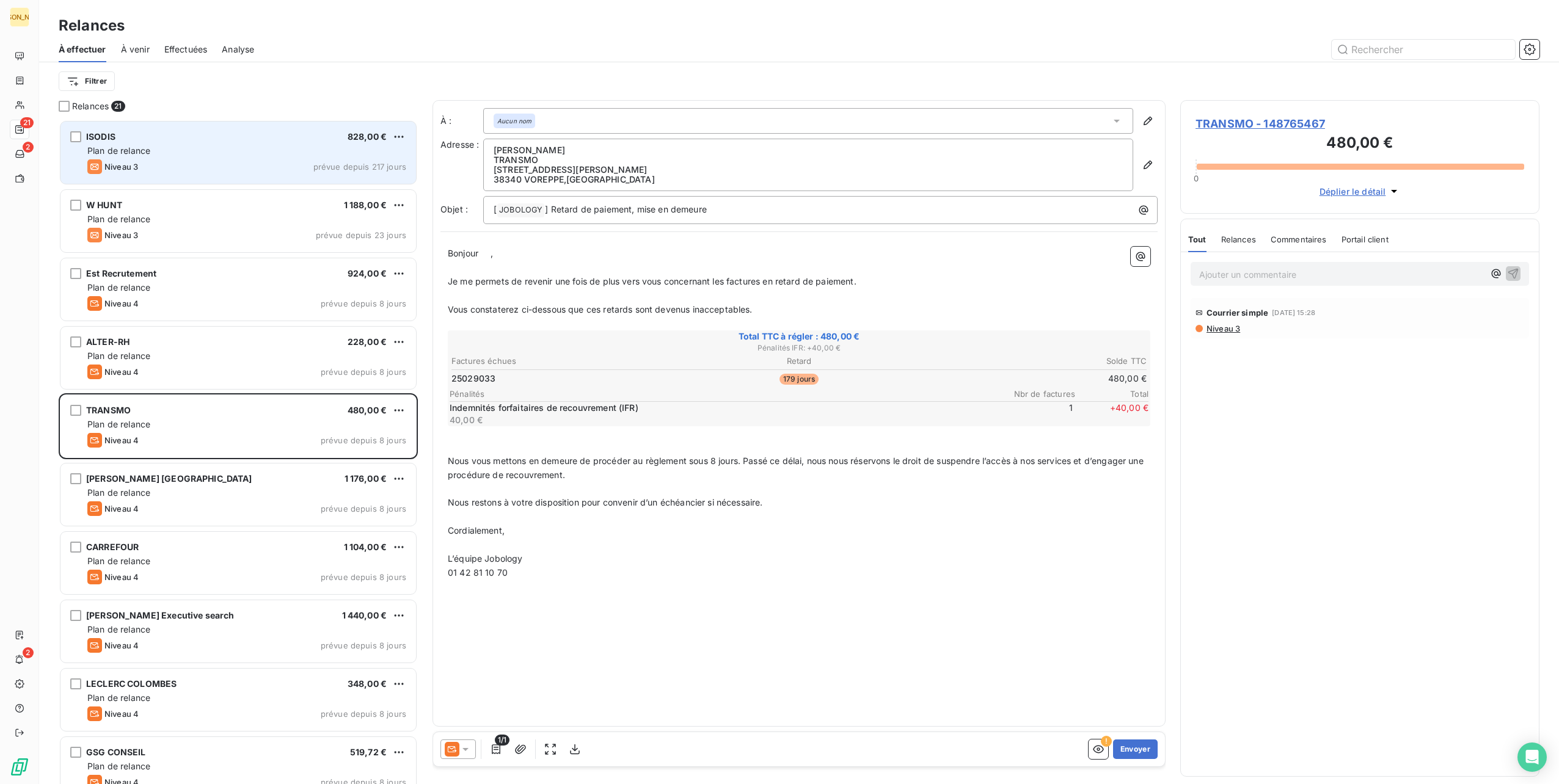
click at [172, 163] on div "Niveau 3 prévue depuis 217 jours" at bounding box center [247, 167] width 319 height 15
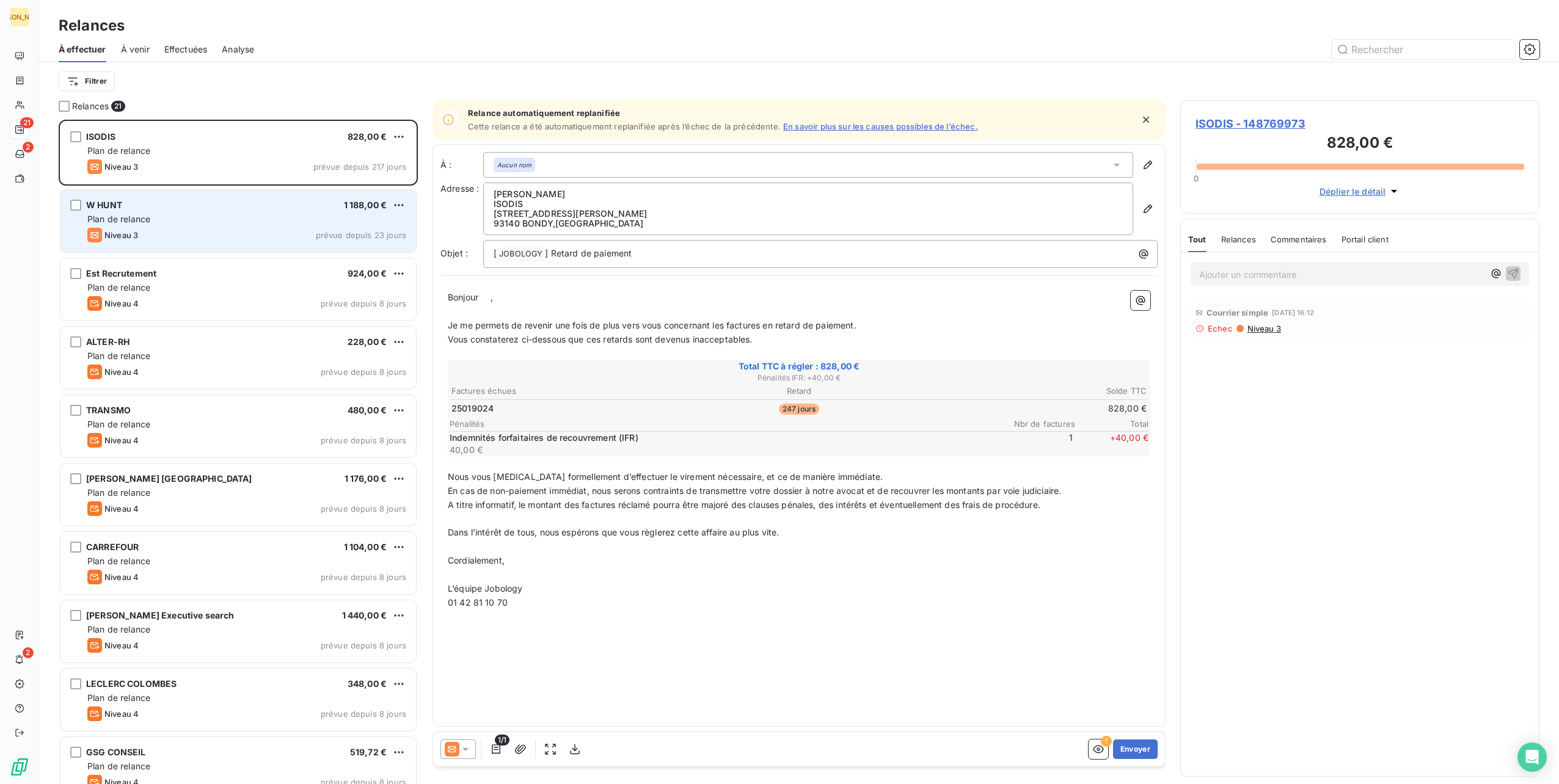
click at [178, 202] on div "W HUNT 1 188,00 €" at bounding box center [247, 205] width 319 height 11
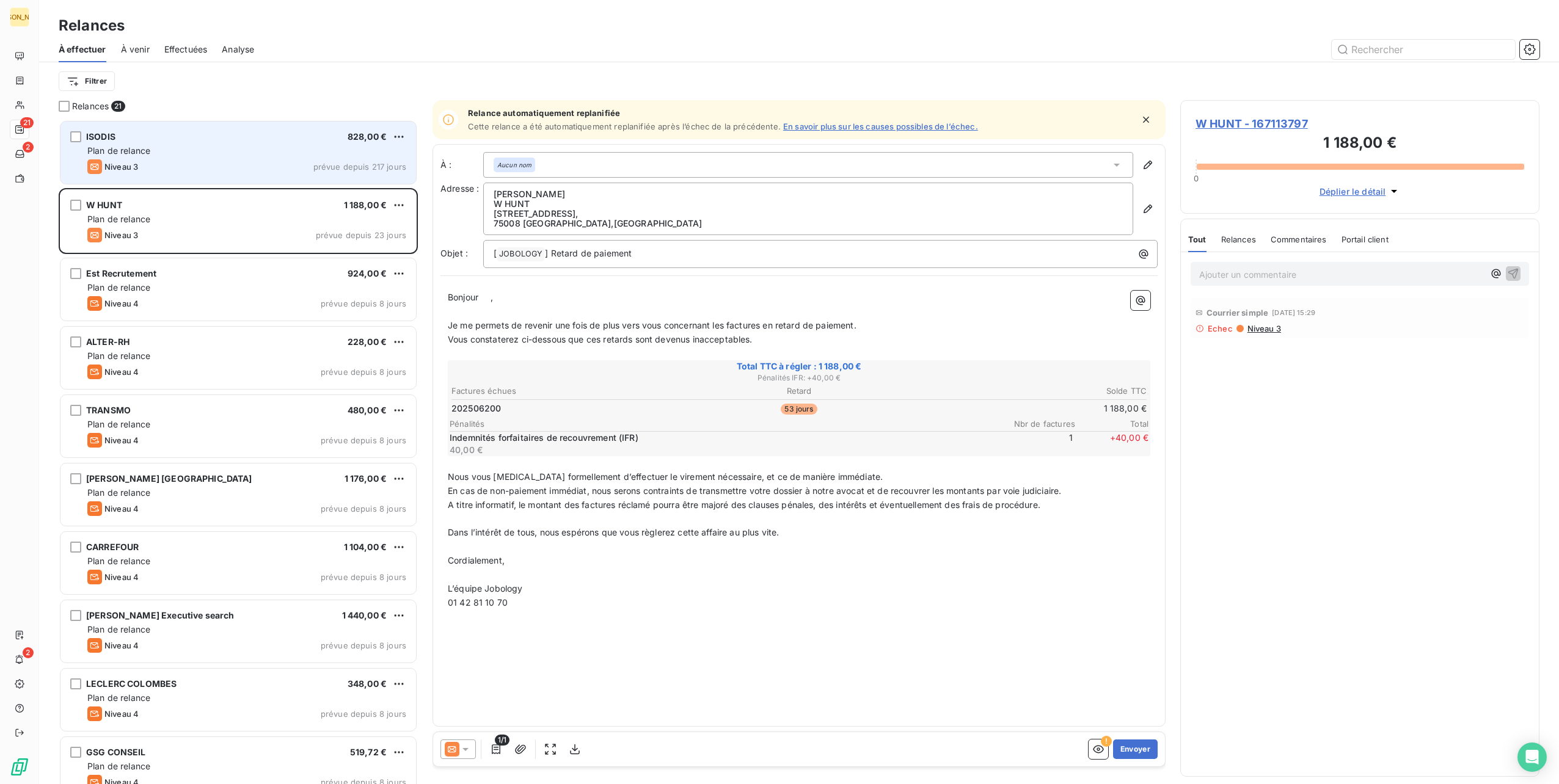
click at [190, 154] on div "Plan de relance" at bounding box center [247, 151] width 319 height 12
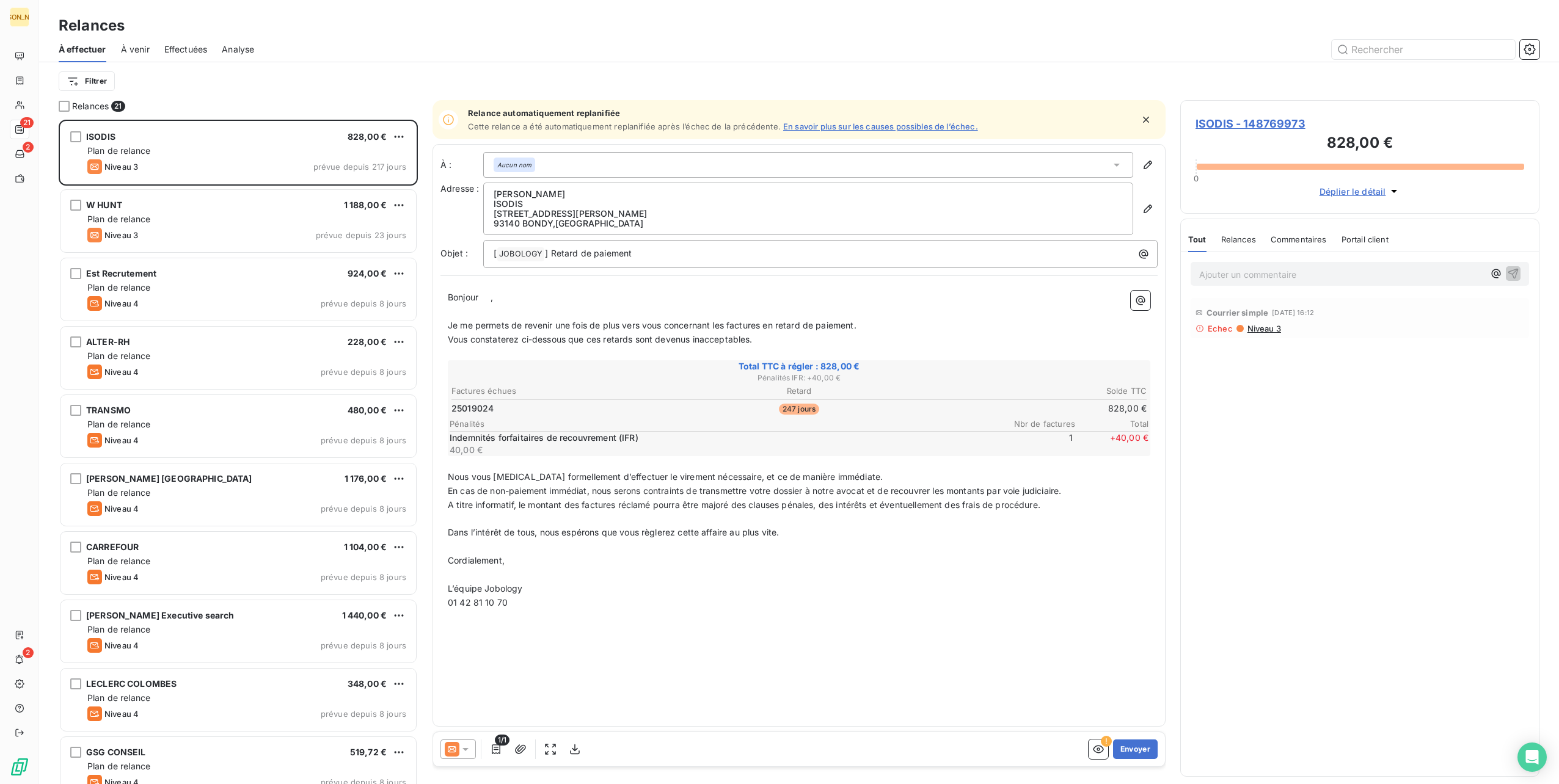
click at [246, 49] on span "Analyse" at bounding box center [238, 49] width 32 height 12
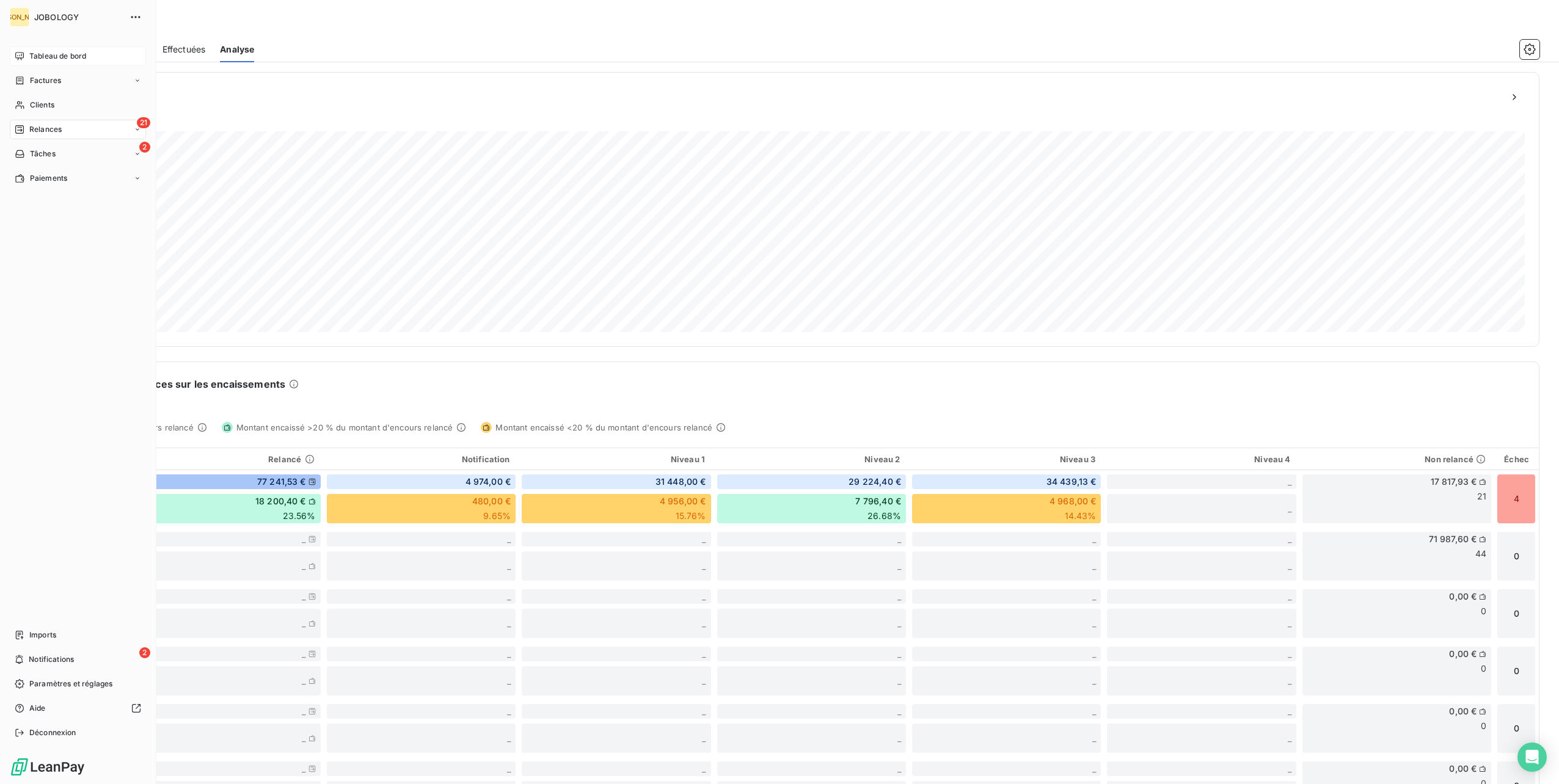
click at [26, 53] on div "Tableau de bord" at bounding box center [78, 55] width 136 height 19
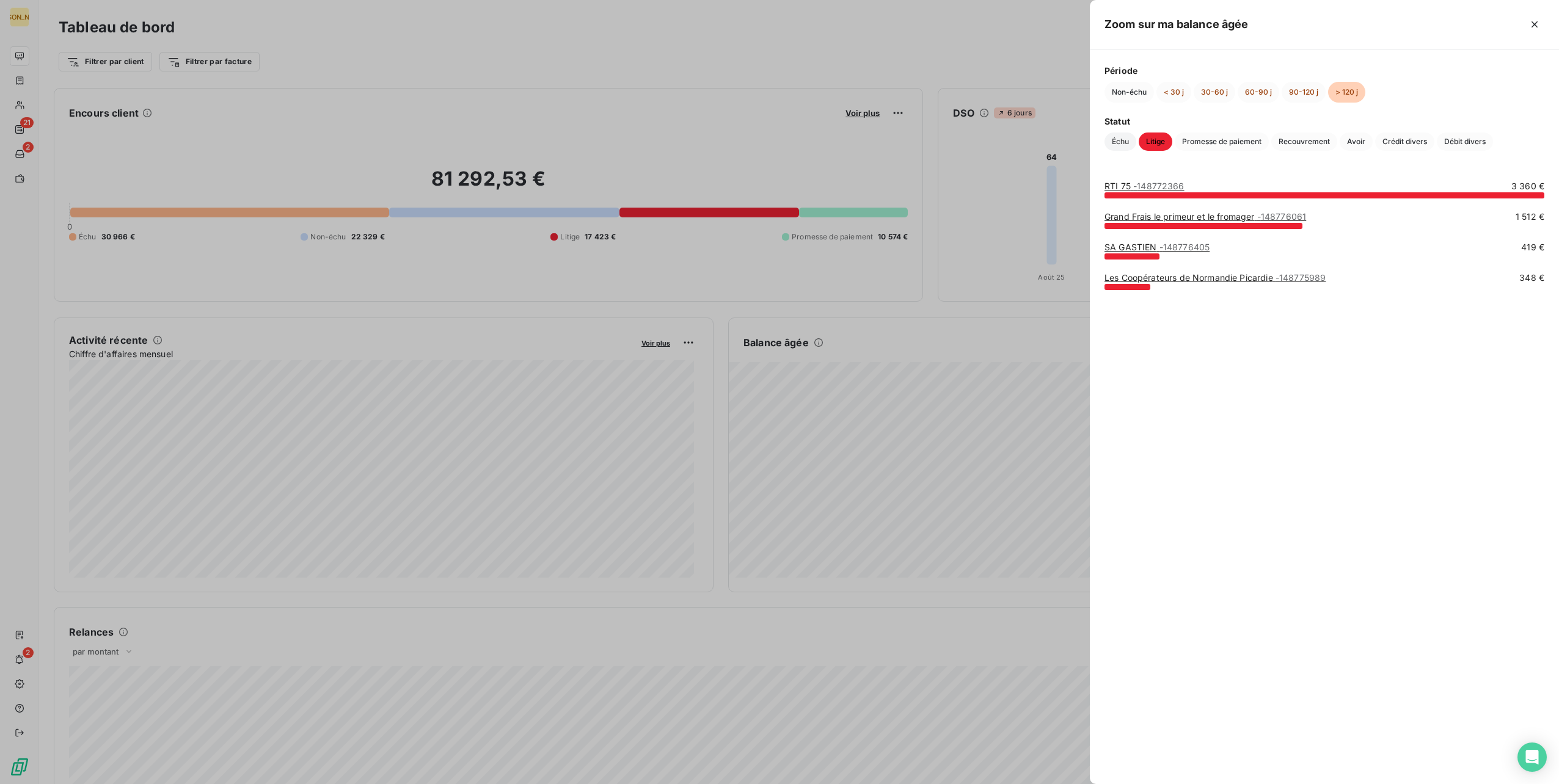
click at [1110, 143] on span "Échu" at bounding box center [1120, 142] width 31 height 18
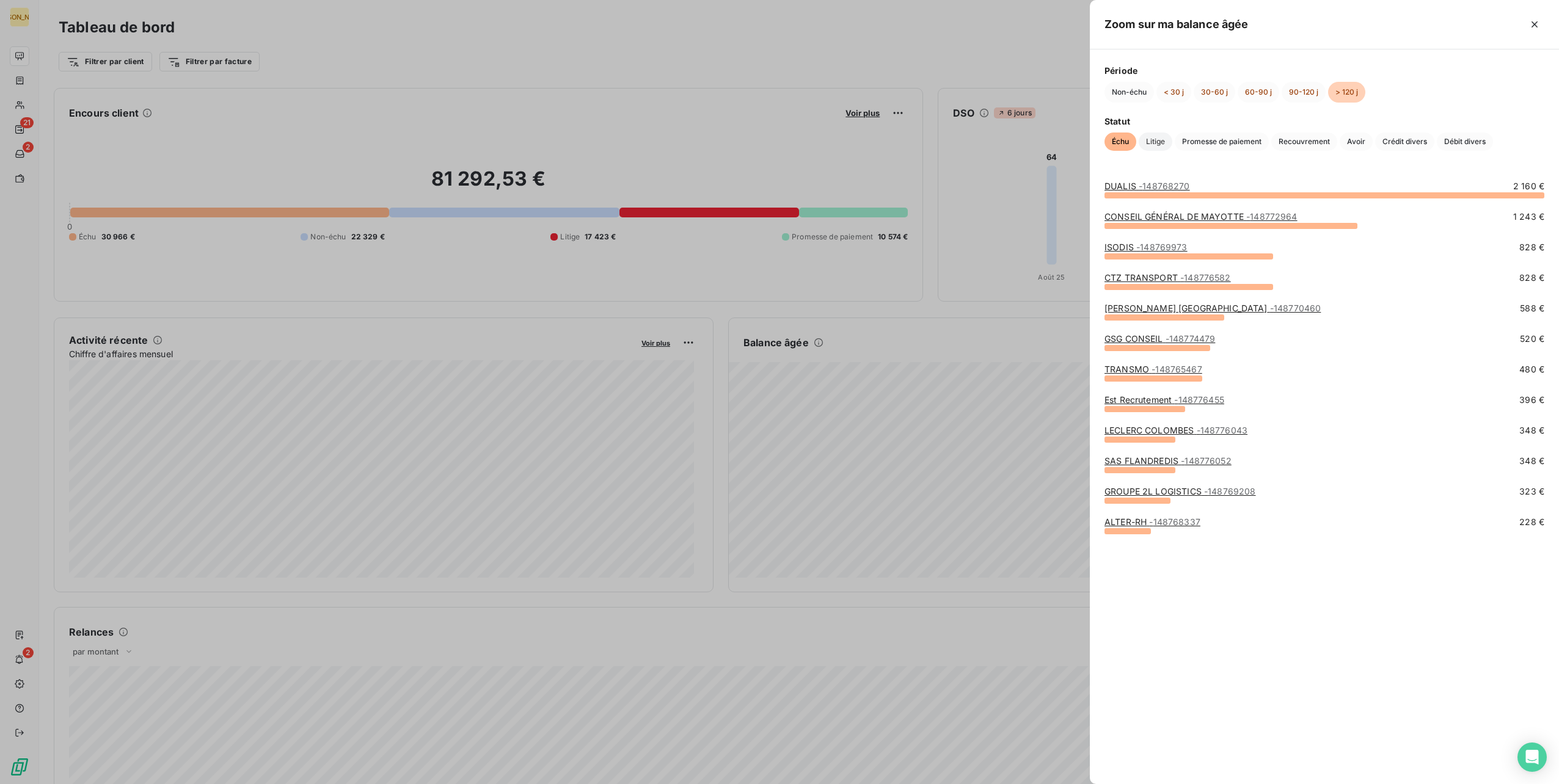
click at [1157, 137] on span "Litige" at bounding box center [1156, 142] width 34 height 18
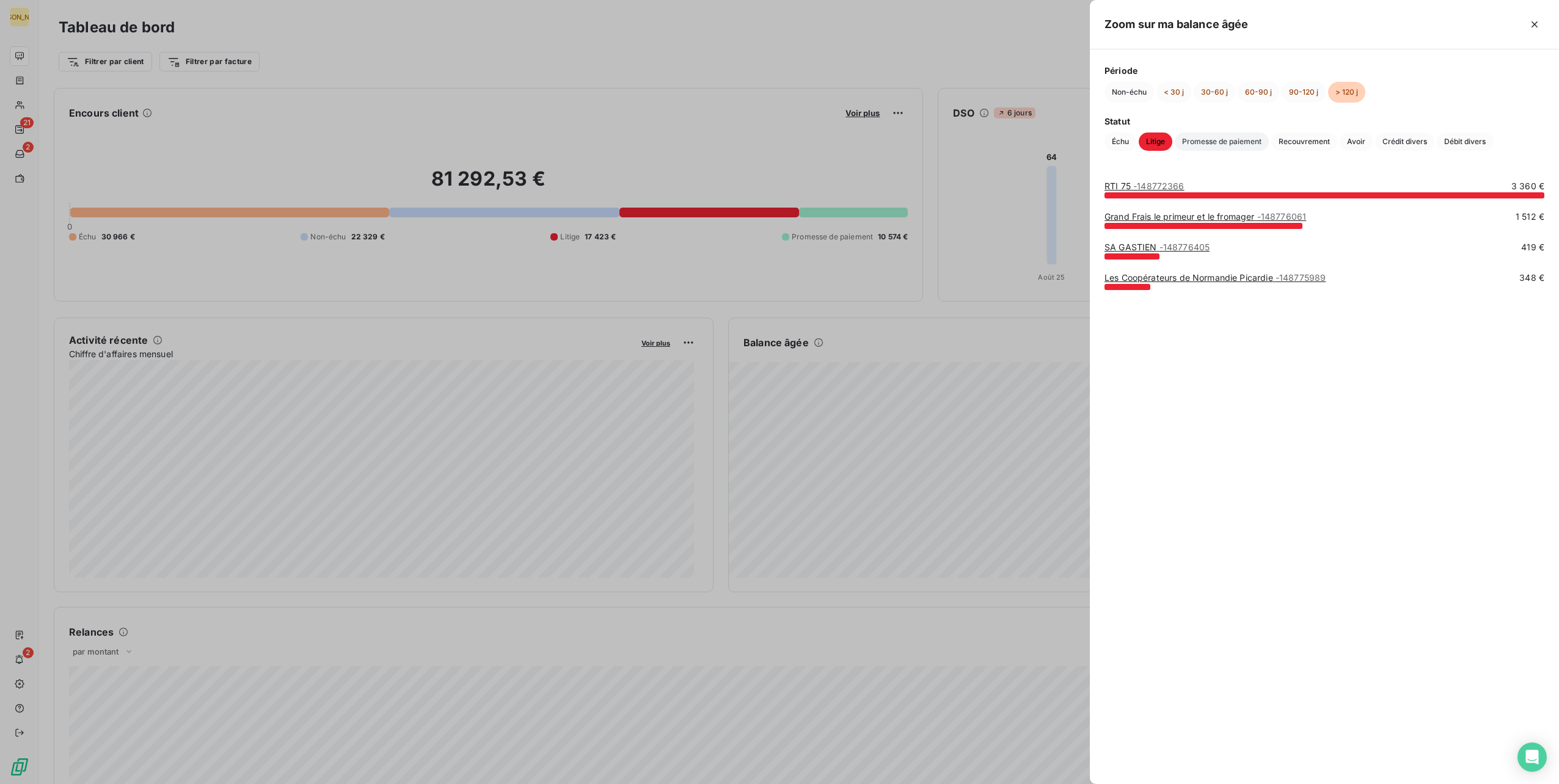
click at [1238, 144] on span "Promesse de paiement" at bounding box center [1222, 142] width 94 height 18
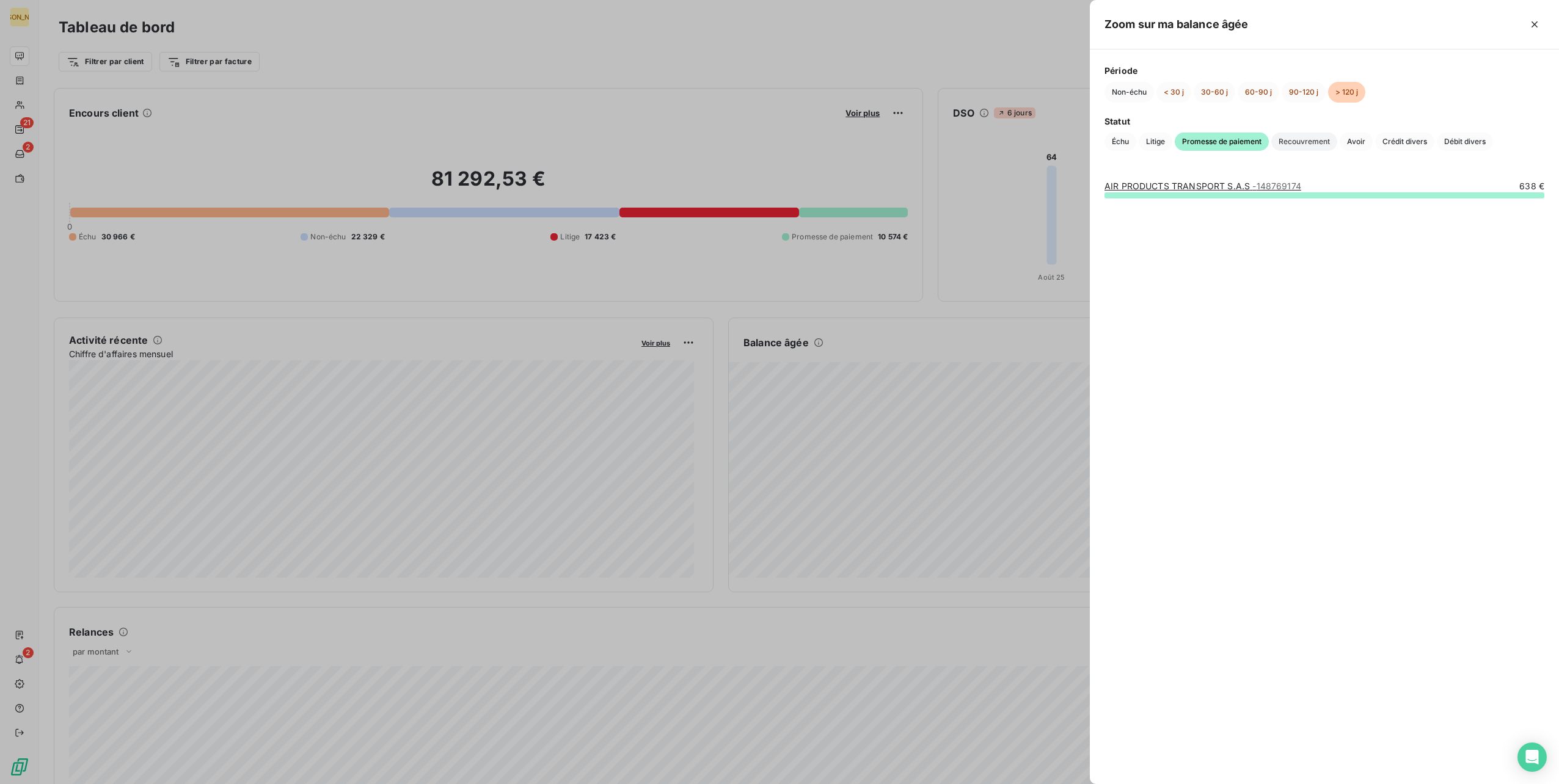
click at [1308, 141] on span "Recouvrement" at bounding box center [1304, 142] width 66 height 18
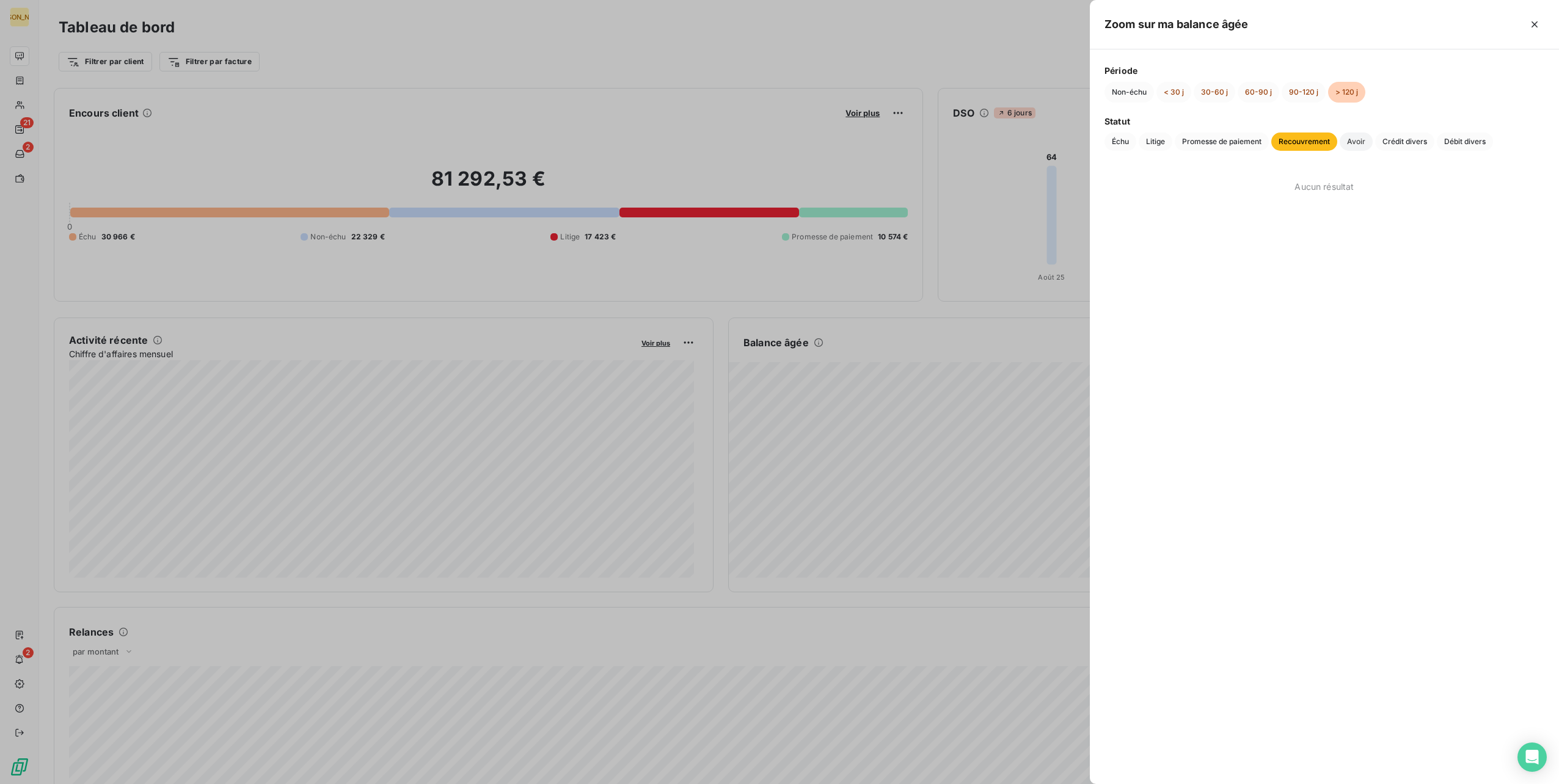
click at [1356, 144] on span "Avoir" at bounding box center [1356, 142] width 33 height 18
click at [1410, 131] on div "Statut Échu Litige Promesse de paiement Recouvrement Avoir Crédit divers Débit …" at bounding box center [1324, 133] width 440 height 36
click at [1415, 136] on span "Crédit divers" at bounding box center [1405, 142] width 59 height 18
click at [1481, 145] on span "Débit divers" at bounding box center [1465, 142] width 56 height 18
click at [1119, 147] on span "Échu" at bounding box center [1120, 142] width 31 height 18
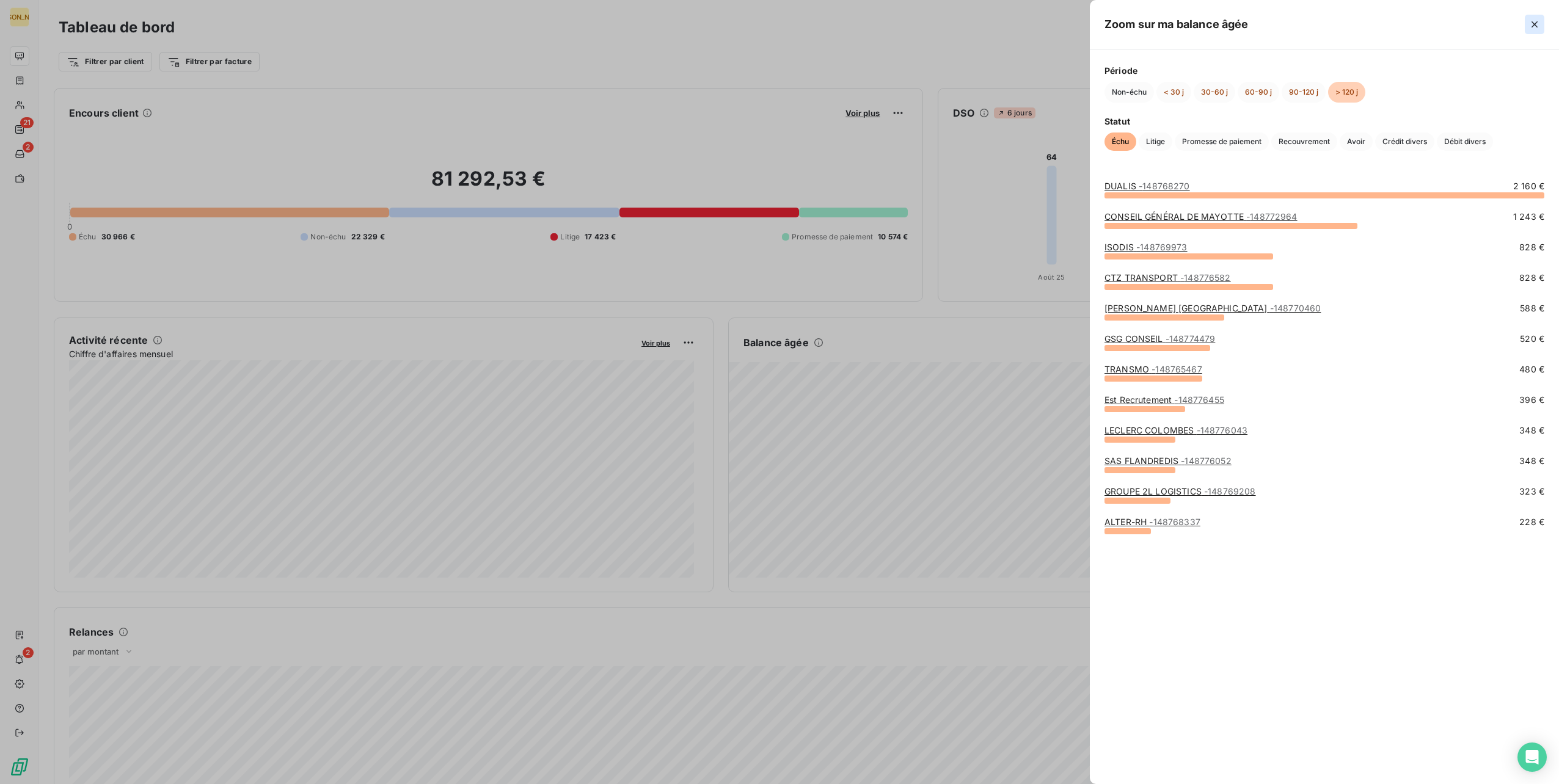
click at [1532, 22] on icon "button" at bounding box center [1534, 25] width 6 height 6
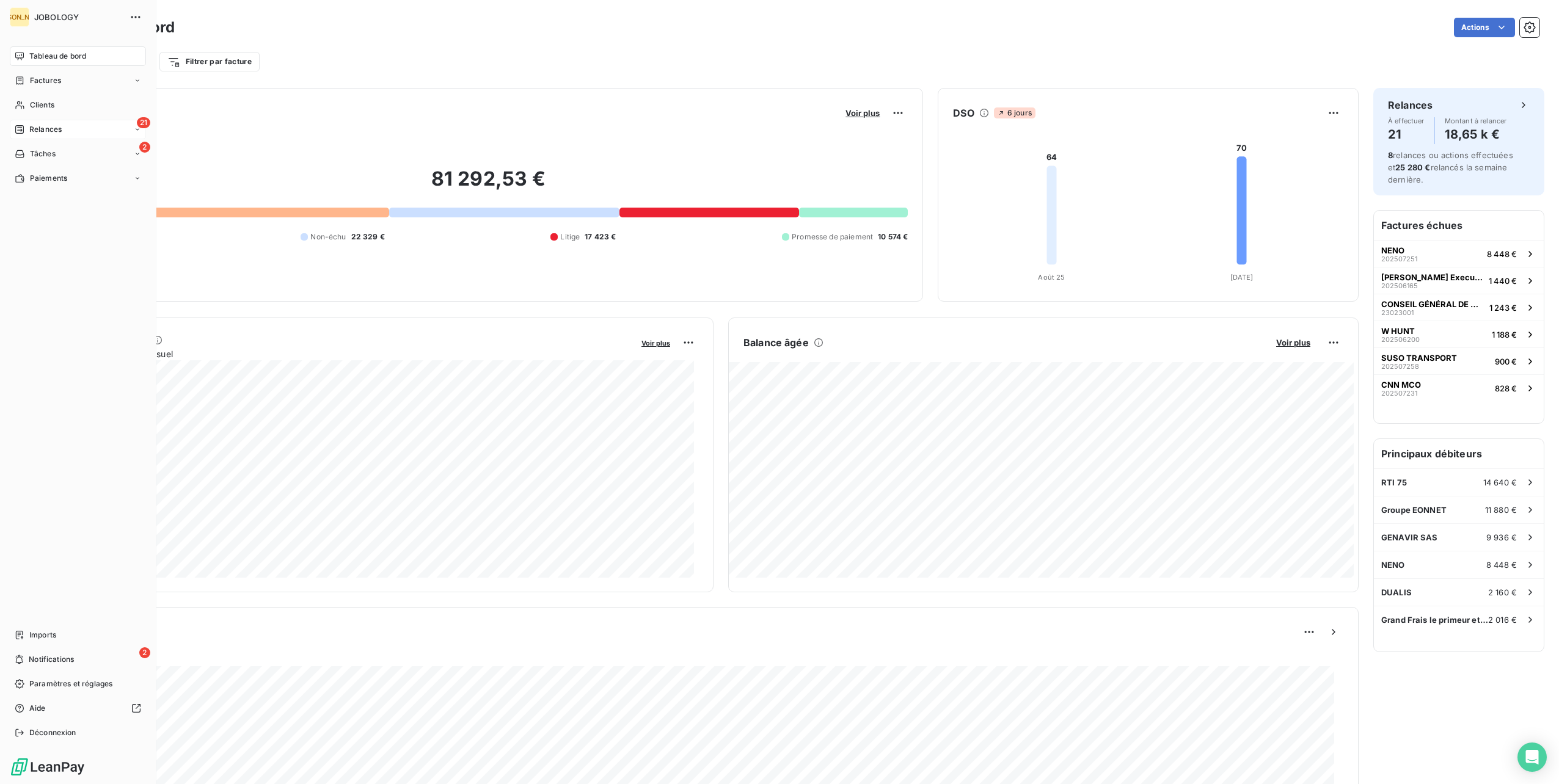
click at [28, 127] on div "Relances" at bounding box center [38, 129] width 47 height 11
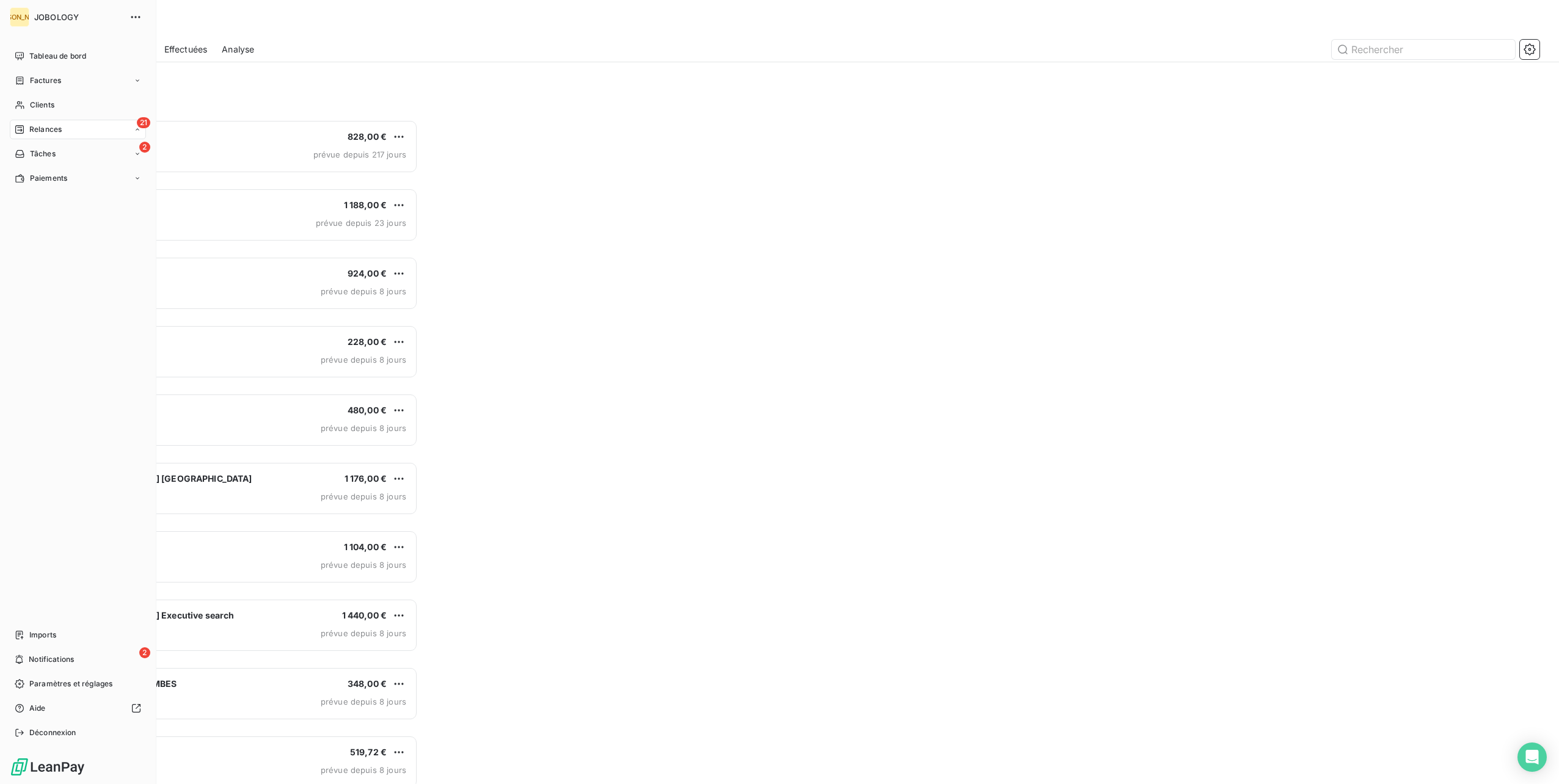
click at [0, 0] on div "À effectuer" at bounding box center [0, 0] width 0 height 0
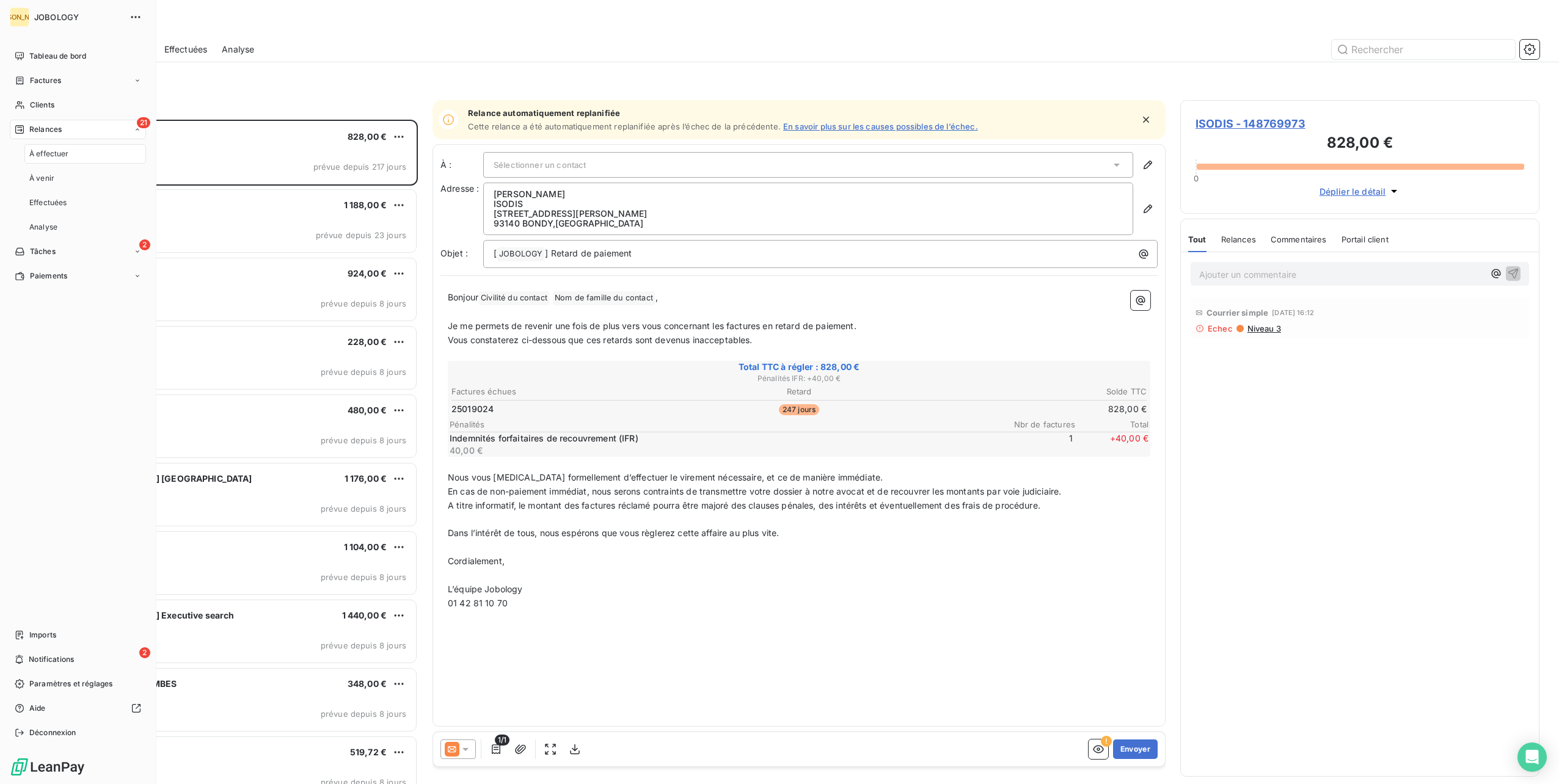
scroll to position [655, 349]
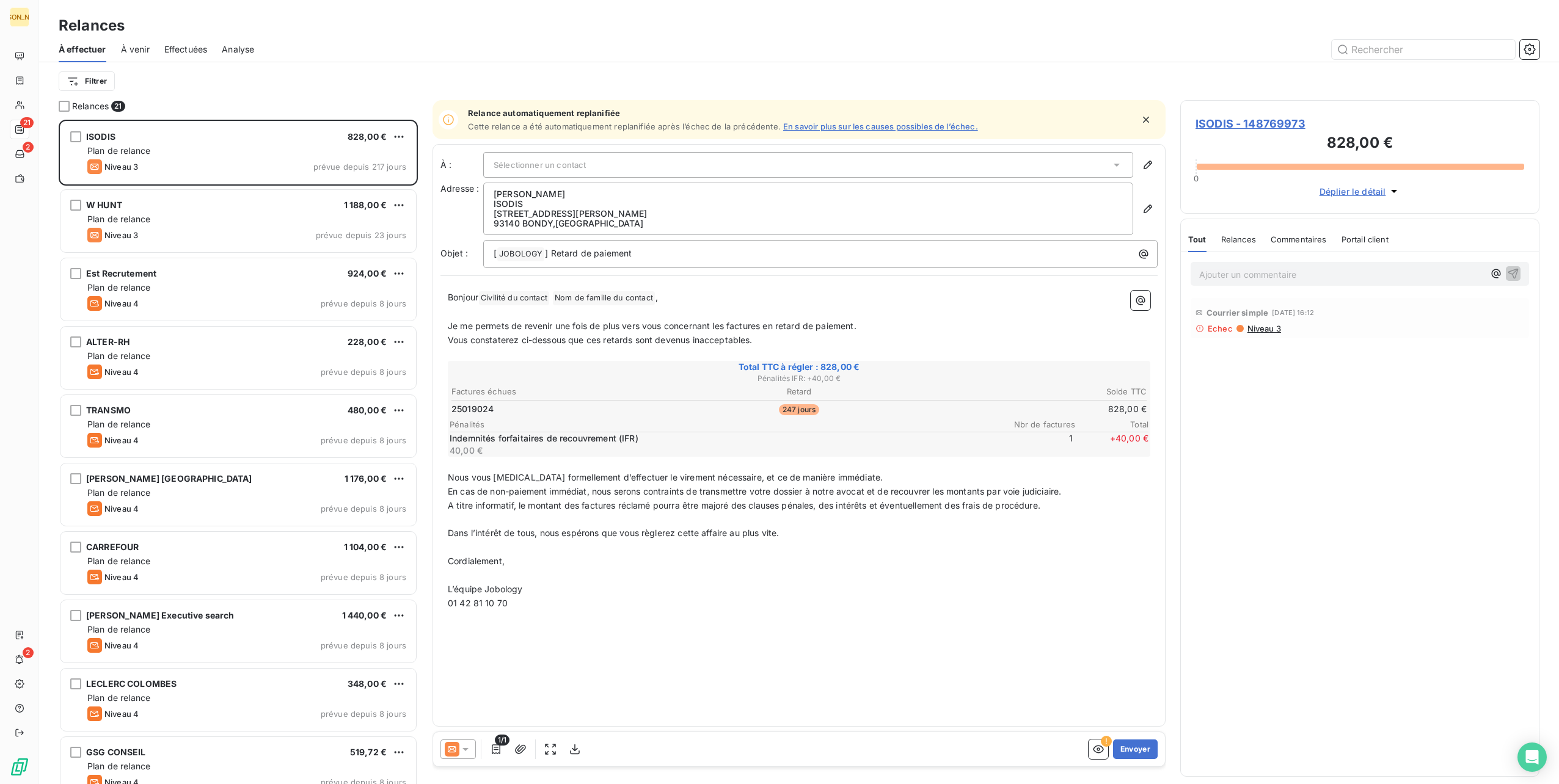
click at [503, 205] on p "ISODIS" at bounding box center [808, 203] width 629 height 10
copy p "ISODIS"
click at [1236, 327] on div at bounding box center [1240, 329] width 8 height 8
click at [1259, 330] on span "Niveau 3" at bounding box center [1263, 329] width 35 height 10
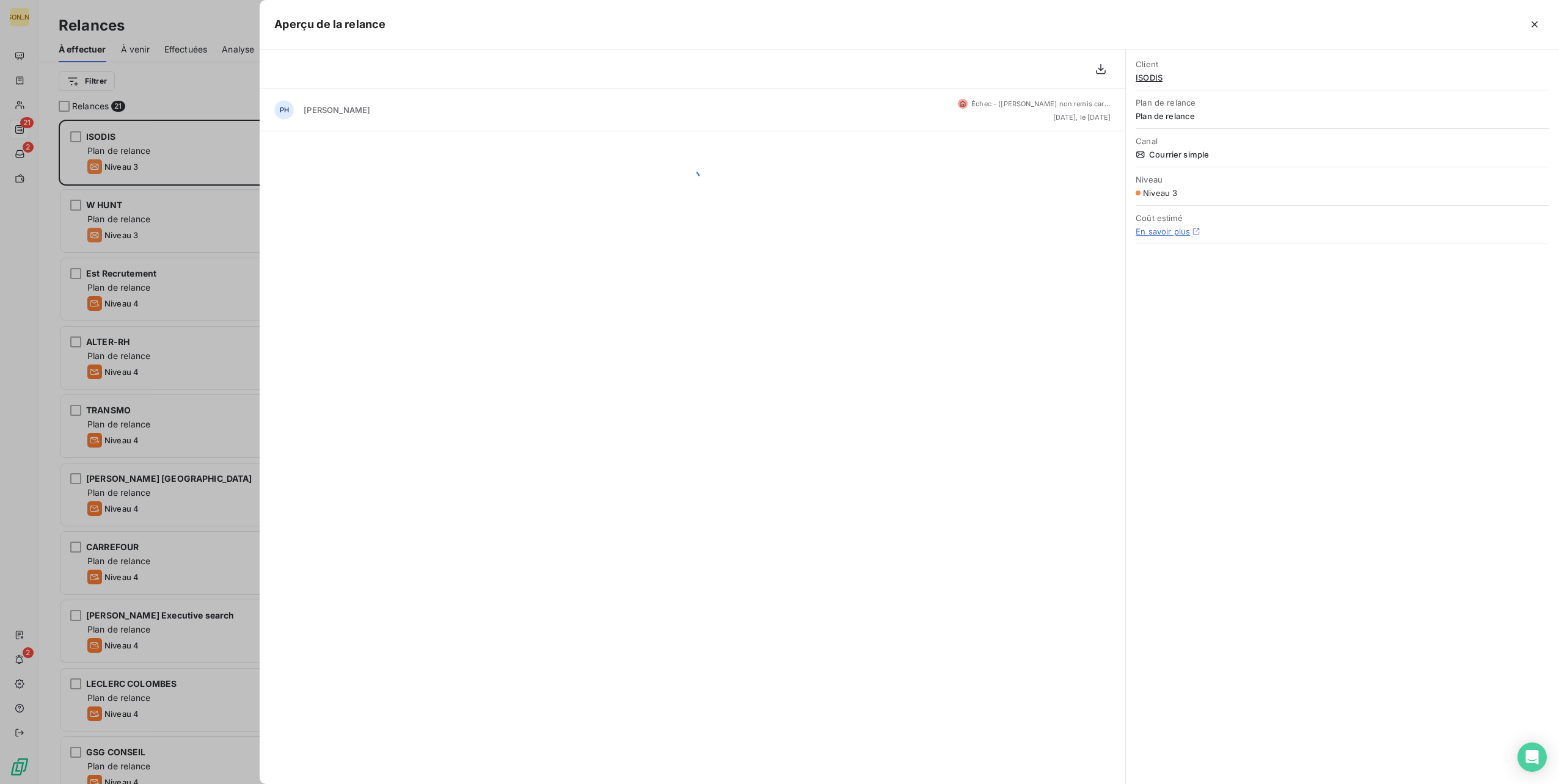
scroll to position [655, 349]
click at [1540, 22] on icon "button" at bounding box center [1534, 25] width 12 height 12
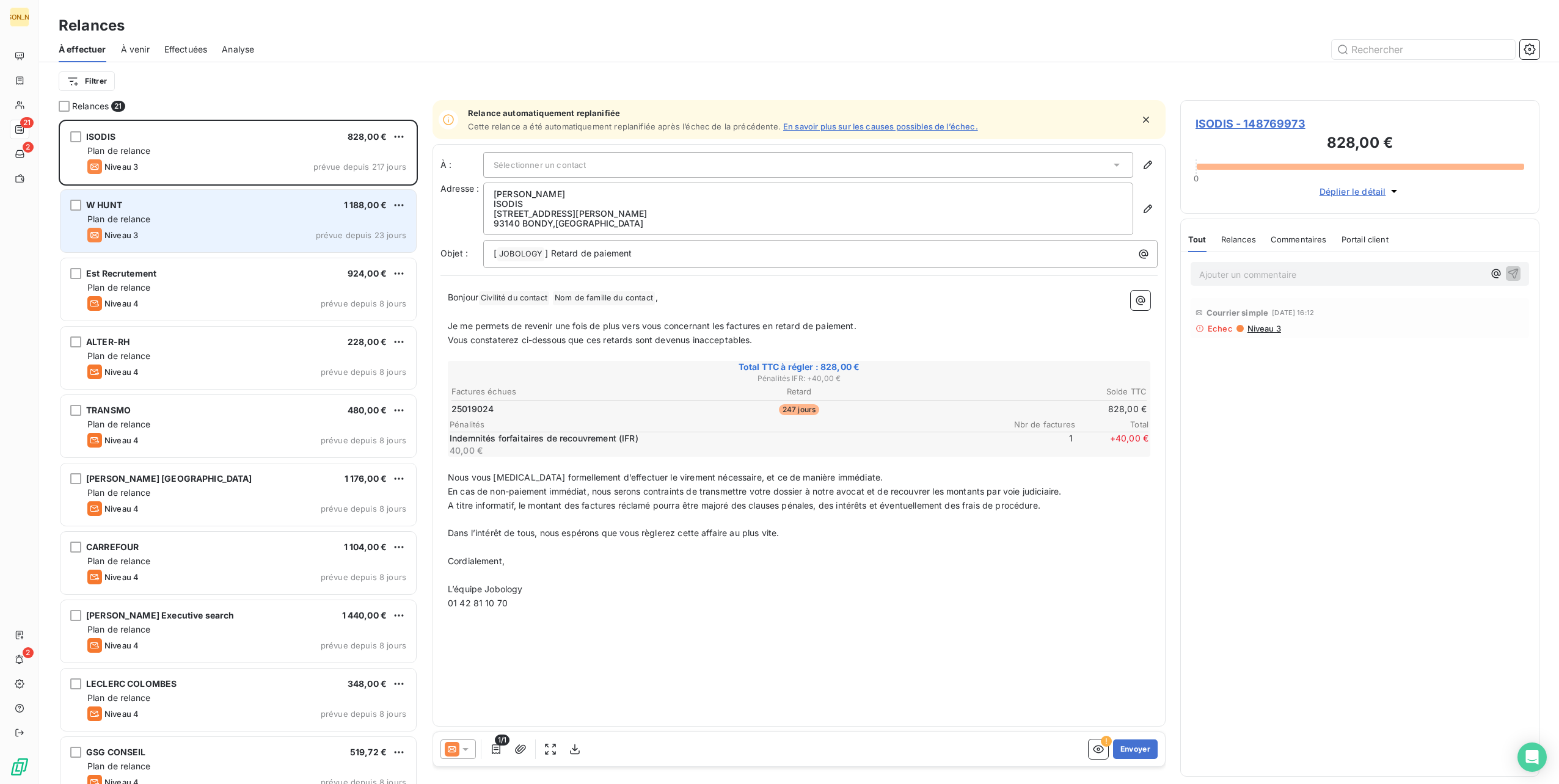
click at [217, 210] on div "W HUNT 1 188,00 € Plan de relance Niveau 3 prévue depuis 23 jours" at bounding box center [238, 220] width 356 height 62
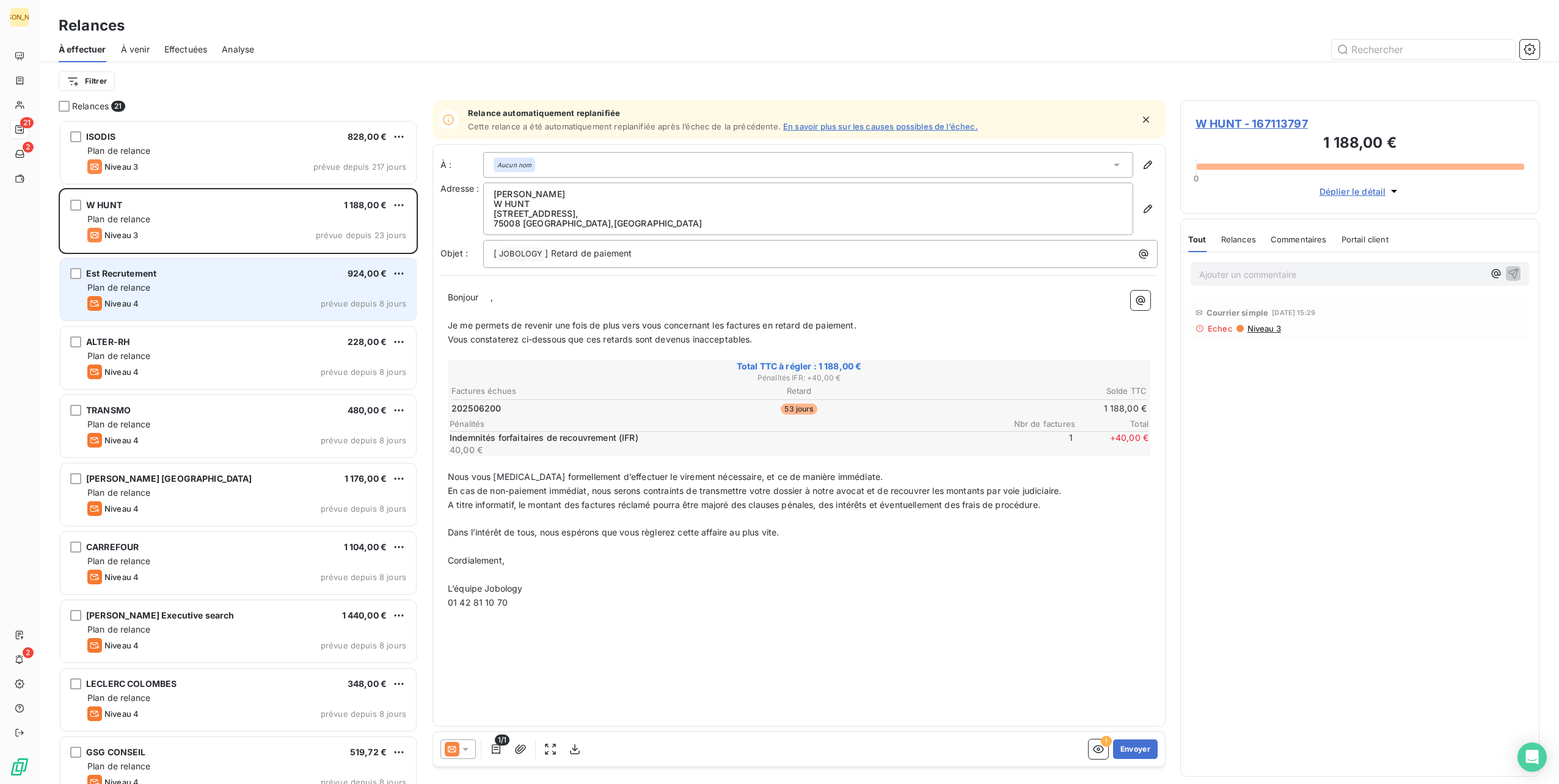
click at [256, 303] on div "Niveau 4 prévue depuis 8 jours" at bounding box center [247, 303] width 319 height 15
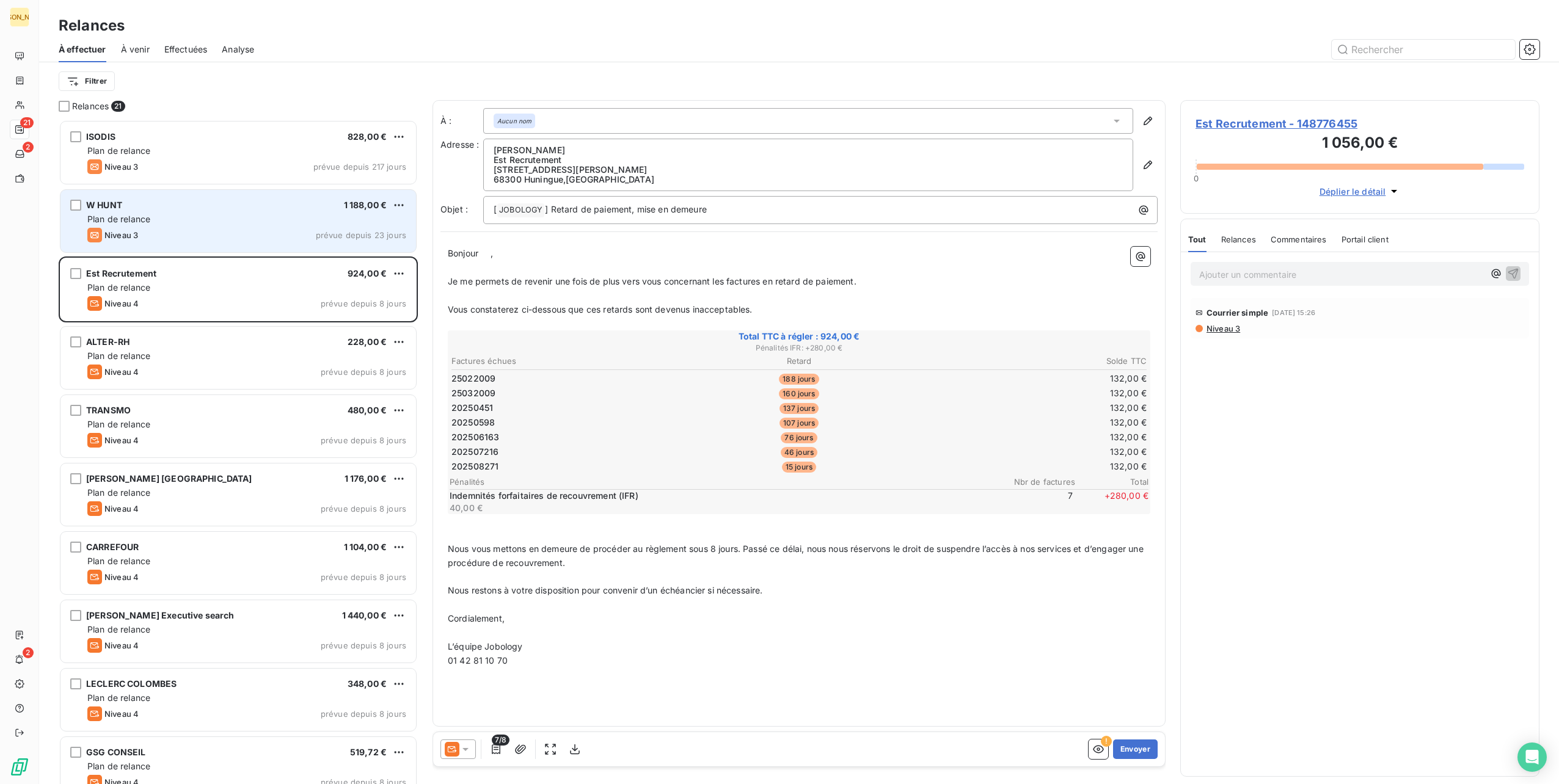
click at [222, 230] on div "Niveau 3 prévue depuis 23 jours" at bounding box center [247, 235] width 319 height 15
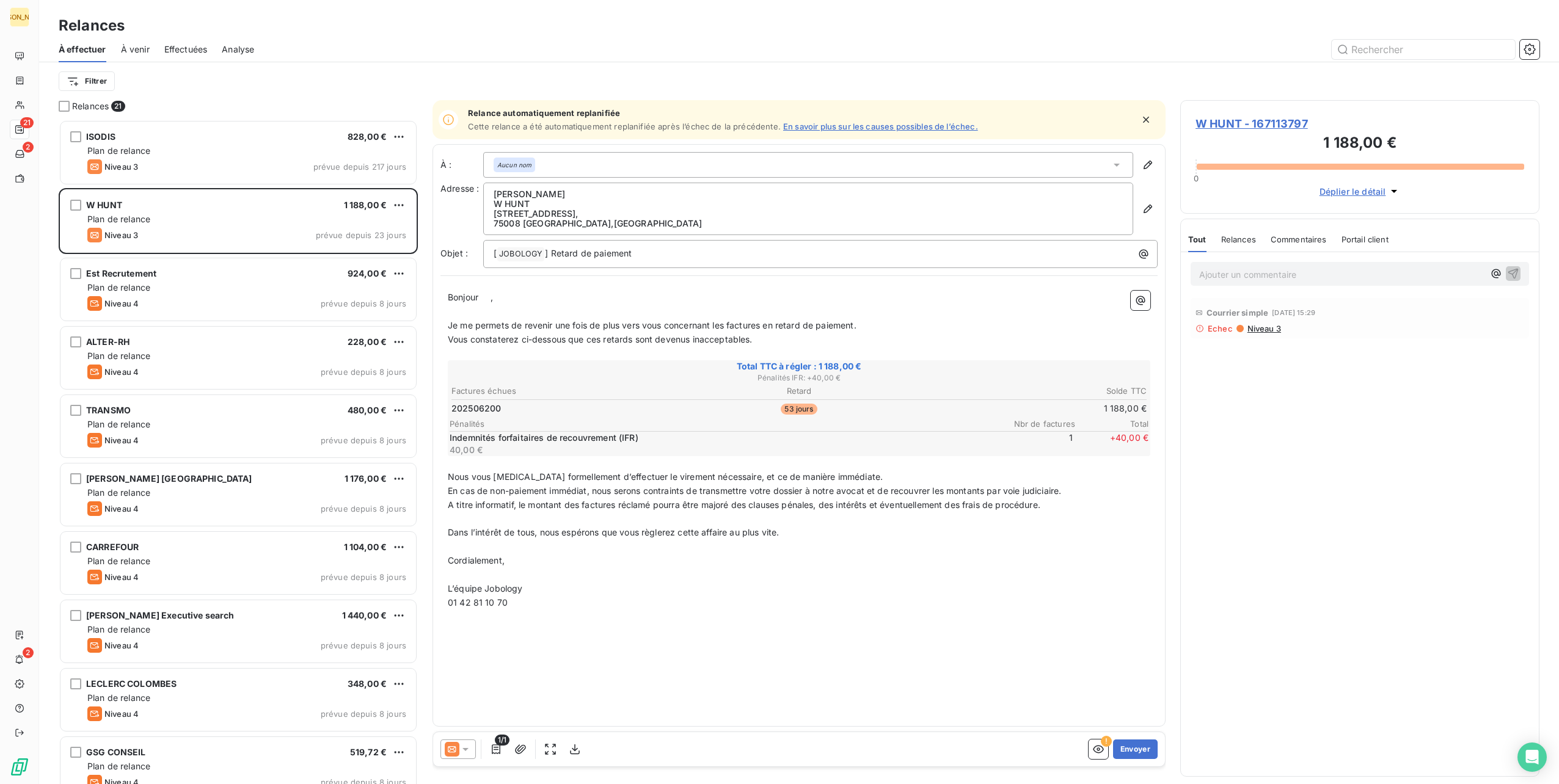
click at [1253, 324] on span "Niveau 3" at bounding box center [1263, 329] width 35 height 10
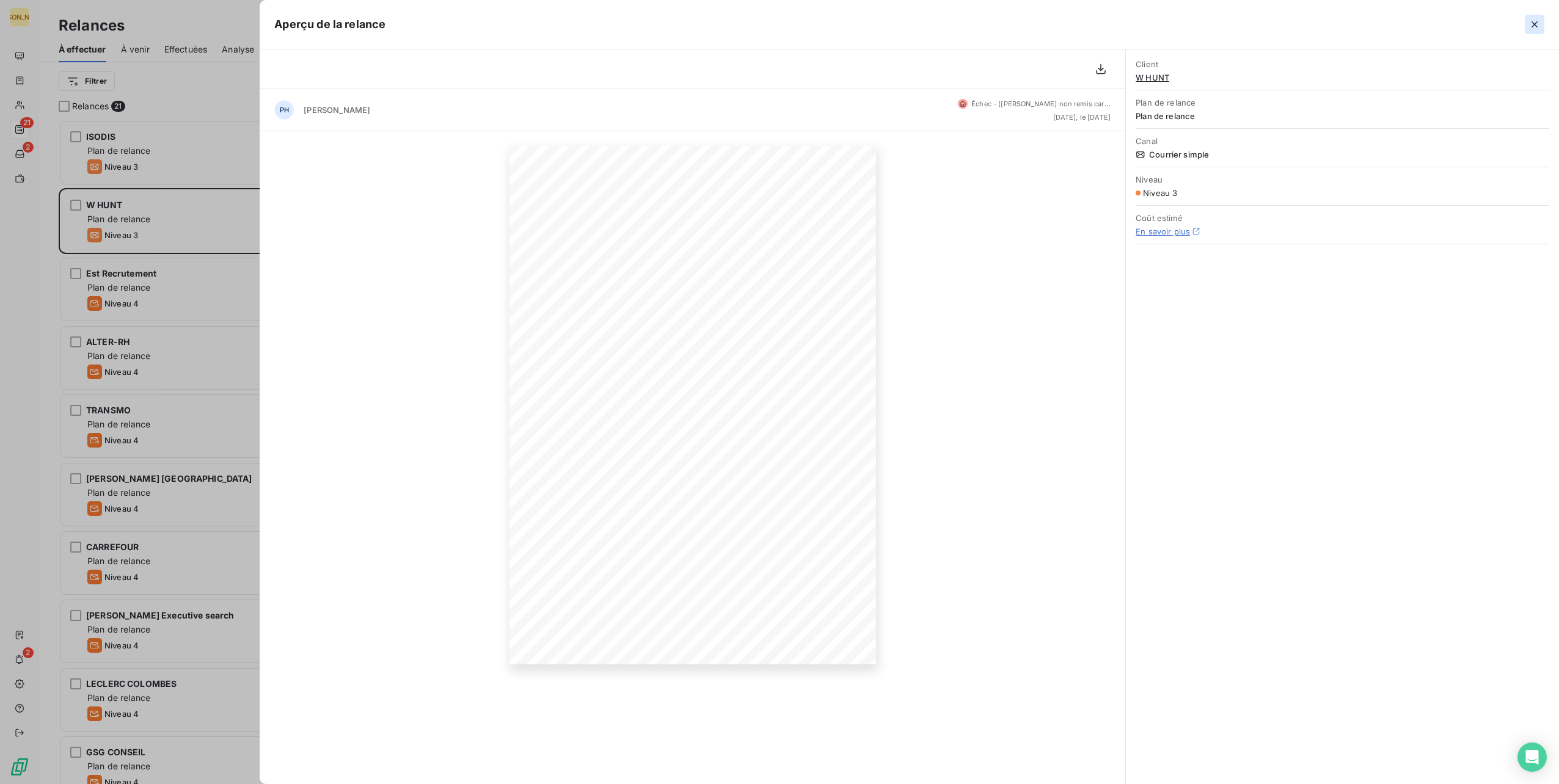
click at [1531, 23] on icon "button" at bounding box center [1534, 25] width 12 height 12
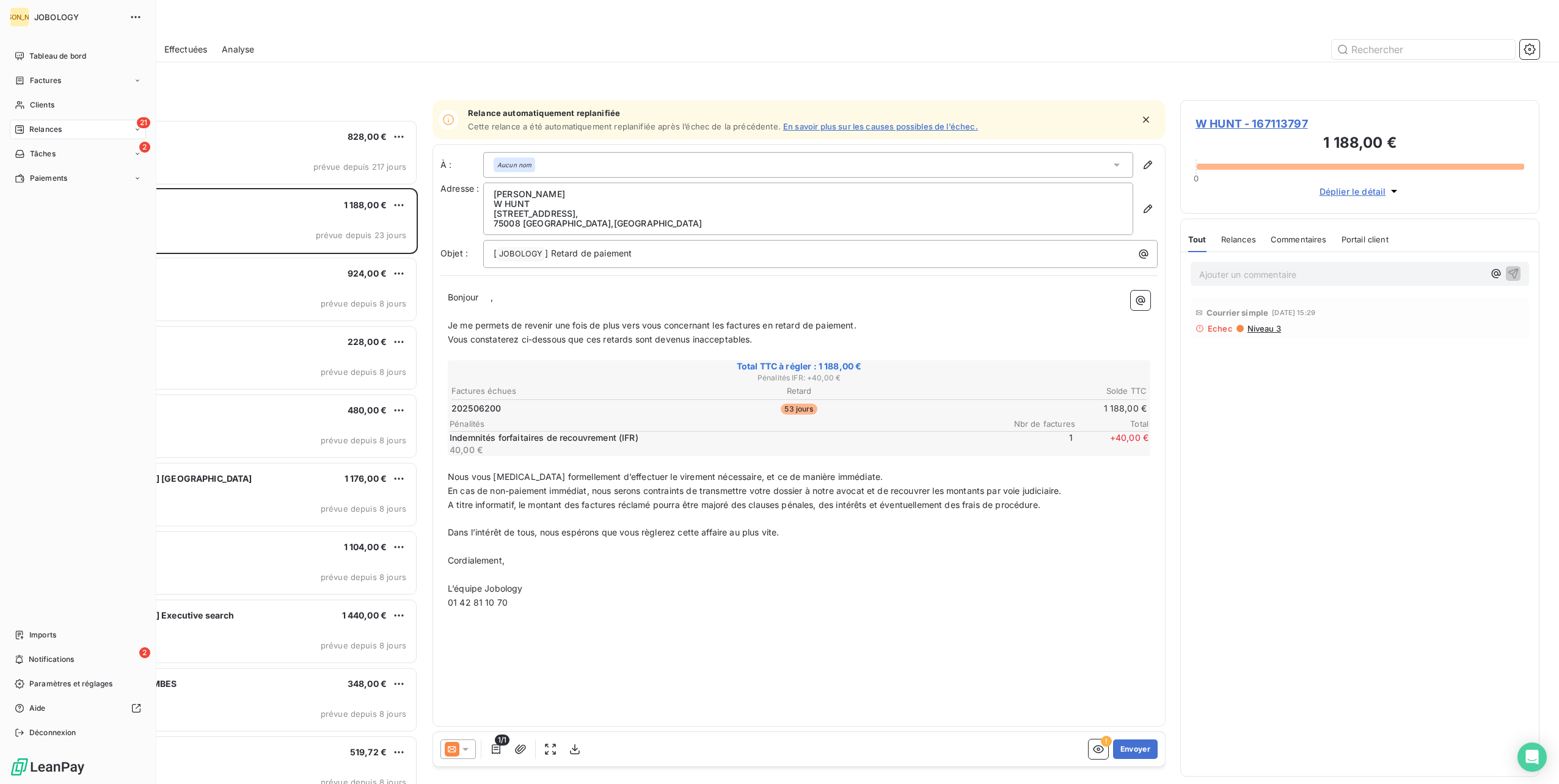
click at [23, 131] on icon at bounding box center [19, 129] width 8 height 8
click at [61, 160] on div "À effectuer" at bounding box center [85, 154] width 121 height 19
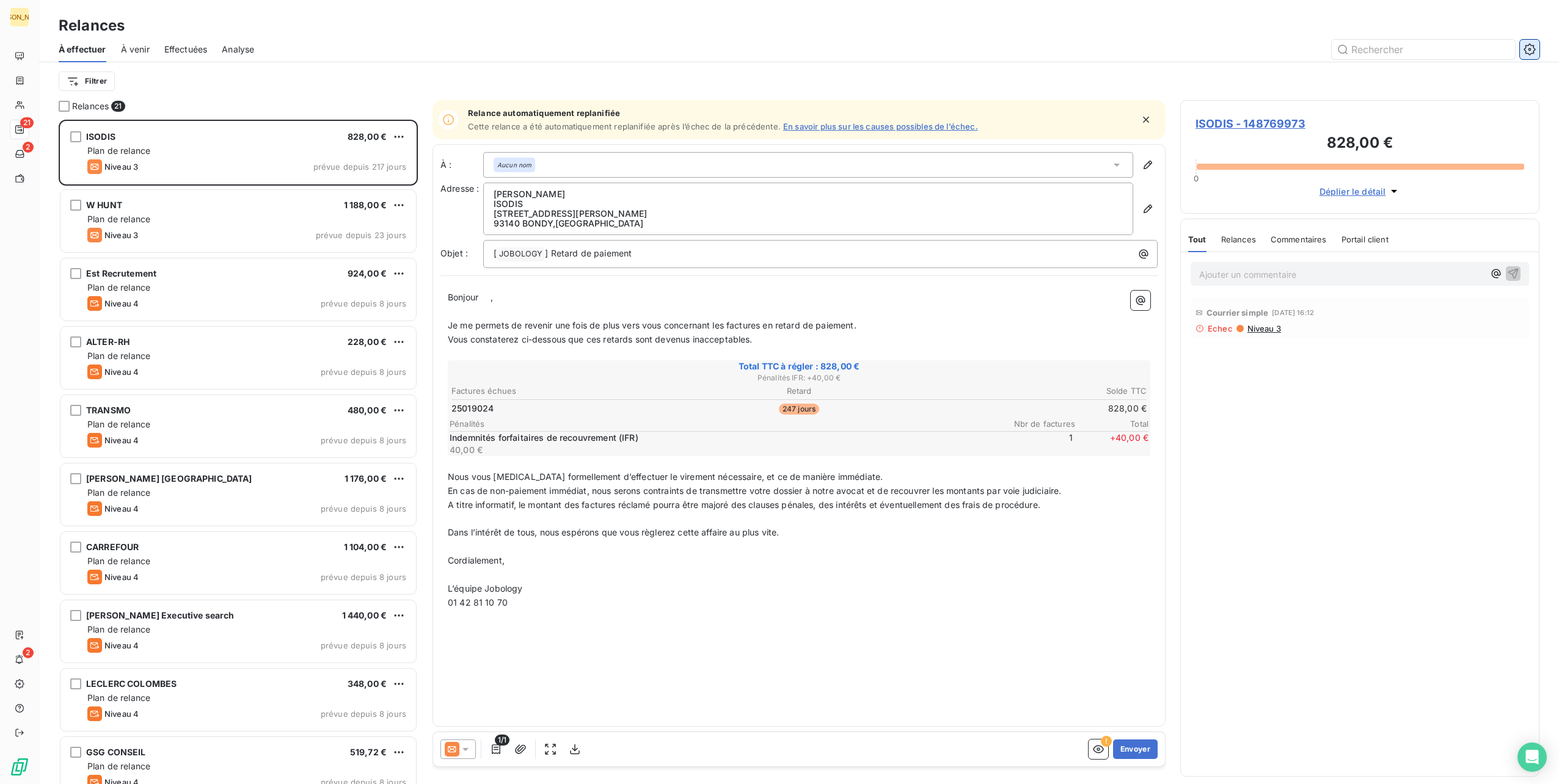
click at [1532, 50] on icon "button" at bounding box center [1530, 49] width 12 height 12
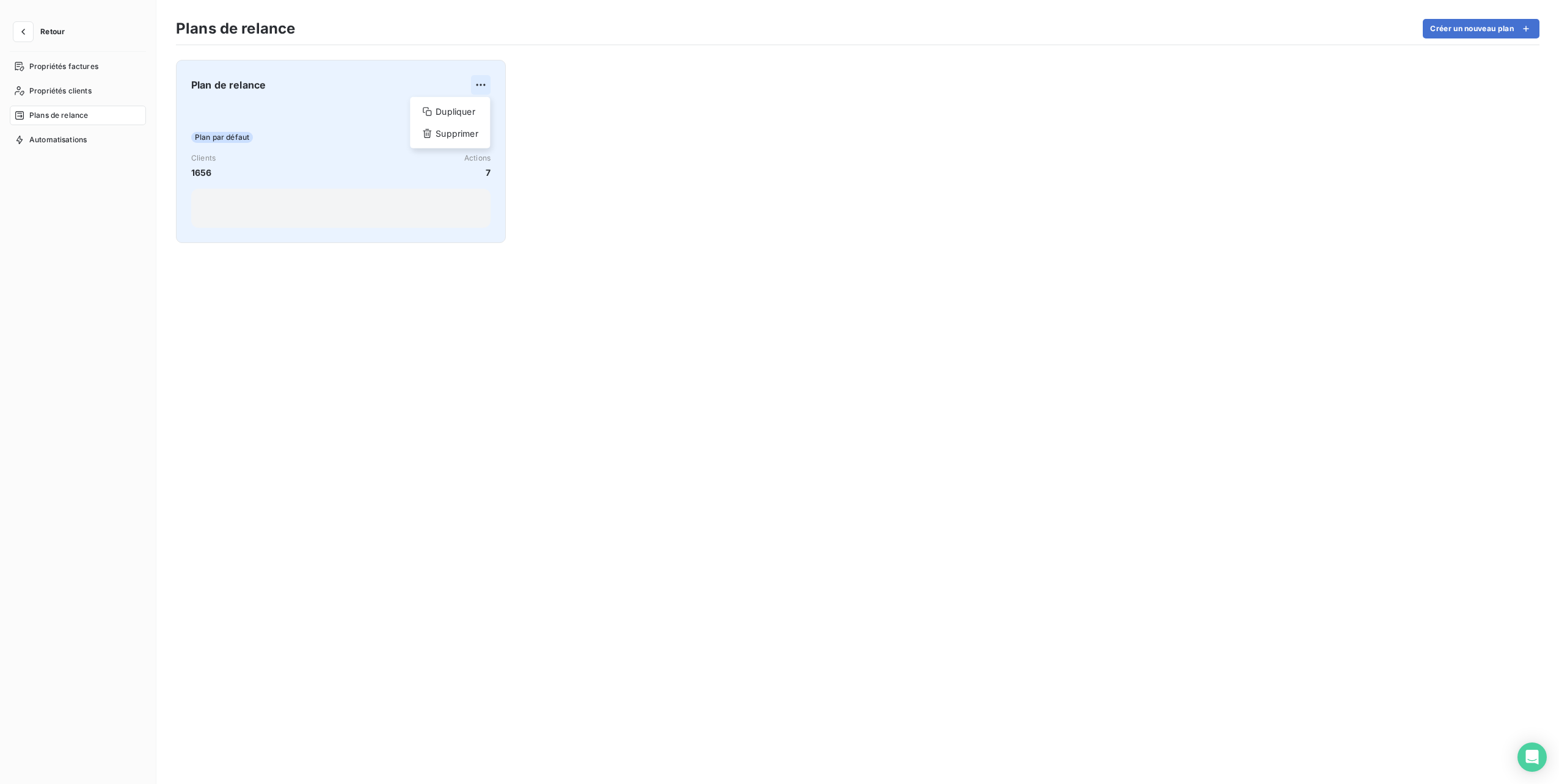
click at [481, 84] on html "Retour Propriétés factures Propriétés clients Plans de relance Automatisations …" at bounding box center [780, 392] width 1559 height 784
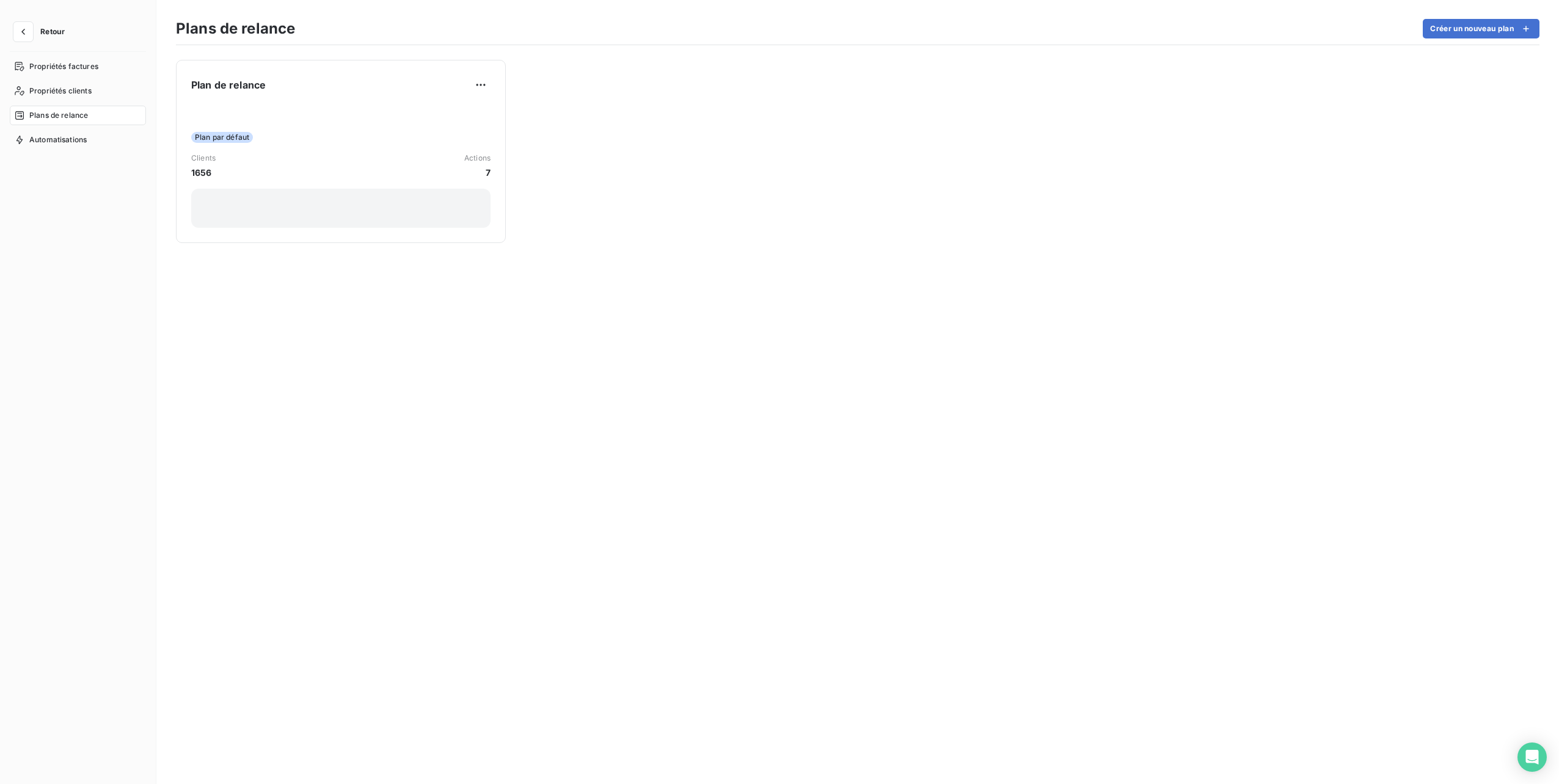
click at [243, 127] on html "Retour Propriétés factures Propriétés clients Plans de relance Automatisations …" at bounding box center [780, 392] width 1559 height 784
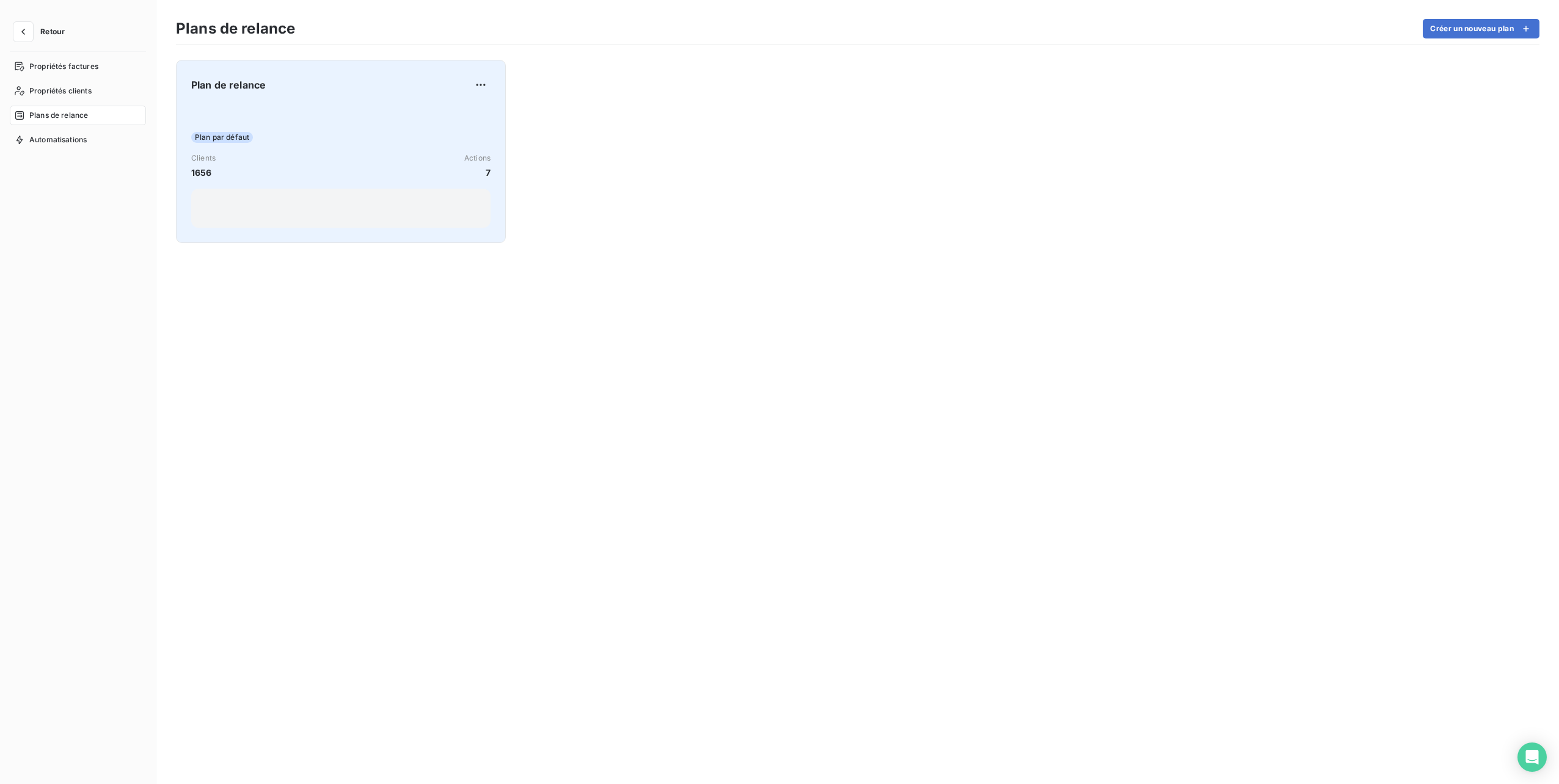
click at [242, 135] on span "Plan par défaut" at bounding box center [222, 137] width 61 height 11
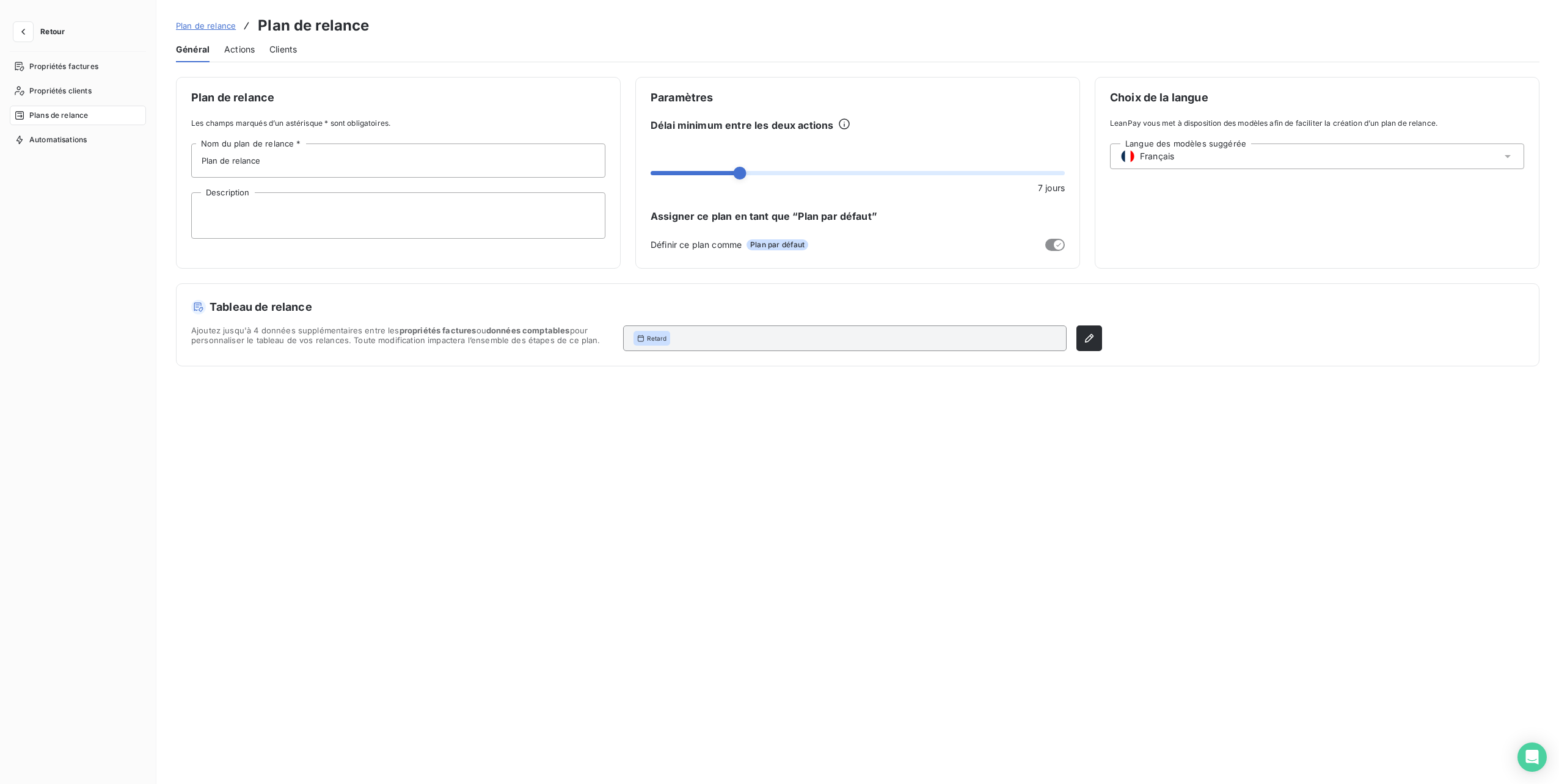
click at [239, 51] on span "Actions" at bounding box center [240, 49] width 31 height 12
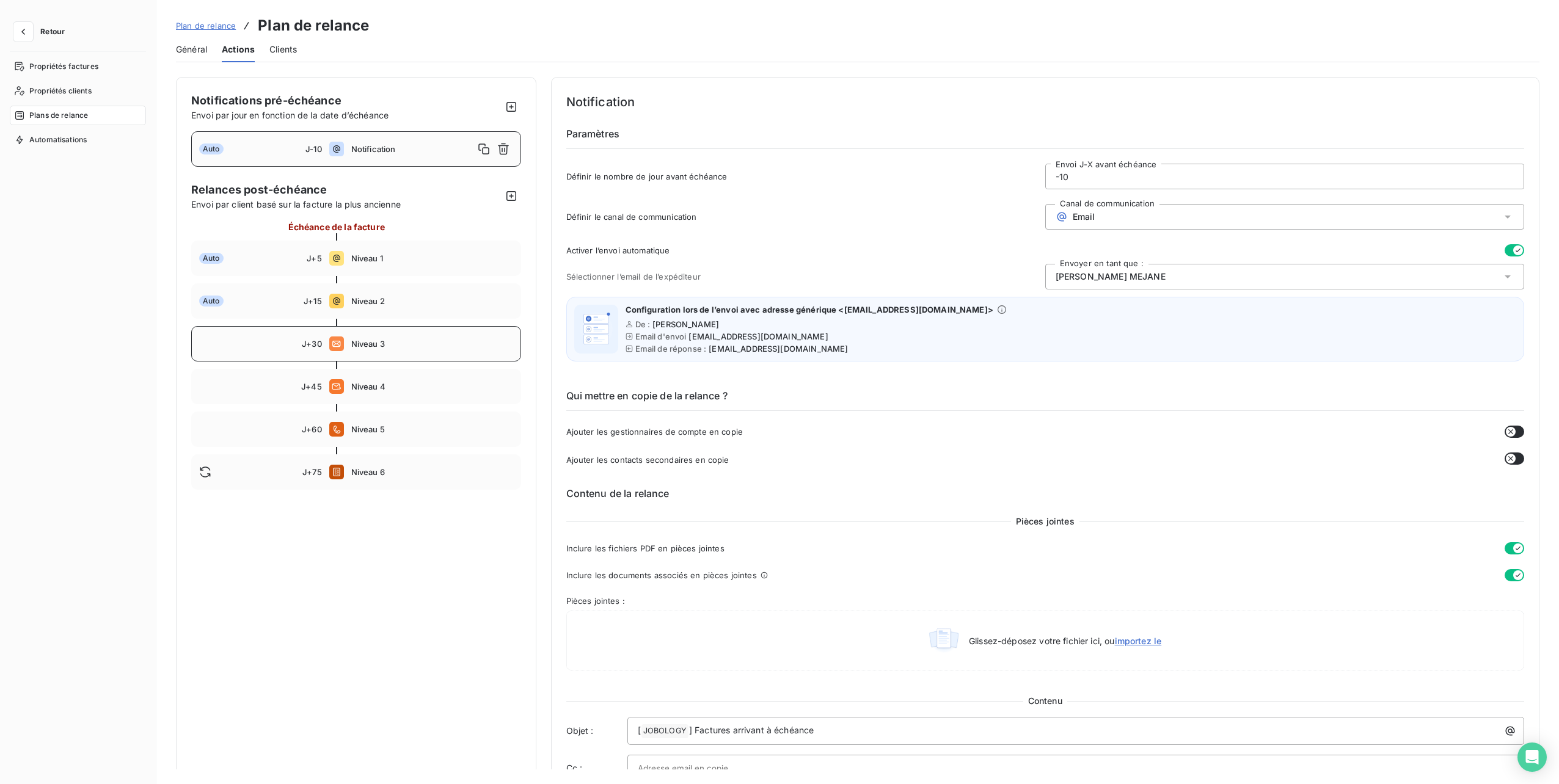
click at [358, 347] on span "Niveau 3" at bounding box center [432, 344] width 162 height 10
type input "30"
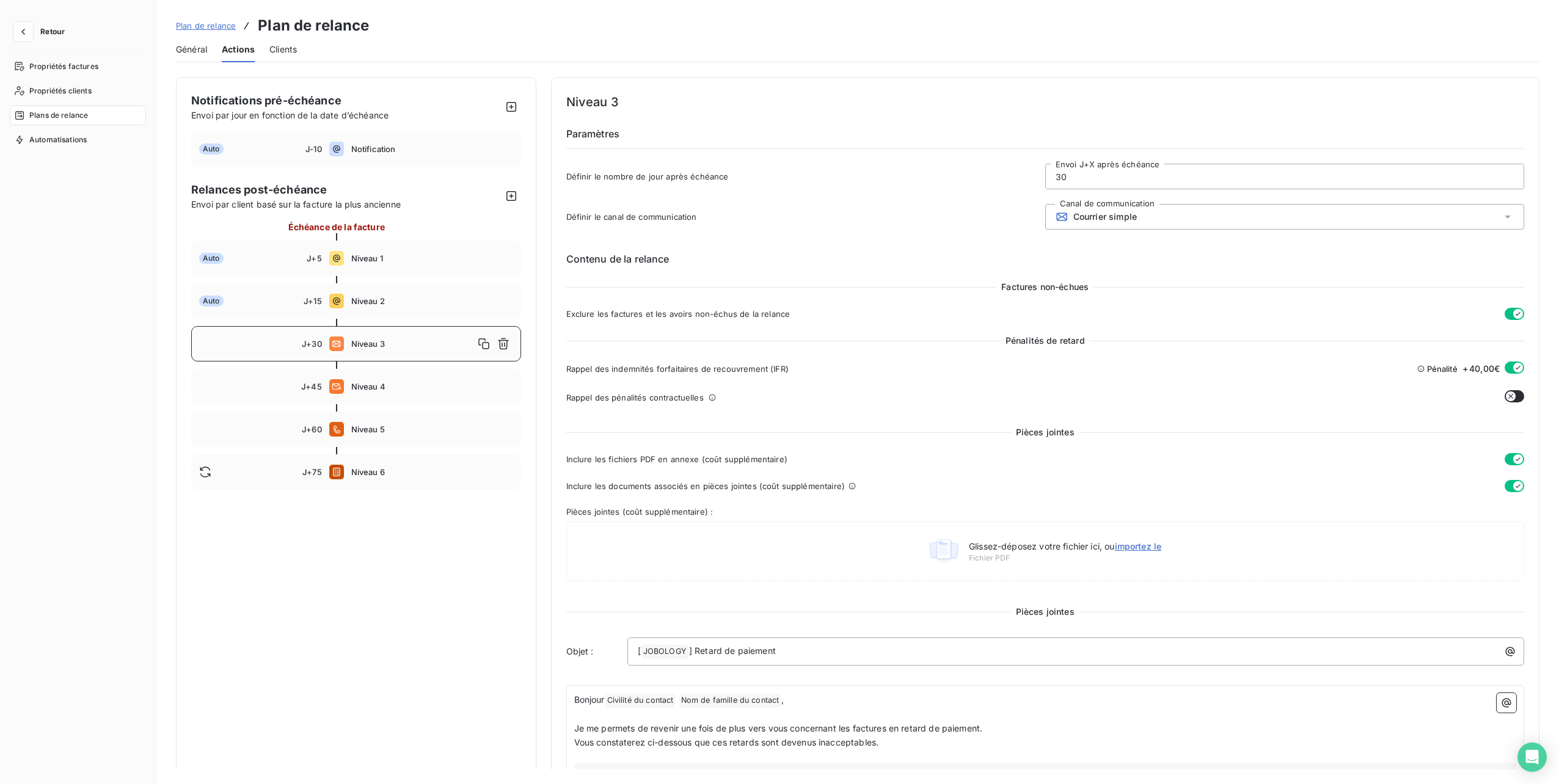
click at [276, 48] on span "Clients" at bounding box center [283, 49] width 28 height 12
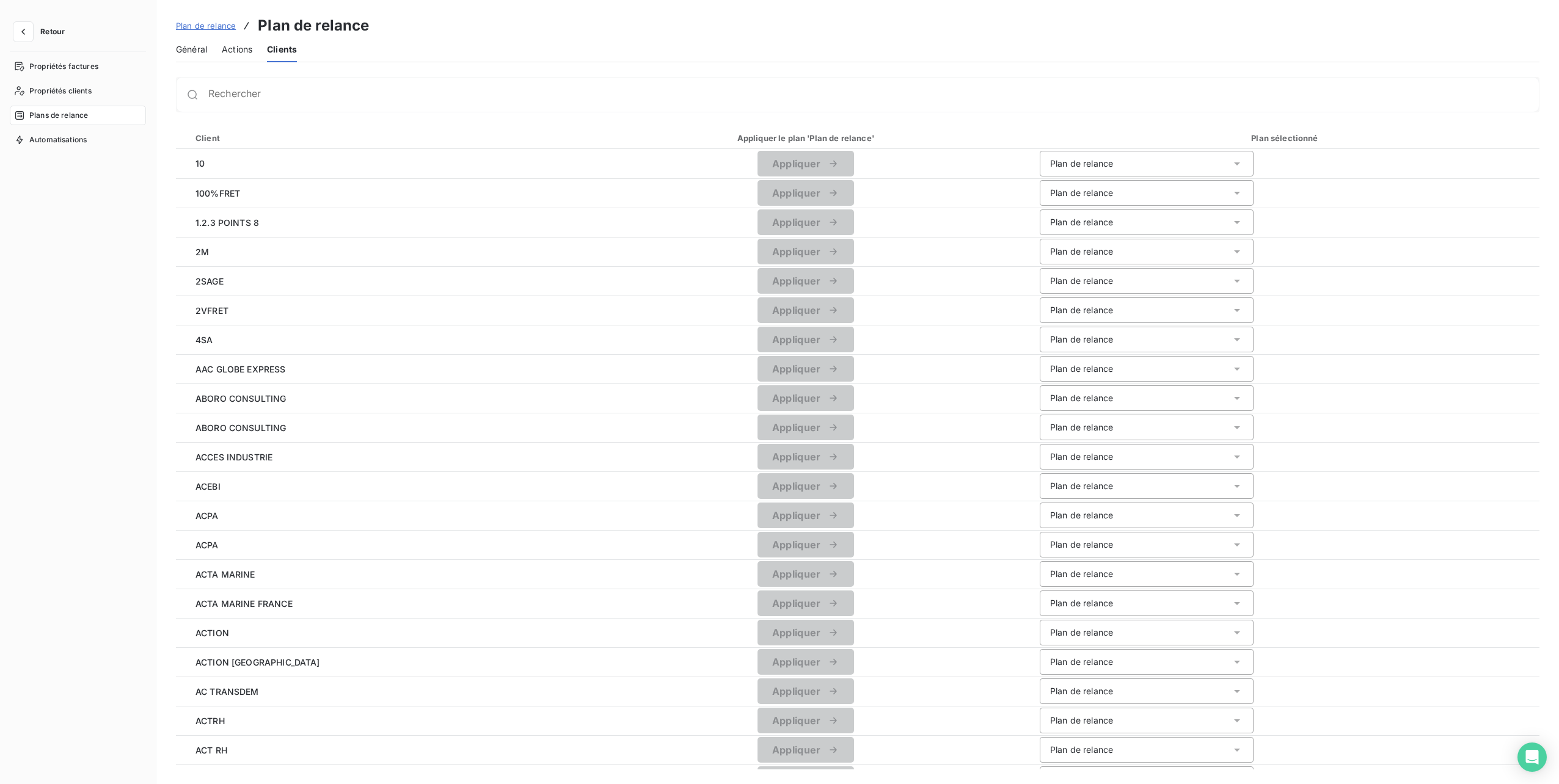
click at [237, 50] on span "Actions" at bounding box center [237, 49] width 31 height 12
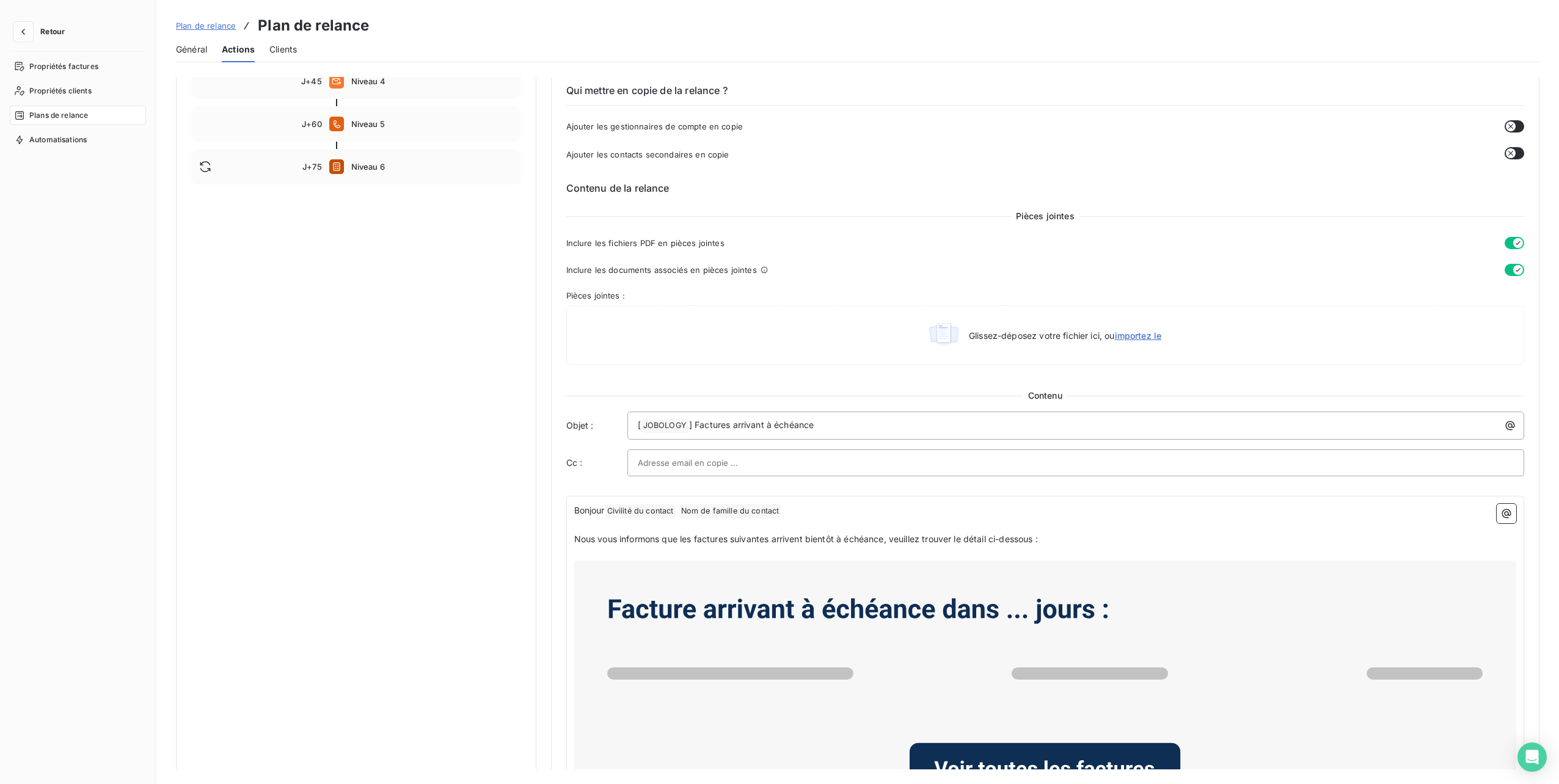
scroll to position [184, 0]
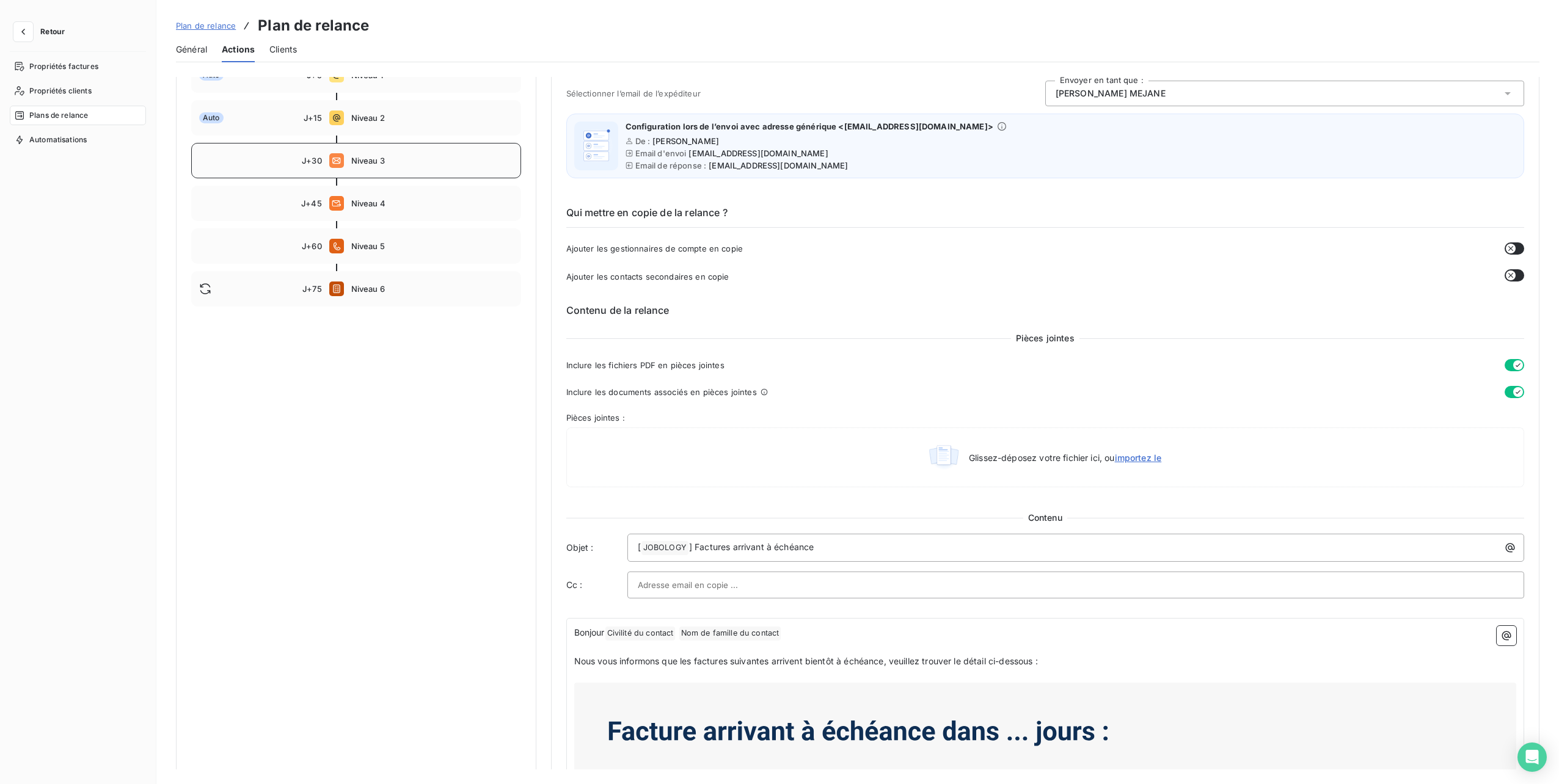
click at [407, 142] on div at bounding box center [356, 140] width 330 height 8
click at [395, 153] on div "J+30 Niveau 3" at bounding box center [356, 160] width 330 height 35
type input "30"
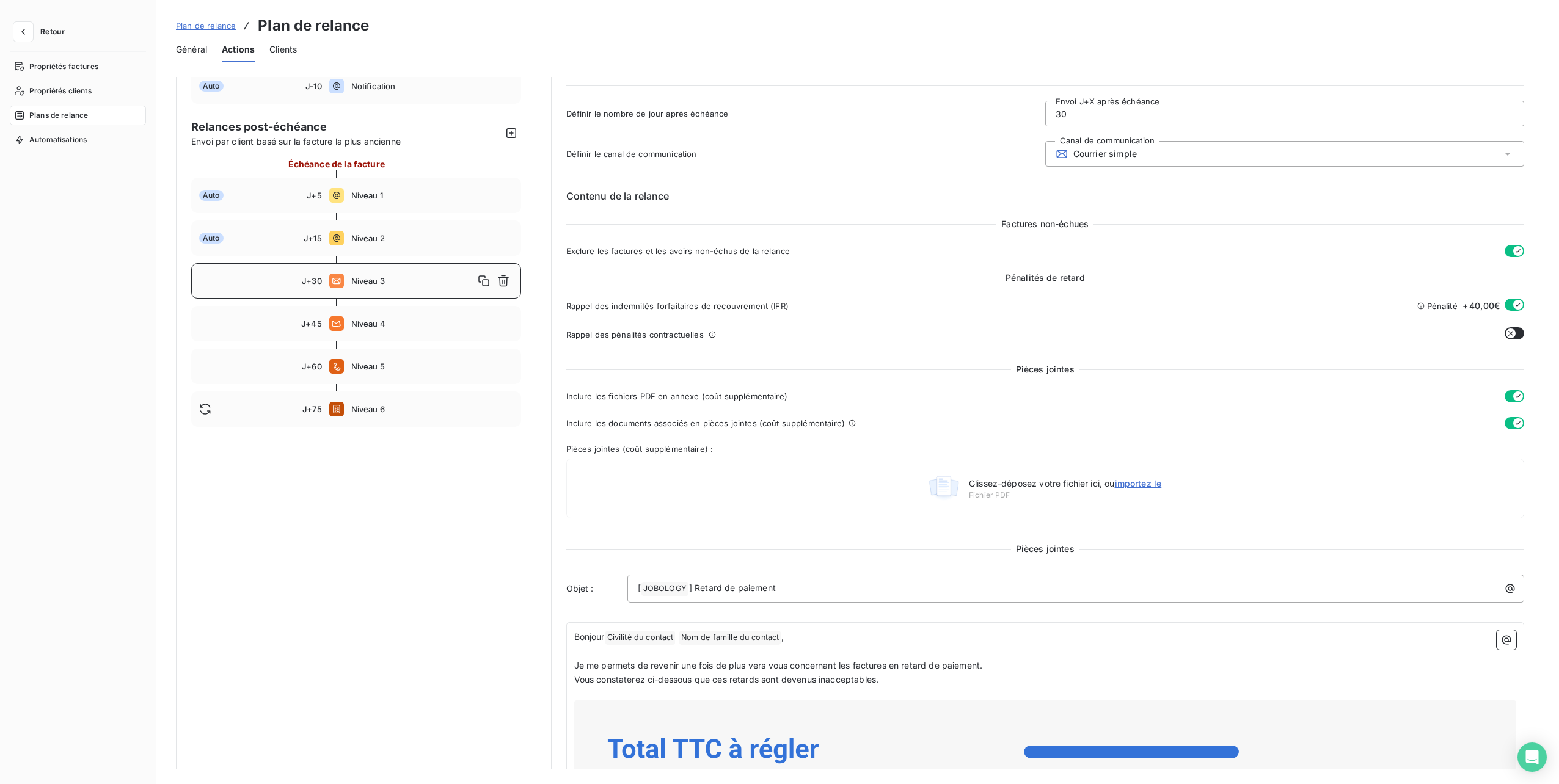
scroll to position [0, 0]
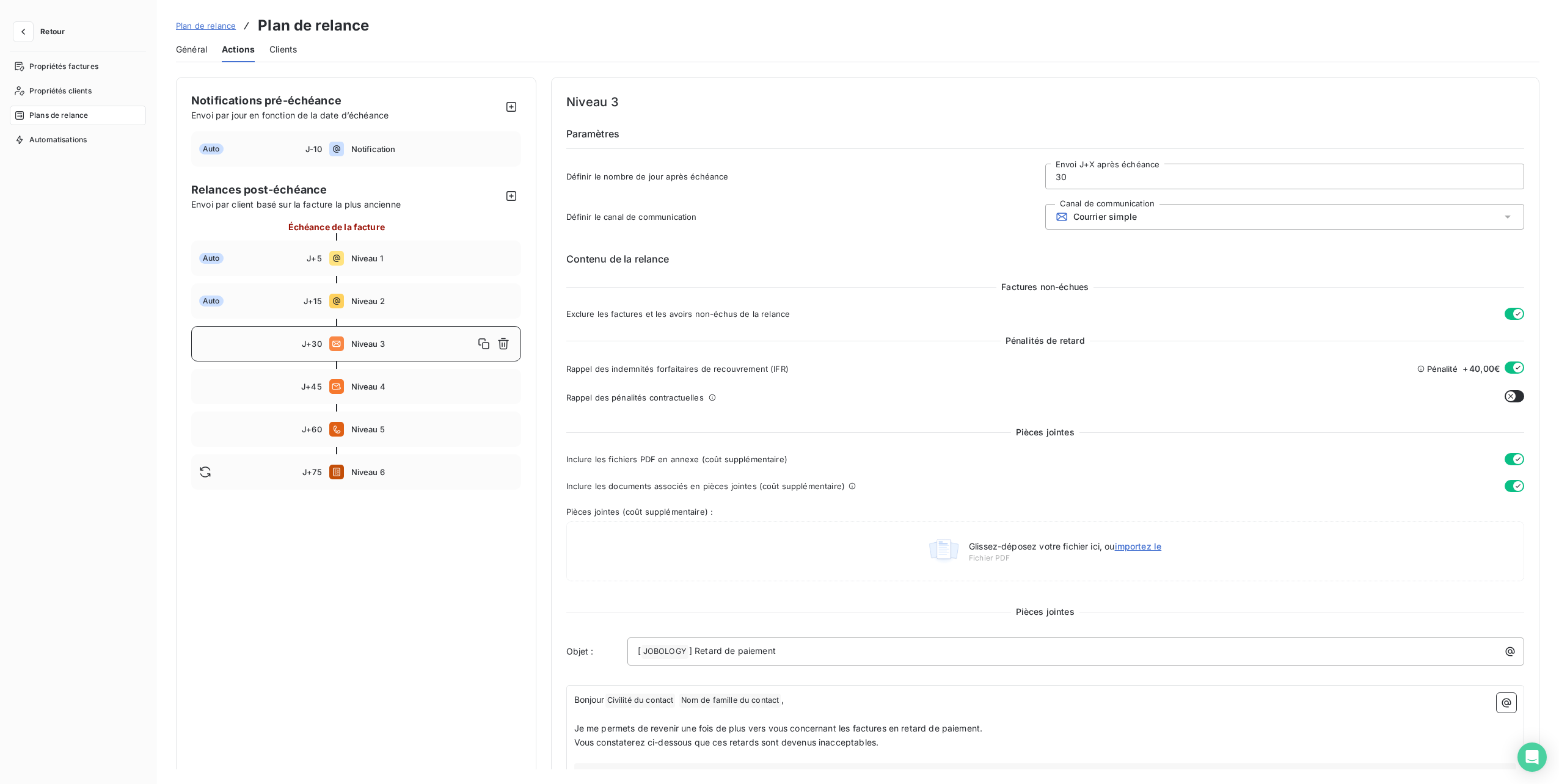
click at [177, 45] on span "Général" at bounding box center [191, 49] width 31 height 12
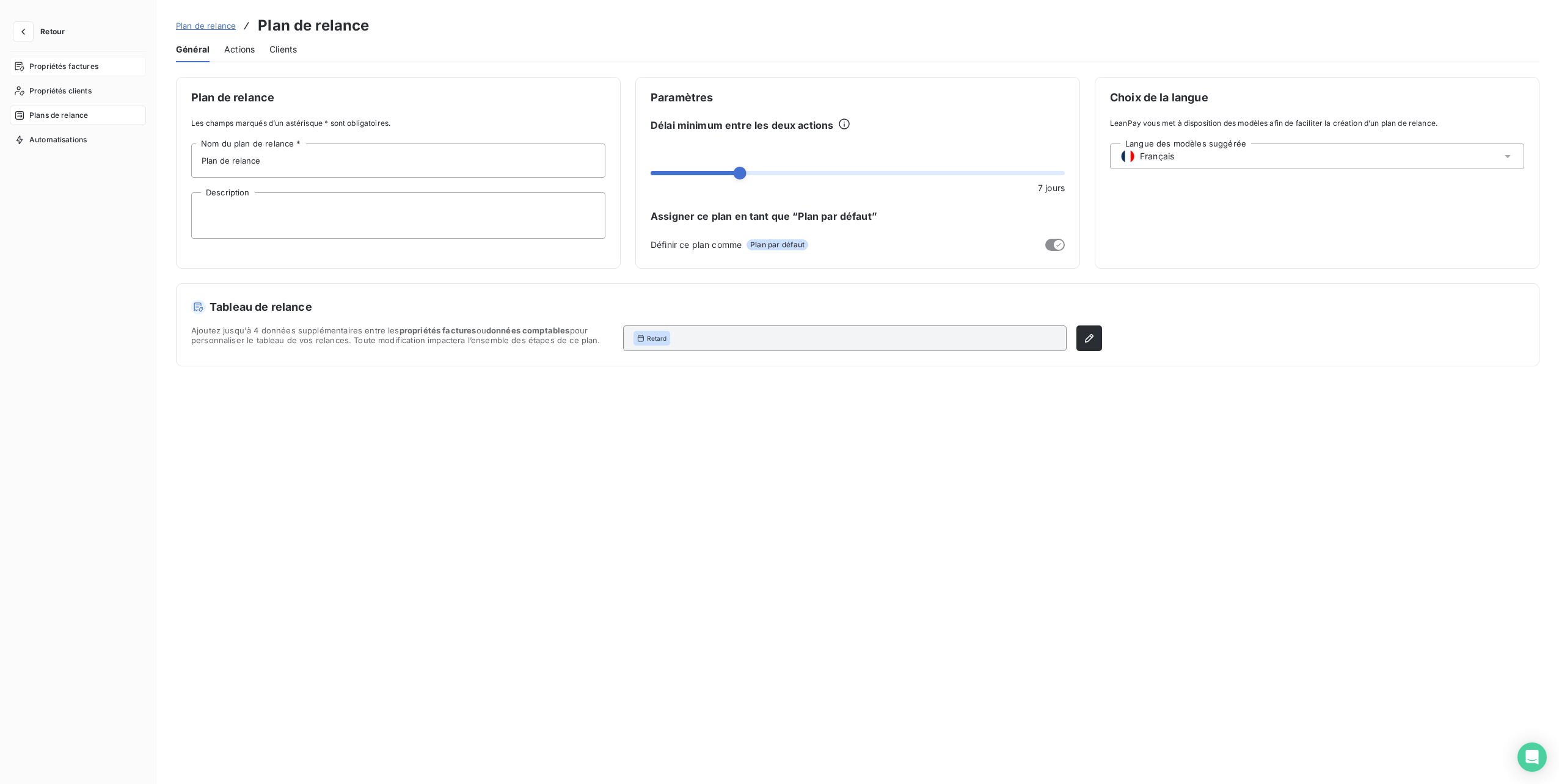
click at [48, 71] on span "Propriétés factures" at bounding box center [64, 67] width 69 height 11
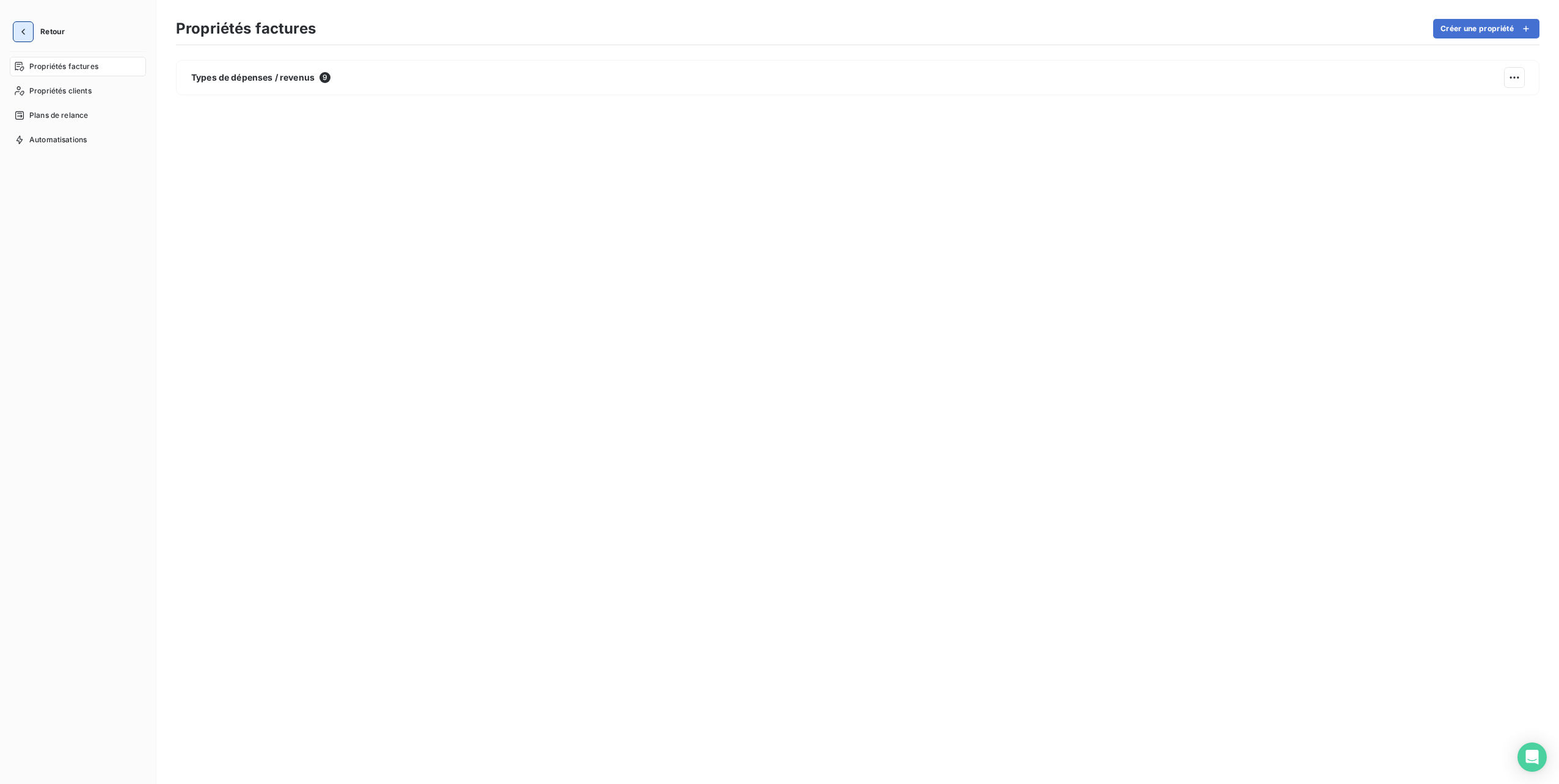
click at [18, 29] on icon "button" at bounding box center [23, 31] width 12 height 12
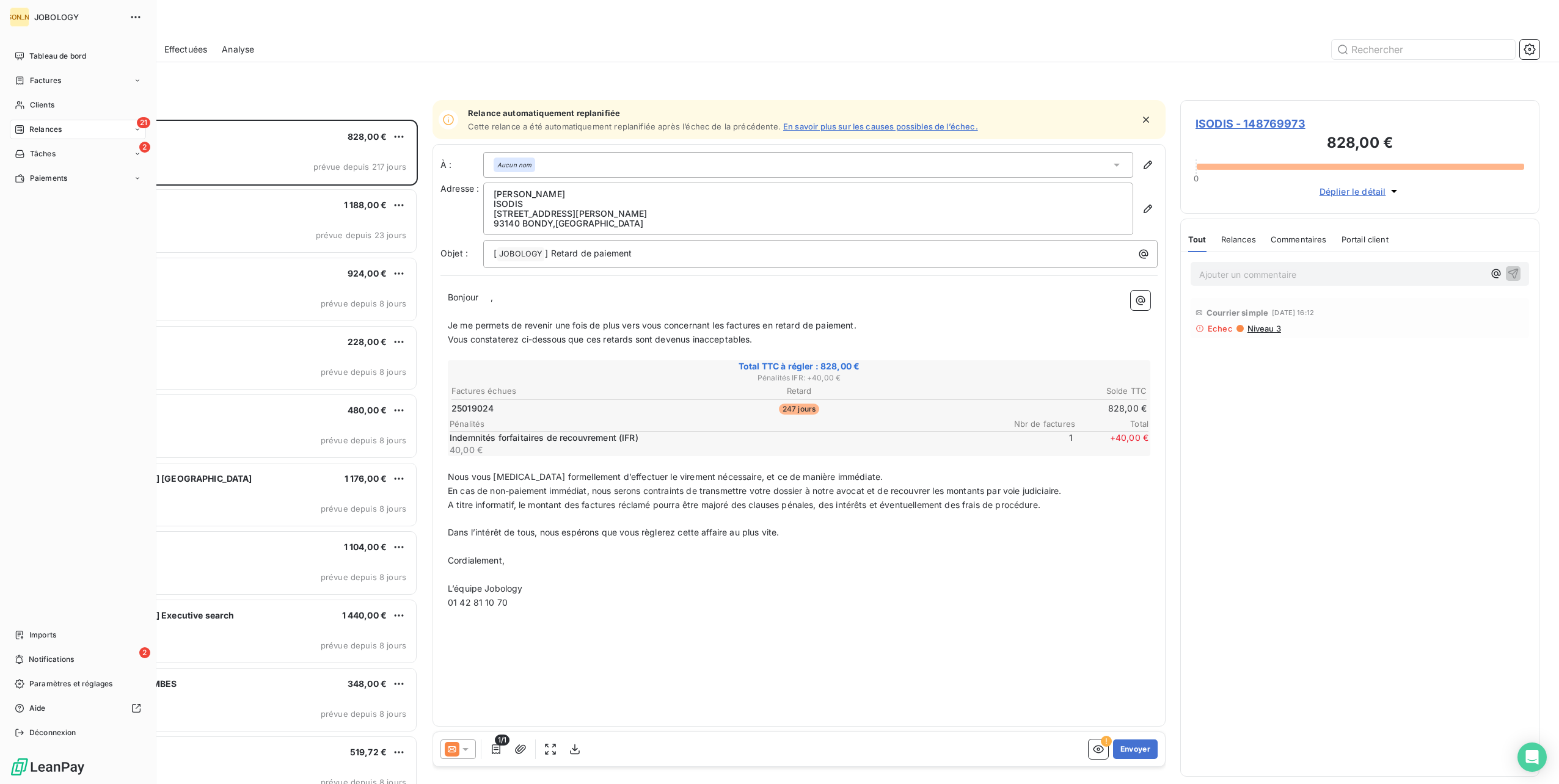
scroll to position [655, 349]
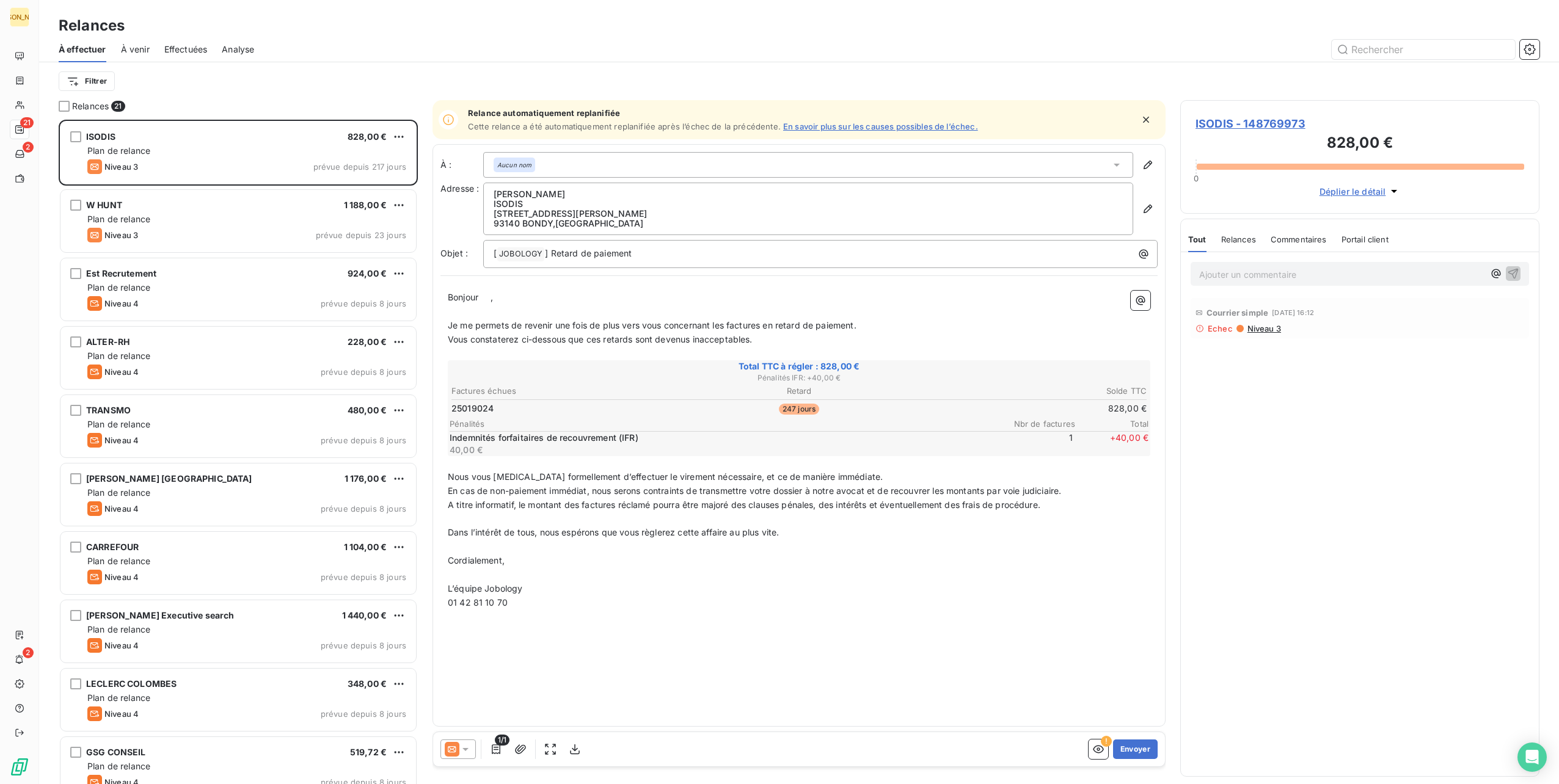
click at [572, 186] on div "[PERSON_NAME] [STREET_ADDRESS][PERSON_NAME]" at bounding box center [808, 209] width 650 height 52
click at [571, 190] on p "[PERSON_NAME]" at bounding box center [808, 194] width 629 height 10
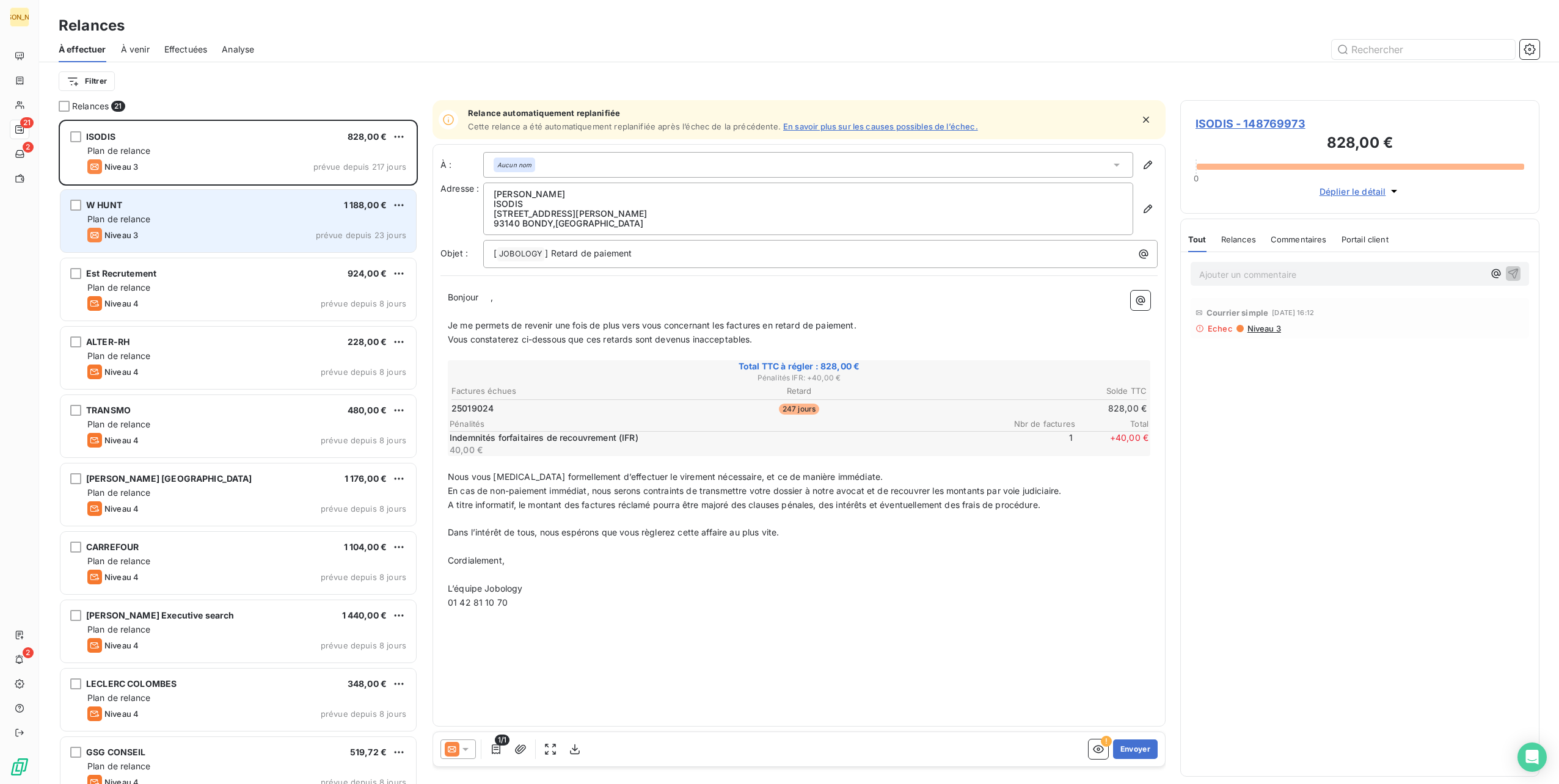
click at [240, 196] on div "W HUNT 1 188,00 € Plan de relance Niveau 3 prévue depuis 23 jours" at bounding box center [238, 220] width 356 height 62
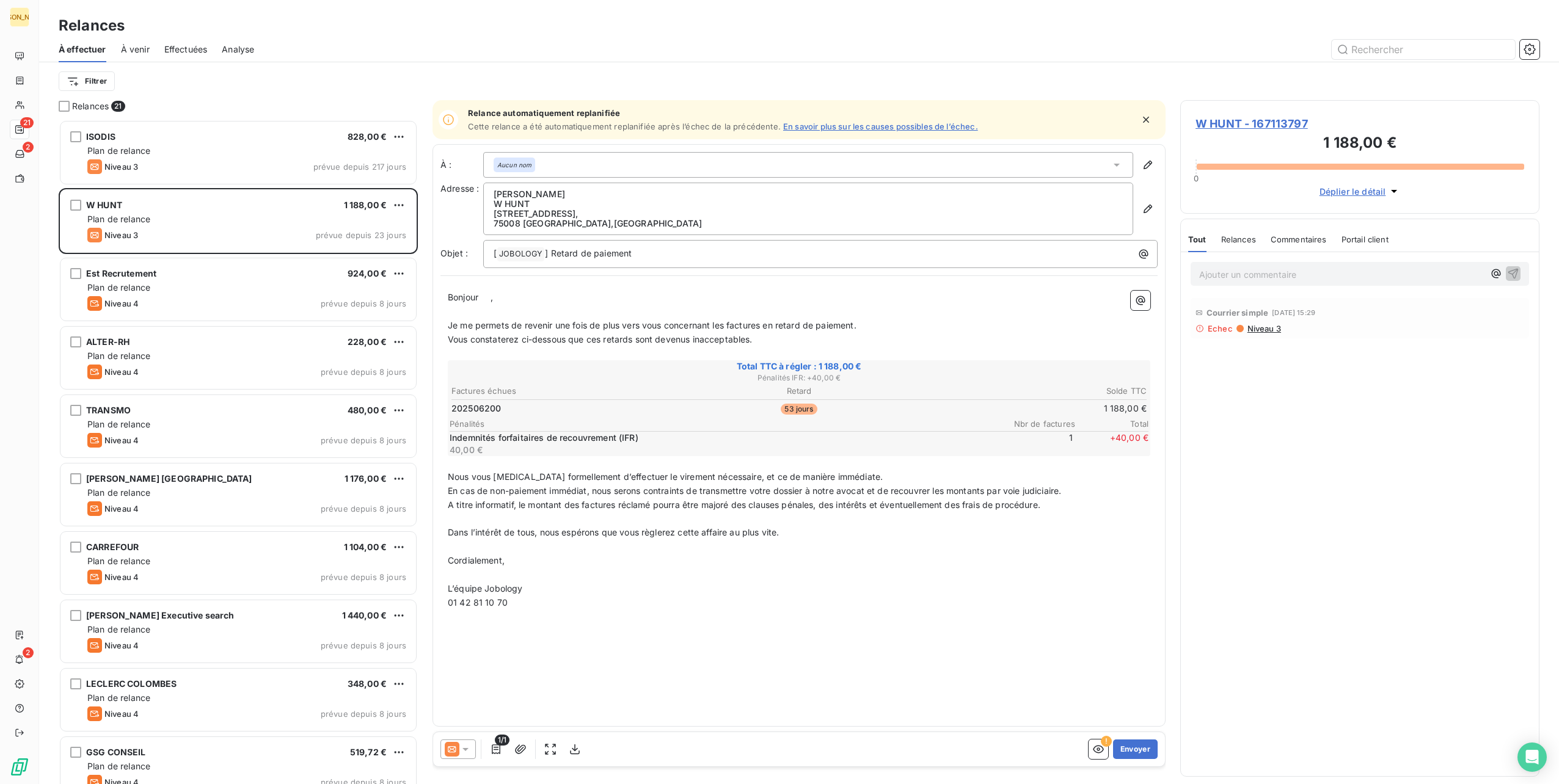
click at [240, 256] on div "W HUNT 1 188,00 € Plan de relance Niveau 3 prévue depuis 23 jours" at bounding box center [238, 222] width 359 height 68
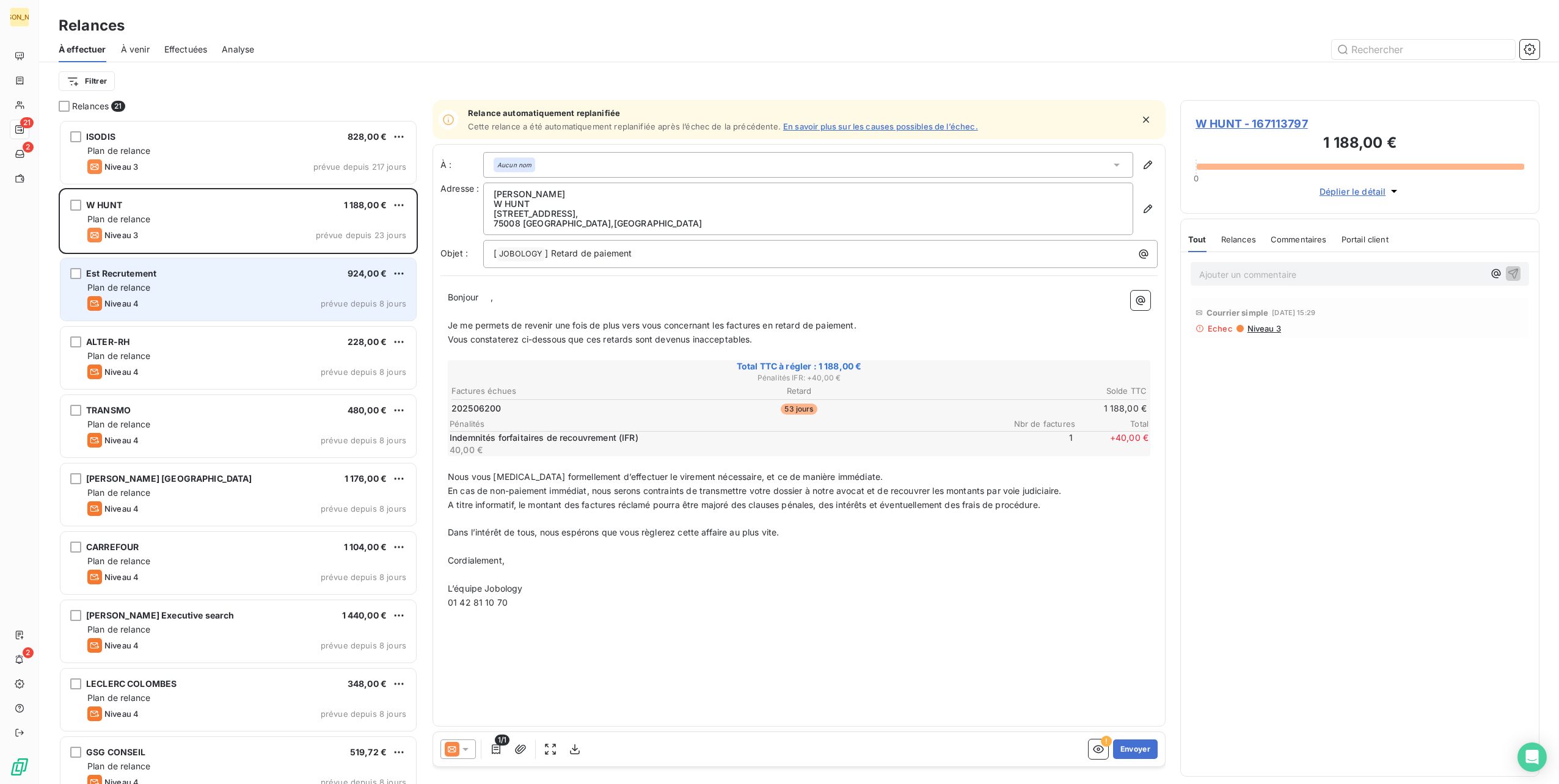
click at [222, 292] on div "Plan de relance" at bounding box center [247, 288] width 319 height 12
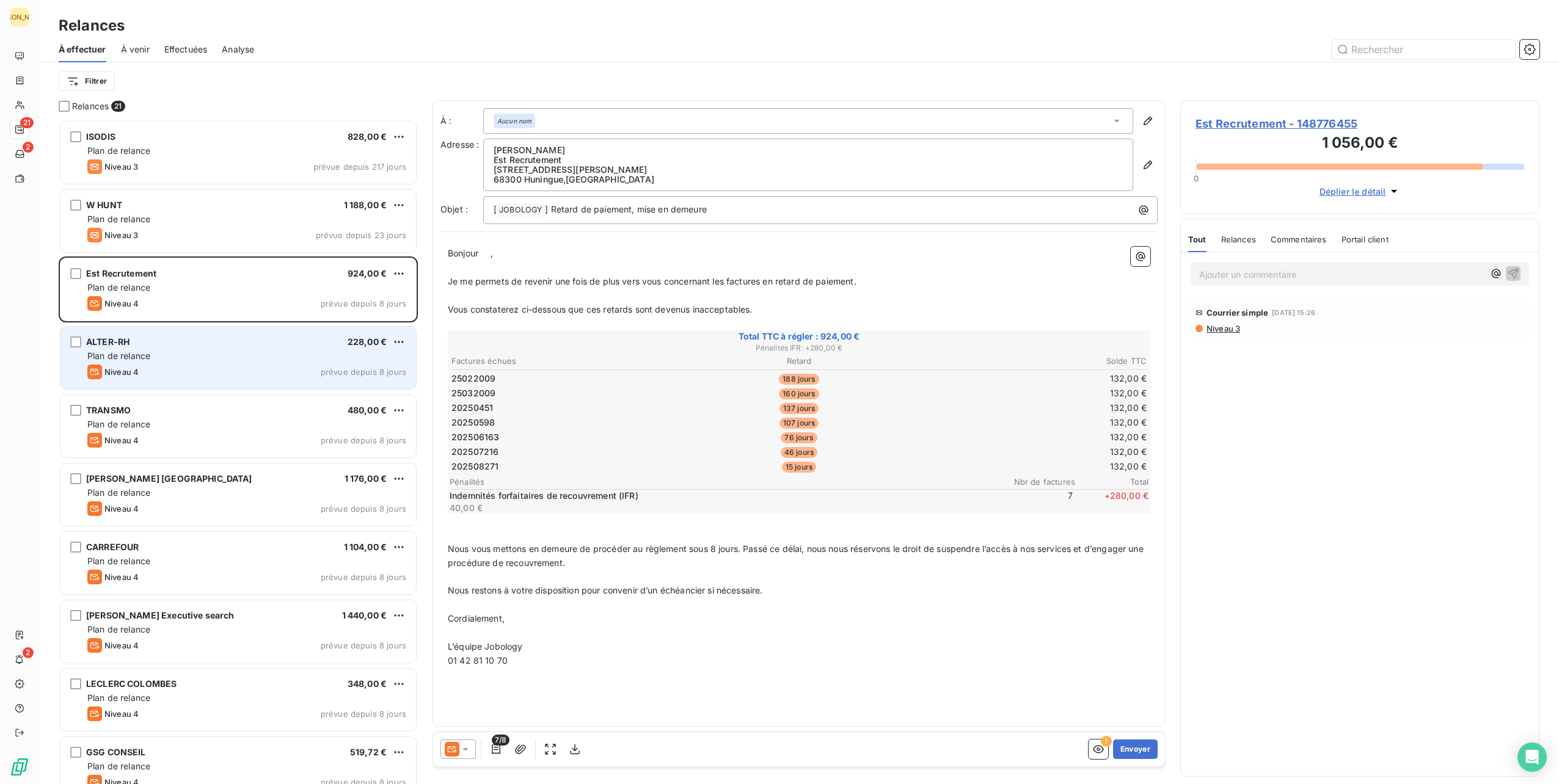
click at [196, 366] on div "Niveau 4 prévue depuis 8 jours" at bounding box center [247, 372] width 319 height 15
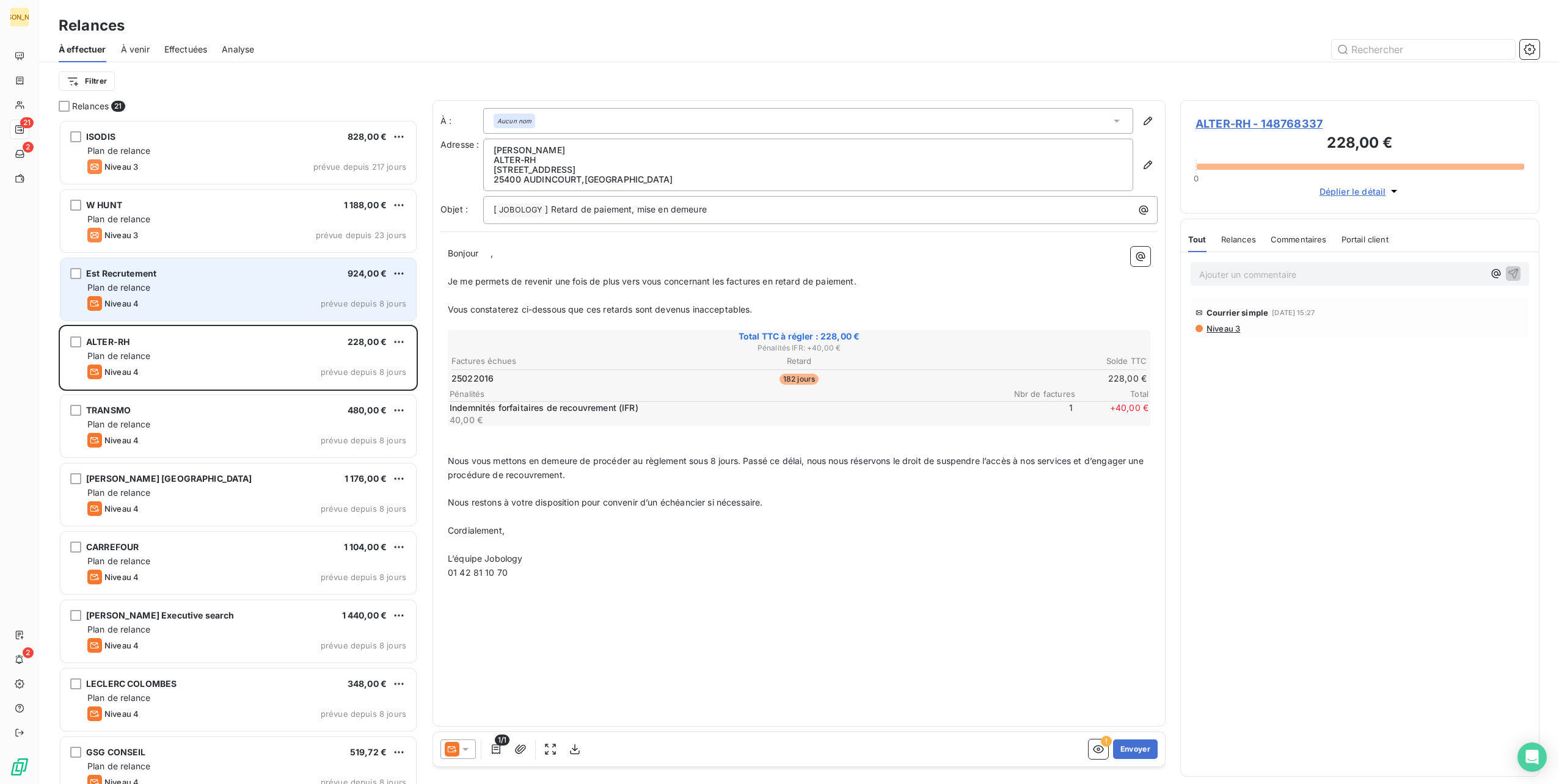
click at [199, 297] on div "Niveau 4 prévue depuis 8 jours" at bounding box center [247, 303] width 319 height 15
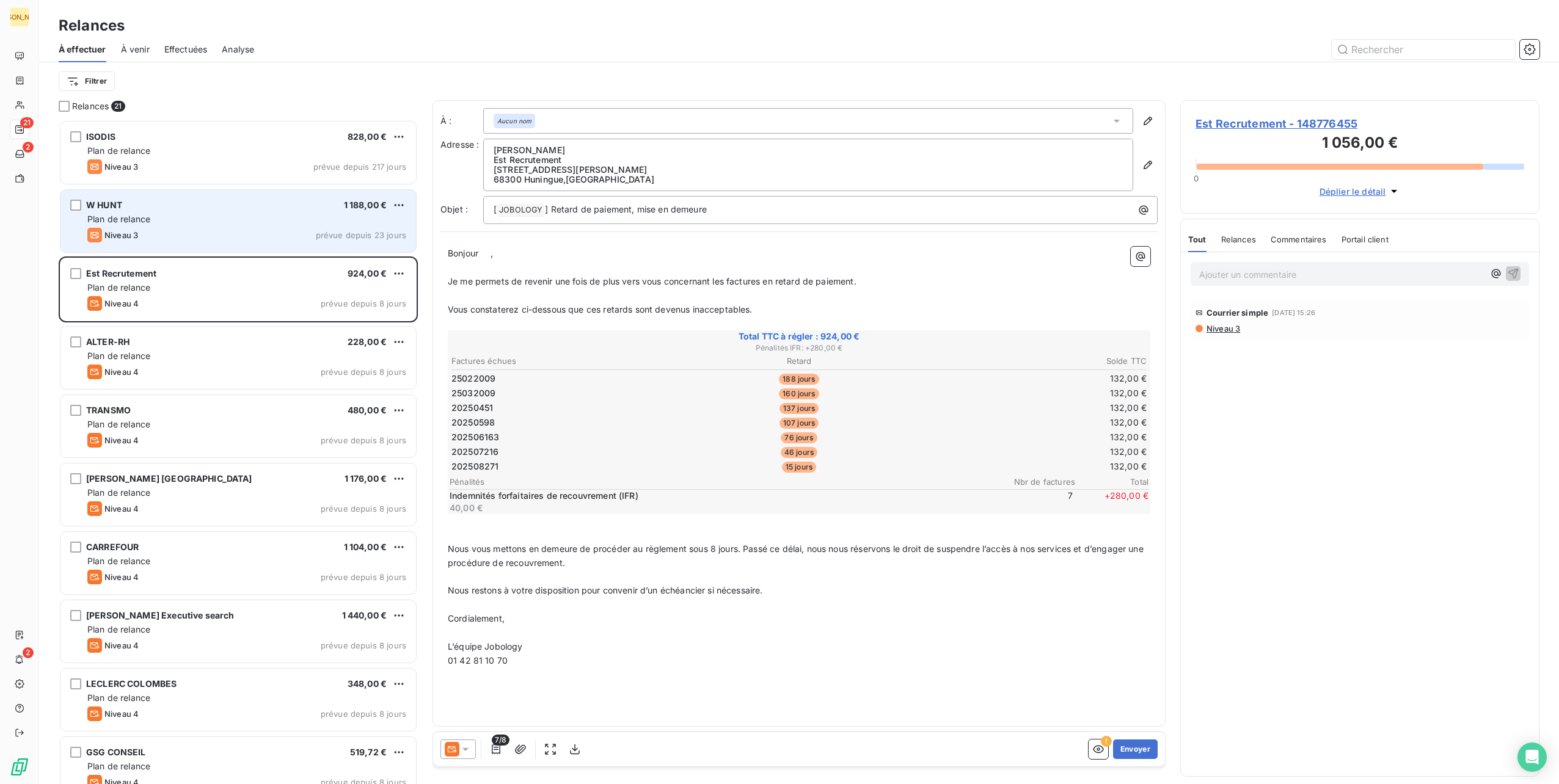
click at [193, 234] on div "Niveau 3 prévue depuis 23 jours" at bounding box center [247, 235] width 319 height 15
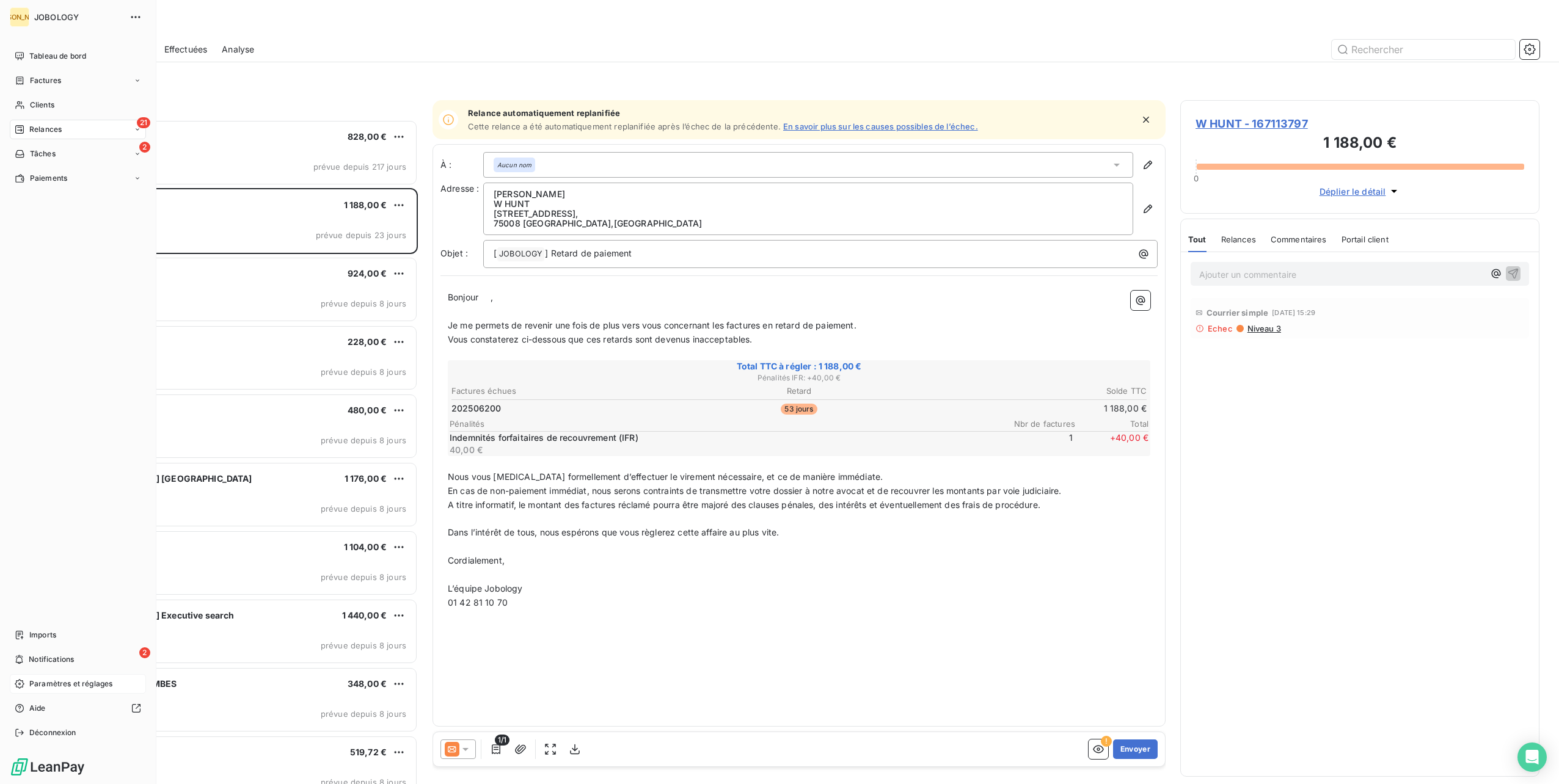
click at [40, 679] on span "Paramètres et réglages" at bounding box center [71, 684] width 83 height 11
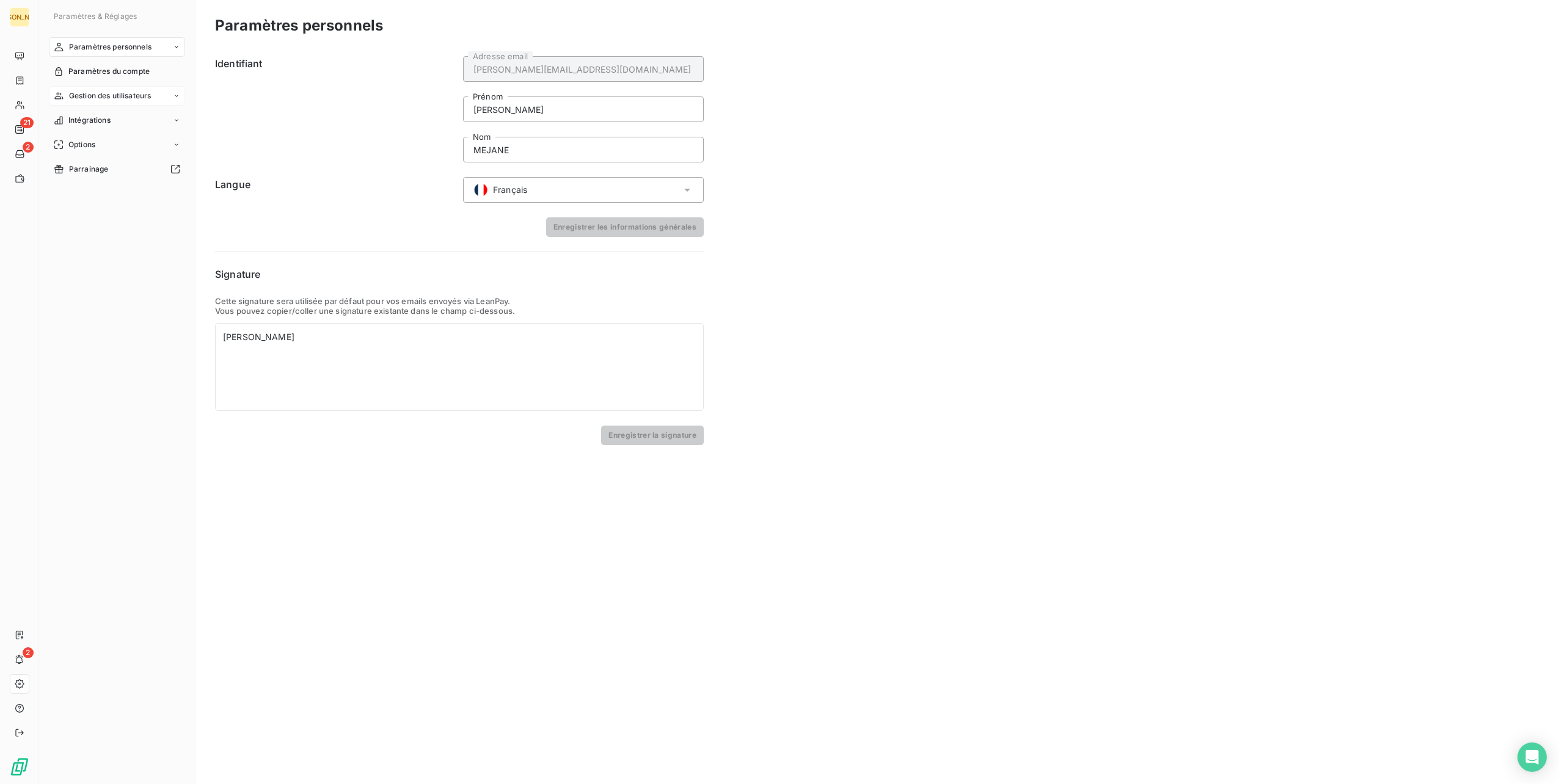
click at [174, 98] on icon at bounding box center [177, 96] width 8 height 8
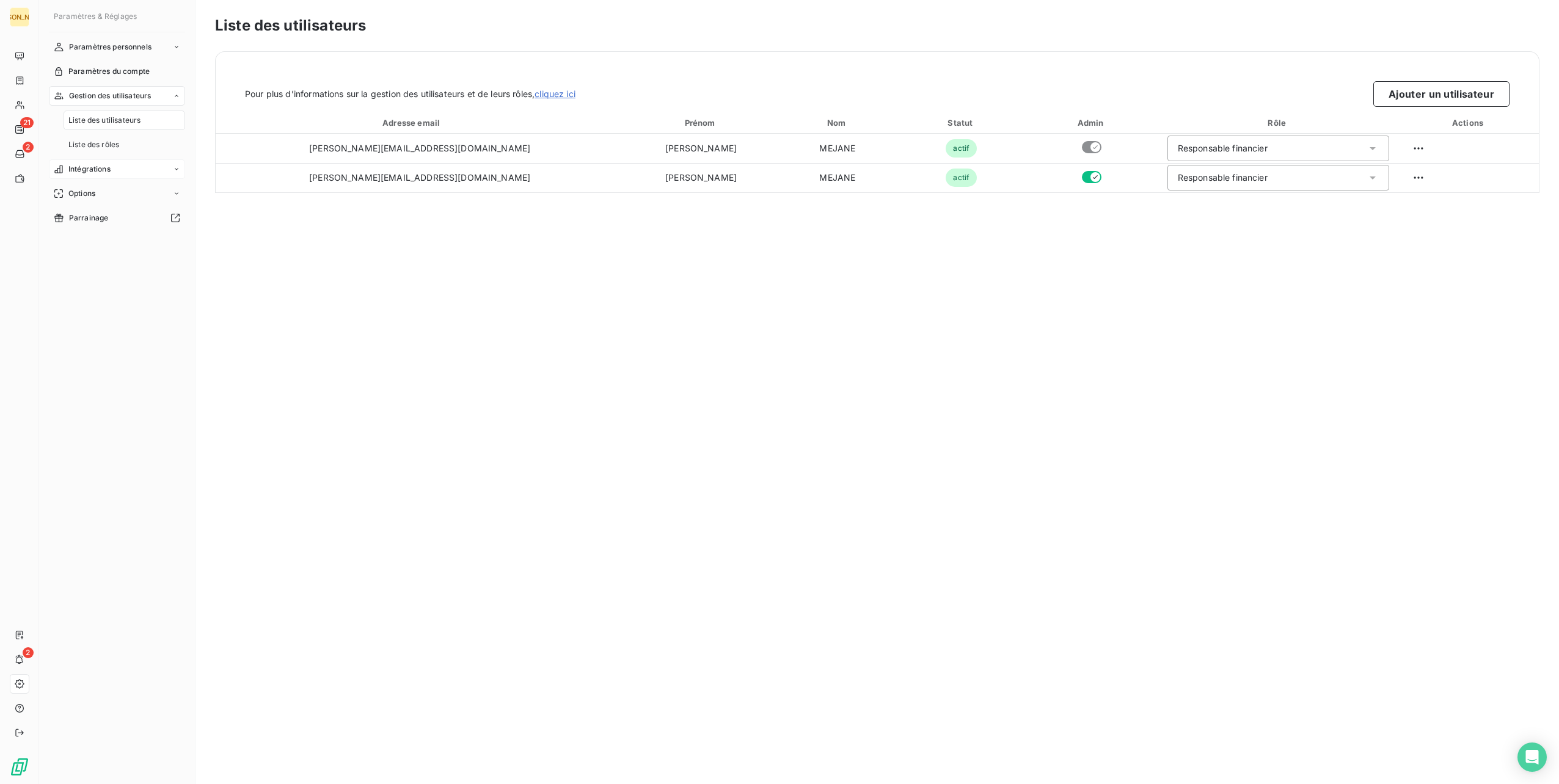
click at [121, 166] on div "Intégrations" at bounding box center [117, 169] width 136 height 19
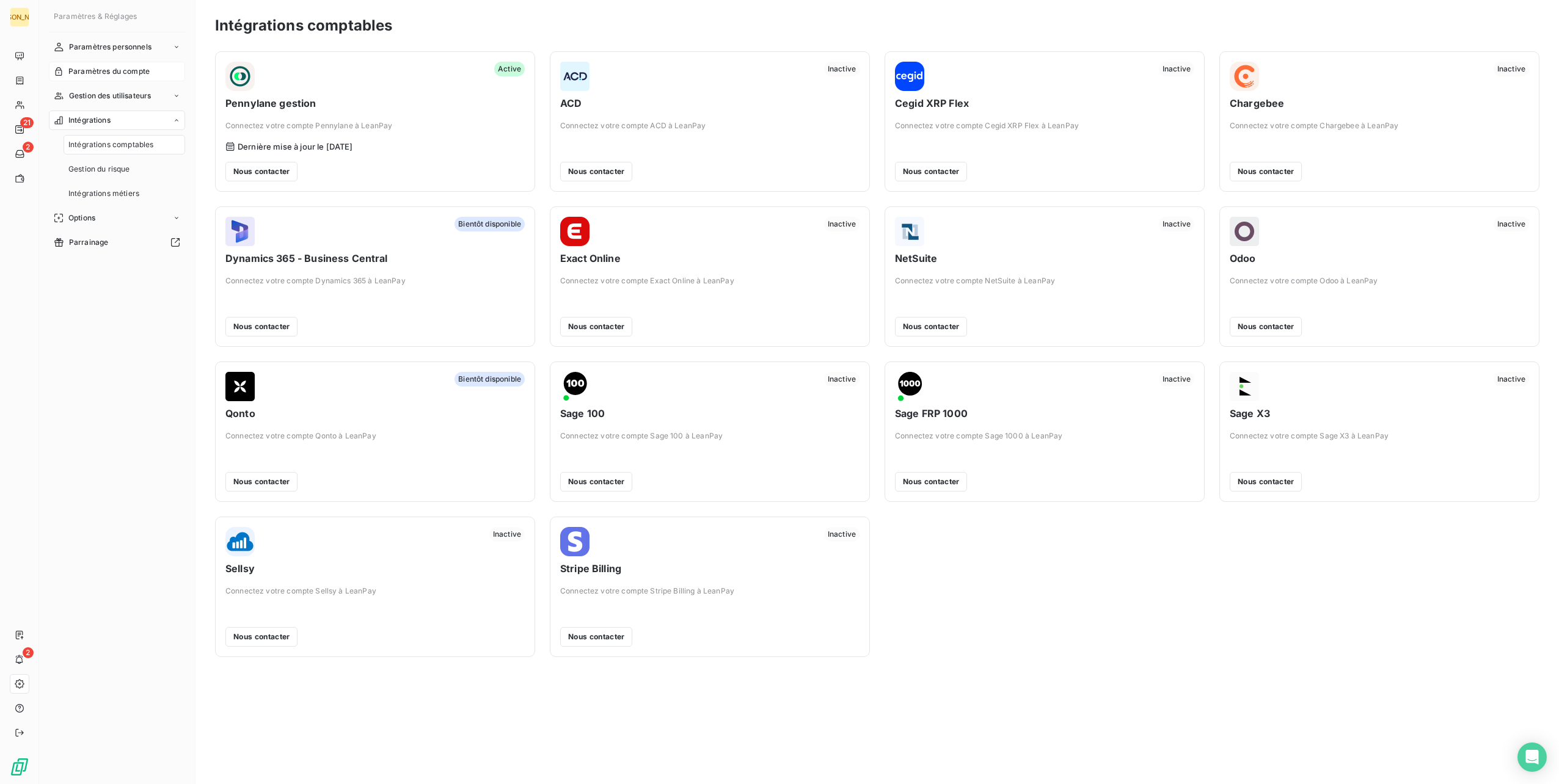
click at [134, 68] on span "Paramètres du compte" at bounding box center [109, 71] width 81 height 11
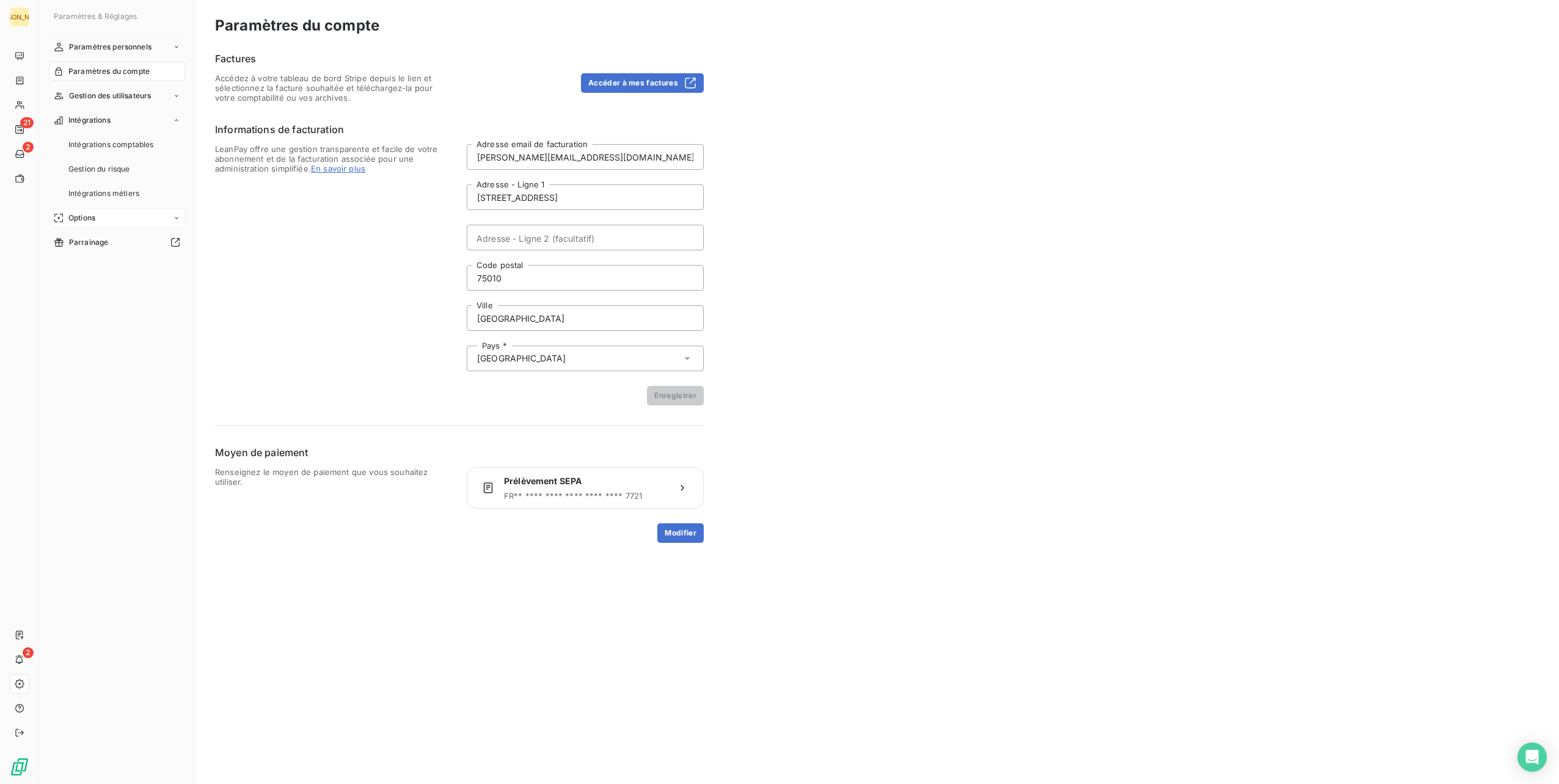
click at [95, 217] on span "Options" at bounding box center [81, 218] width 27 height 11
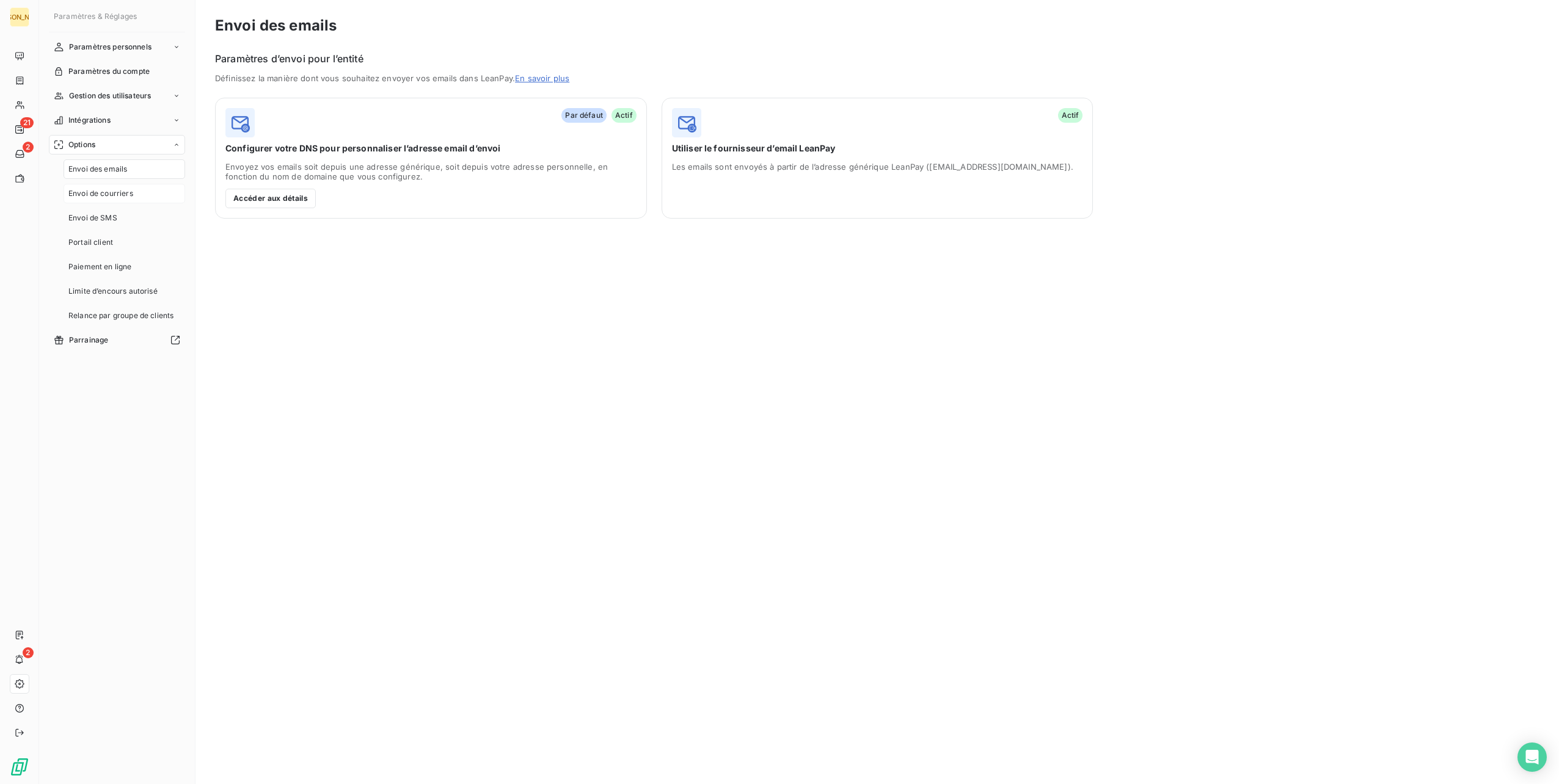
click at [101, 196] on span "Envoi de courriers" at bounding box center [101, 194] width 65 height 11
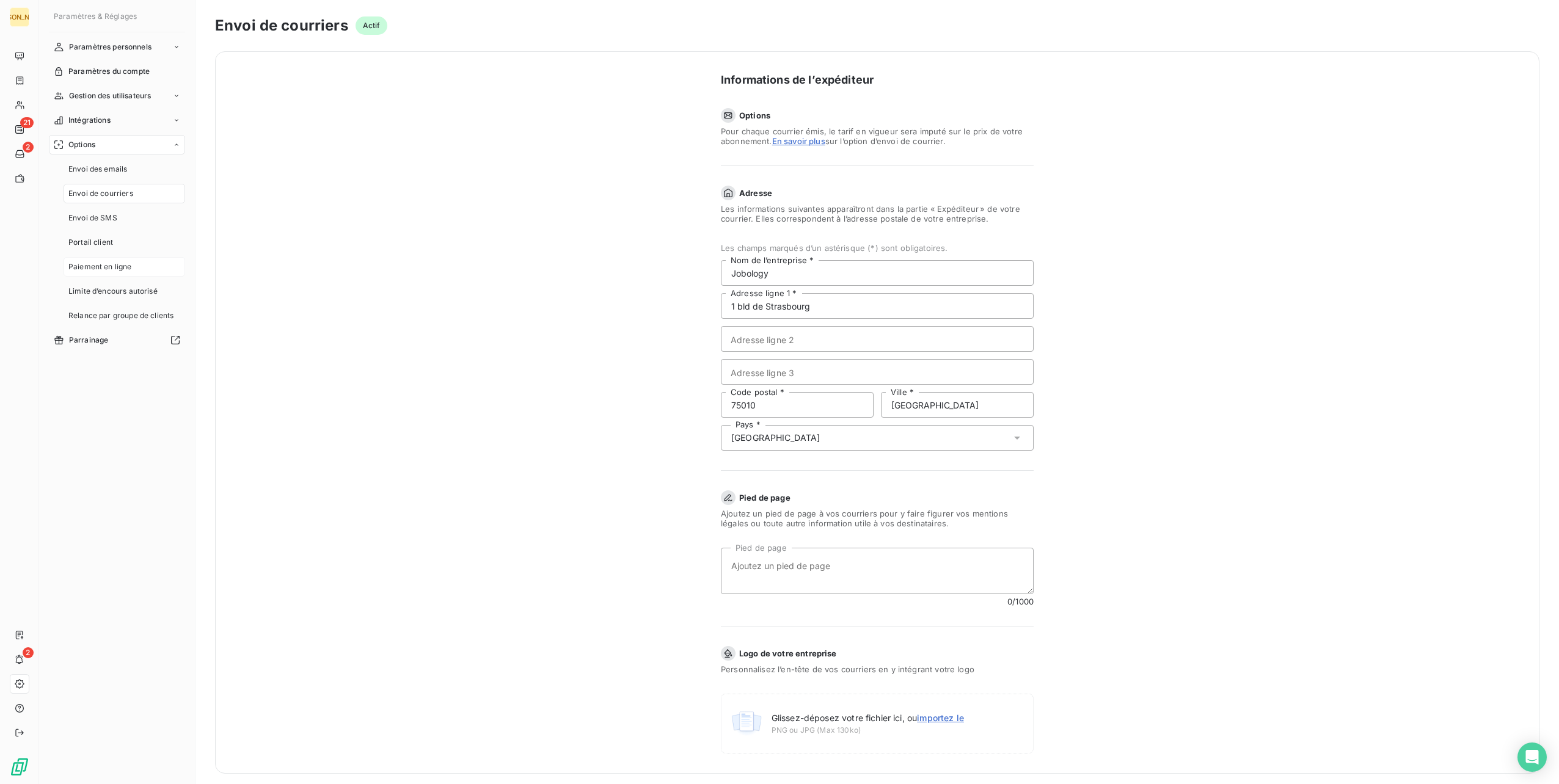
click at [118, 266] on span "Paiement en ligne" at bounding box center [100, 266] width 64 height 11
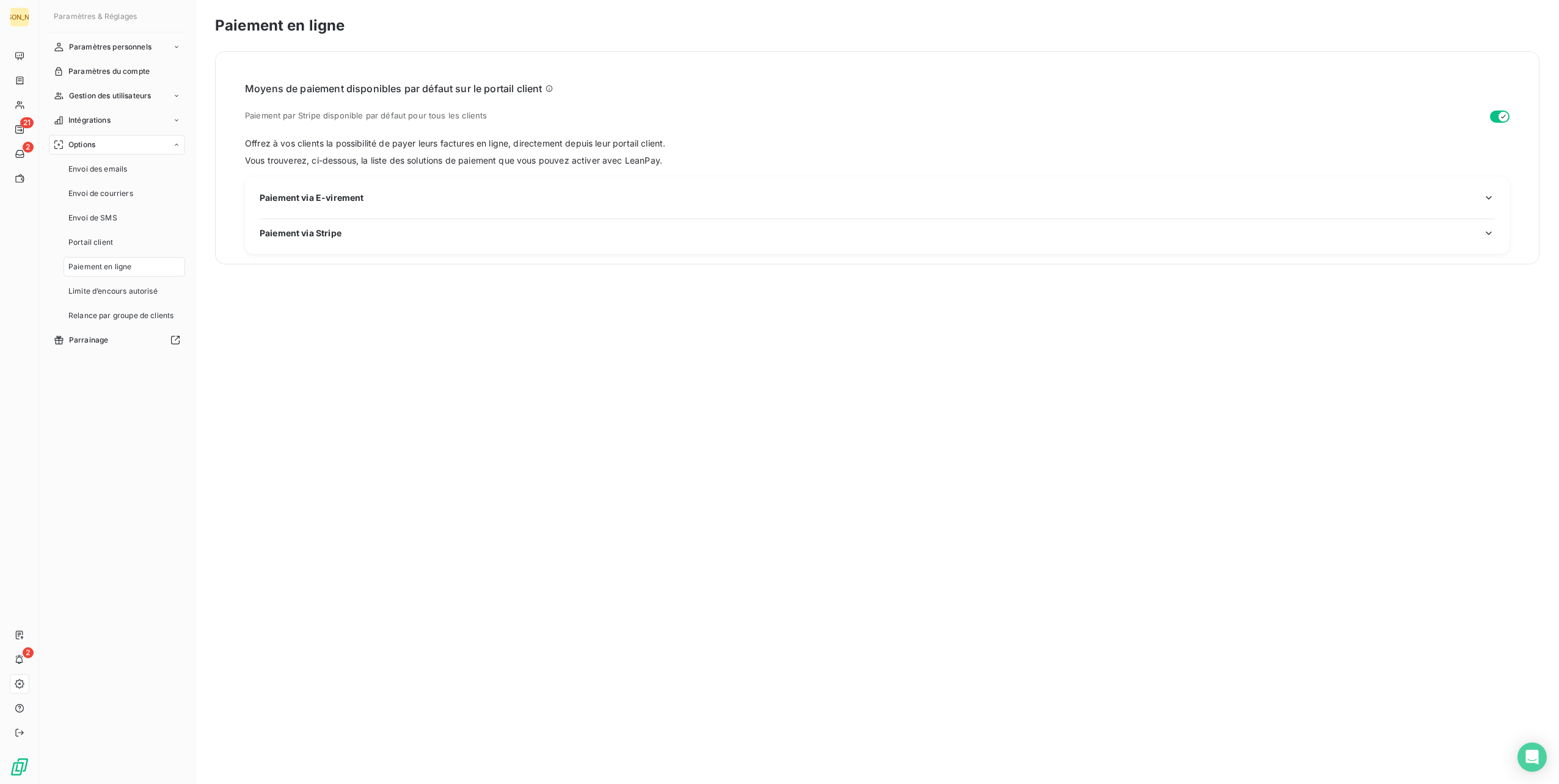
click at [315, 194] on span "Paiement via E-virement" at bounding box center [311, 197] width 104 height 13
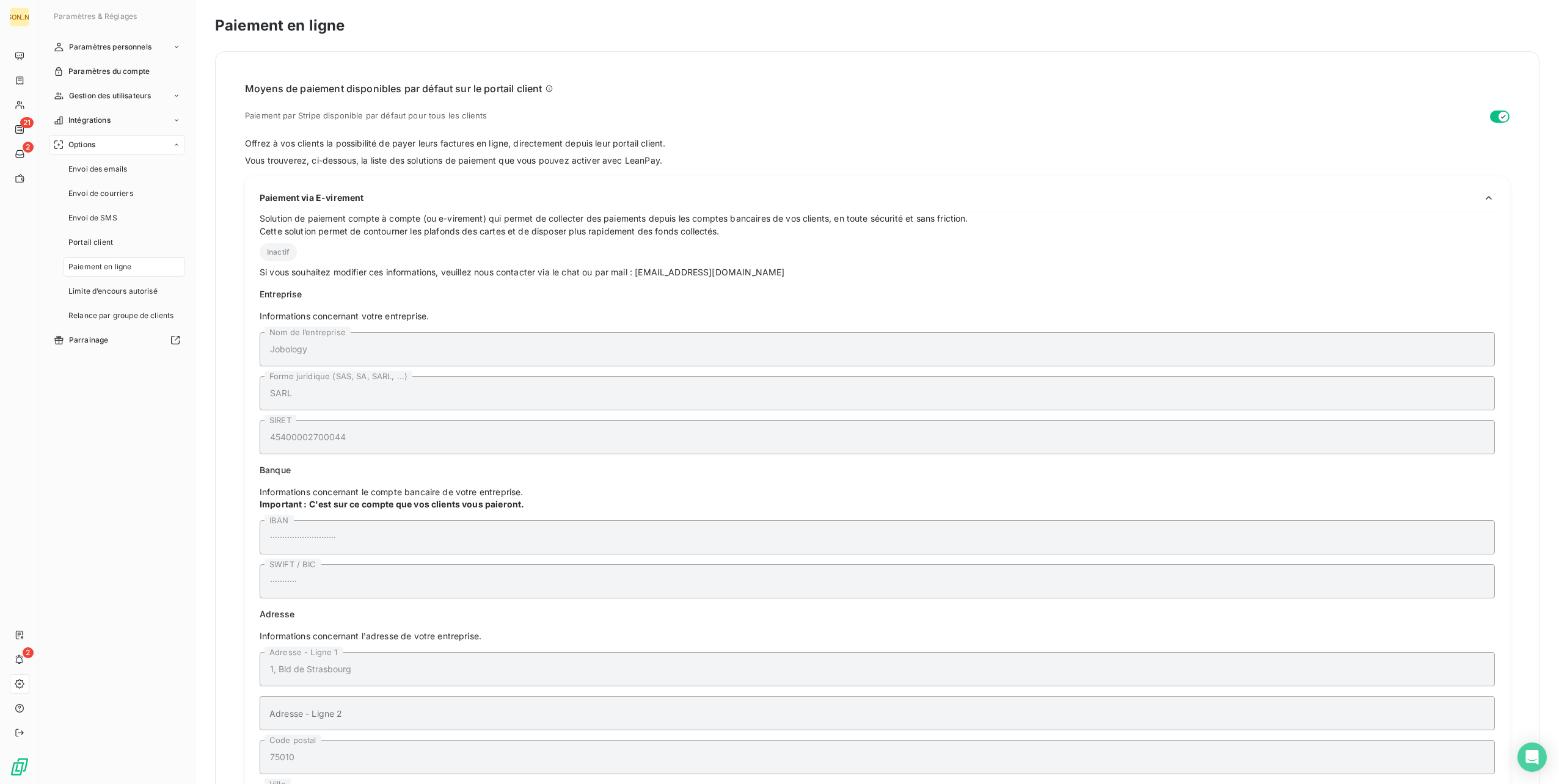
scroll to position [159, 0]
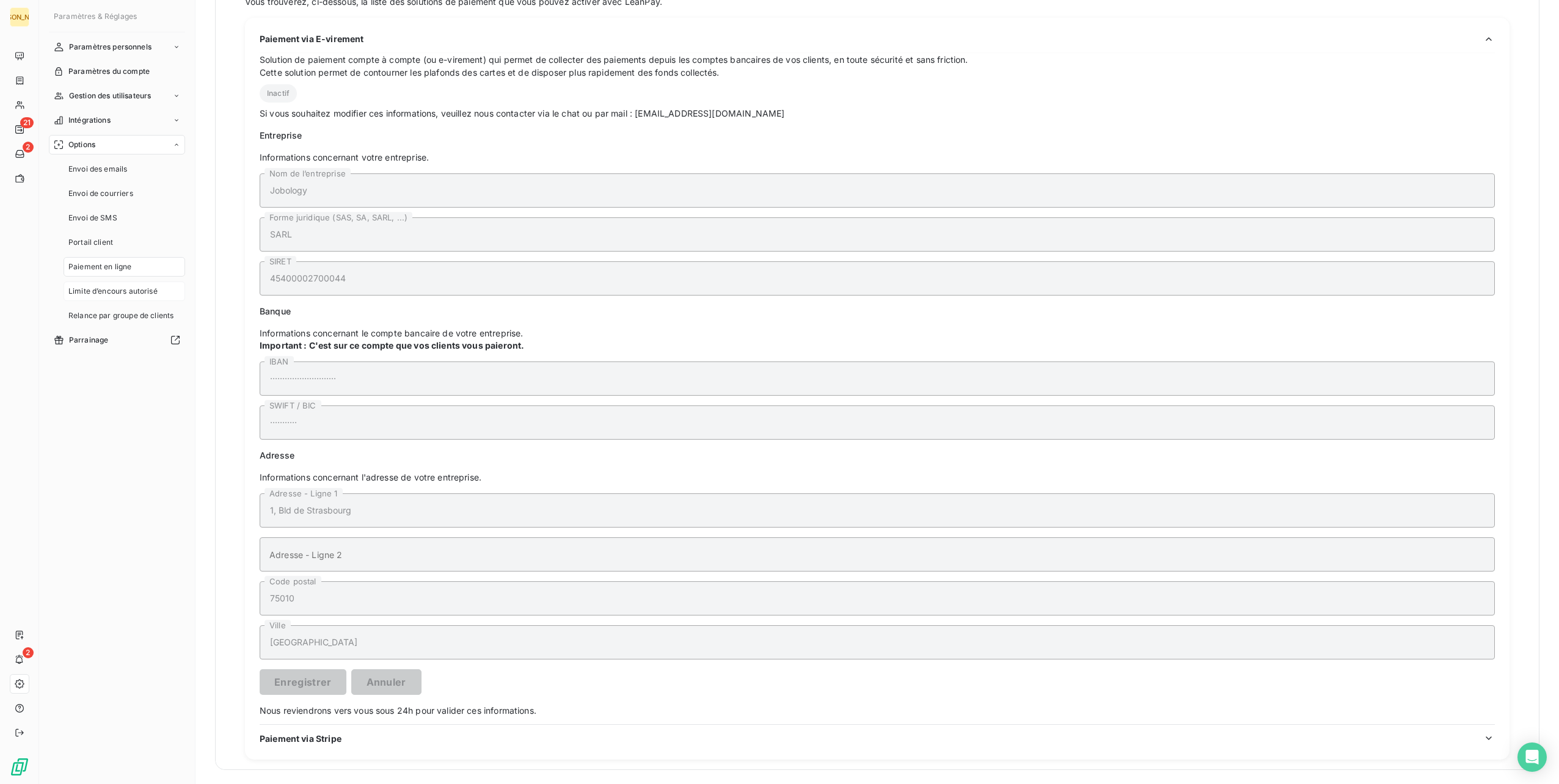
click at [97, 285] on div "Limite d’encours autorisé" at bounding box center [124, 291] width 121 height 19
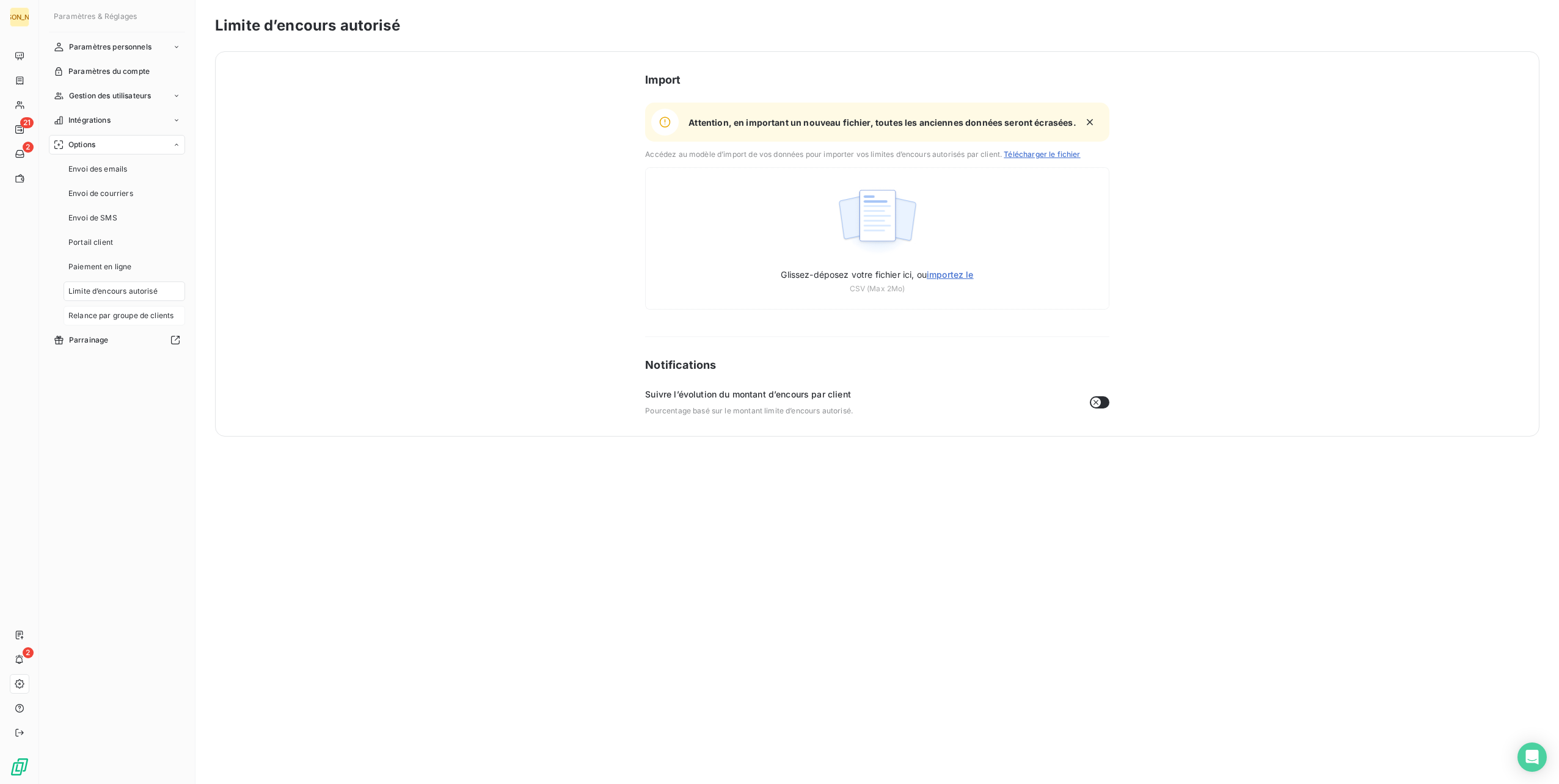
click at [105, 320] on span "Relance par groupe de clients" at bounding box center [121, 316] width 105 height 11
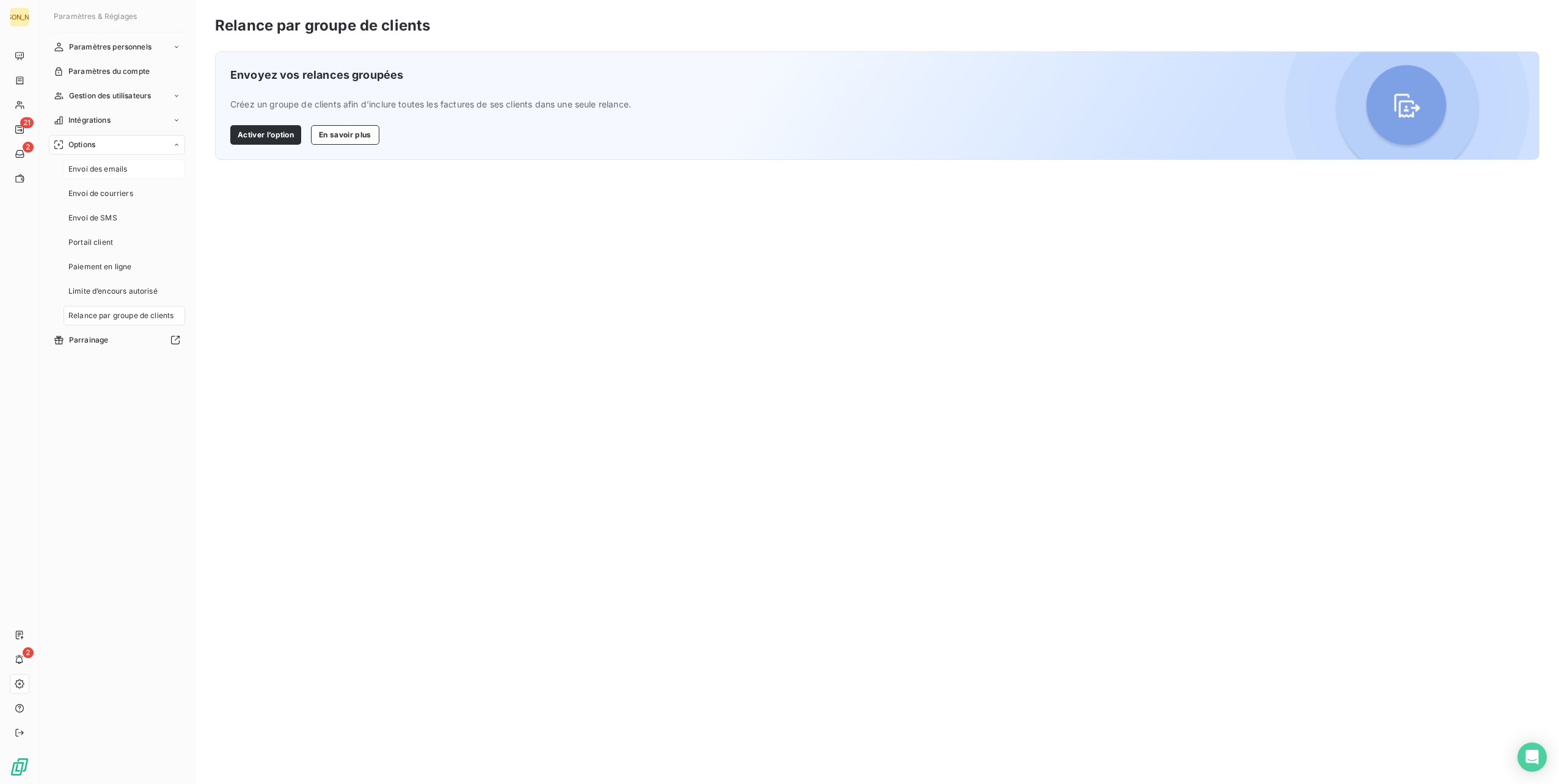
click at [97, 166] on span "Envoi des emails" at bounding box center [98, 169] width 58 height 11
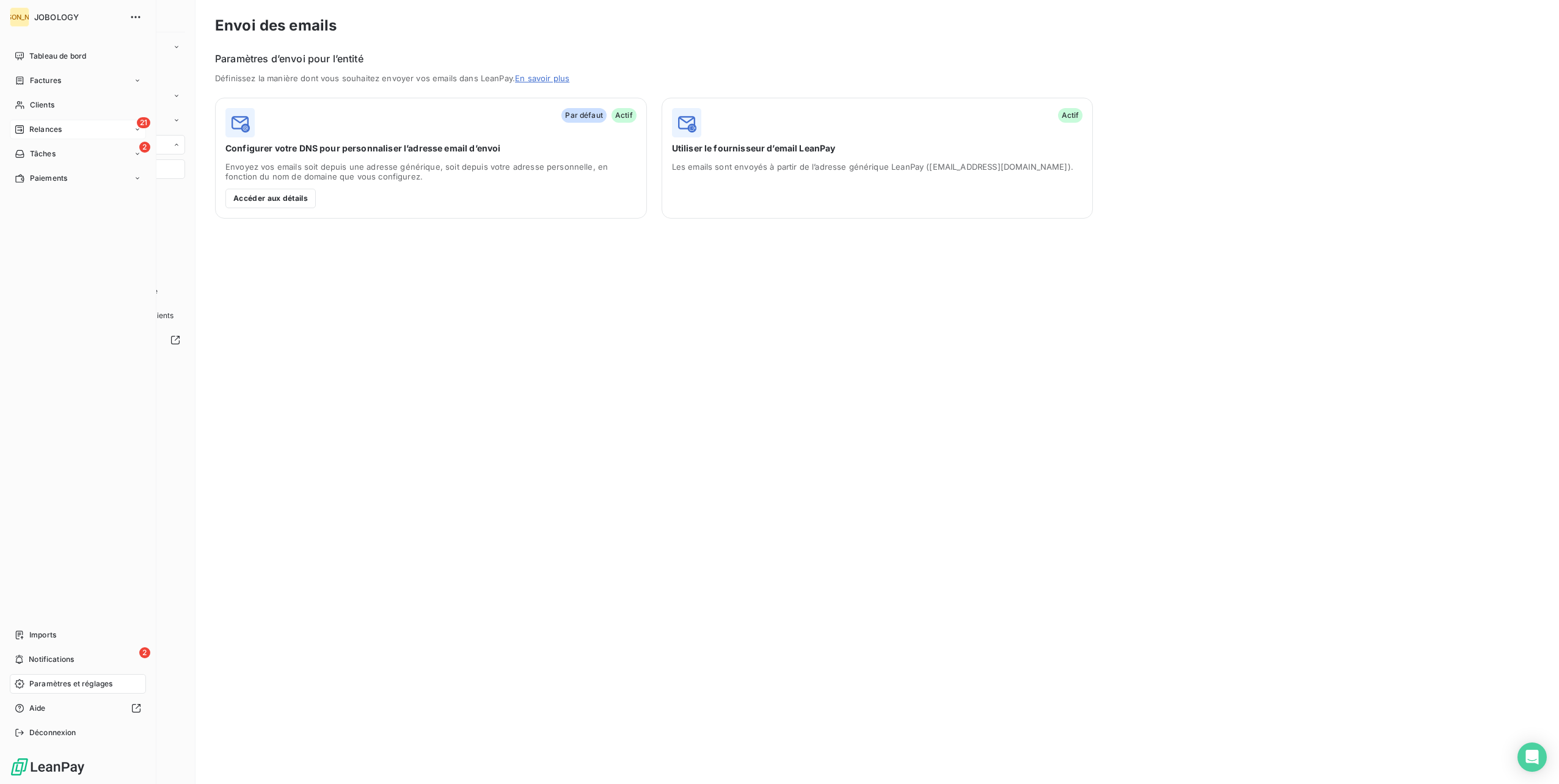
click at [27, 125] on div "Relances" at bounding box center [38, 129] width 47 height 11
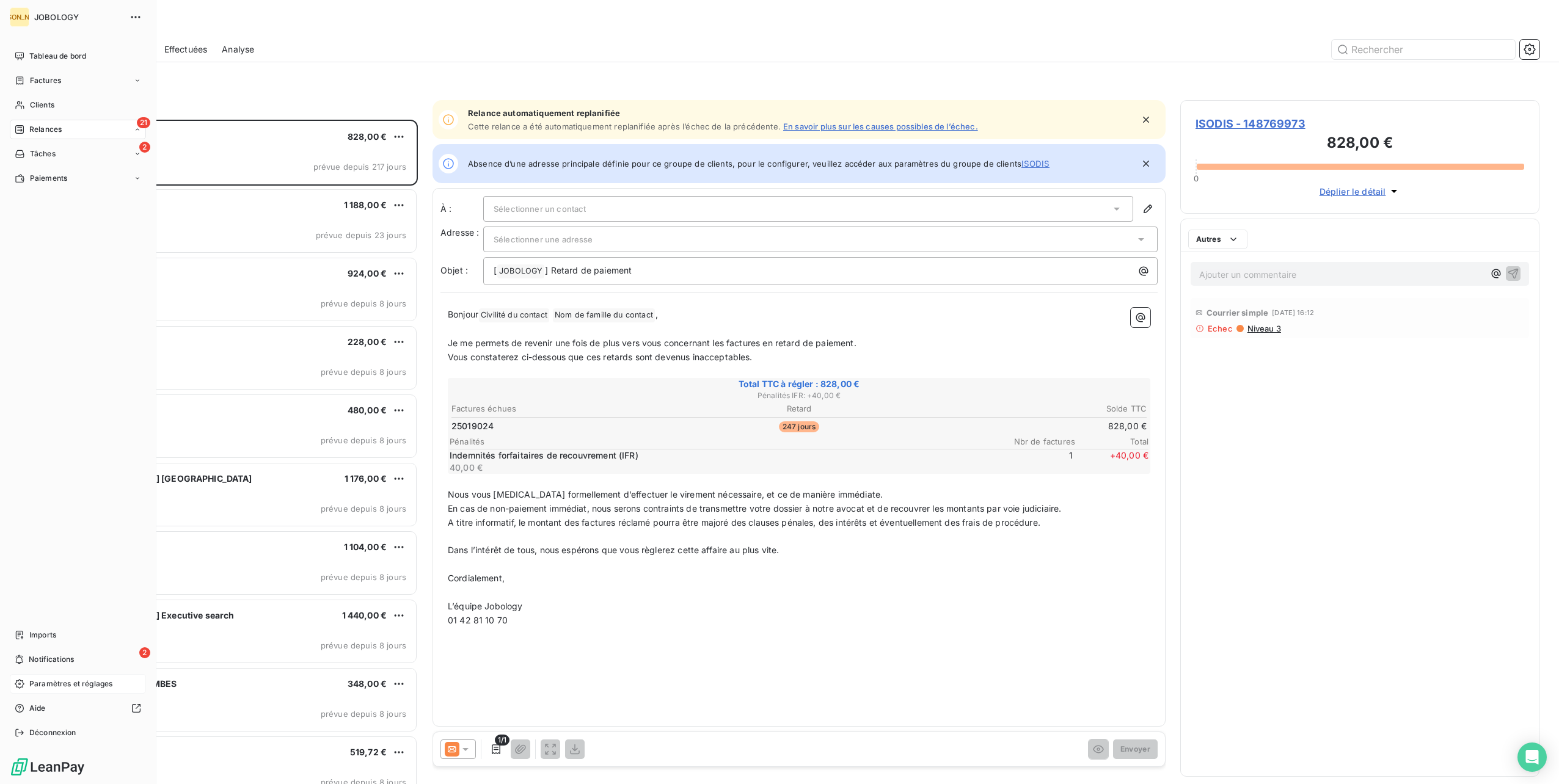
scroll to position [655, 349]
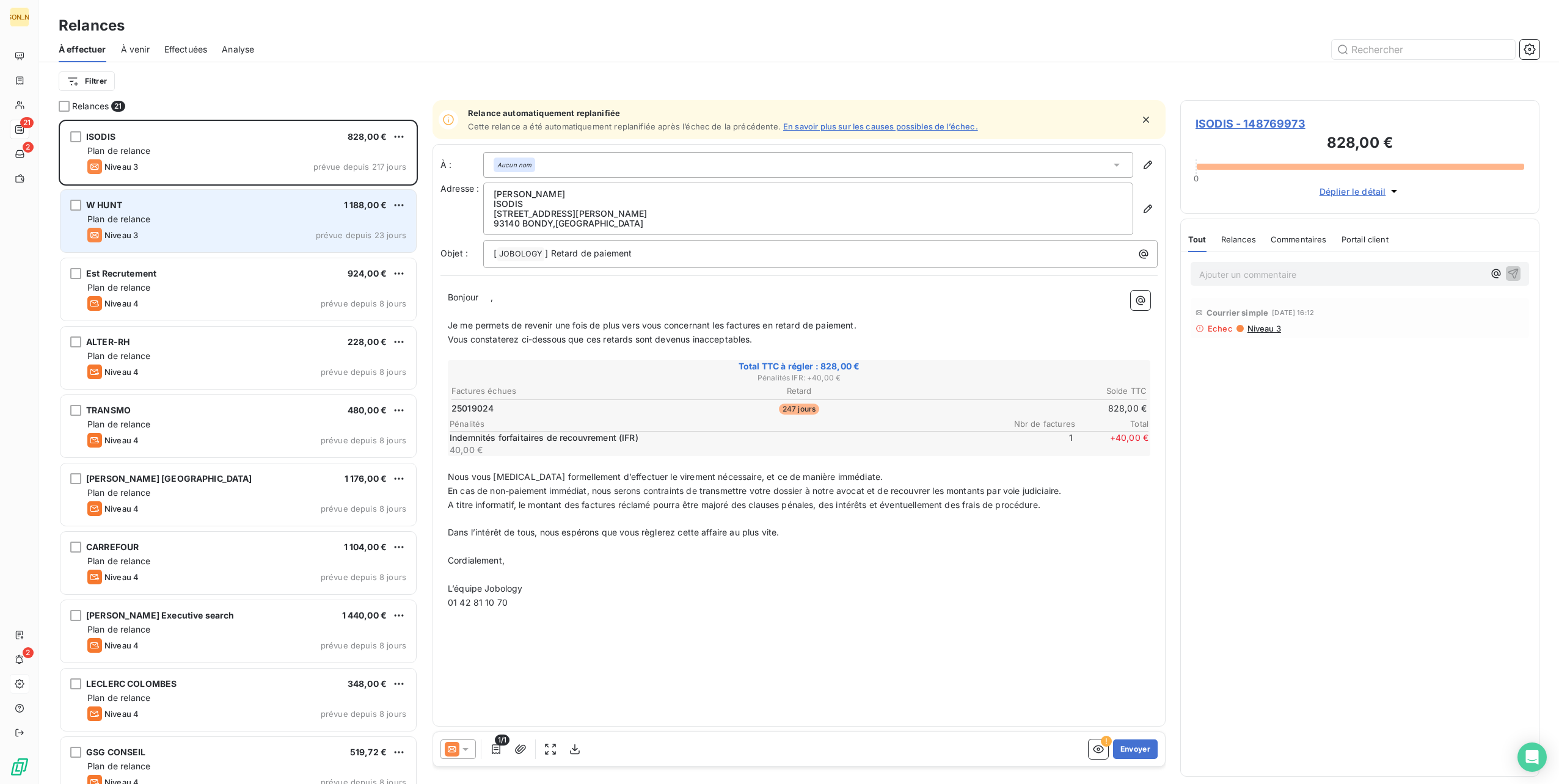
click at [224, 220] on div "Plan de relance" at bounding box center [247, 220] width 319 height 12
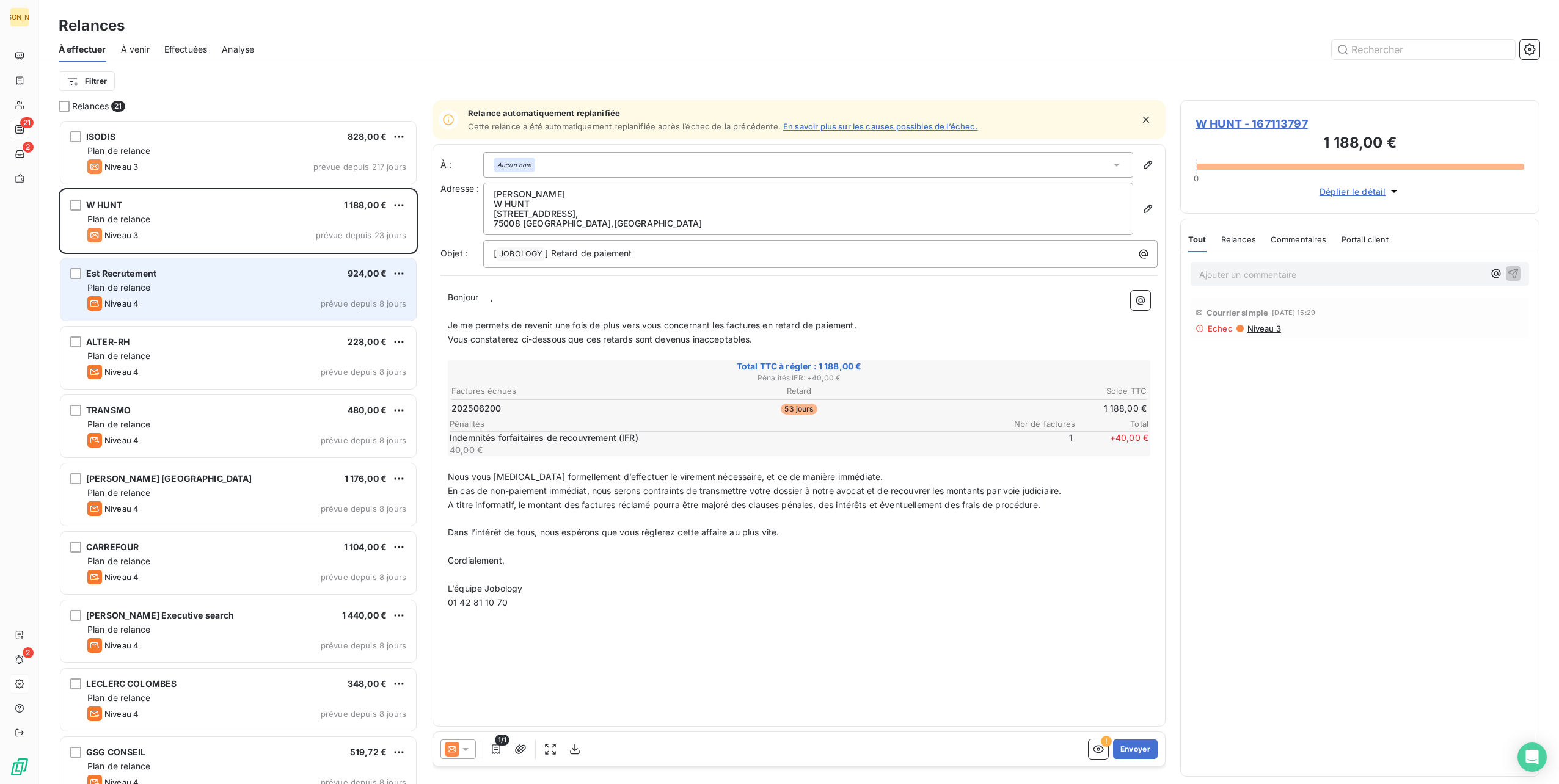
click at [228, 281] on div "Est Recrutement 924,00 € Plan de relance Niveau 4 prévue depuis 8 jours" at bounding box center [238, 289] width 356 height 62
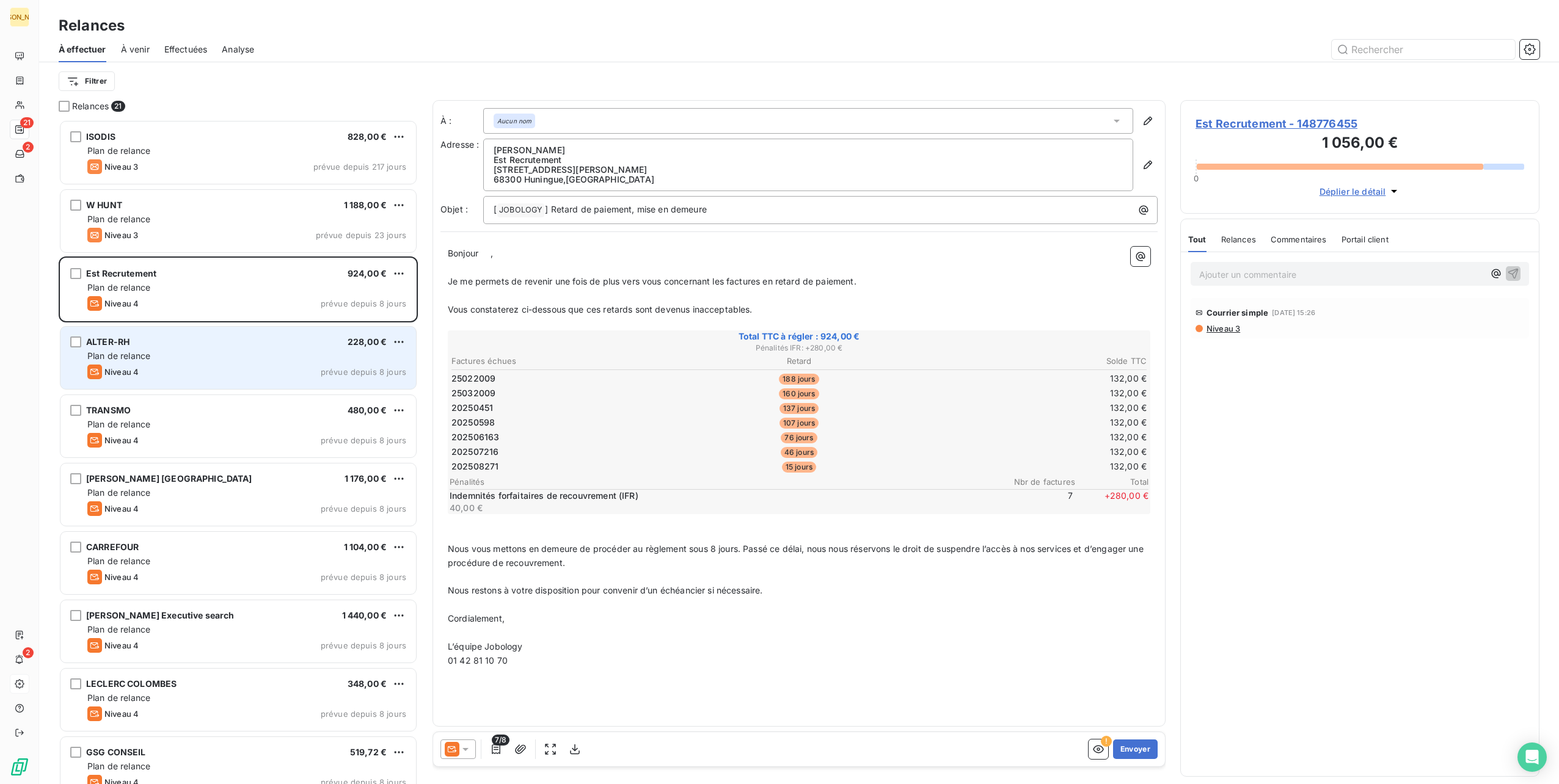
click at [235, 356] on div "Plan de relance" at bounding box center [247, 356] width 319 height 12
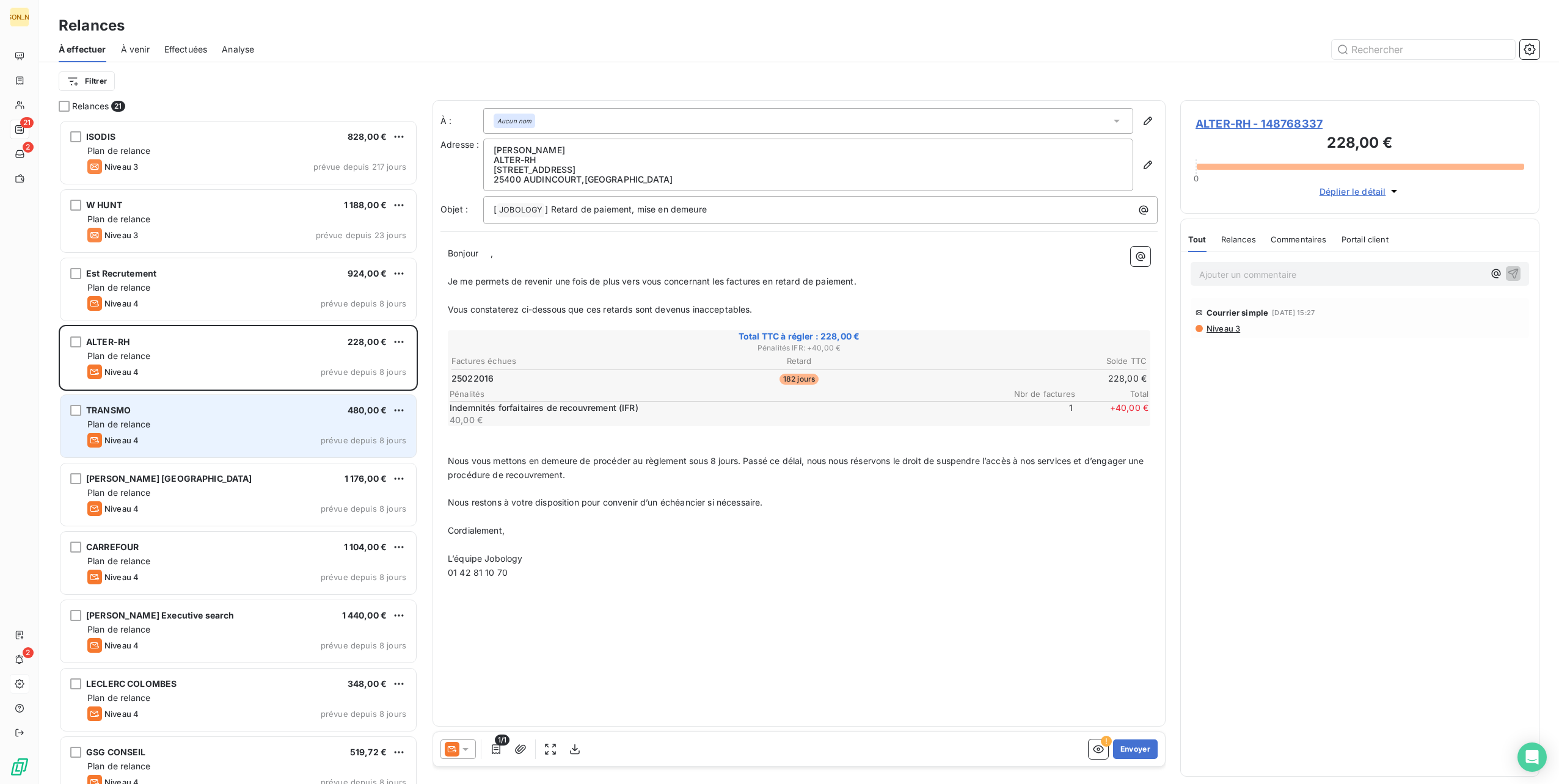
click at [220, 420] on div "Plan de relance" at bounding box center [247, 425] width 319 height 12
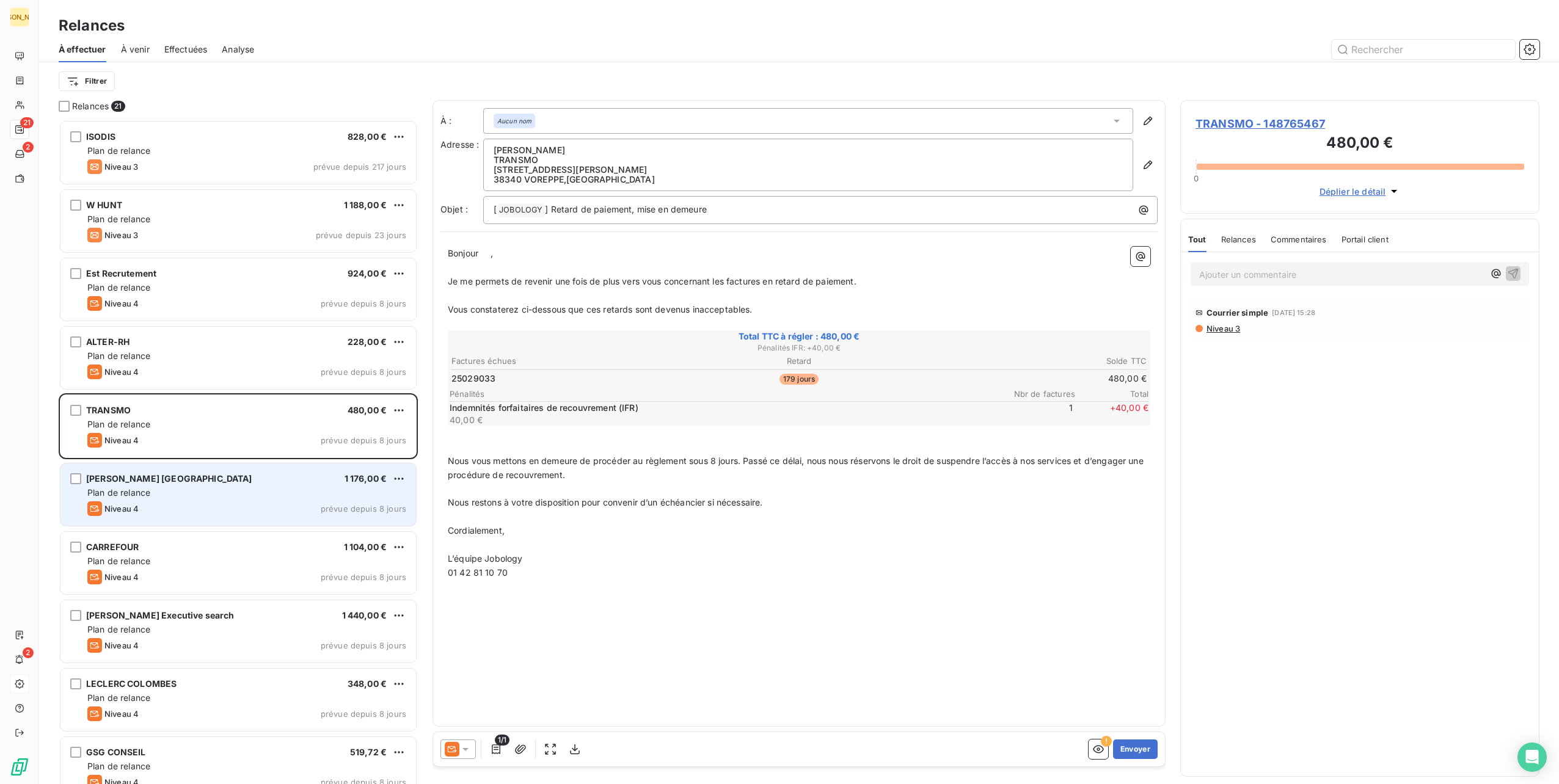
click at [217, 475] on div "[PERSON_NAME] [GEOGRAPHIC_DATA] 1 176,00 €" at bounding box center [247, 479] width 319 height 11
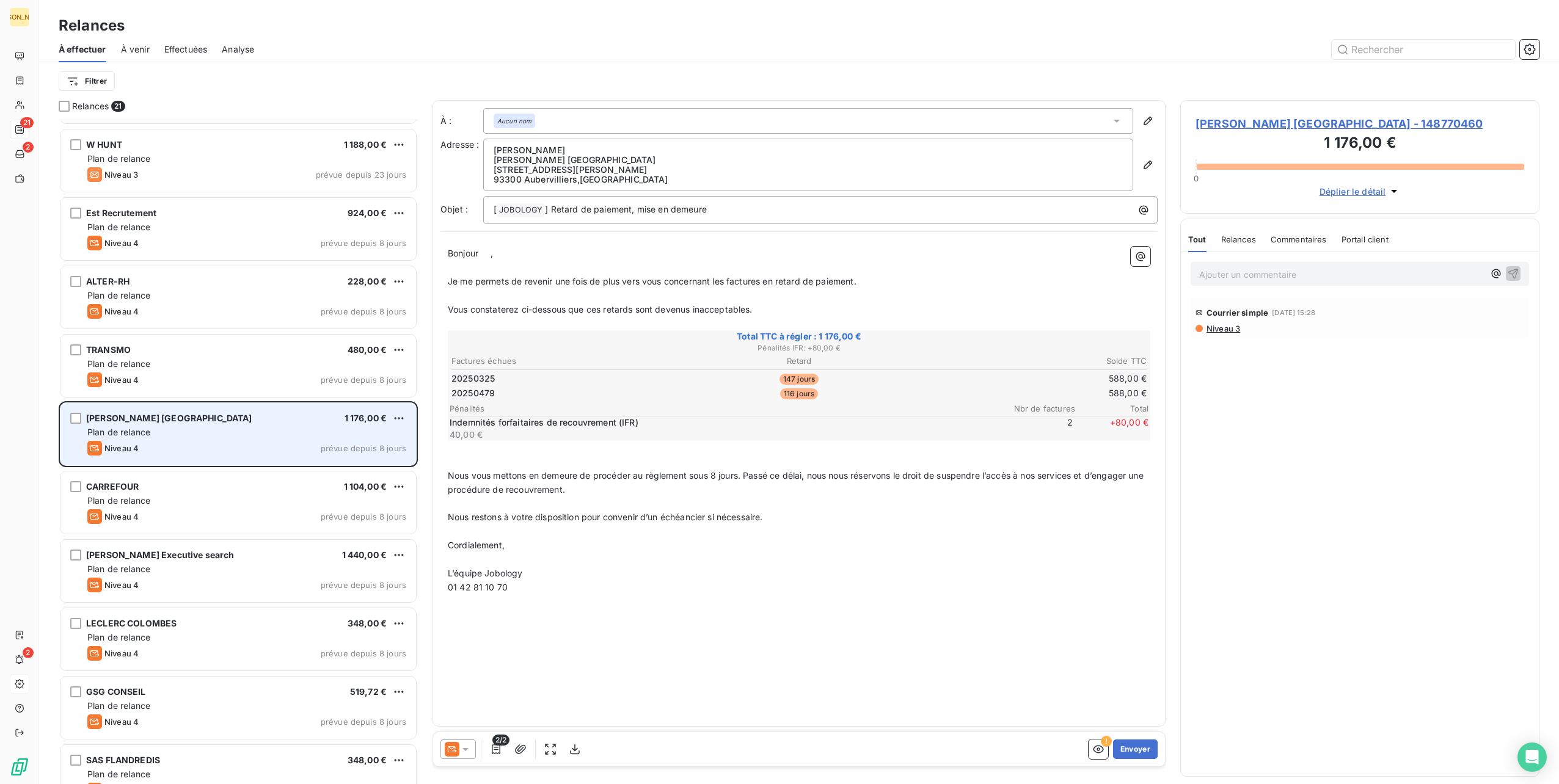
scroll to position [122, 0]
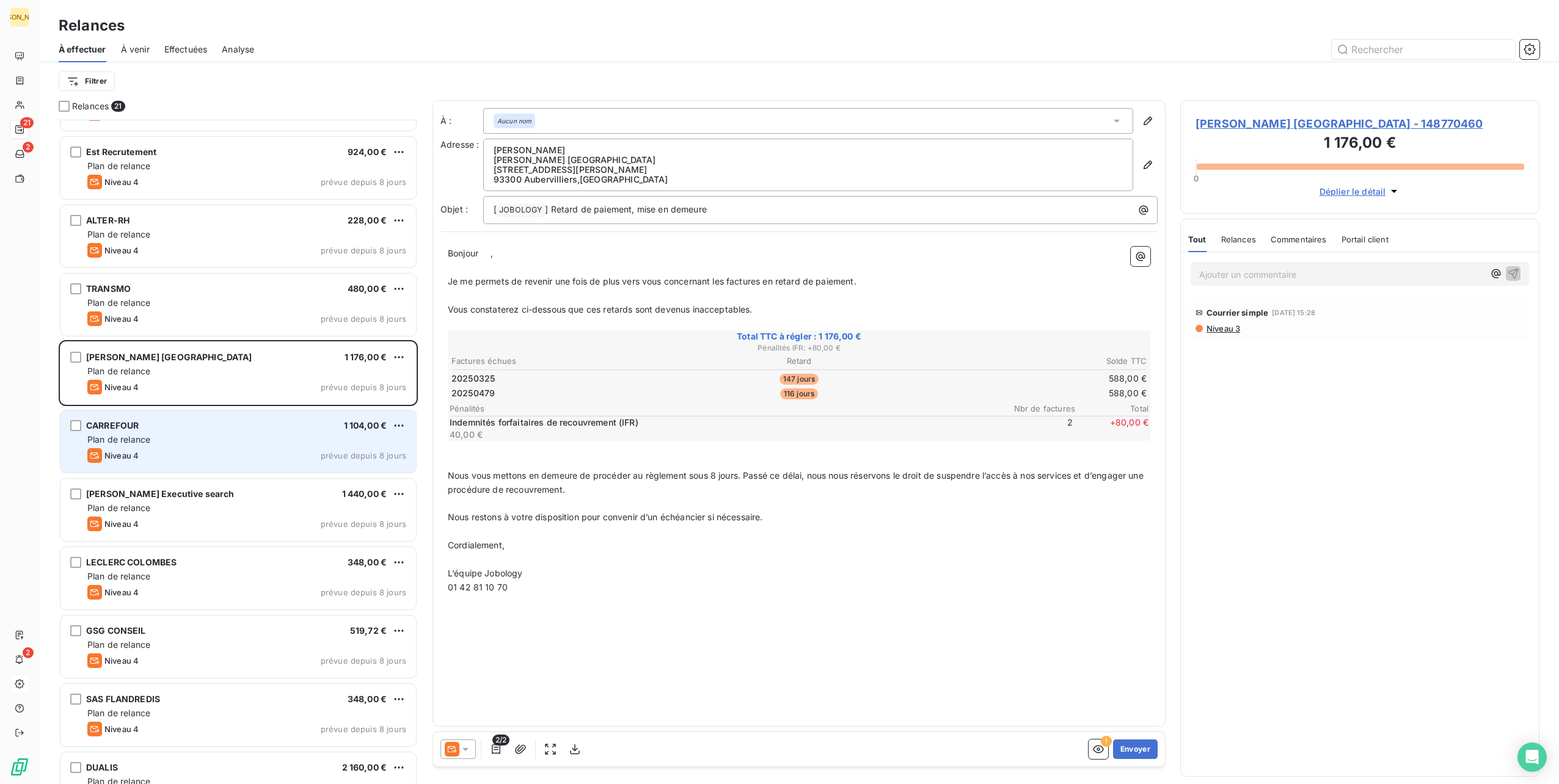
click at [211, 451] on div "Niveau 4 prévue depuis 8 jours" at bounding box center [247, 455] width 319 height 15
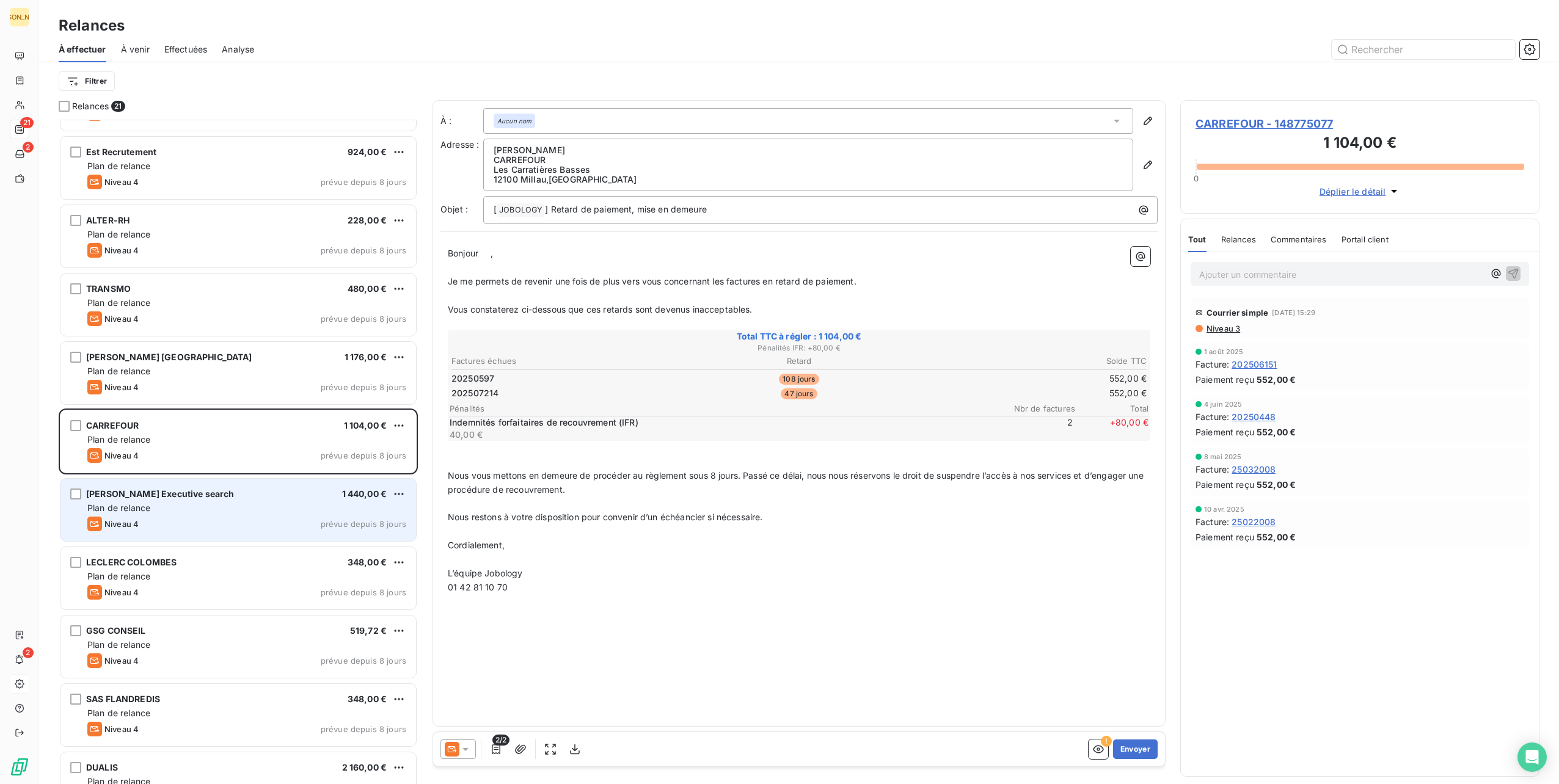
click at [223, 505] on div "Plan de relance" at bounding box center [247, 508] width 319 height 12
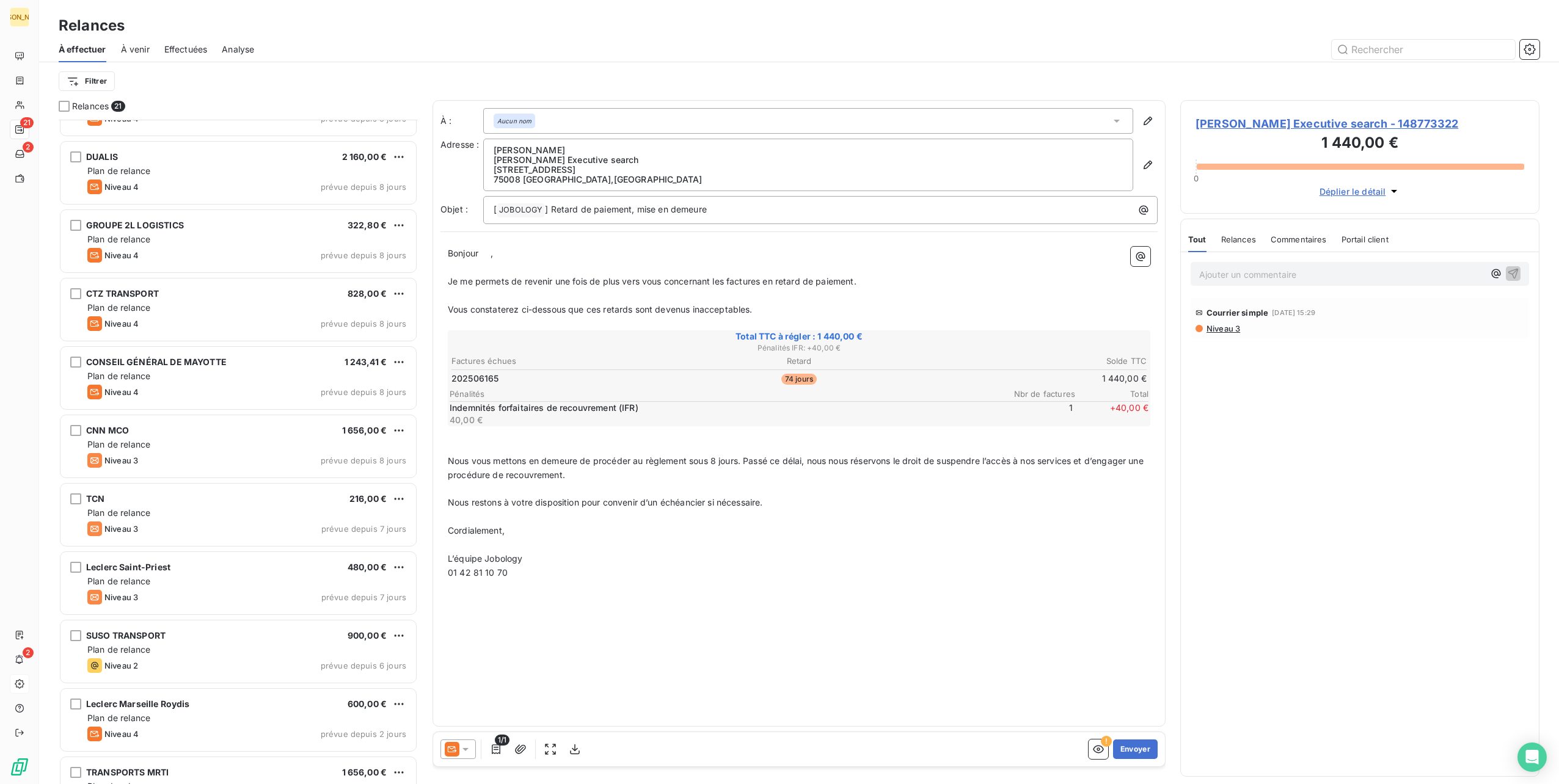
scroll to position [772, 0]
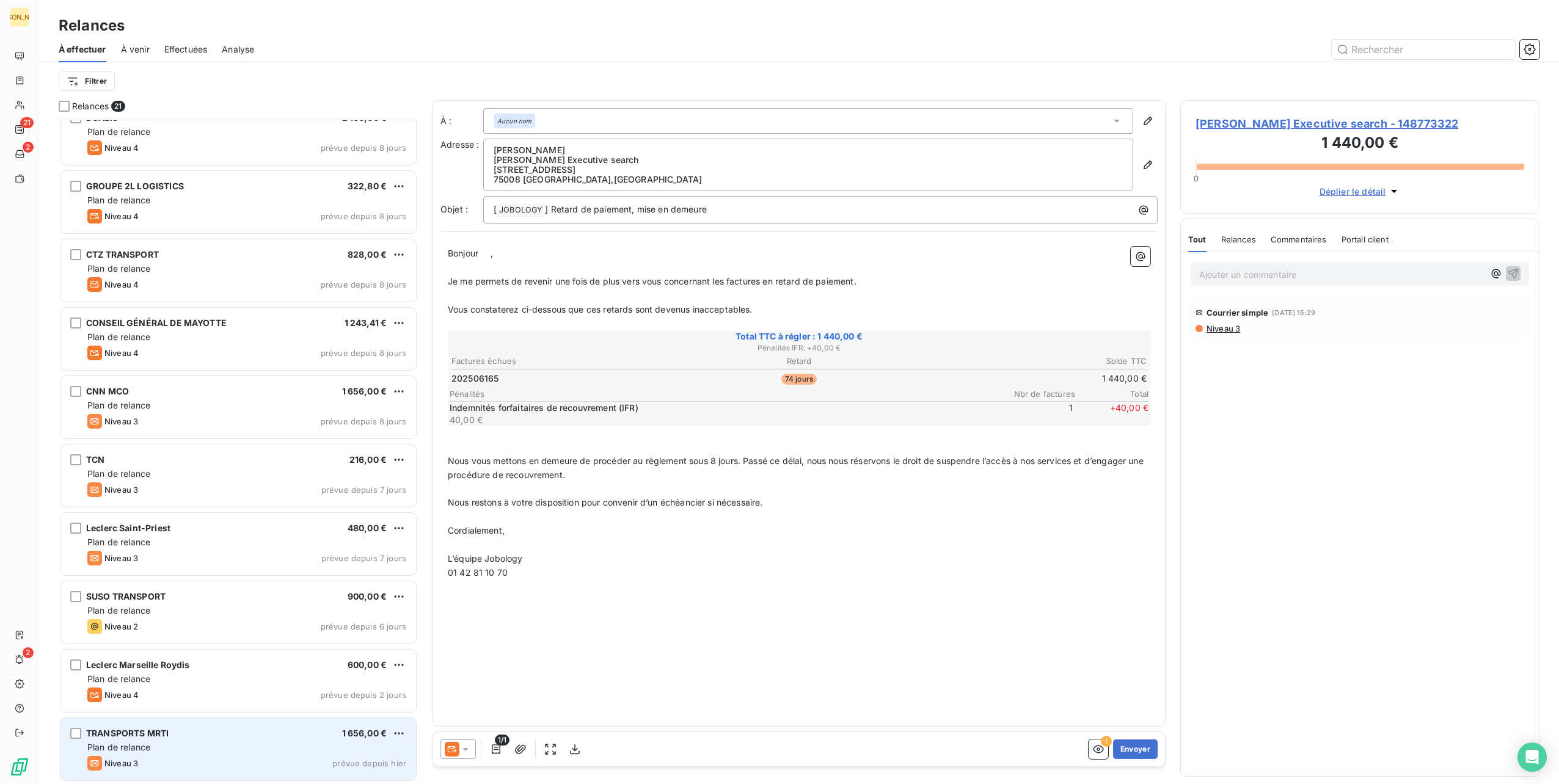
click at [217, 734] on div "TRANSPORTS MRTI 1 656,00 €" at bounding box center [247, 733] width 319 height 11
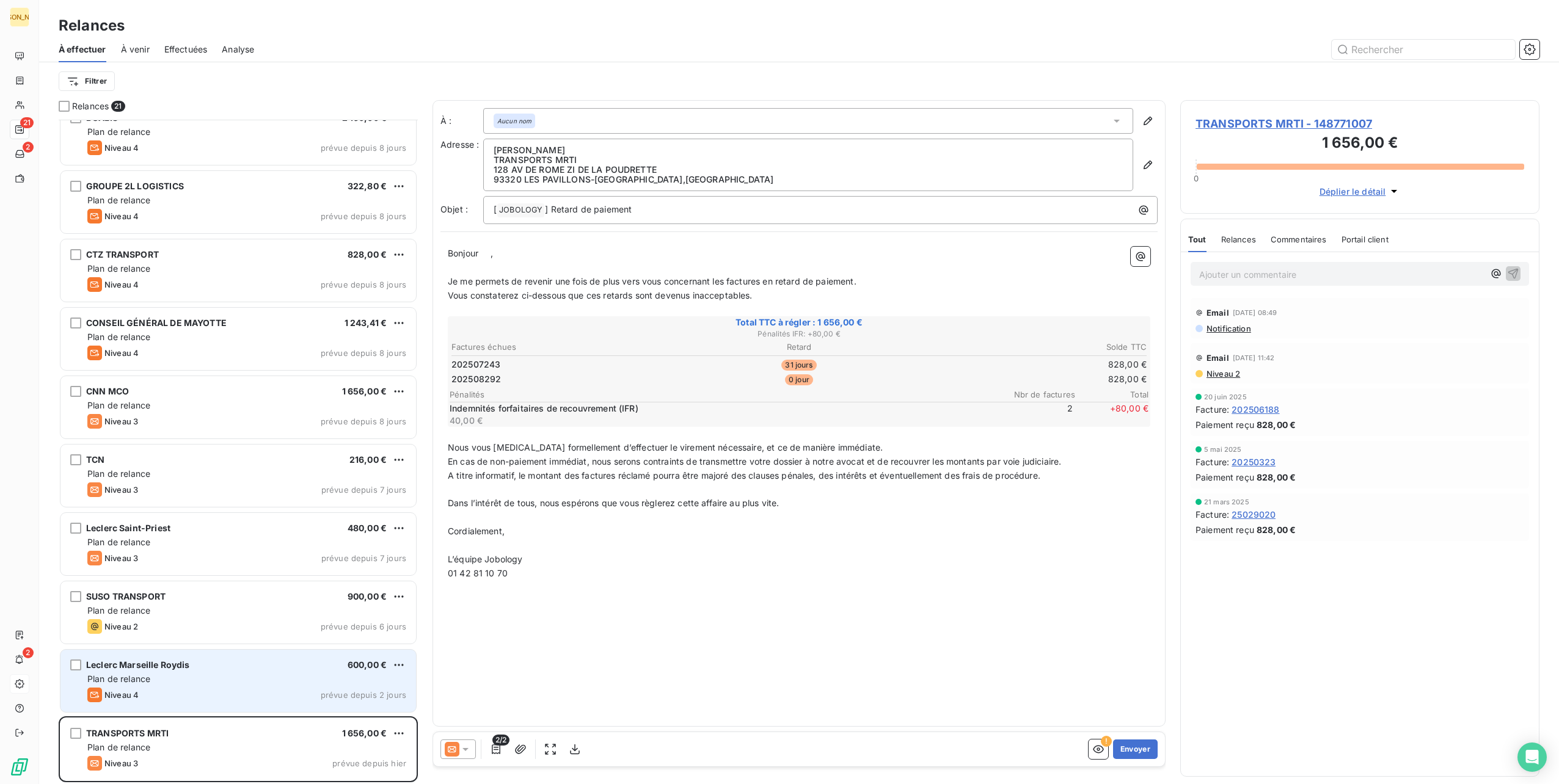
click at [228, 680] on div "Plan de relance" at bounding box center [247, 680] width 319 height 12
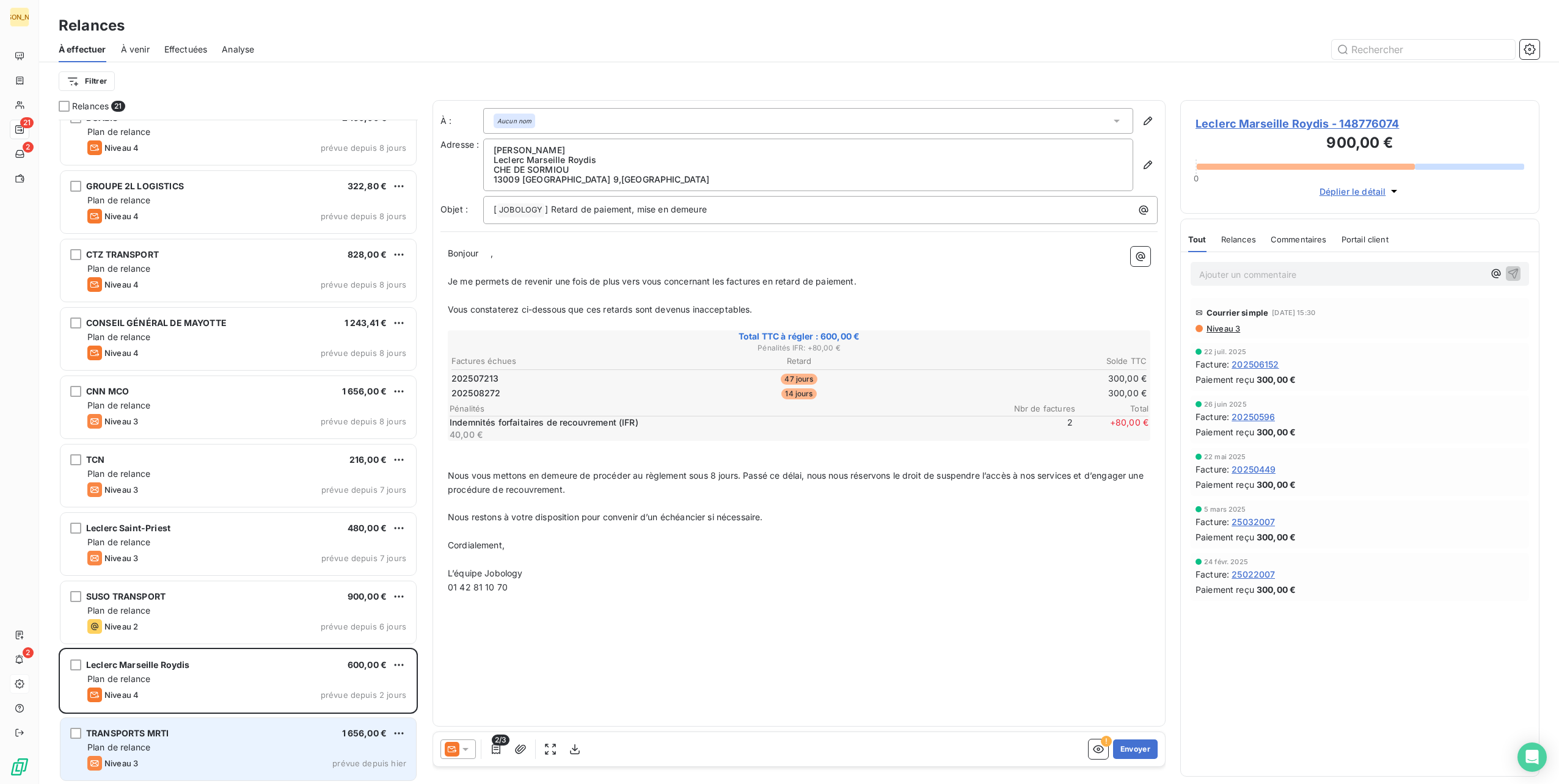
click at [230, 756] on div "Niveau 3 prévue depuis hier" at bounding box center [247, 763] width 319 height 15
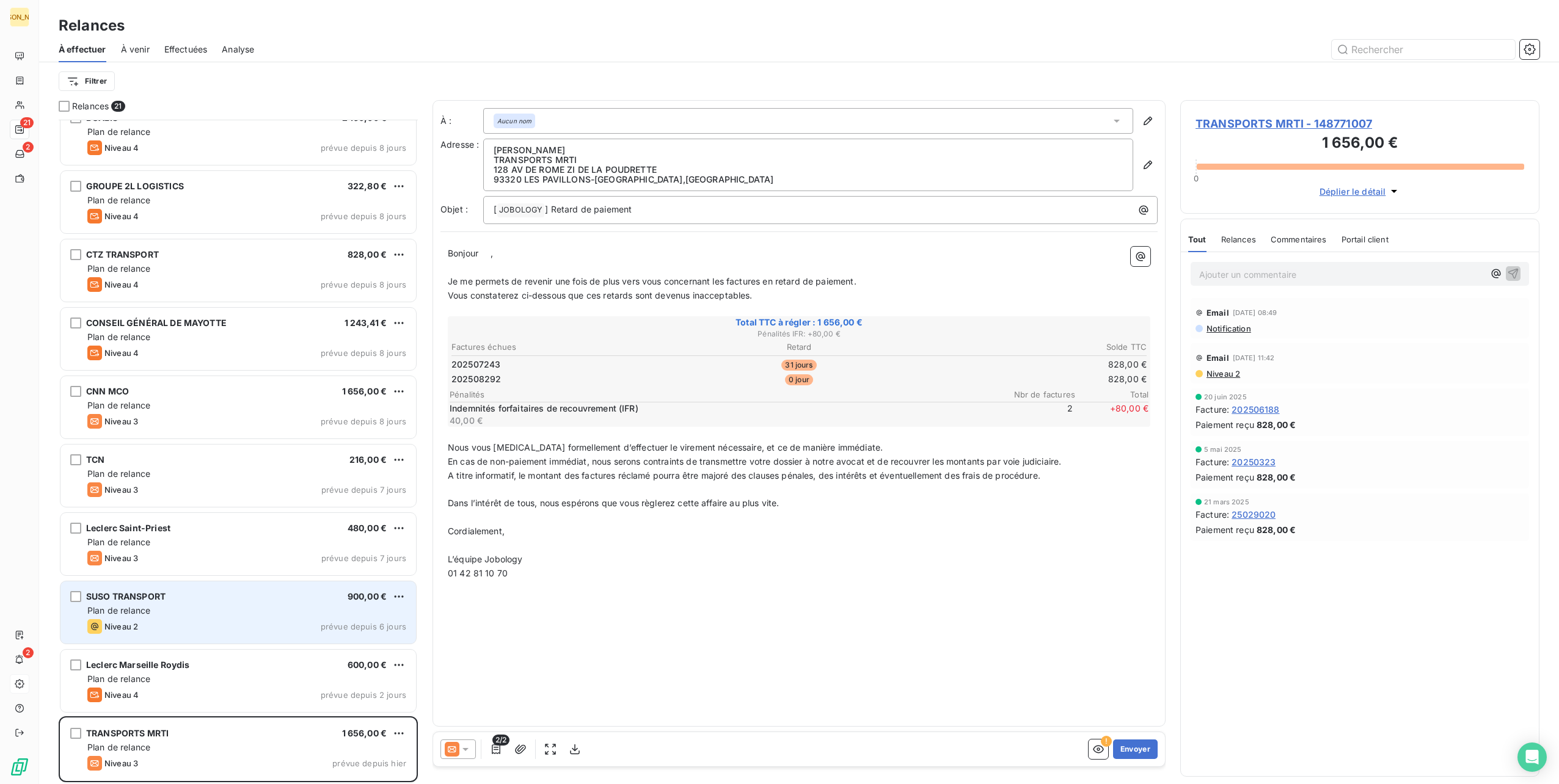
click at [240, 599] on div "SUSO TRANSPORT 900,00 €" at bounding box center [247, 597] width 319 height 11
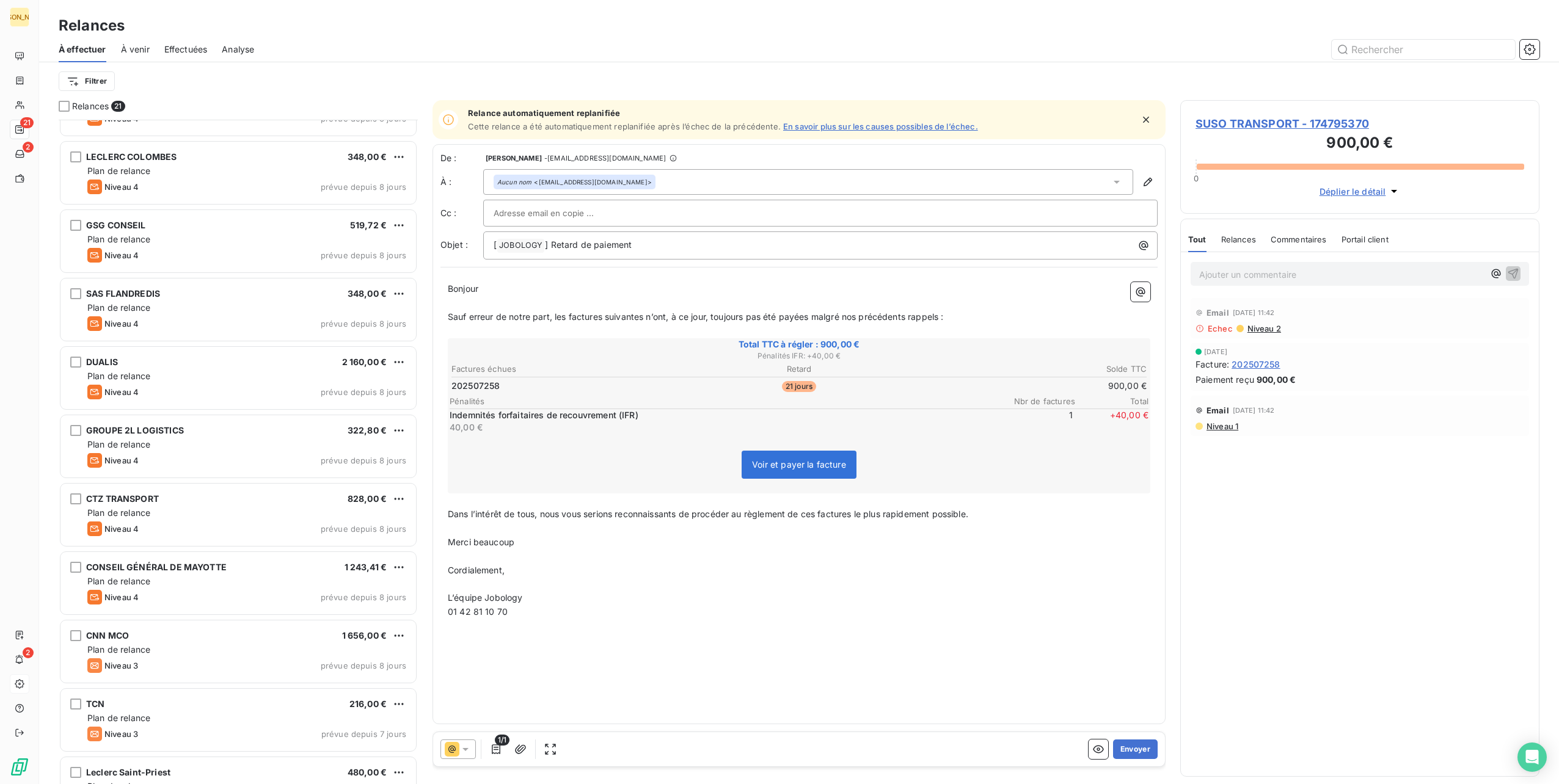
scroll to position [711, 0]
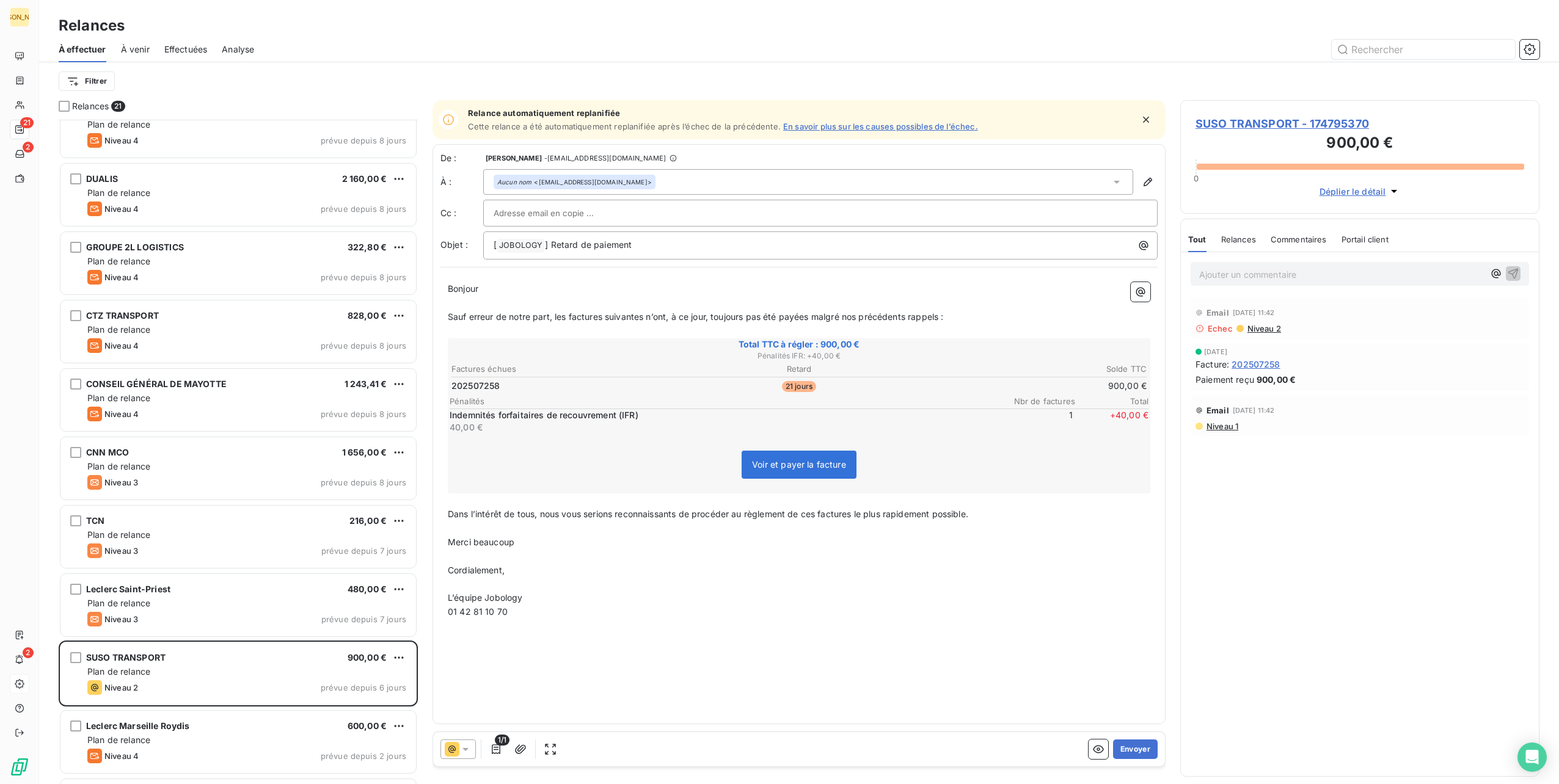
click at [1263, 329] on span "Niveau 2" at bounding box center [1263, 329] width 35 height 10
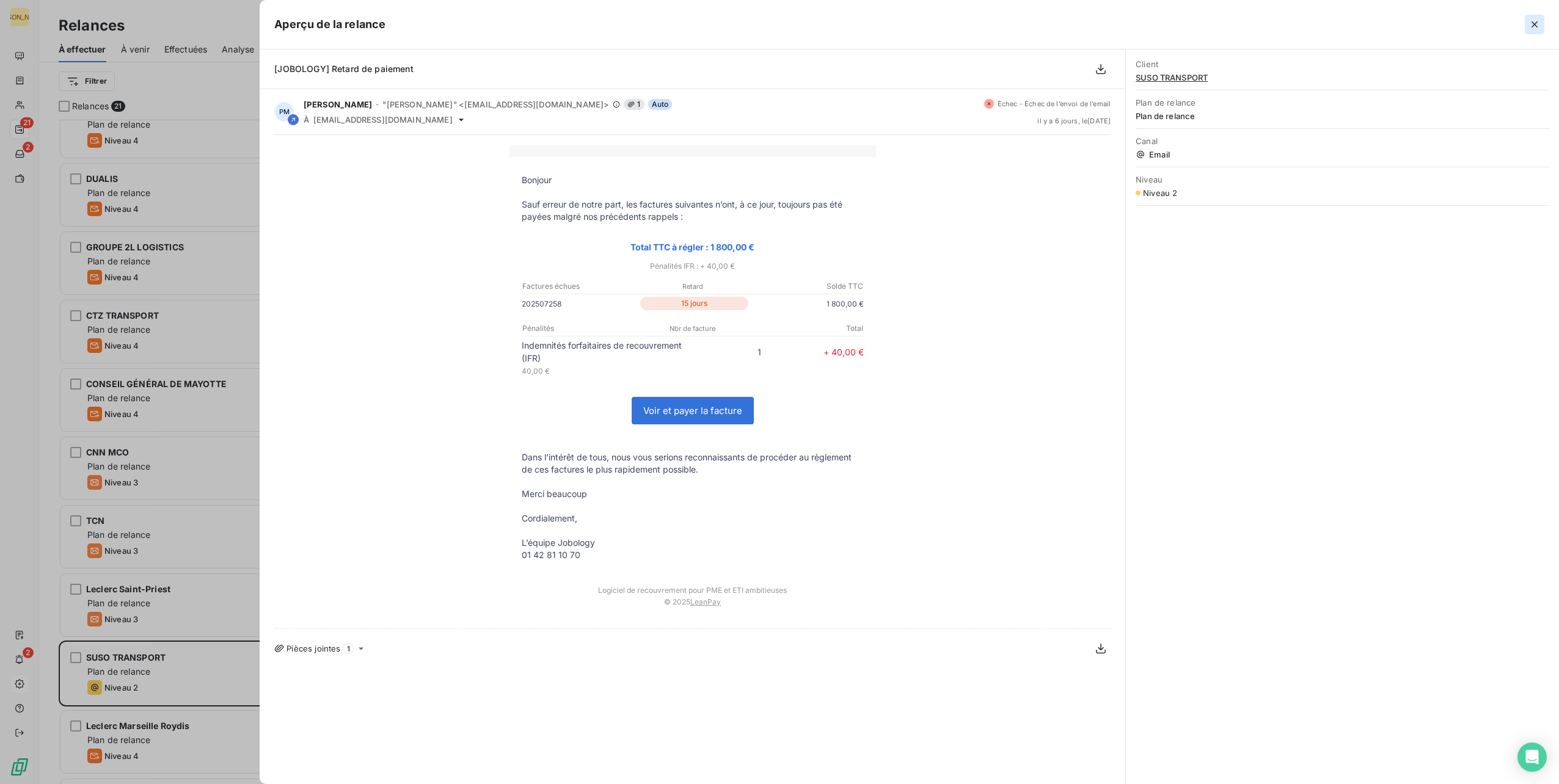
click at [1535, 22] on icon "button" at bounding box center [1534, 25] width 12 height 12
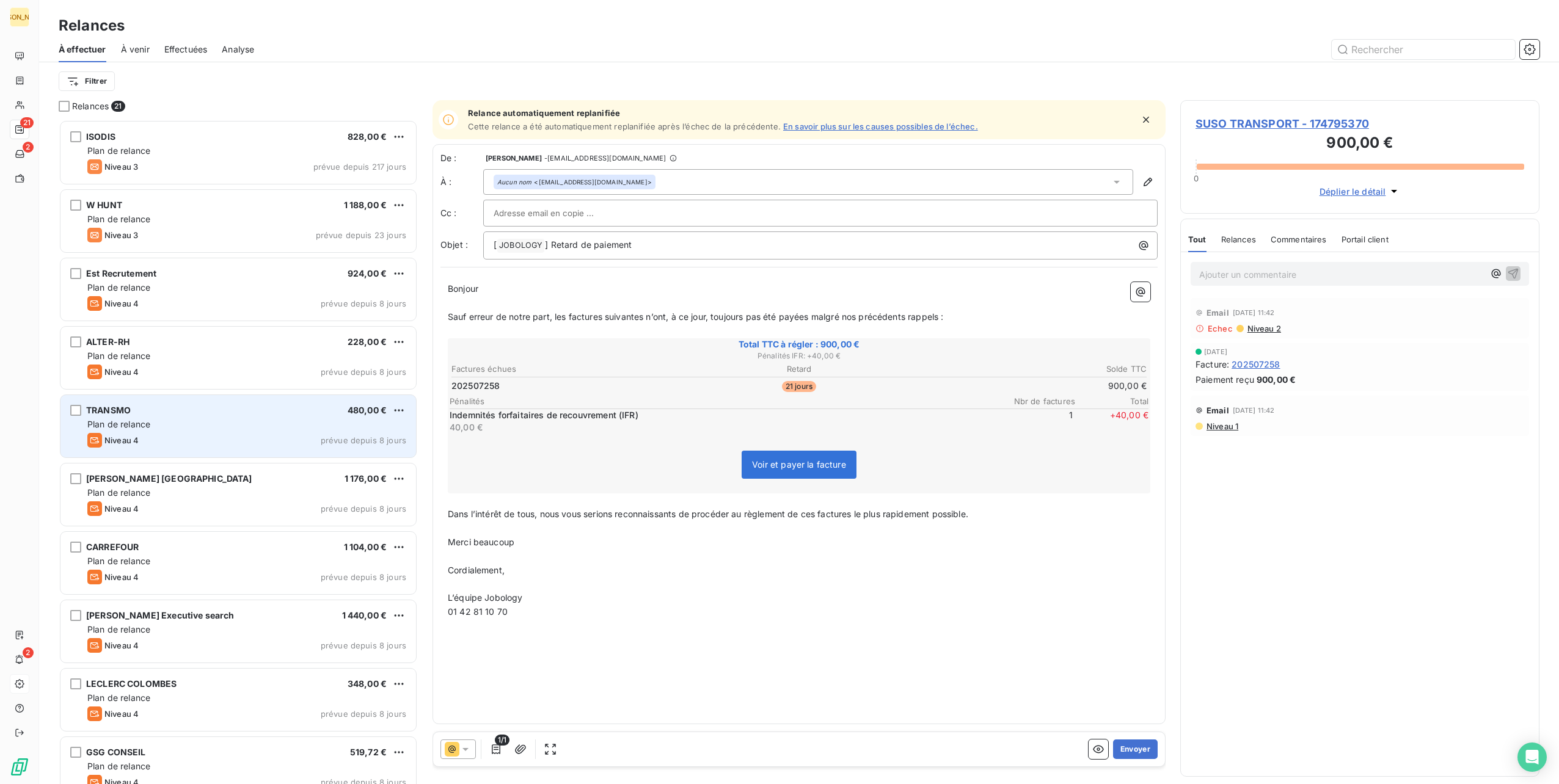
scroll to position [0, 0]
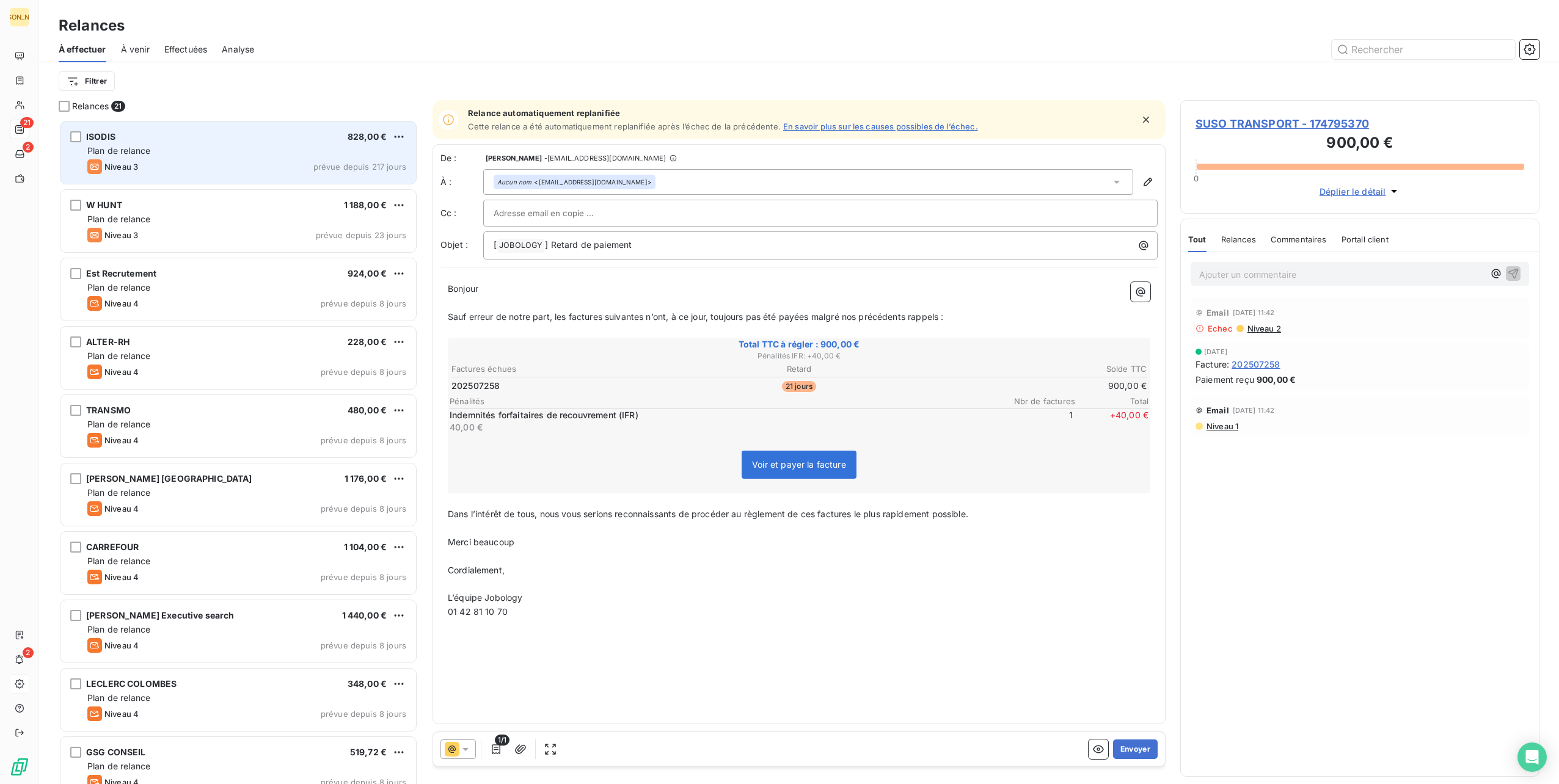
click at [244, 162] on div "Niveau 3 prévue depuis 217 jours" at bounding box center [247, 167] width 319 height 15
